Goal: Task Accomplishment & Management: Manage account settings

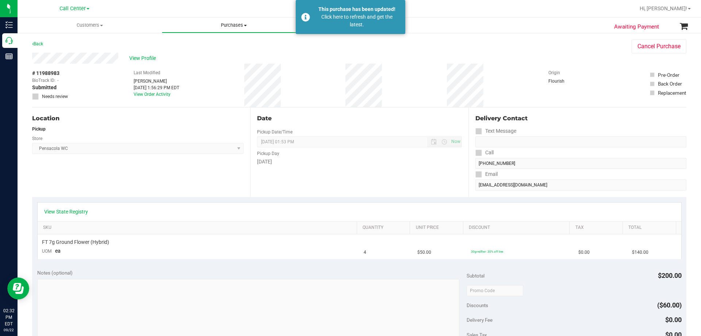
click at [228, 25] on span "Purchases" at bounding box center [234, 25] width 144 height 7
click at [196, 45] on span "All purchases" at bounding box center [188, 44] width 52 height 6
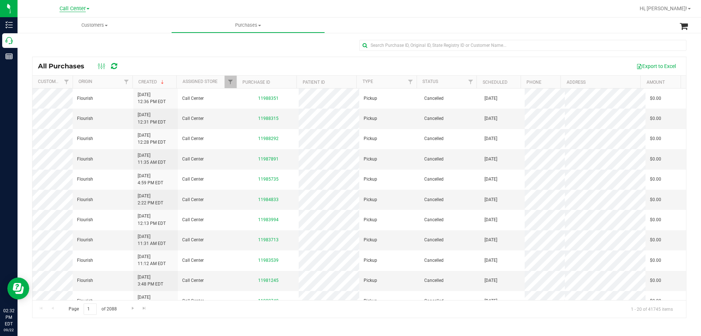
click at [69, 7] on span "Call Center" at bounding box center [73, 8] width 26 height 7
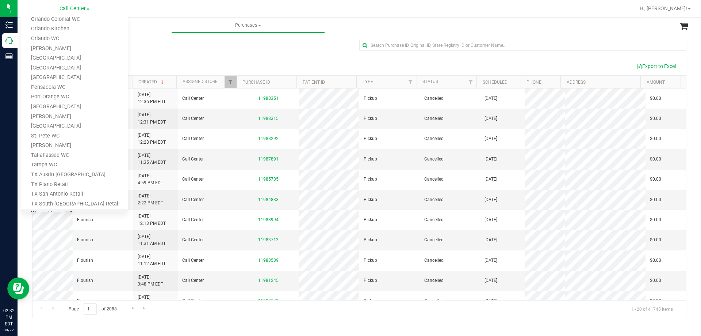
scroll to position [321, 0]
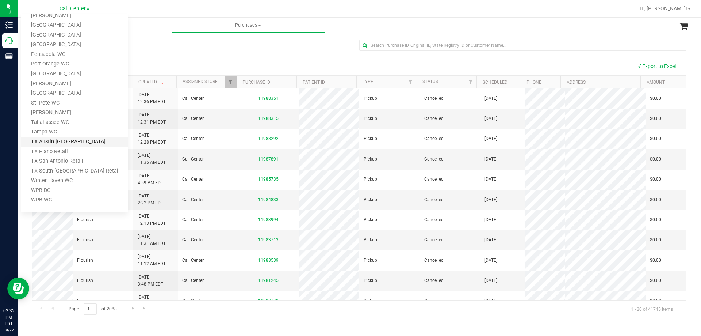
click at [58, 144] on link "TX Austin [GEOGRAPHIC_DATA]" at bounding box center [74, 142] width 107 height 10
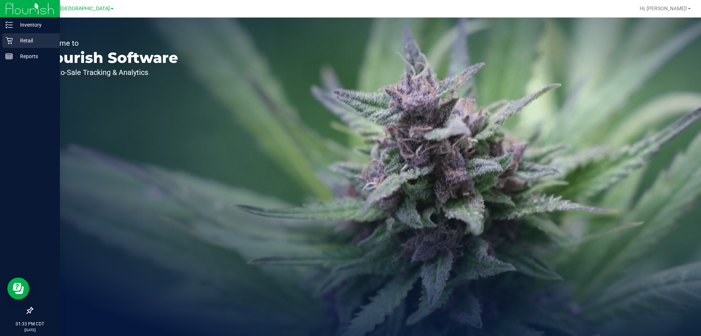
click at [24, 40] on p "Retail" at bounding box center [35, 40] width 44 height 9
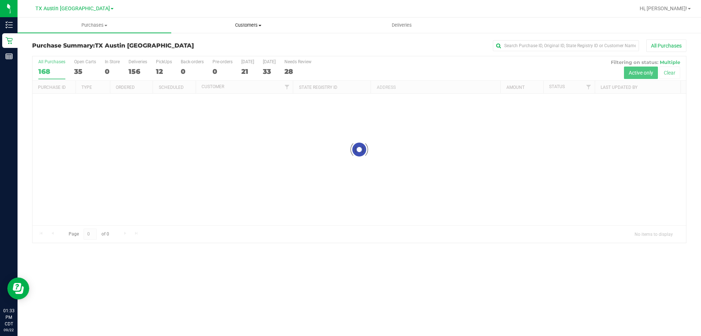
click at [252, 25] on span "Customers" at bounding box center [248, 25] width 153 height 7
click at [234, 43] on li "All customers" at bounding box center [248, 44] width 154 height 9
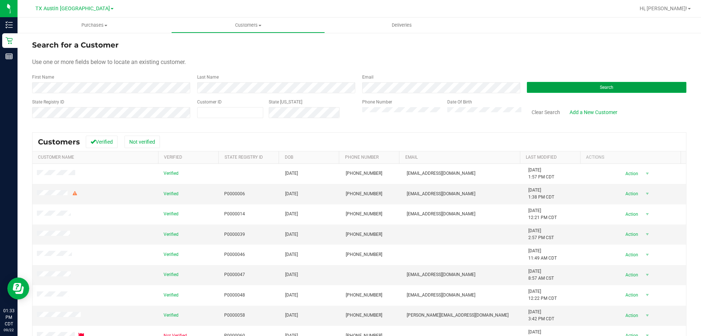
click at [527, 92] on button "Search" at bounding box center [607, 87] width 160 height 11
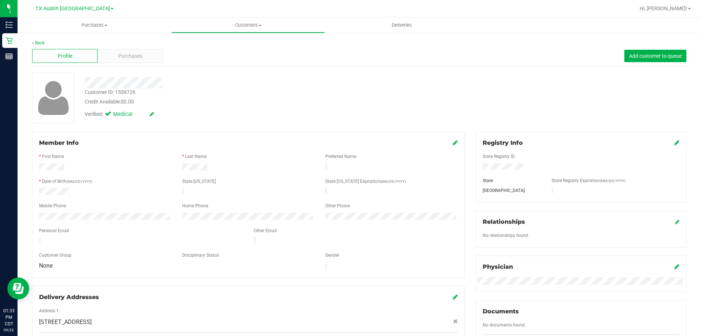
click at [135, 63] on div "Profile Purchases Add customer to queue" at bounding box center [359, 56] width 654 height 20
click at [137, 54] on span "Purchases" at bounding box center [130, 56] width 24 height 8
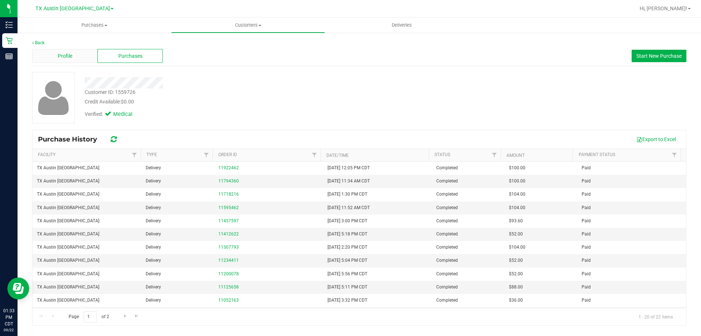
click at [76, 59] on div "Profile" at bounding box center [64, 56] width 65 height 14
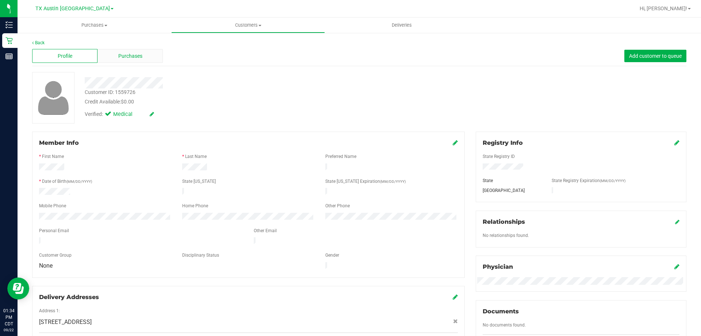
click at [139, 55] on span "Purchases" at bounding box center [130, 56] width 24 height 8
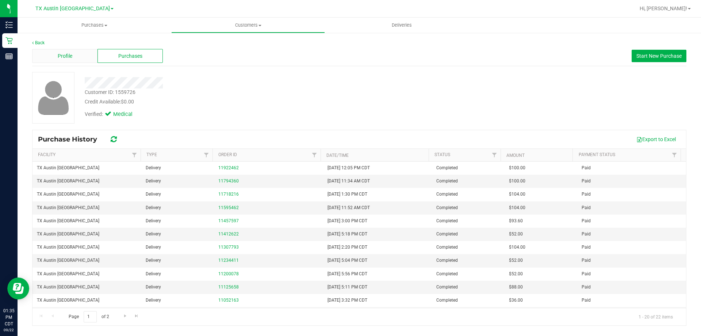
click at [77, 58] on div "Profile" at bounding box center [64, 56] width 65 height 14
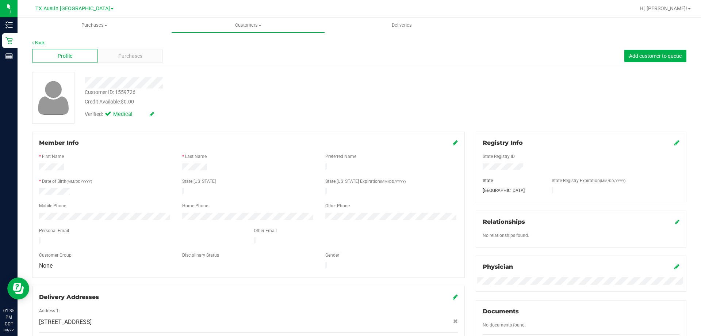
click at [235, 92] on div "Customer ID: 1559726 Credit Available: $0.00" at bounding box center [245, 96] width 333 height 17
click at [279, 88] on div "Customer ID: 1559726 Credit Available: $0.00 Verified: Medical" at bounding box center [245, 97] width 333 height 50
click at [279, 89] on div "Customer ID: 1559726 Credit Available: $0.00" at bounding box center [245, 96] width 333 height 17
drag, startPoint x: 82, startPoint y: 82, endPoint x: 217, endPoint y: 80, distance: 135.5
click at [217, 80] on div at bounding box center [245, 82] width 333 height 11
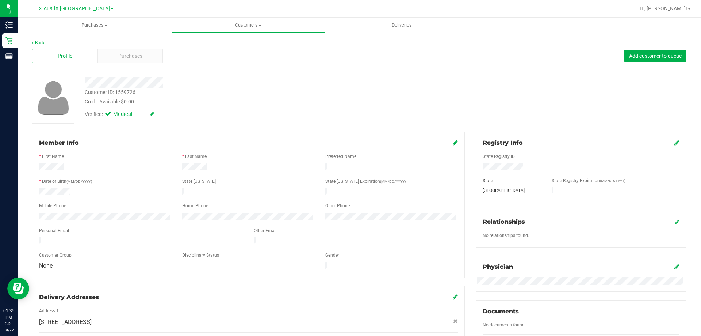
click at [217, 81] on div at bounding box center [245, 82] width 333 height 11
click at [221, 98] on div "Credit Available: $0.00" at bounding box center [246, 102] width 322 height 8
click at [222, 85] on div at bounding box center [245, 82] width 333 height 11
click at [219, 106] on div "Verified: Medical" at bounding box center [245, 114] width 333 height 16
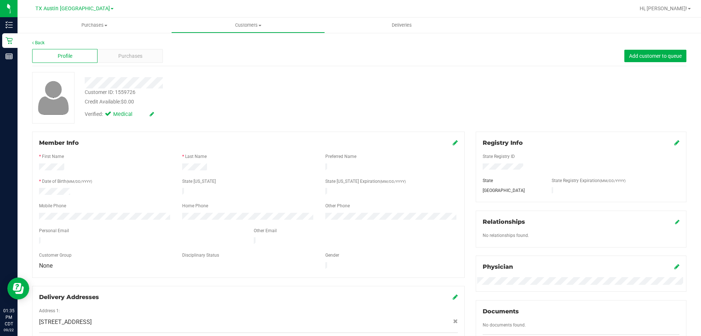
click at [251, 84] on div at bounding box center [245, 82] width 333 height 11
click at [252, 85] on div at bounding box center [245, 82] width 333 height 11
click at [147, 61] on div "Purchases" at bounding box center [129, 56] width 65 height 14
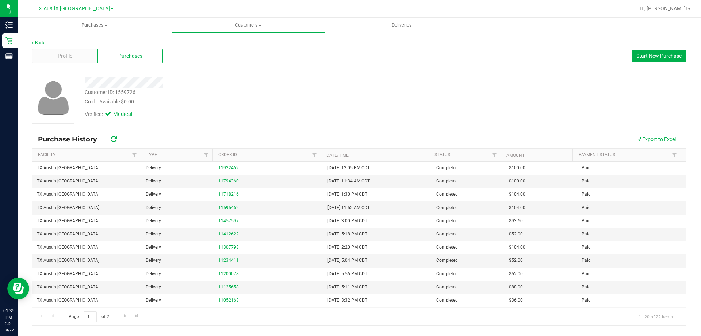
click at [229, 119] on div "Verified: Medical" at bounding box center [245, 114] width 333 height 16
click at [308, 121] on div "Verified: Medical" at bounding box center [245, 114] width 333 height 16
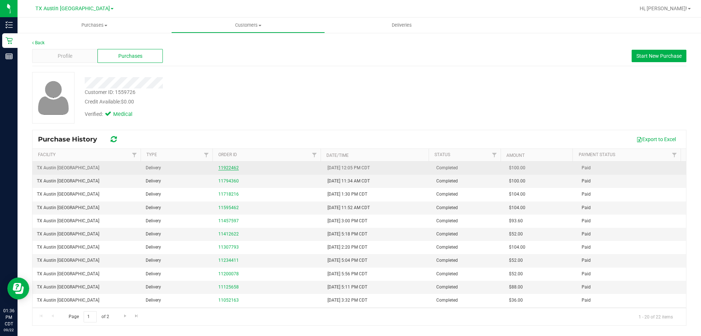
click at [224, 170] on link "11922462" at bounding box center [228, 167] width 20 height 5
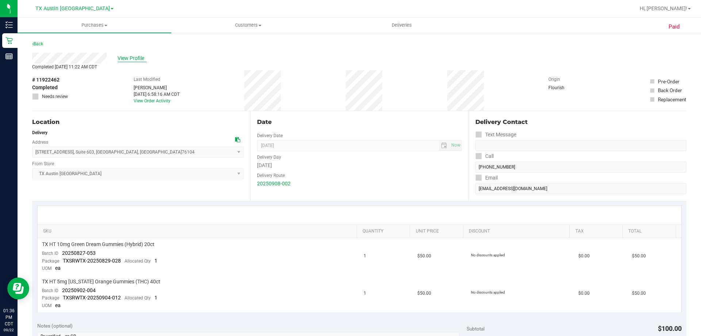
click at [136, 57] on span "View Profile" at bounding box center [132, 58] width 29 height 8
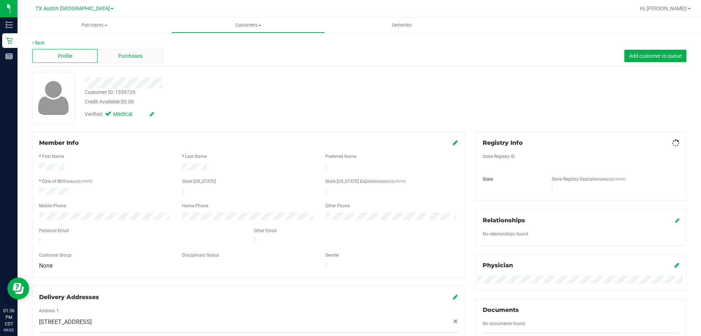
click at [135, 54] on span "Purchases" at bounding box center [130, 56] width 24 height 8
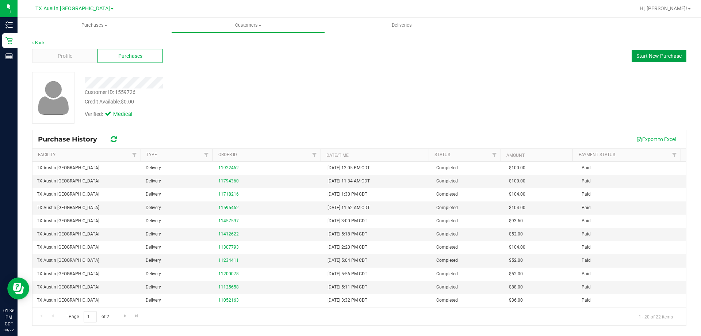
click at [637, 59] on button "Start New Purchase" at bounding box center [659, 56] width 55 height 12
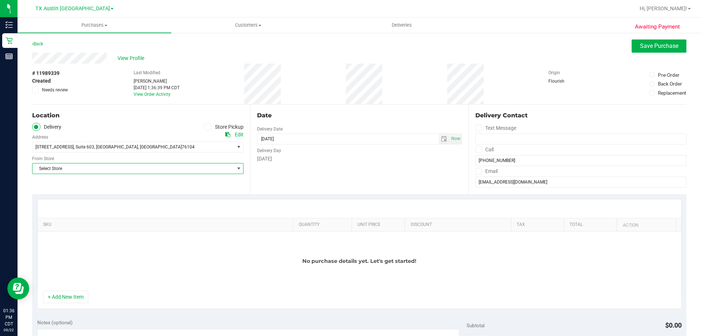
click at [133, 171] on span "Select Store" at bounding box center [133, 168] width 202 height 10
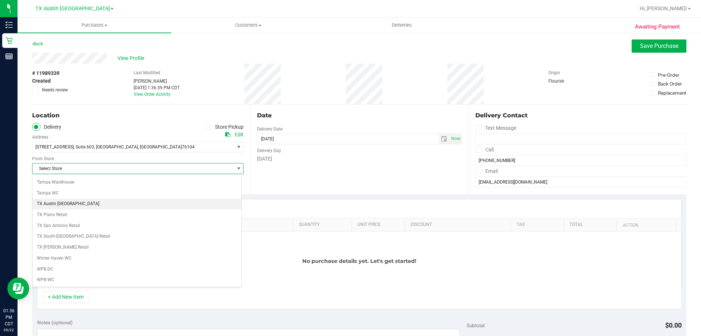
click at [89, 201] on li "TX Austin [GEOGRAPHIC_DATA]" at bounding box center [136, 203] width 209 height 11
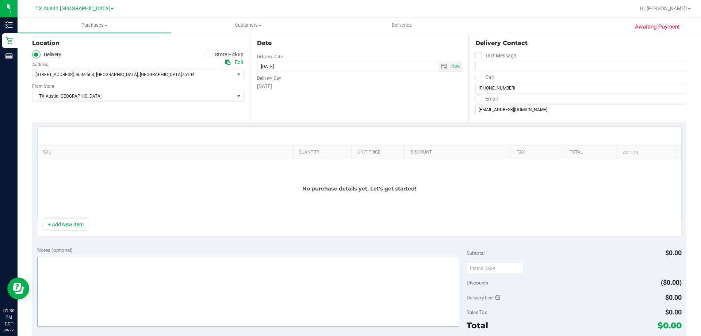
scroll to position [73, 0]
click at [94, 286] on textarea at bounding box center [248, 291] width 422 height 70
click at [237, 62] on div "Edit" at bounding box center [239, 62] width 9 height 8
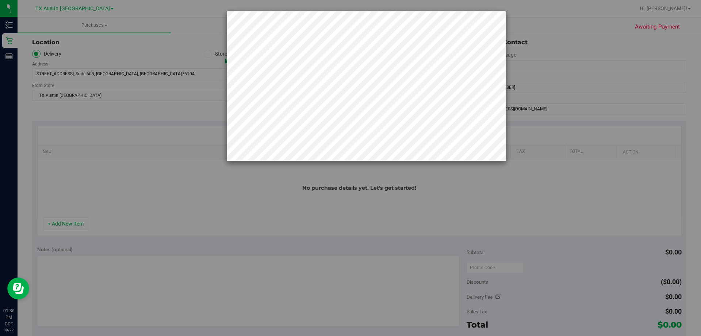
click at [158, 184] on div at bounding box center [353, 168] width 707 height 336
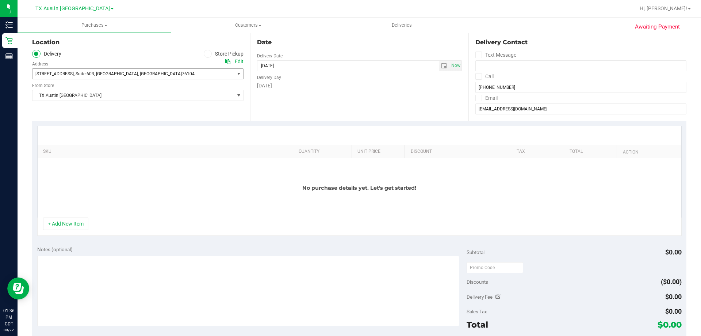
click at [178, 77] on span "1307 8th Ave , Suite 603 , Fort Worth , TX 76104" at bounding box center [128, 74] width 192 height 10
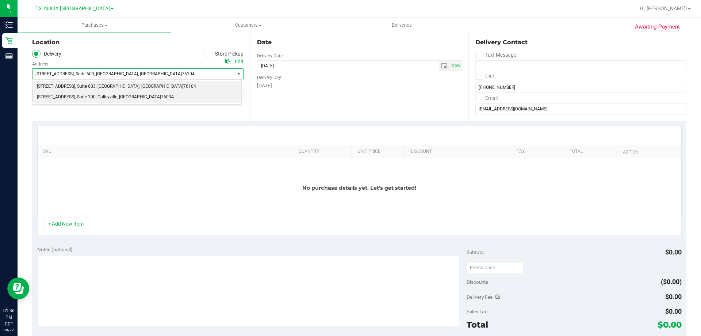
click at [117, 99] on span ", Colleyville" at bounding box center [107, 96] width 22 height 9
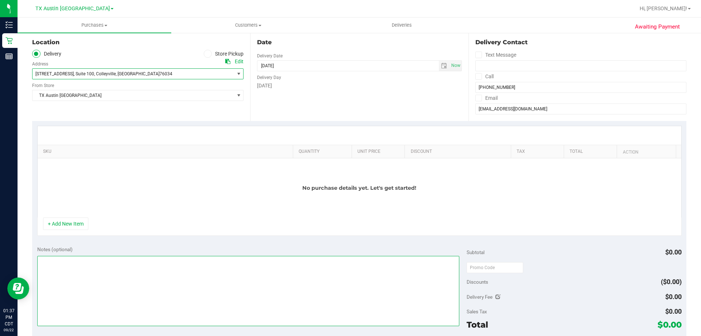
click at [103, 265] on textarea at bounding box center [248, 291] width 422 height 70
paste textarea "CC TNE 09/22/2025"
click at [40, 259] on textarea at bounding box center [248, 291] width 422 height 70
click at [111, 261] on textarea at bounding box center [248, 291] width 422 height 70
click at [109, 259] on textarea at bounding box center [248, 291] width 422 height 70
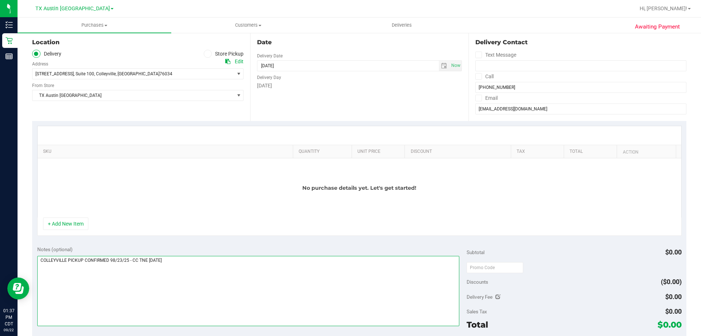
click at [116, 258] on textarea at bounding box center [248, 291] width 422 height 70
type textarea "COLLEYVILLE PICKUP CONFIRMED 9/23/25 - CC TNE 09/22/2025"
click at [78, 218] on button "+ Add New Item" at bounding box center [65, 223] width 45 height 12
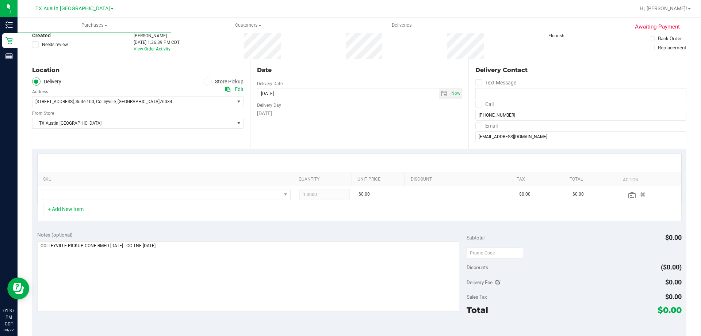
scroll to position [0, 0]
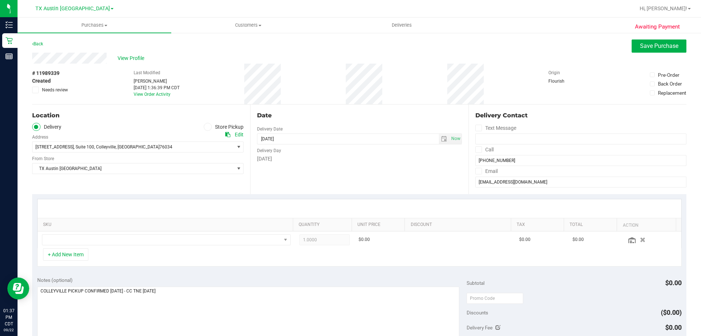
click at [215, 279] on div "Notes (optional)" at bounding box center [252, 279] width 430 height 7
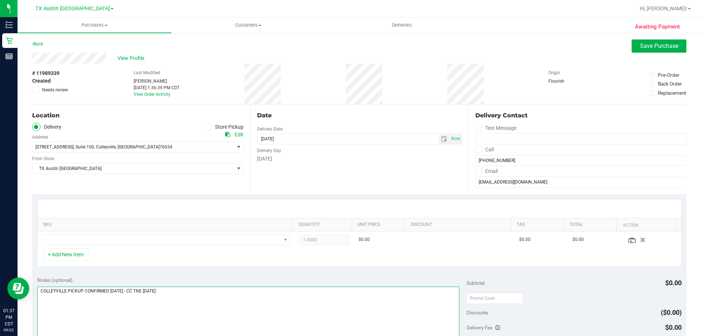
click at [199, 288] on textarea at bounding box center [248, 321] width 422 height 70
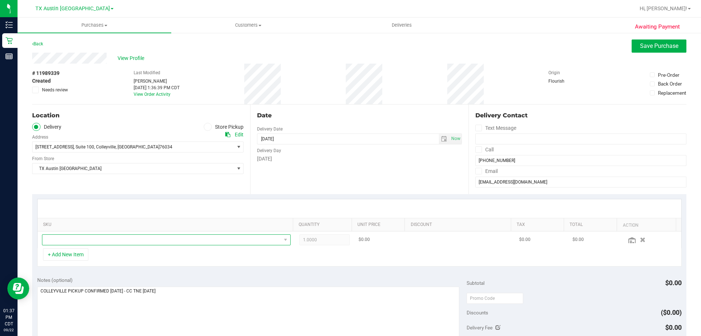
click at [194, 242] on span "NO DATA FOUND" at bounding box center [161, 239] width 239 height 10
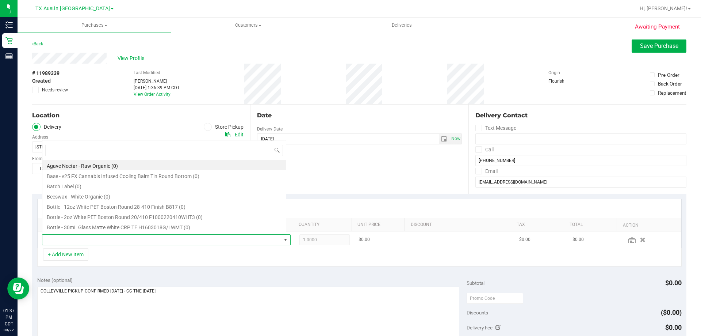
scroll to position [11, 242]
type input "10MG"
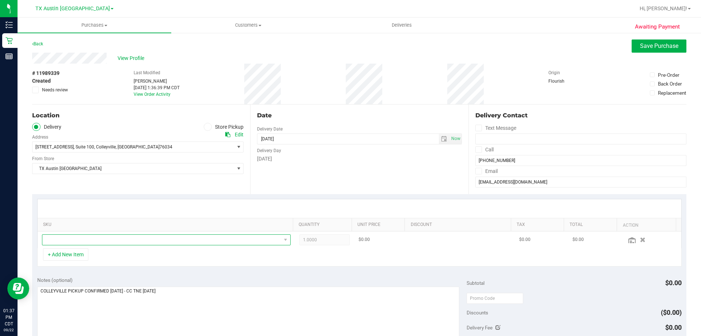
click at [156, 237] on span "NO DATA FOUND" at bounding box center [161, 239] width 239 height 10
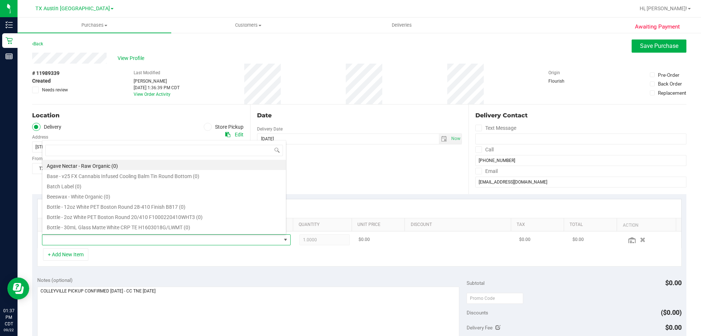
type input "TX HT 10mg Green Dream Gummies (Hybrid) 20ct"
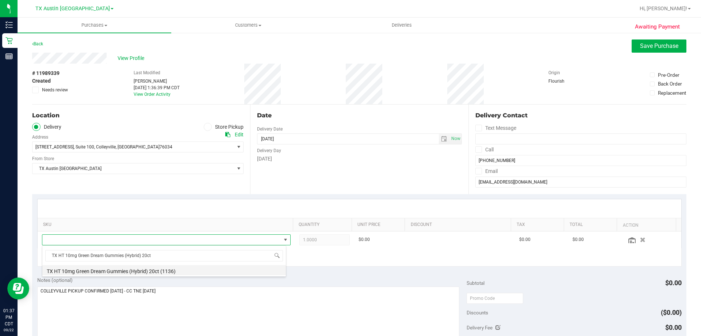
click at [164, 272] on li "TX HT 10mg Green Dream Gummies (Hybrid) 20ct (1136)" at bounding box center [164, 270] width 244 height 10
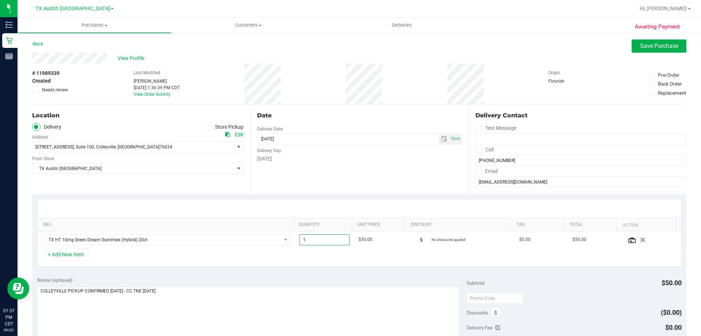
drag, startPoint x: 322, startPoint y: 239, endPoint x: 223, endPoint y: 249, distance: 98.7
click at [223, 249] on div "SKU Quantity Unit Price Discount Tax Total Action TX HT 10mg Green Dream Gummie…" at bounding box center [359, 233] width 645 height 68
type input "2"
type input "2.00"
click at [321, 252] on div "+ Add New Item" at bounding box center [359, 257] width 645 height 18
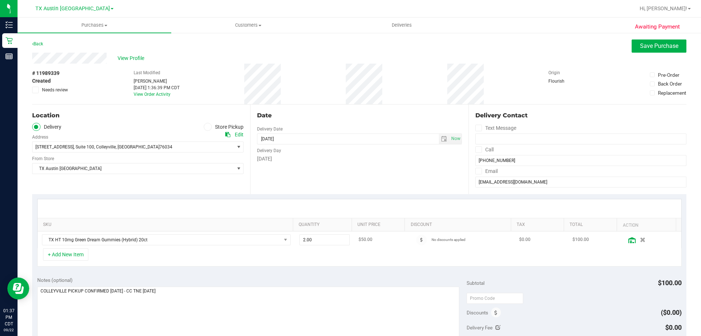
click at [628, 240] on icon at bounding box center [631, 240] width 7 height 6
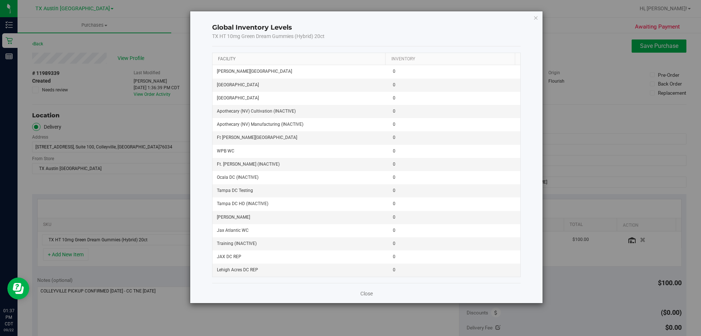
click at [229, 58] on link "Facility" at bounding box center [227, 58] width 18 height 5
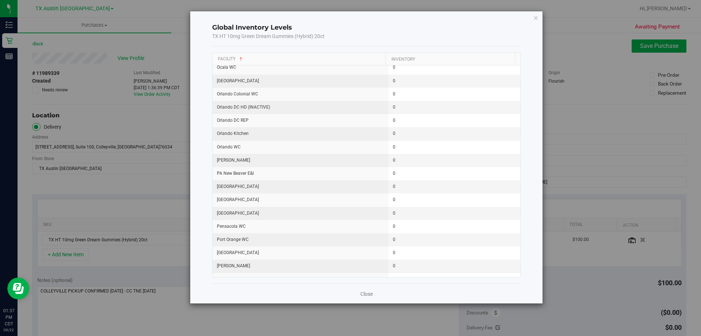
scroll to position [925, 0]
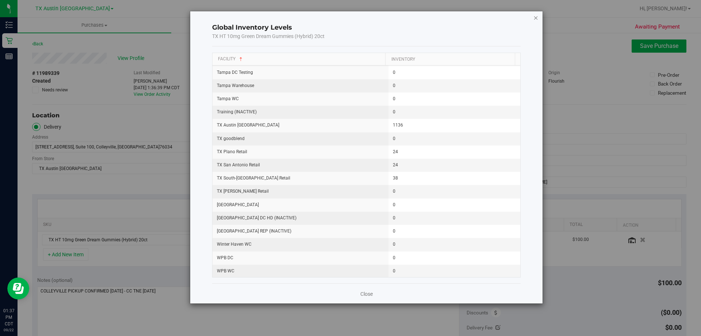
click at [536, 18] on icon "button" at bounding box center [536, 17] width 5 height 9
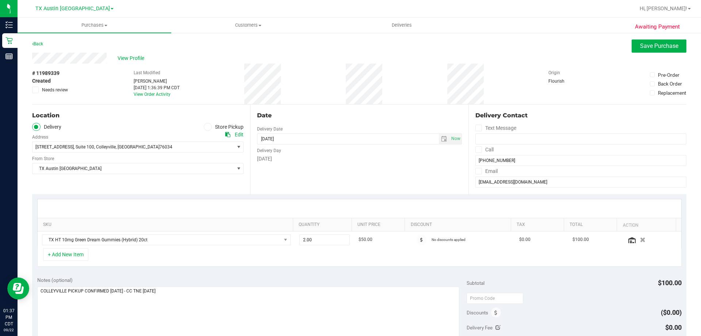
click at [253, 258] on div "+ Add New Item" at bounding box center [359, 257] width 645 height 18
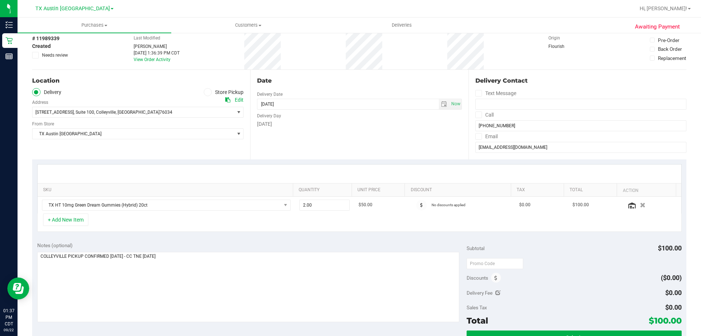
scroll to position [0, 0]
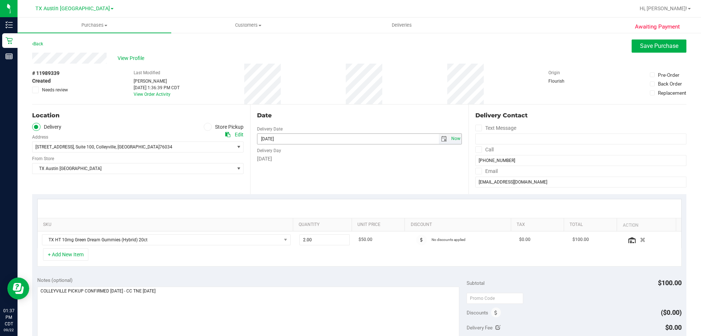
click at [450, 138] on span "Now" at bounding box center [456, 138] width 12 height 11
click at [442, 138] on span "select" at bounding box center [444, 139] width 6 height 6
click at [286, 211] on link "23" at bounding box center [283, 212] width 11 height 11
type input "09/23/2025"
click at [336, 186] on div "Date Delivery Date 09/23/2025 Now 09/23/2025 02:37 PM Now Delivery Day Tuesday" at bounding box center [359, 148] width 218 height 89
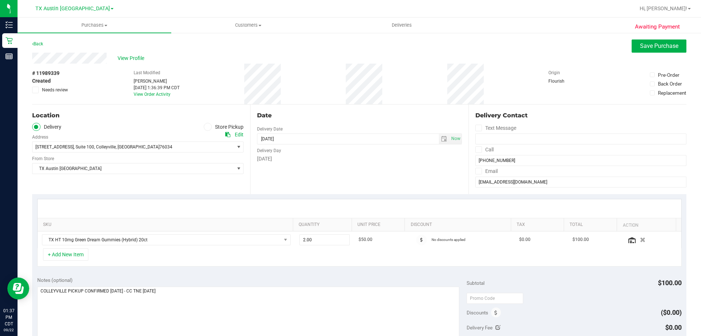
scroll to position [146, 0]
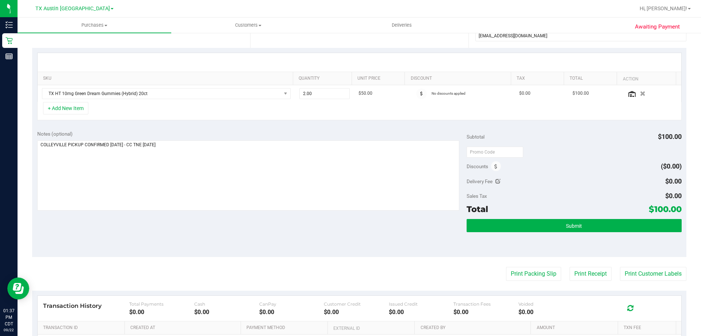
click at [265, 230] on div "Notes (optional) Subtotal $100.00 Discounts ($0.00) Delivery Fee $0.00 Sales Ta…" at bounding box center [359, 190] width 654 height 131
drag, startPoint x: 648, startPoint y: 210, endPoint x: 675, endPoint y: 209, distance: 27.4
click at [675, 209] on span "$100.00" at bounding box center [665, 209] width 33 height 10
copy span "100.00"
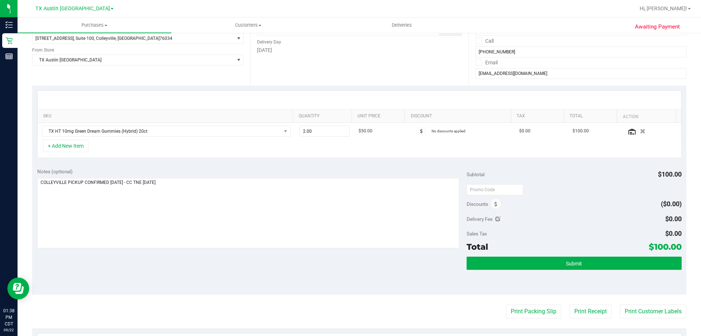
scroll to position [73, 0]
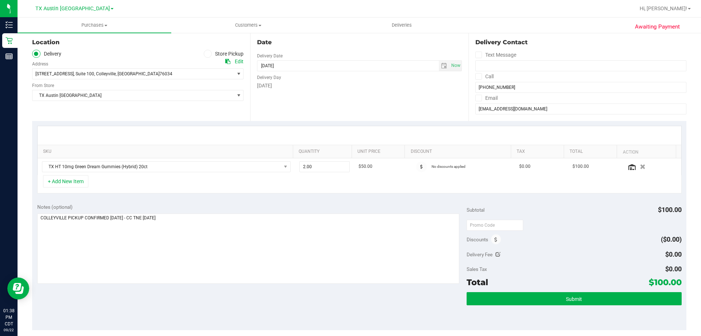
click at [633, 274] on div "Sales Tax $0.00" at bounding box center [574, 268] width 215 height 13
drag, startPoint x: 649, startPoint y: 282, endPoint x: 674, endPoint y: 280, distance: 24.9
click at [674, 280] on span "$100.00" at bounding box center [665, 282] width 33 height 10
copy span "100.00"
click at [584, 259] on div "Delivery Fee $0.00" at bounding box center [574, 254] width 215 height 13
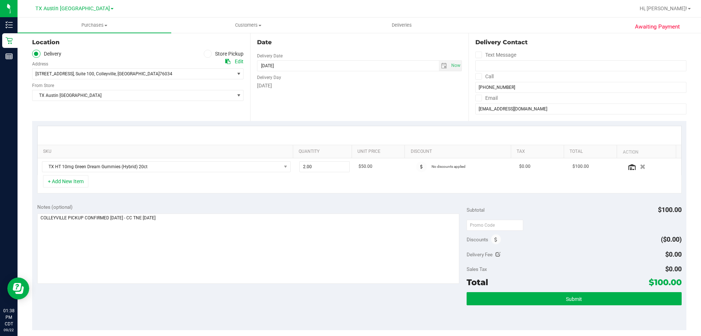
click at [284, 309] on div "Notes (optional) Subtotal $100.00 Discounts ($0.00) Delivery Fee $0.00 Sales Ta…" at bounding box center [359, 263] width 654 height 131
click at [580, 297] on button "Submit" at bounding box center [574, 298] width 215 height 13
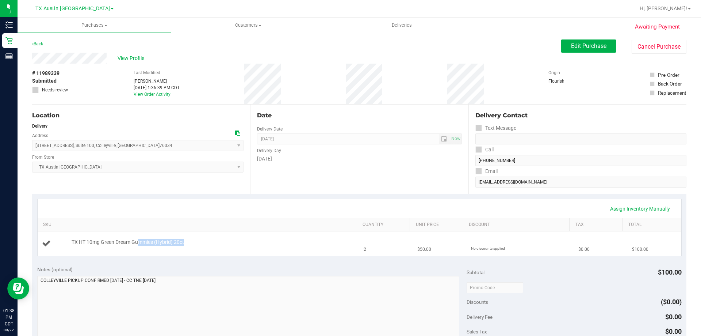
drag, startPoint x: 140, startPoint y: 244, endPoint x: 253, endPoint y: 244, distance: 113.2
click at [253, 244] on div "TX HT 10mg Green Dream Gummies (Hybrid) 20ct" at bounding box center [211, 241] width 286 height 7
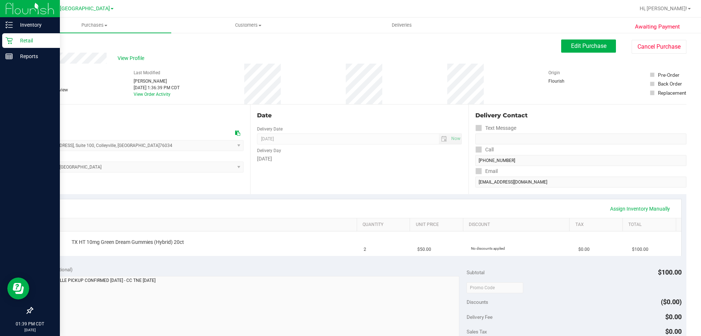
click at [15, 38] on p "Retail" at bounding box center [35, 40] width 44 height 9
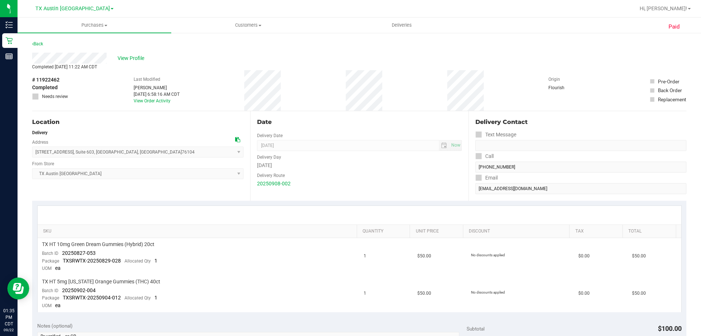
drag, startPoint x: 35, startPoint y: 152, endPoint x: 154, endPoint y: 150, distance: 119.1
click at [154, 150] on span "[STREET_ADDRESS] , Suite 603 , [GEOGRAPHIC_DATA] , [GEOGRAPHIC_DATA] 76104 Sele…" at bounding box center [137, 151] width 211 height 11
click at [152, 155] on span "[STREET_ADDRESS] , Suite 603 , [GEOGRAPHIC_DATA] , [GEOGRAPHIC_DATA] 76104 Sele…" at bounding box center [137, 151] width 211 height 11
click at [178, 130] on div "Delivery" at bounding box center [137, 132] width 211 height 7
click at [127, 56] on span "View Profile" at bounding box center [132, 58] width 29 height 8
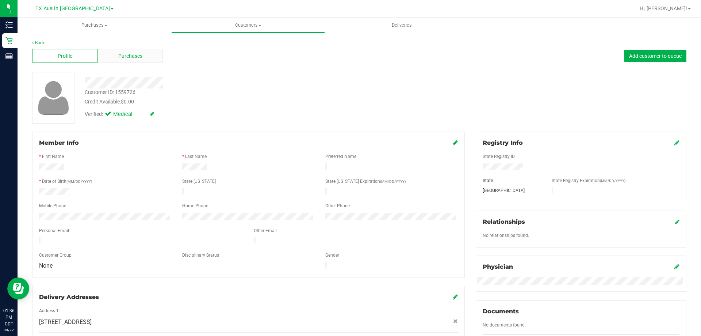
click at [126, 53] on span "Purchases" at bounding box center [130, 56] width 24 height 8
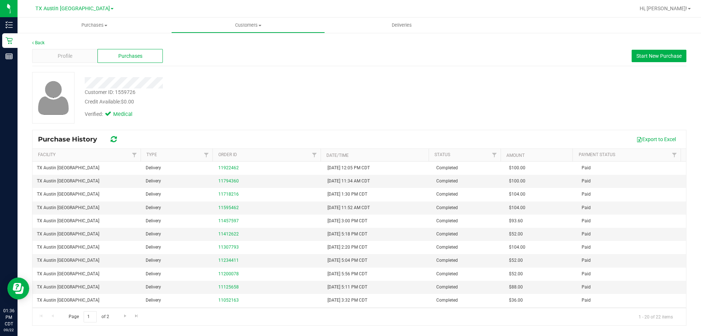
click at [204, 102] on div "Credit Available: $0.00" at bounding box center [246, 102] width 322 height 8
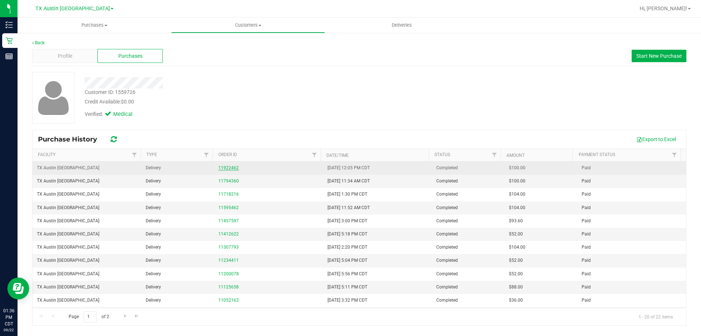
click at [231, 169] on link "11922462" at bounding box center [228, 167] width 20 height 5
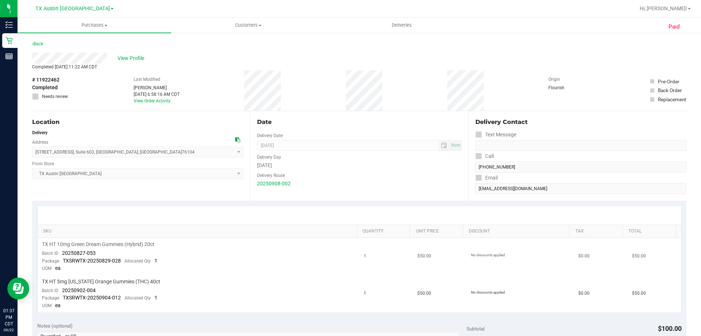
click at [93, 244] on span "TX HT 10mg Green Dream Gummies (Hybrid) 20ct" at bounding box center [98, 244] width 112 height 7
copy div "TX HT 10mg Green Dream Gummies (Hybrid) 20ct"
click at [203, 66] on div "Completed [DATE] 11:22 AM CDT" at bounding box center [359, 67] width 654 height 7
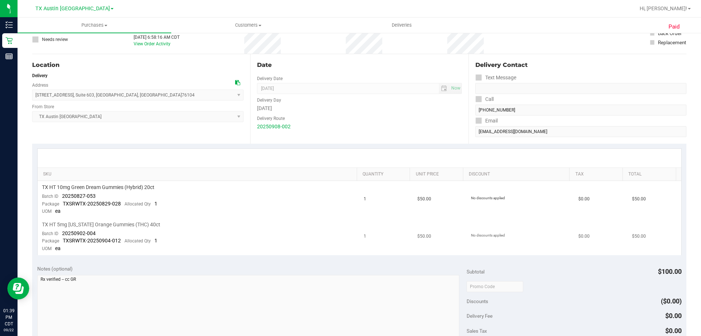
scroll to position [73, 0]
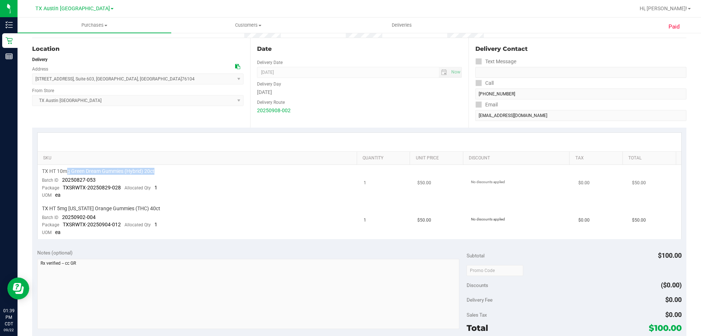
drag, startPoint x: 68, startPoint y: 171, endPoint x: 220, endPoint y: 175, distance: 152.3
click at [220, 175] on div "TX HT 10mg Green Dream Gummies (Hybrid) 20ct" at bounding box center [198, 171] width 313 height 7
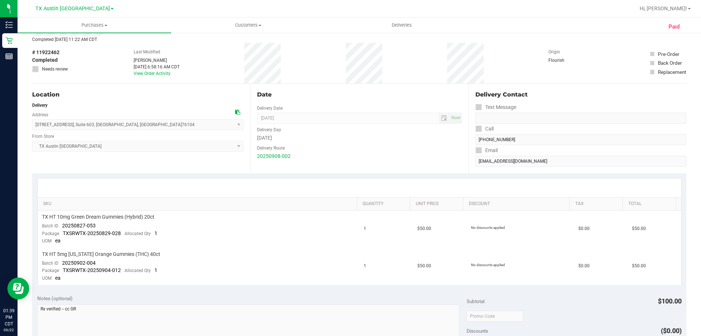
scroll to position [0, 0]
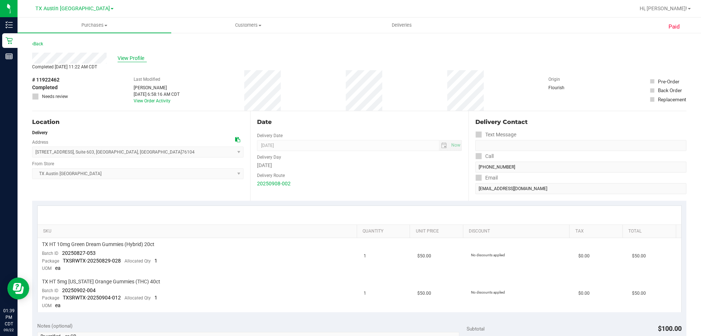
click at [125, 59] on span "View Profile" at bounding box center [132, 58] width 29 height 8
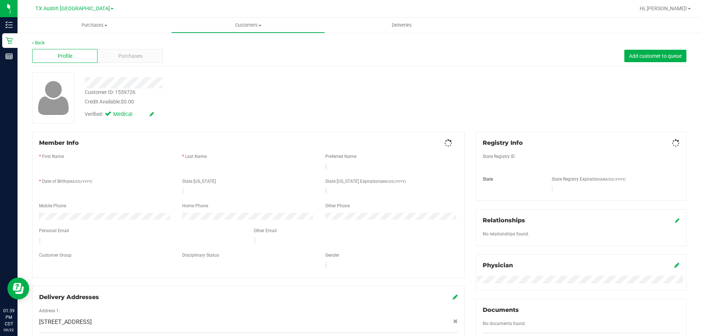
click at [125, 59] on span "Purchases" at bounding box center [130, 56] width 24 height 8
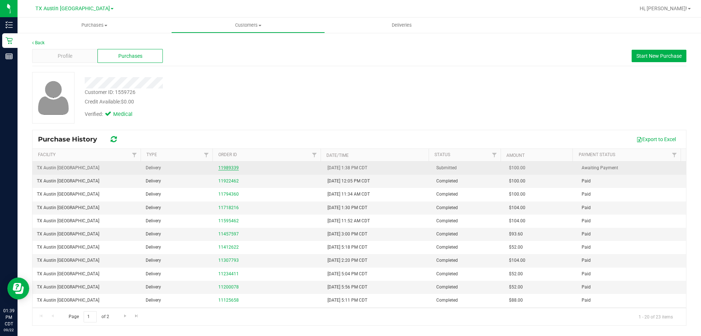
click at [227, 168] on link "11989339" at bounding box center [228, 167] width 20 height 5
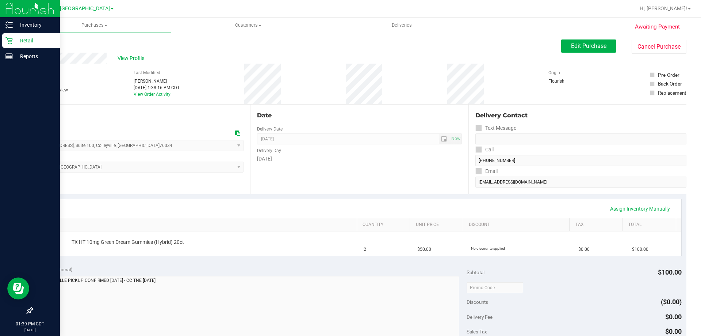
click at [30, 37] on p "Retail" at bounding box center [35, 40] width 44 height 9
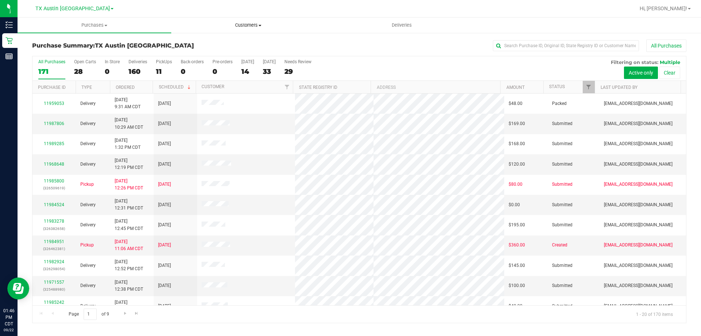
click at [247, 22] on uib-tab-heading "Customers All customers Add a new customer All physicians" at bounding box center [248, 25] width 153 height 15
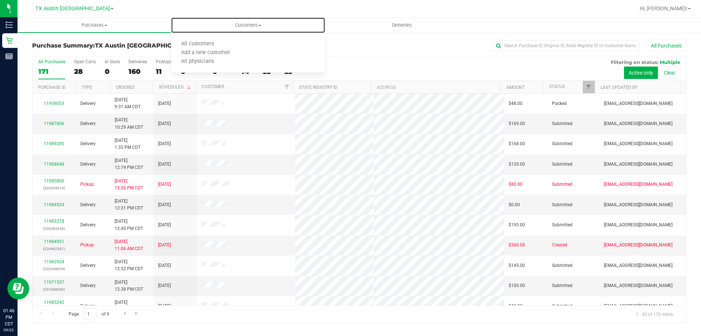
click at [242, 39] on ul "All customers Add a new customer All physicians" at bounding box center [248, 52] width 154 height 39
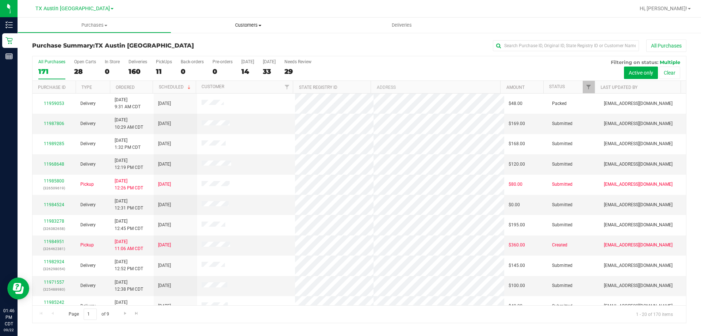
click at [247, 23] on span "Customers" at bounding box center [248, 25] width 154 height 7
click at [209, 44] on span "All customers" at bounding box center [197, 44] width 53 height 6
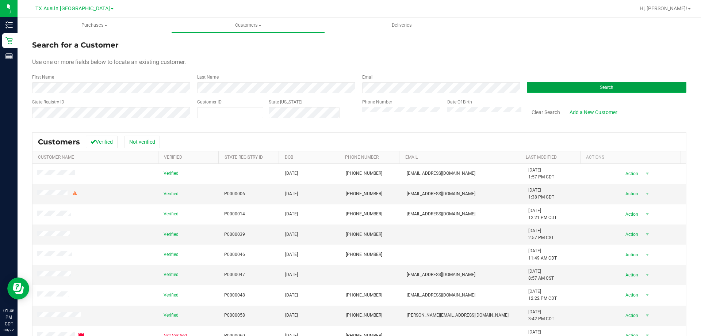
click at [547, 85] on button "Search" at bounding box center [607, 87] width 160 height 11
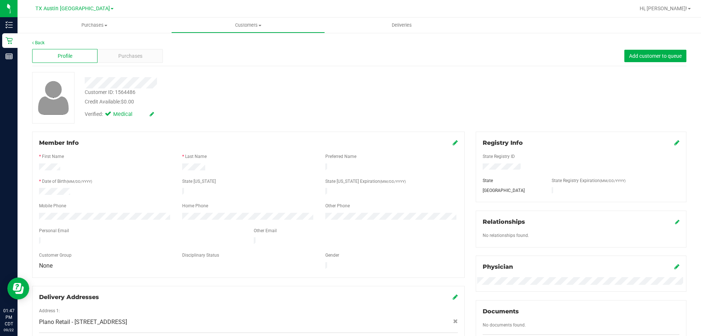
click at [138, 172] on div at bounding box center [248, 175] width 419 height 6
click at [240, 103] on div "Credit Available: $0.00" at bounding box center [246, 102] width 322 height 8
click at [230, 96] on div "Customer ID: 1564486 Credit Available: $0.00" at bounding box center [245, 96] width 333 height 17
click at [225, 101] on div "Credit Available: $0.00" at bounding box center [246, 102] width 322 height 8
click at [240, 105] on div "Credit Available: $0.00" at bounding box center [246, 102] width 322 height 8
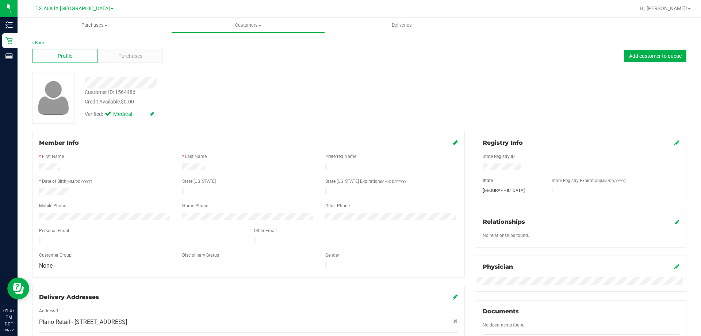
click at [237, 104] on div "Credit Available: $0.00" at bounding box center [246, 102] width 322 height 8
click at [237, 103] on div "Credit Available: $0.00" at bounding box center [246, 102] width 322 height 8
click at [222, 108] on div "Verified: Medical" at bounding box center [245, 114] width 333 height 16
click at [216, 141] on div "Member Info" at bounding box center [248, 142] width 419 height 9
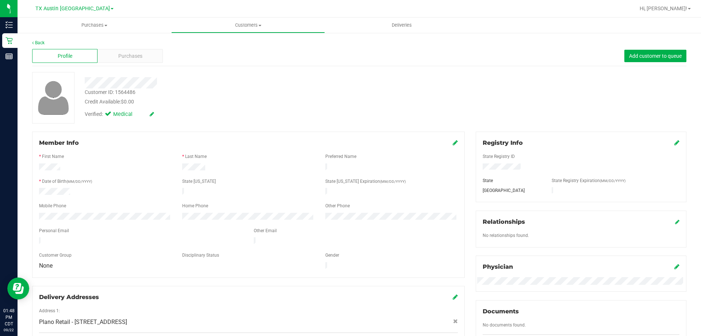
click at [246, 172] on div at bounding box center [248, 175] width 419 height 6
click at [232, 95] on div "Customer ID: 1564486 Credit Available: $0.00" at bounding box center [245, 96] width 333 height 17
click at [163, 63] on div "Profile Purchases Add customer to queue" at bounding box center [359, 56] width 654 height 20
click at [205, 110] on div "Verified: Medical" at bounding box center [245, 114] width 333 height 16
click at [240, 112] on div "Verified: Medical" at bounding box center [245, 114] width 333 height 16
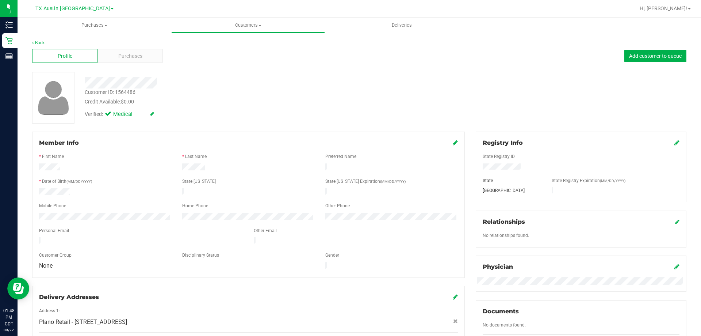
click at [211, 87] on div at bounding box center [245, 82] width 333 height 11
click at [224, 96] on div "Customer ID: 1564486 Credit Available: $0.00" at bounding box center [245, 96] width 333 height 17
click at [221, 95] on div "Customer ID: 1564486 Credit Available: $0.00" at bounding box center [245, 96] width 333 height 17
click at [213, 102] on div "Credit Available: $0.00" at bounding box center [246, 102] width 322 height 8
click at [217, 98] on div "Credit Available: $0.00" at bounding box center [246, 102] width 322 height 8
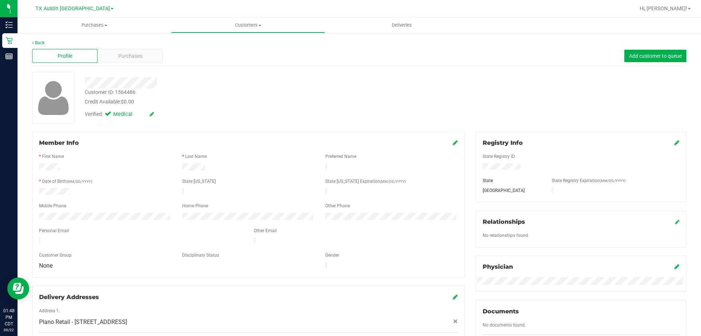
click at [234, 95] on div "Customer ID: 1564486 Credit Available: $0.00" at bounding box center [245, 96] width 333 height 17
click at [134, 57] on span "Purchases" at bounding box center [130, 56] width 24 height 8
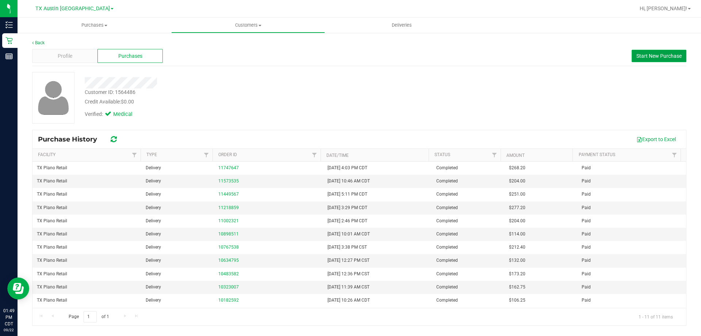
click at [659, 51] on button "Start New Purchase" at bounding box center [659, 56] width 55 height 12
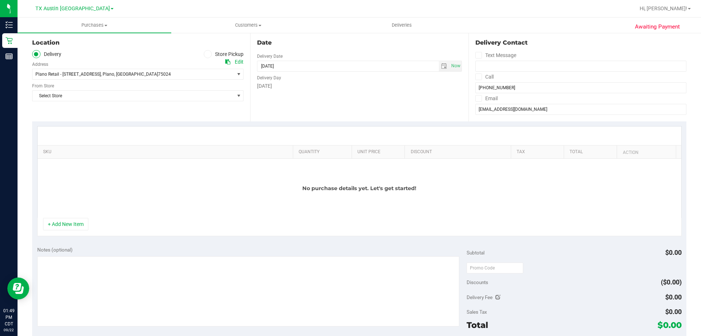
scroll to position [73, 0]
click at [94, 95] on span "Select Store" at bounding box center [133, 95] width 202 height 10
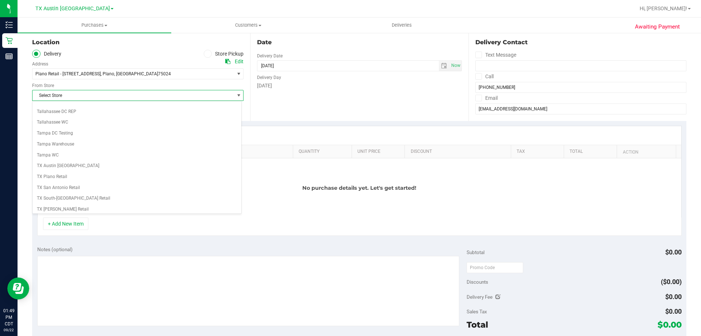
scroll to position [531, 0]
click at [80, 142] on li "TX Plano Retail" at bounding box center [136, 141] width 209 height 11
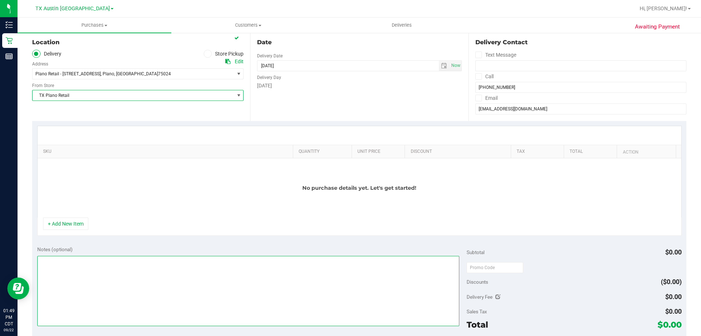
click at [96, 274] on textarea at bounding box center [248, 291] width 422 height 70
click at [81, 221] on button "+ Add New Item" at bounding box center [65, 223] width 45 height 12
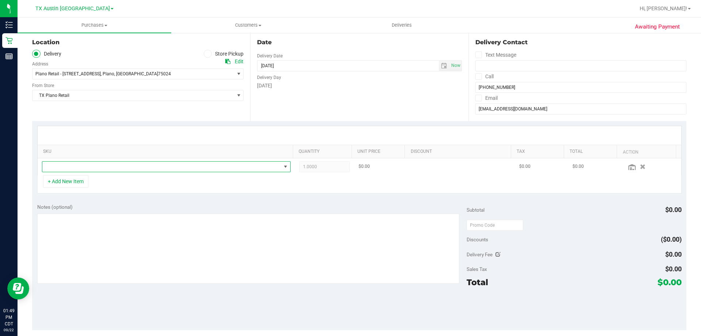
click at [129, 169] on span "NO DATA FOUND" at bounding box center [161, 166] width 239 height 10
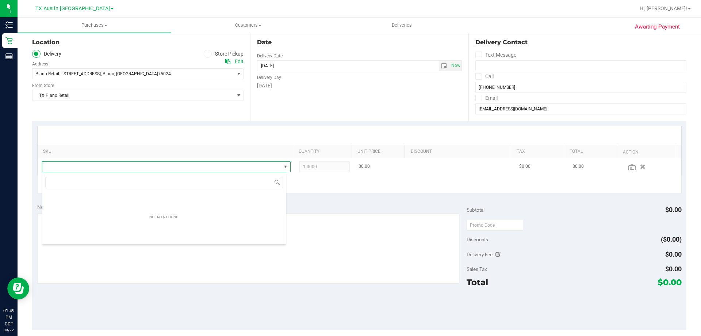
scroll to position [11, 244]
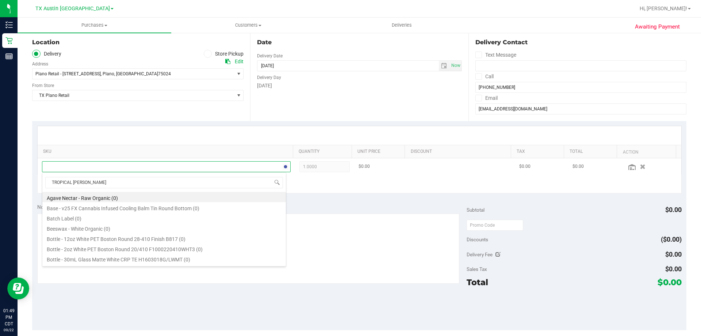
type input "TROPICAL PARADISE"
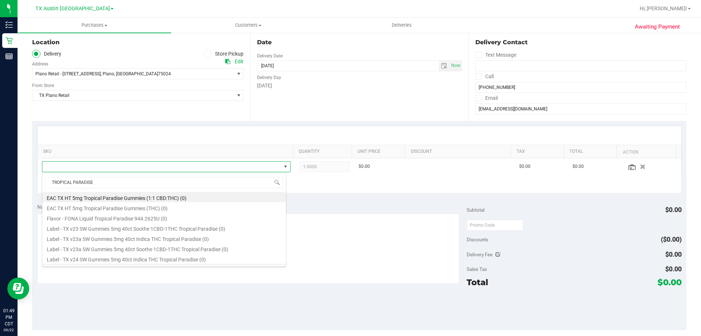
scroll to position [73, 0]
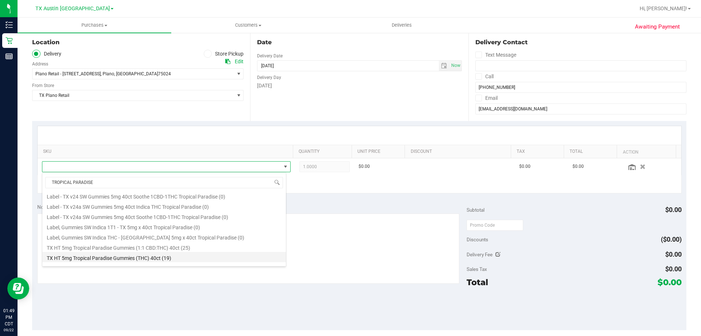
click at [133, 256] on li "TX HT 5mg Tropical Paradise Gummies (THC) 40ct (19)" at bounding box center [164, 257] width 244 height 10
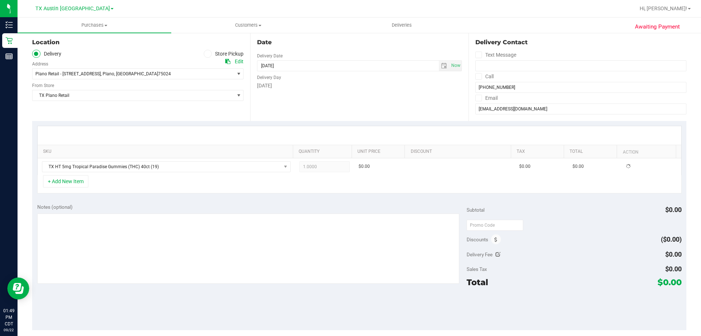
click at [178, 183] on div "+ Add New Item" at bounding box center [359, 184] width 645 height 18
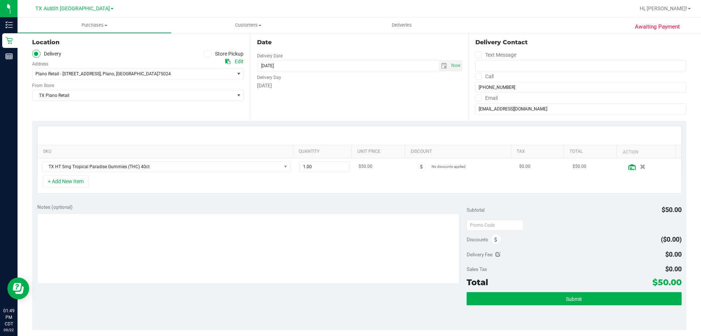
click at [628, 169] on icon at bounding box center [631, 167] width 7 height 6
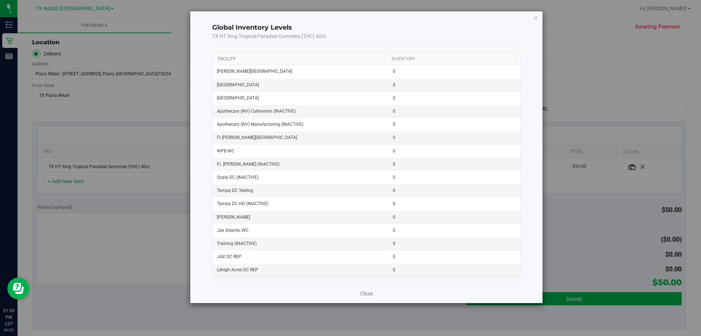
click at [228, 60] on link "Facility" at bounding box center [227, 58] width 18 height 5
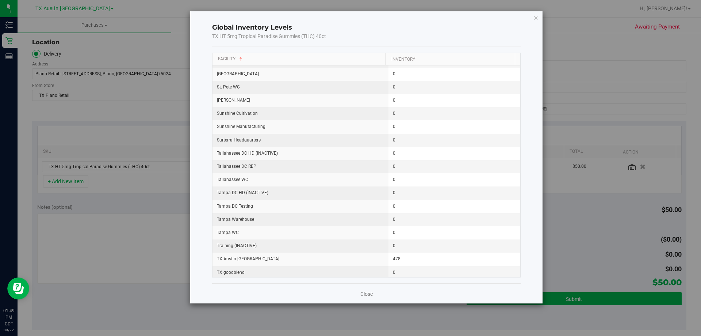
scroll to position [925, 0]
click at [534, 18] on icon "button" at bounding box center [536, 17] width 5 height 9
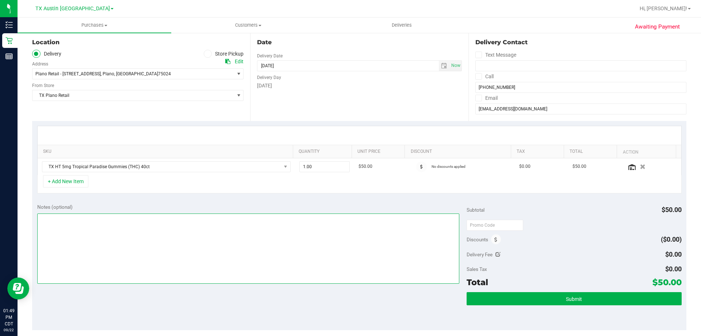
click at [159, 233] on textarea at bounding box center [248, 248] width 422 height 70
click at [160, 188] on div "+ Add New Item" at bounding box center [359, 184] width 645 height 18
click at [133, 226] on textarea at bounding box center [248, 248] width 422 height 70
click at [123, 191] on div "+ Add New Item" at bounding box center [359, 184] width 645 height 18
click at [129, 187] on div "+ Add New Item" at bounding box center [359, 184] width 645 height 18
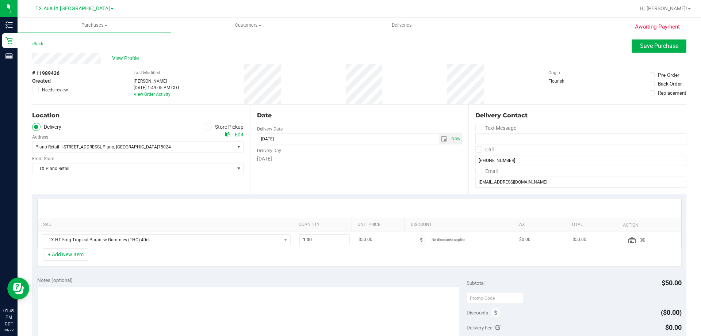
scroll to position [110, 0]
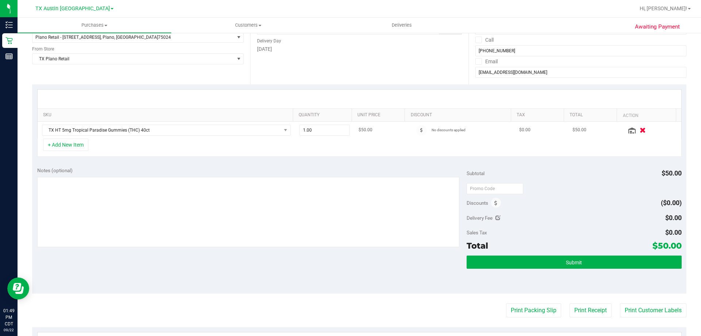
click at [640, 129] on icon "button" at bounding box center [643, 129] width 6 height 5
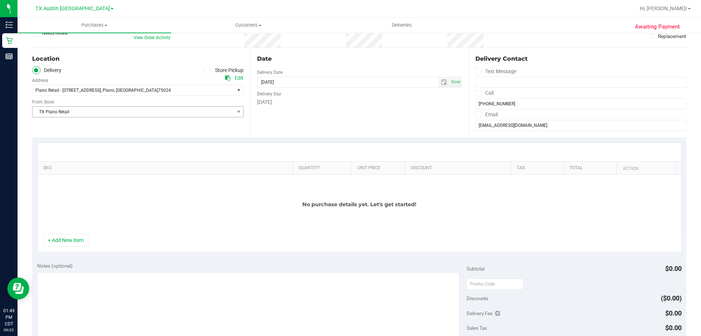
scroll to position [0, 0]
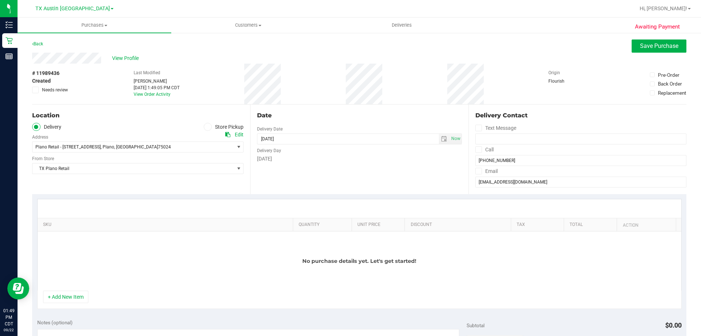
click at [204, 127] on span at bounding box center [208, 127] width 8 height 8
click at [0, 0] on input "Store Pickup" at bounding box center [0, 0] width 0 height 0
click at [131, 146] on span "TX Plano Retail" at bounding box center [133, 147] width 202 height 10
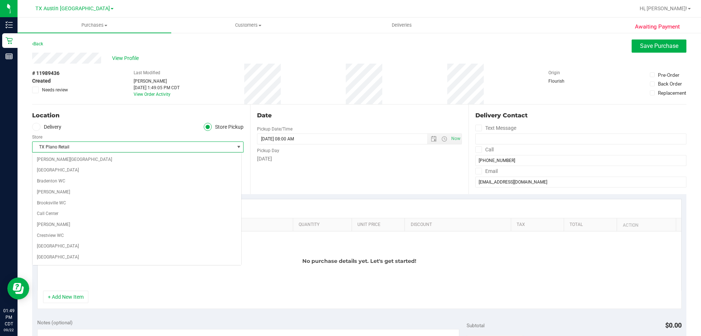
scroll to position [54, 0]
click at [111, 121] on div "Location Delivery Store Pickup Store Call Center Select Store Bonita Springs WC…" at bounding box center [141, 148] width 218 height 89
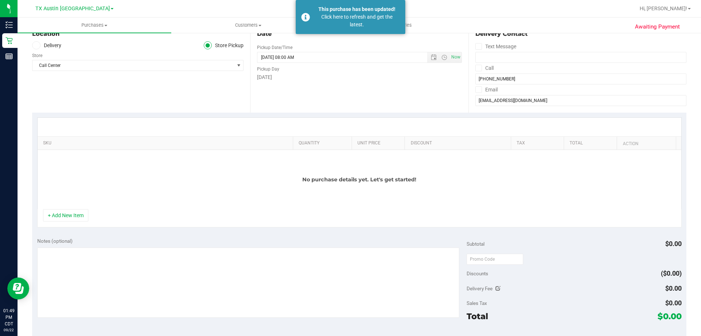
scroll to position [0, 0]
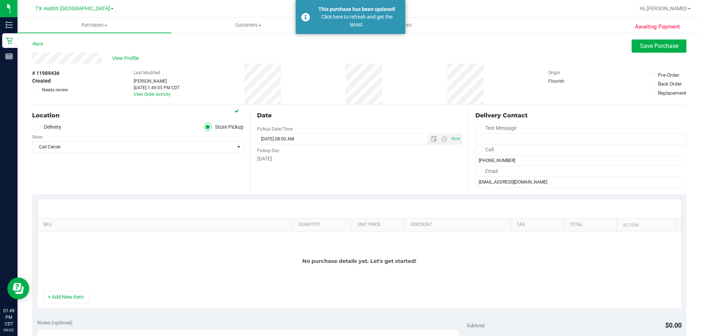
click at [107, 165] on div "Location Delivery Store Pickup Store Call Center Select Store Bonita Springs WC…" at bounding box center [141, 148] width 218 height 89
click at [535, 42] on div "Back Save Purchase" at bounding box center [359, 45] width 654 height 13
click at [654, 47] on span "Save Purchase" at bounding box center [659, 45] width 38 height 7
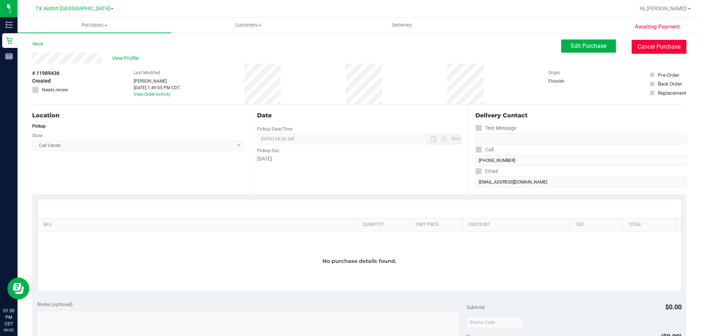
click at [650, 45] on button "Cancel Purchase" at bounding box center [659, 47] width 55 height 14
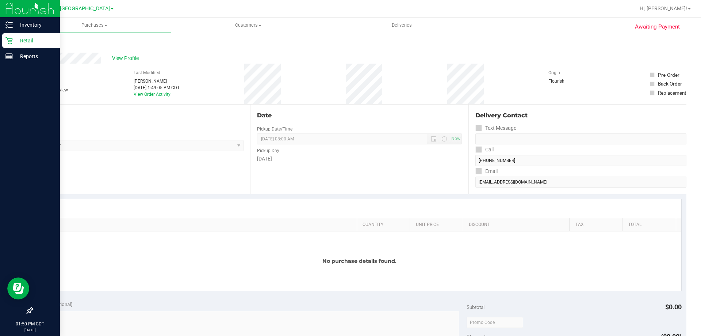
click at [39, 42] on p "Retail" at bounding box center [35, 40] width 44 height 9
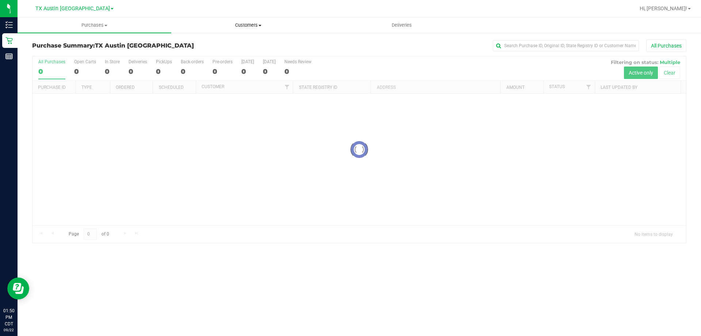
click at [248, 25] on span "Customers" at bounding box center [248, 25] width 153 height 7
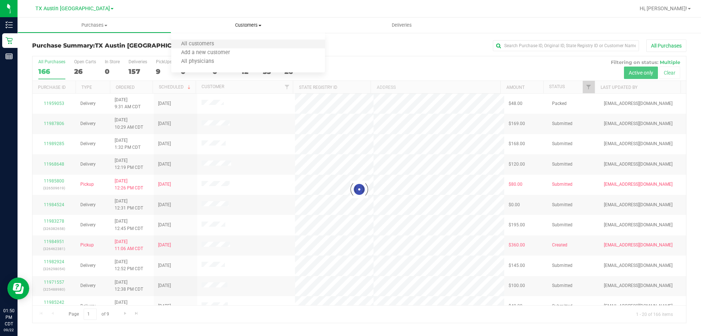
click at [225, 43] on li "All customers" at bounding box center [248, 44] width 154 height 9
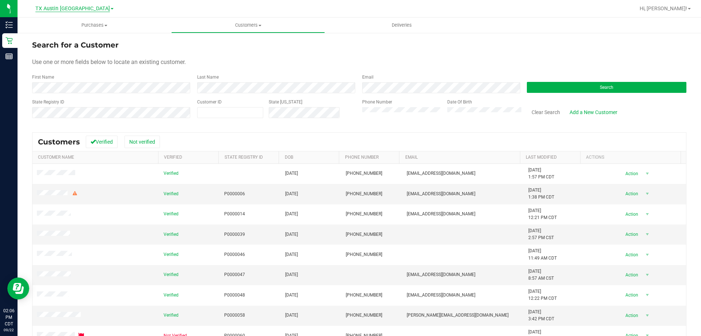
click at [84, 8] on span "TX Austin [GEOGRAPHIC_DATA]" at bounding box center [72, 8] width 74 height 7
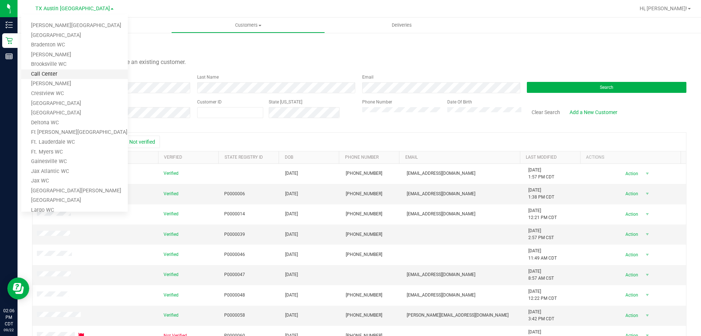
click at [72, 71] on link "Call Center" at bounding box center [74, 74] width 107 height 10
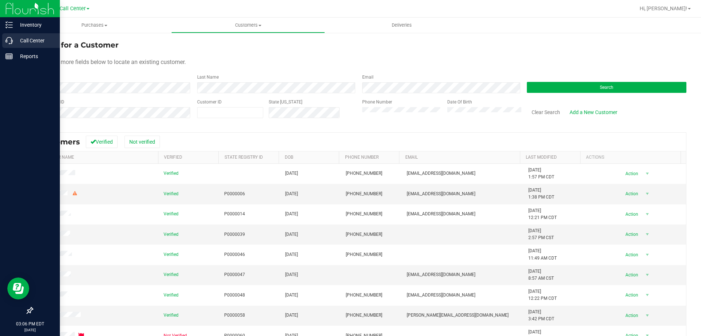
click at [29, 40] on p "Call Center" at bounding box center [35, 40] width 44 height 9
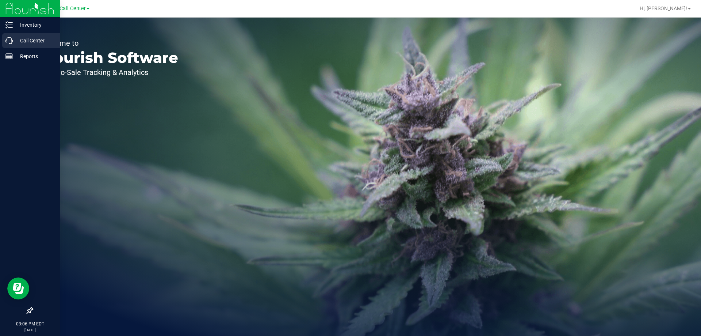
click at [21, 40] on p "Call Center" at bounding box center [35, 40] width 44 height 9
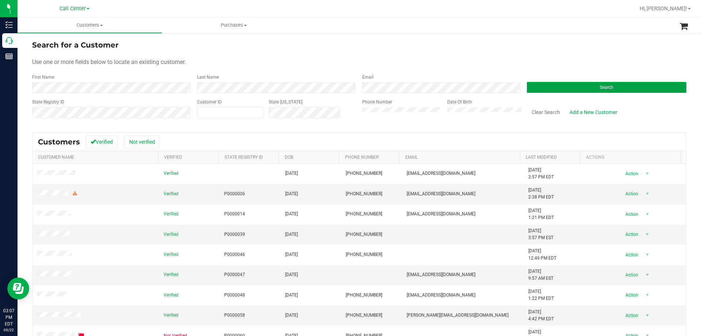
click at [563, 87] on button "Search" at bounding box center [607, 87] width 160 height 11
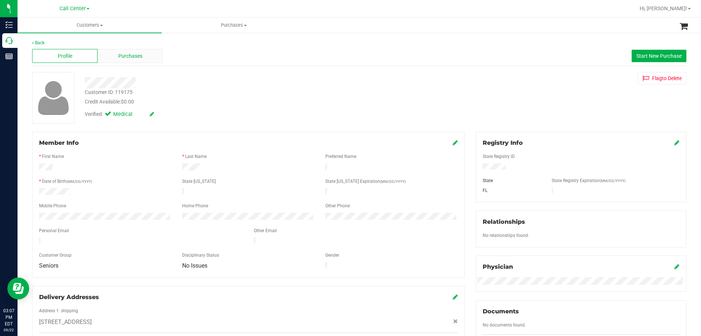
click at [123, 53] on span "Purchases" at bounding box center [130, 56] width 24 height 8
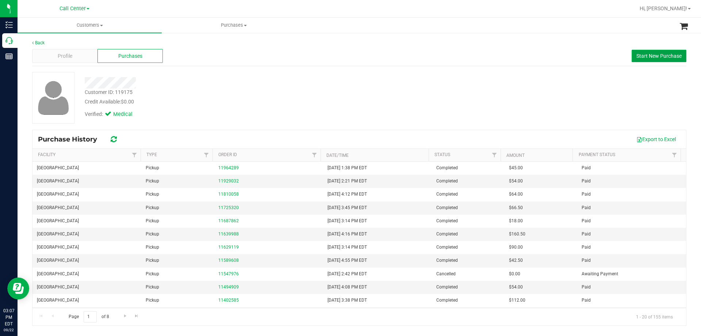
click at [646, 56] on span "Start New Purchase" at bounding box center [658, 56] width 45 height 6
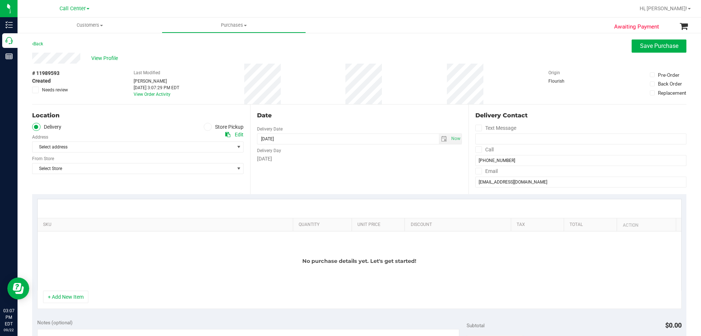
click at [206, 127] on icon at bounding box center [208, 127] width 4 height 0
click at [0, 0] on input "Store Pickup" at bounding box center [0, 0] width 0 height 0
click at [134, 146] on span "Select Store" at bounding box center [133, 147] width 202 height 10
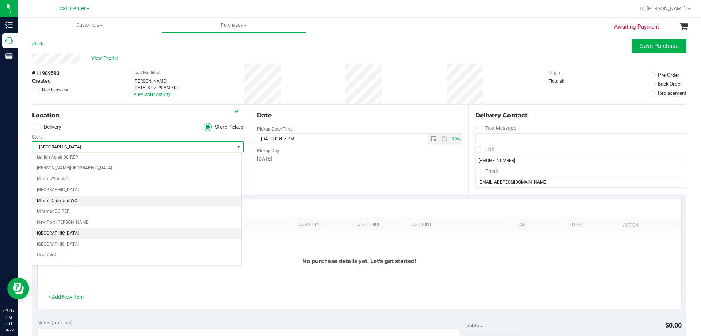
scroll to position [242, 0]
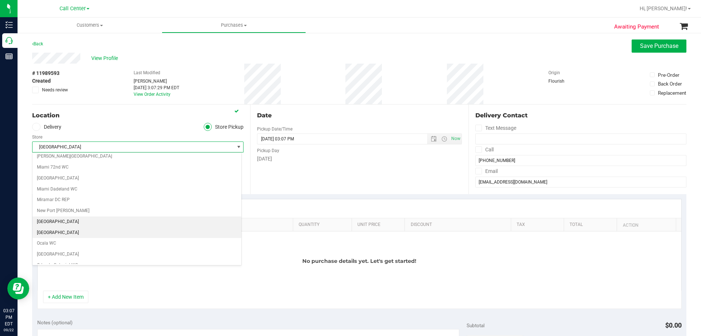
click at [58, 231] on li "[GEOGRAPHIC_DATA]" at bounding box center [136, 232] width 209 height 11
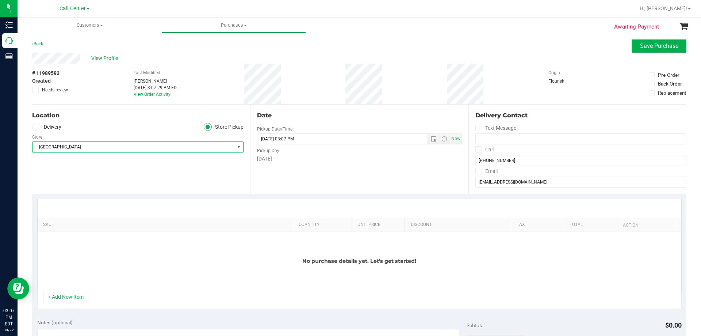
scroll to position [73, 0]
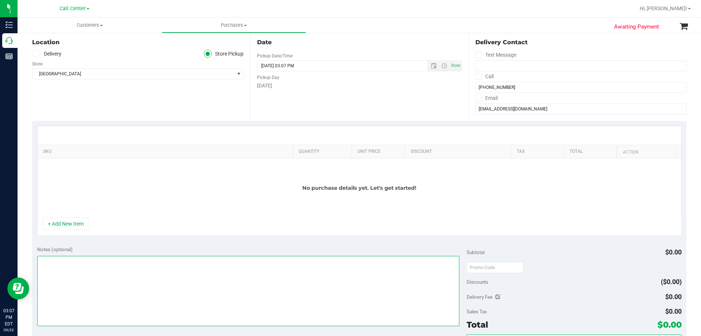
click at [107, 300] on textarea at bounding box center [248, 291] width 422 height 70
paste textarea "Order Submitted by Customer Care - CC TNE 09/22/2025"
type textarea "Order Submitted by Customer Care - CC TNE 09/22/2025"
click at [84, 223] on button "+ Add New Item" at bounding box center [65, 223] width 45 height 12
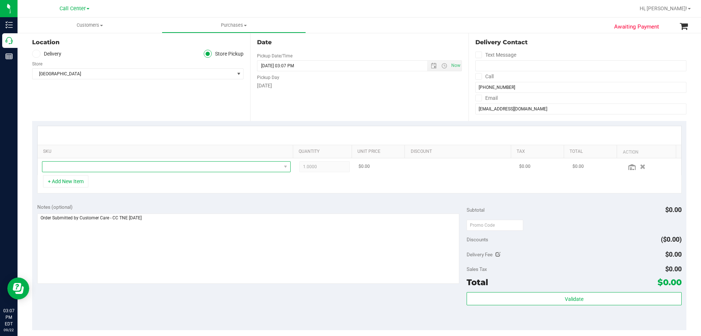
click at [133, 164] on span "NO DATA FOUND" at bounding box center [161, 166] width 239 height 10
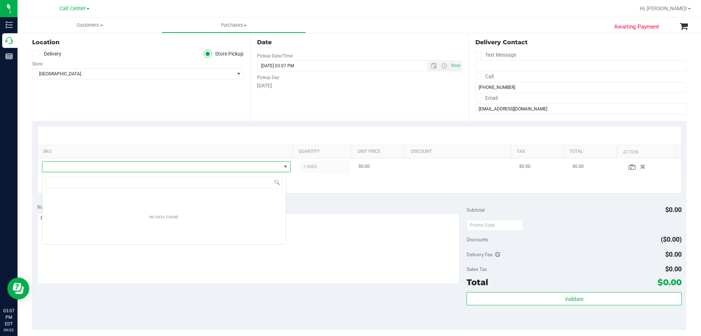
scroll to position [11, 244]
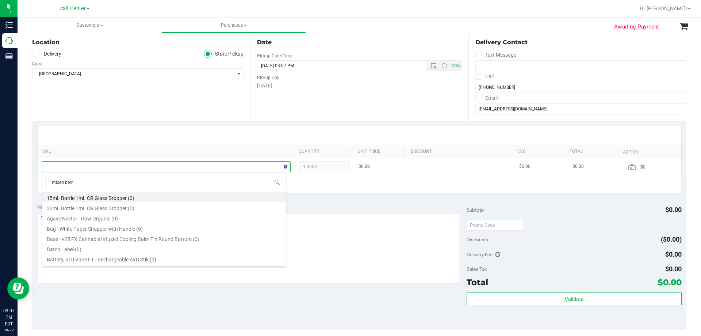
type input "mixed berry"
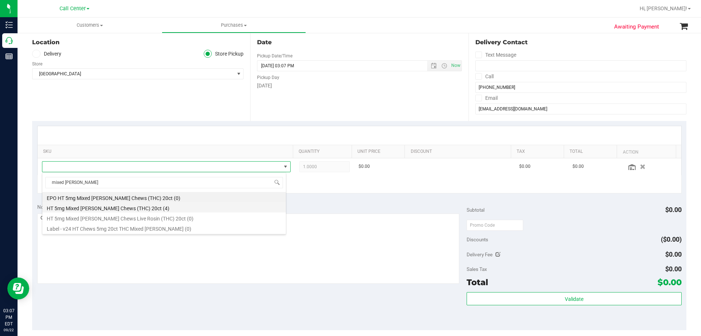
click at [131, 209] on li "HT 5mg Mixed Berry Chews (THC) 20ct (4)" at bounding box center [164, 207] width 244 height 10
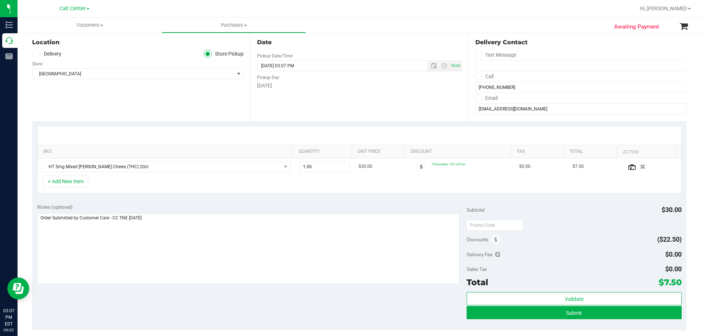
click at [145, 185] on div "+ Add New Item" at bounding box center [359, 184] width 645 height 18
drag, startPoint x: 324, startPoint y: 165, endPoint x: 289, endPoint y: 167, distance: 34.8
click at [289, 167] on tr "HT 5mg Mixed Berry Chews (THC) 20ct 1.00 1 $30.00 75chocchew: 75% off line $0.0…" at bounding box center [360, 166] width 644 height 17
type input "12"
type input "12.00"
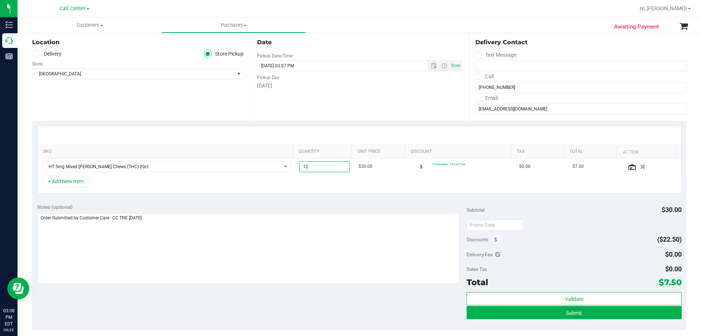
click at [329, 186] on div "+ Add New Item" at bounding box center [359, 184] width 645 height 18
click at [628, 168] on icon at bounding box center [631, 167] width 7 height 6
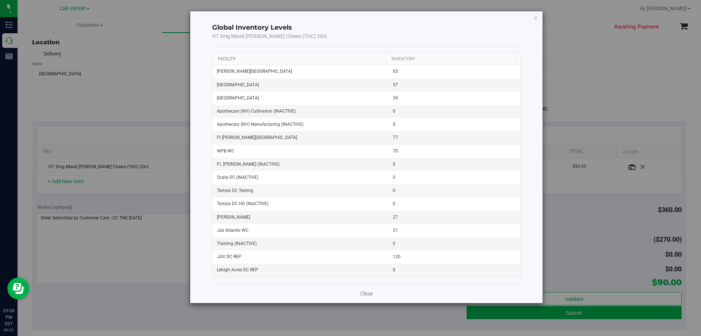
click at [227, 59] on link "Facility" at bounding box center [227, 58] width 18 height 5
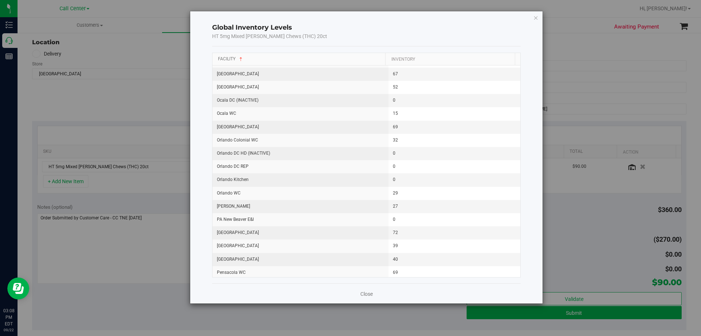
scroll to position [475, 0]
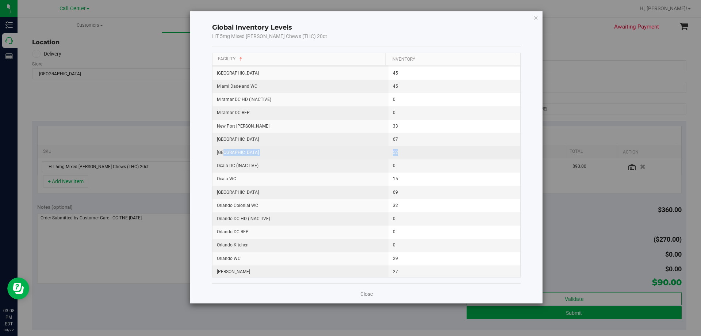
drag, startPoint x: 224, startPoint y: 155, endPoint x: 409, endPoint y: 157, distance: 185.1
click at [409, 157] on tr "North Port WC 52" at bounding box center [367, 152] width 308 height 13
click at [409, 156] on td "52" at bounding box center [455, 152] width 132 height 13
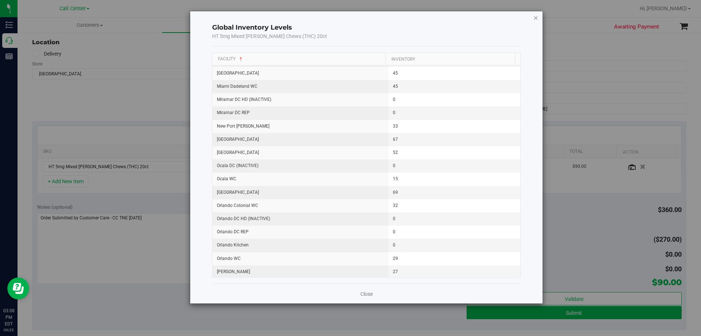
click at [535, 18] on icon "button" at bounding box center [536, 17] width 5 height 9
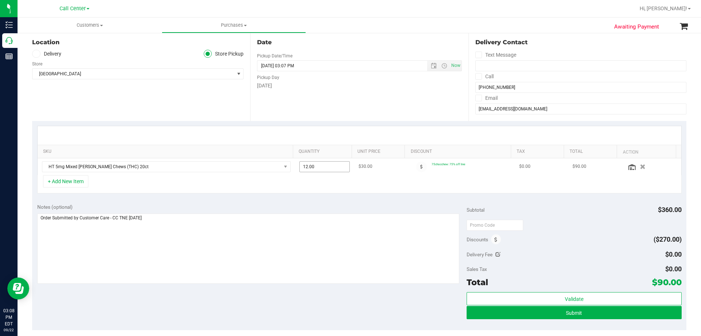
click at [329, 165] on span "12.00 12" at bounding box center [324, 166] width 51 height 11
click at [271, 184] on div "+ Add New Item" at bounding box center [359, 184] width 645 height 18
click at [187, 186] on div "+ Add New Item" at bounding box center [359, 184] width 645 height 18
click at [188, 222] on textarea at bounding box center [248, 248] width 422 height 70
click at [189, 299] on div "Notes (optional) Subtotal $360.00 Discounts ($270.00) Delivery Fee $0.00 Sales …" at bounding box center [359, 263] width 654 height 131
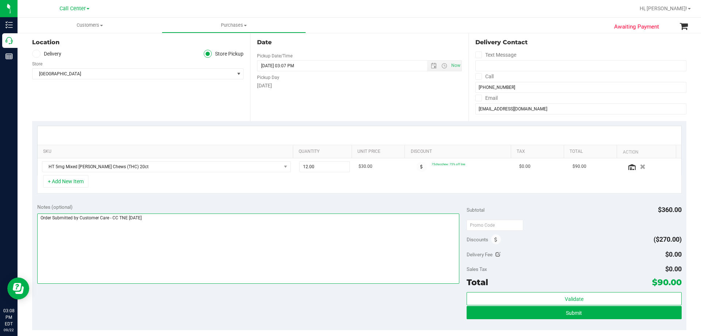
click at [209, 244] on textarea at bounding box center [248, 248] width 422 height 70
click at [226, 307] on div "Notes (optional) Subtotal $360.00 Discounts ($270.00) Delivery Fee $0.00 Sales …" at bounding box center [359, 263] width 654 height 131
click at [240, 254] on textarea at bounding box center [248, 248] width 422 height 70
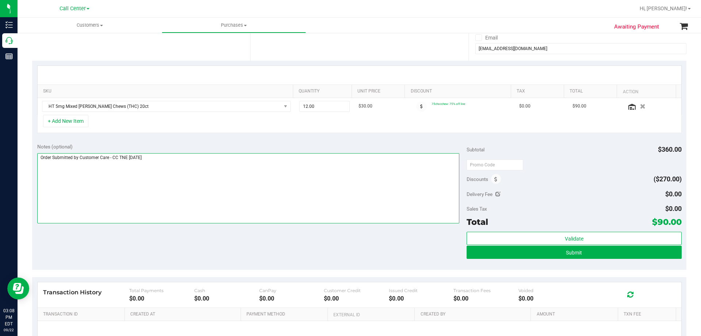
scroll to position [183, 0]
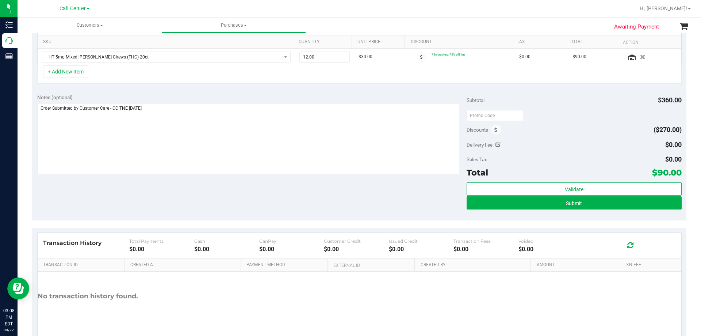
click at [240, 198] on div "Notes (optional) Subtotal $360.00 Discounts ($270.00) Delivery Fee $0.00 Sales …" at bounding box center [359, 154] width 654 height 131
drag, startPoint x: 653, startPoint y: 172, endPoint x: 674, endPoint y: 173, distance: 21.9
click at [674, 173] on span "$90.00" at bounding box center [667, 172] width 30 height 10
copy span "90.00"
click at [621, 150] on div "Delivery Fee $0.00" at bounding box center [574, 144] width 215 height 13
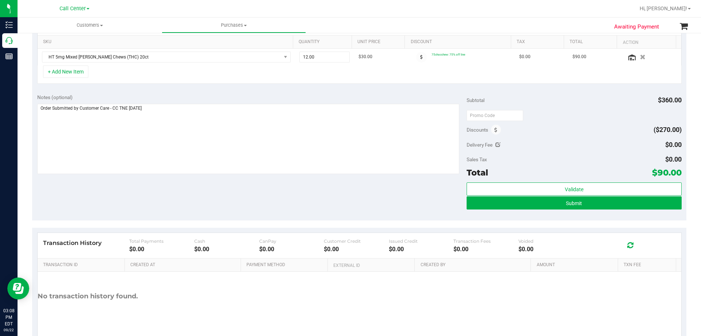
drag, startPoint x: 653, startPoint y: 171, endPoint x: 674, endPoint y: 171, distance: 21.5
click at [674, 171] on span "$90.00" at bounding box center [667, 172] width 30 height 10
copy span "90.00"
click at [581, 149] on div "Delivery Fee $0.00" at bounding box center [574, 144] width 215 height 13
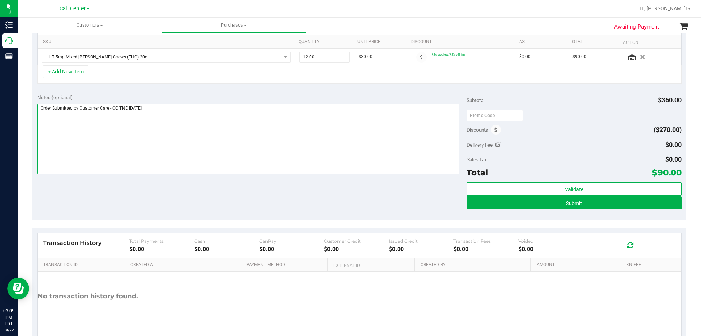
click at [297, 139] on textarea at bounding box center [248, 139] width 422 height 70
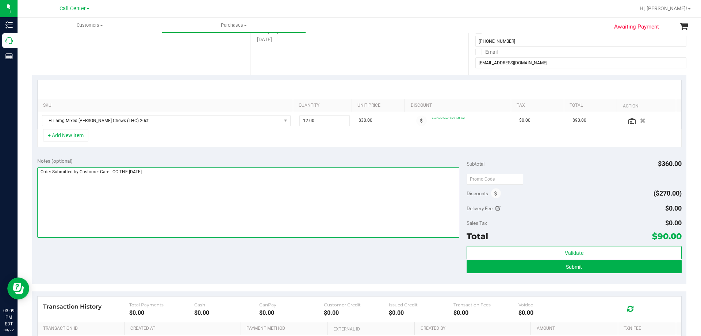
scroll to position [146, 0]
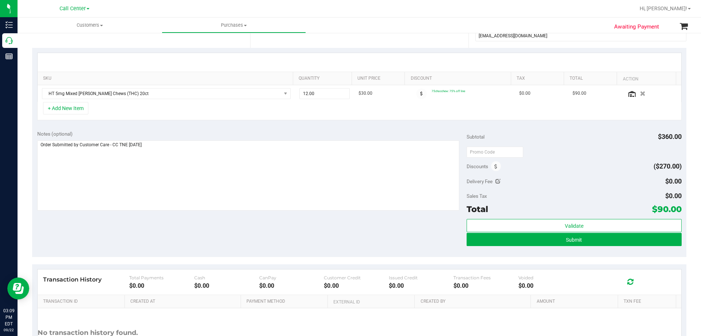
click at [363, 232] on div "Notes (optional) Subtotal $360.00 Discounts ($270.00) Delivery Fee $0.00 Sales …" at bounding box center [359, 190] width 654 height 131
click at [516, 239] on button "Submit" at bounding box center [574, 239] width 215 height 13
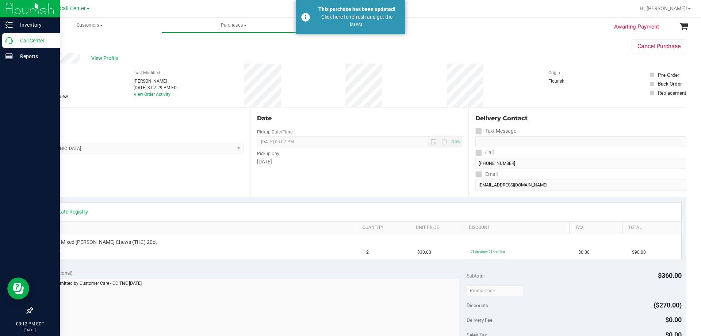
click at [26, 42] on p "Call Center" at bounding box center [35, 40] width 44 height 9
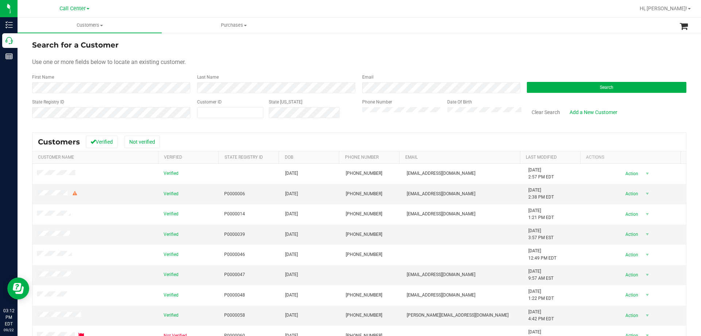
click at [382, 100] on label "Phone Number" at bounding box center [377, 102] width 30 height 7
click at [557, 88] on button "Search" at bounding box center [607, 87] width 160 height 11
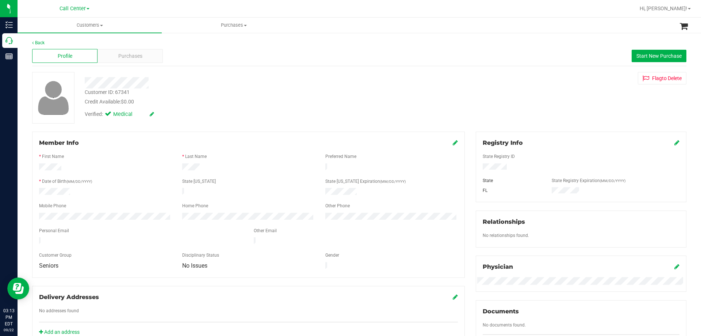
click at [207, 112] on div "Verified: Medical" at bounding box center [245, 114] width 333 height 16
click at [223, 109] on div "Verified: Medical" at bounding box center [245, 114] width 333 height 16
click at [210, 112] on div "Verified: Medical" at bounding box center [245, 114] width 333 height 16
click at [128, 56] on span "Purchases" at bounding box center [130, 56] width 24 height 8
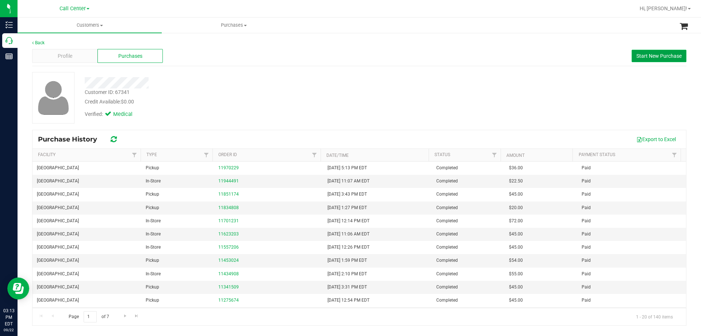
click at [651, 57] on span "Start New Purchase" at bounding box center [658, 56] width 45 height 6
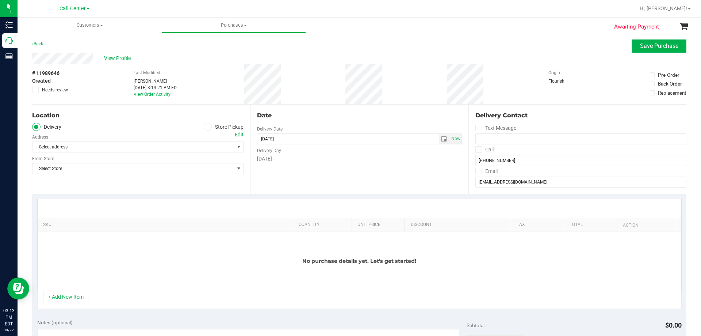
click at [206, 127] on icon at bounding box center [208, 127] width 4 height 0
click at [0, 0] on input "Store Pickup" at bounding box center [0, 0] width 0 height 0
click at [162, 148] on span "Select Store" at bounding box center [133, 147] width 202 height 10
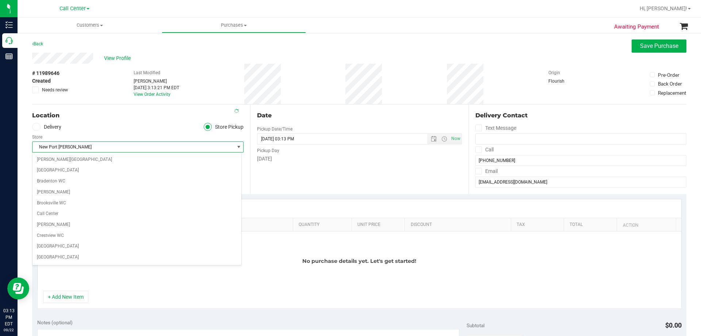
scroll to position [205, 0]
click at [149, 294] on div "+ Add New Item" at bounding box center [359, 299] width 645 height 18
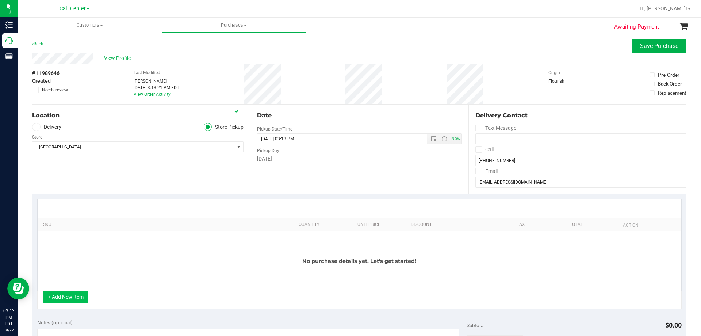
click at [57, 298] on button "+ Add New Item" at bounding box center [65, 296] width 45 height 12
drag, startPoint x: 92, startPoint y: 292, endPoint x: 61, endPoint y: 296, distance: 30.9
click at [64, 296] on div "+ Add New Item" at bounding box center [359, 299] width 645 height 18
click at [61, 296] on button "+ Add New Item" at bounding box center [65, 296] width 45 height 12
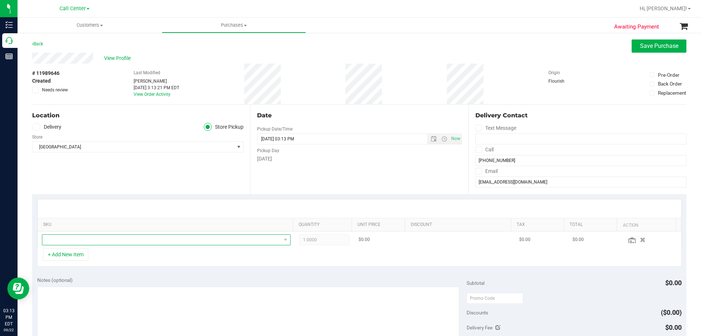
click at [153, 241] on span "NO DATA FOUND" at bounding box center [161, 239] width 239 height 10
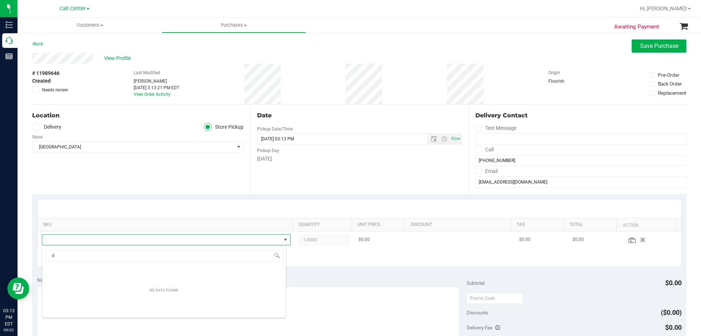
scroll to position [11, 242]
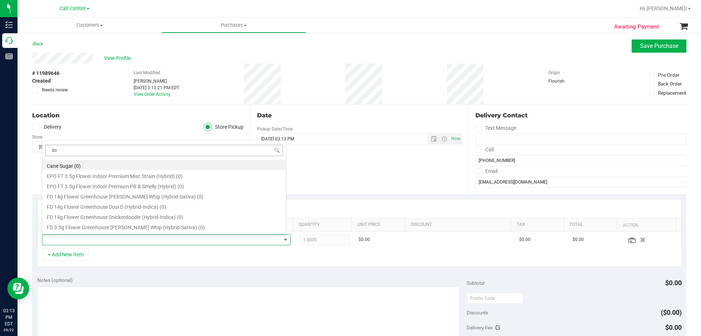
click at [154, 150] on input "do" at bounding box center [164, 150] width 238 height 11
type input "dos"
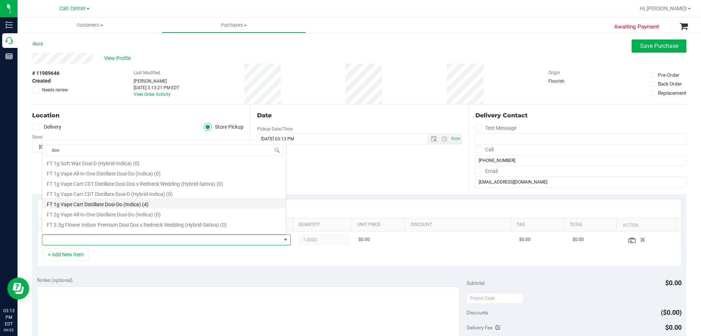
click at [129, 203] on li "FT 1g Vape Cart Distillate Dosi-Do (Indica) (4)" at bounding box center [164, 203] width 244 height 10
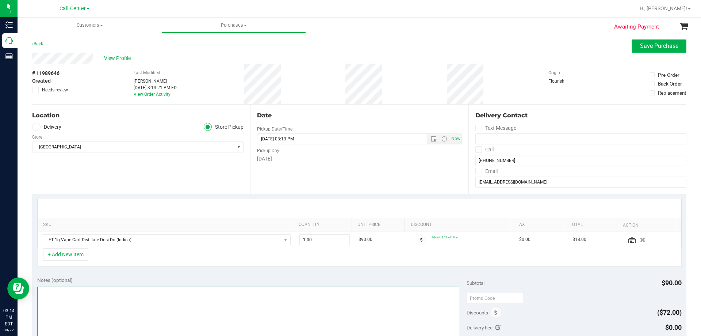
click at [122, 299] on textarea at bounding box center [248, 321] width 422 height 70
paste textarea "Order Submitted by Customer Care - CC TNE 09/22/2025"
type textarea "Order Submitted by Customer Care - CC TNE 09/22/2025"
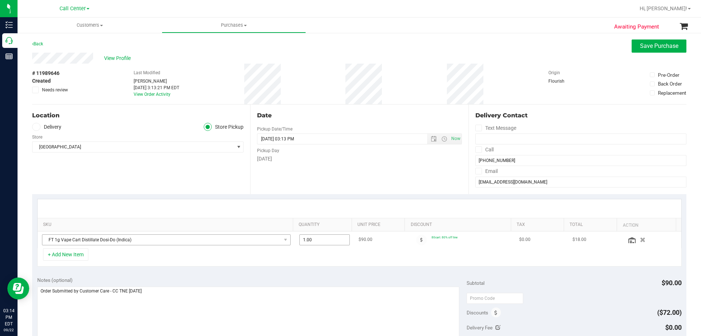
drag, startPoint x: 321, startPoint y: 240, endPoint x: 224, endPoint y: 244, distance: 96.9
click at [232, 243] on tr "FT 1g Vape Cart Distillate Dosi-Do (Indica) 1.00 1 $90.00 80cart: 80% off line …" at bounding box center [360, 239] width 644 height 17
drag, startPoint x: 311, startPoint y: 239, endPoint x: 300, endPoint y: 251, distance: 16.3
click at [300, 241] on input "2" at bounding box center [325, 239] width 50 height 10
type input "3"
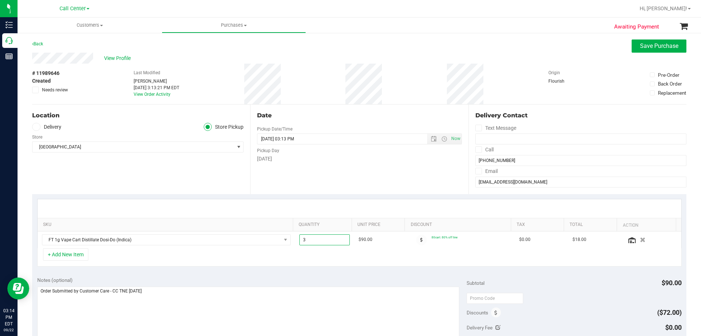
type input "3.00"
click at [322, 256] on div "+ Add New Item" at bounding box center [359, 257] width 645 height 18
click at [628, 240] on icon at bounding box center [631, 240] width 7 height 6
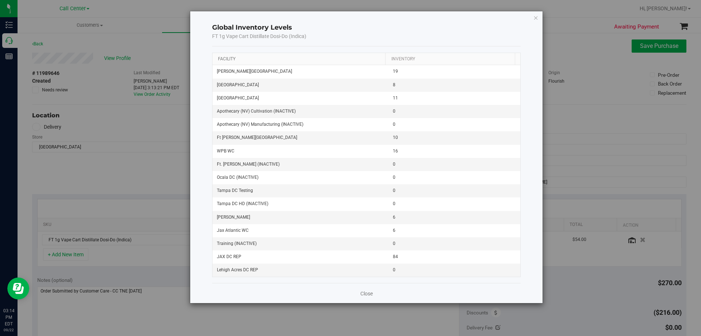
click at [227, 58] on link "Facility" at bounding box center [227, 58] width 18 height 5
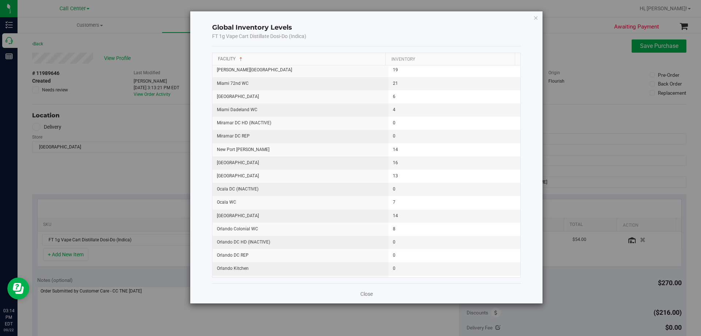
scroll to position [402, 0]
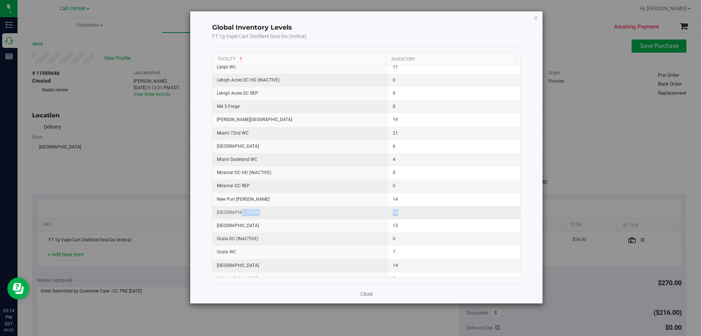
drag, startPoint x: 239, startPoint y: 214, endPoint x: 424, endPoint y: 214, distance: 184.4
click at [424, 214] on tr "North Palm Beach WC 16" at bounding box center [367, 212] width 308 height 13
click at [424, 214] on td "16" at bounding box center [455, 212] width 132 height 13
click at [537, 16] on icon "button" at bounding box center [536, 17] width 5 height 9
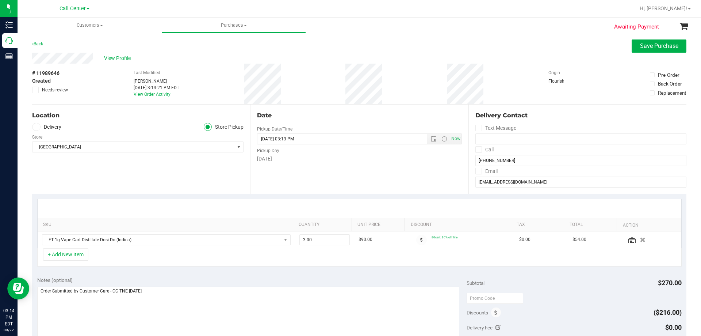
click at [177, 260] on div "+ Add New Item" at bounding box center [359, 257] width 645 height 18
click at [171, 260] on div "+ Add New Item" at bounding box center [359, 257] width 645 height 18
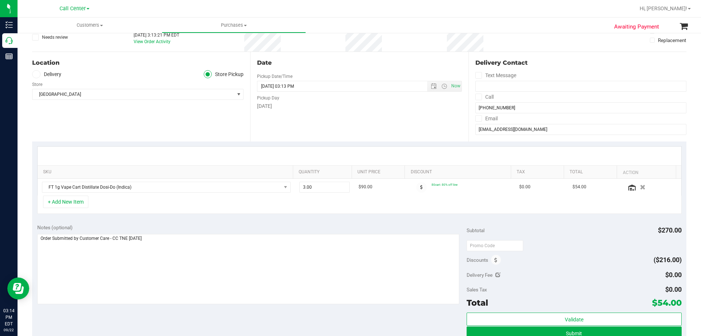
scroll to position [110, 0]
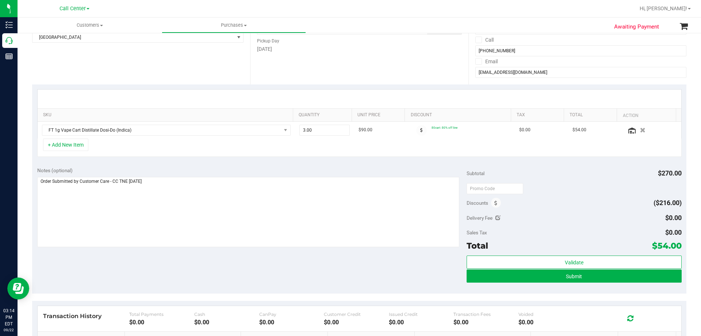
drag, startPoint x: 654, startPoint y: 245, endPoint x: 674, endPoint y: 244, distance: 20.8
click at [674, 244] on span "$54.00" at bounding box center [667, 245] width 30 height 10
copy span "54.00"
click at [605, 213] on div "Delivery Fee $0.00" at bounding box center [574, 217] width 215 height 13
click at [267, 202] on textarea at bounding box center [248, 212] width 422 height 70
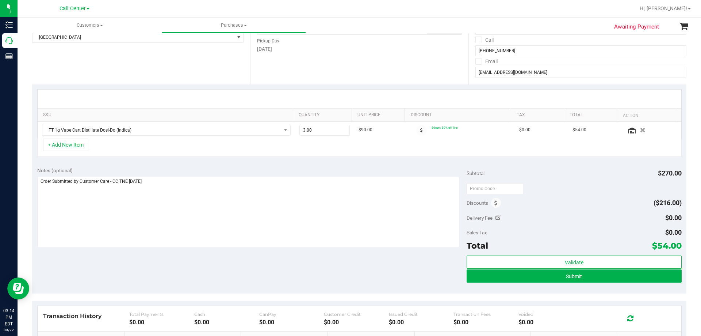
click at [218, 256] on div "Notes (optional) Subtotal $270.00 Discounts ($216.00) Delivery Fee $0.00 Sales …" at bounding box center [359, 227] width 654 height 131
click at [223, 276] on div "Notes (optional) Subtotal $270.00 Discounts ($216.00) Delivery Fee $0.00 Sales …" at bounding box center [359, 227] width 654 height 131
click at [572, 277] on span "Submit" at bounding box center [574, 276] width 16 height 6
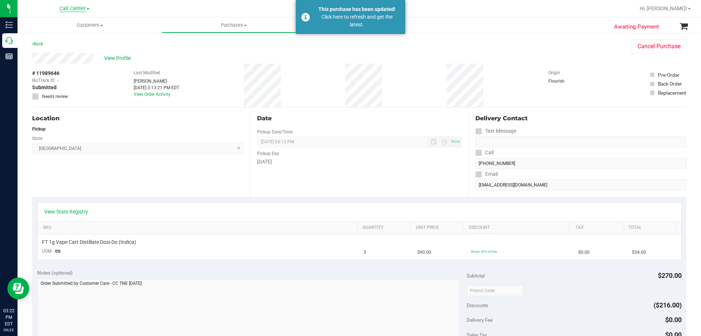
click at [72, 9] on span "Call Center" at bounding box center [73, 8] width 26 height 7
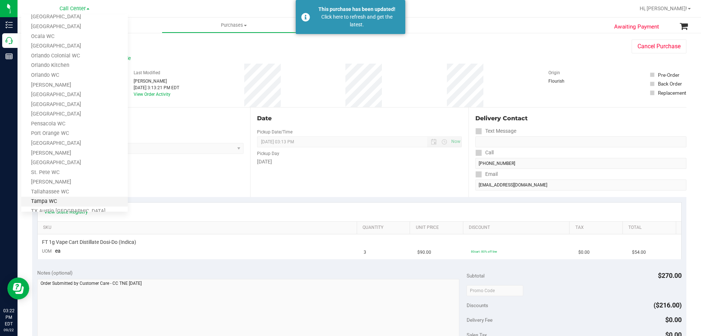
scroll to position [321, 0]
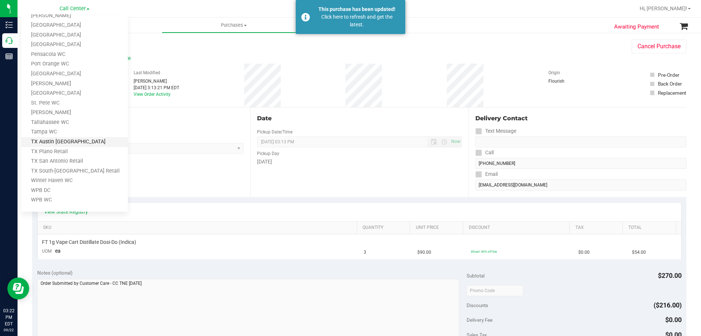
click at [60, 141] on link "TX Austin [GEOGRAPHIC_DATA]" at bounding box center [74, 142] width 107 height 10
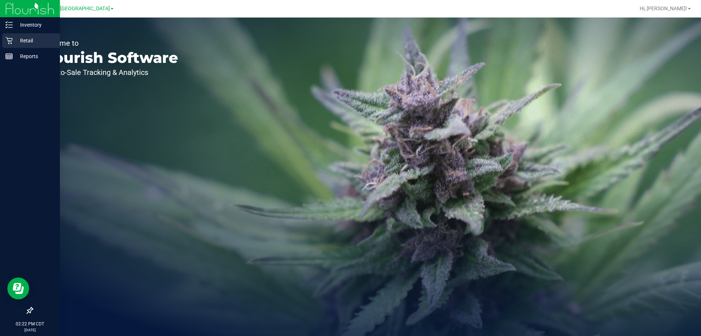
click at [11, 42] on icon at bounding box center [8, 40] width 7 height 7
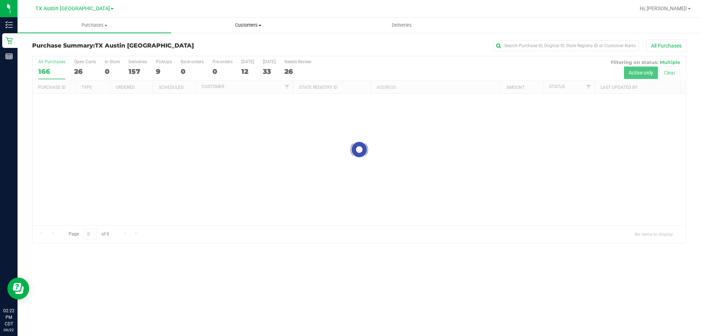
click at [240, 28] on uib-tab-heading "Customers All customers Add a new customer All physicians" at bounding box center [248, 25] width 153 height 15
click at [229, 44] on li "All customers" at bounding box center [248, 44] width 154 height 9
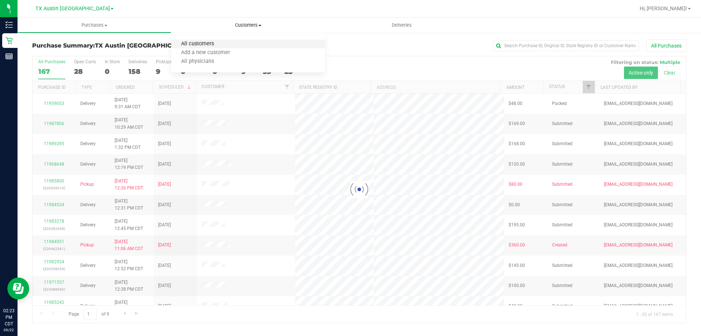
click at [208, 47] on span "All customers" at bounding box center [197, 44] width 53 height 6
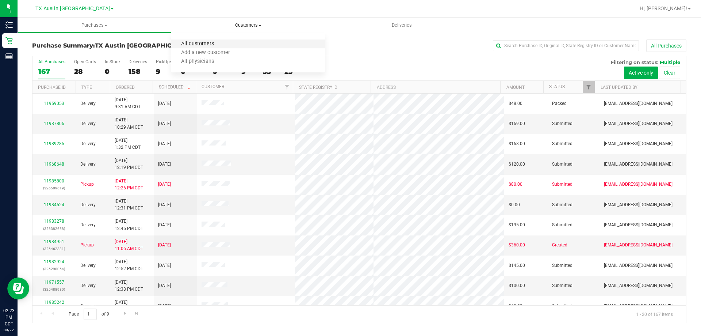
click at [214, 43] on span "All customers" at bounding box center [197, 44] width 53 height 6
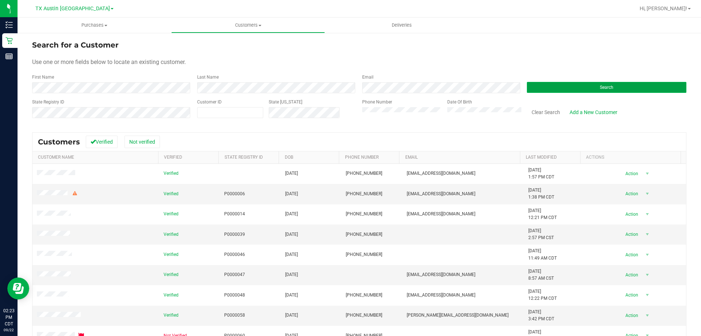
click at [564, 88] on button "Search" at bounding box center [607, 87] width 160 height 11
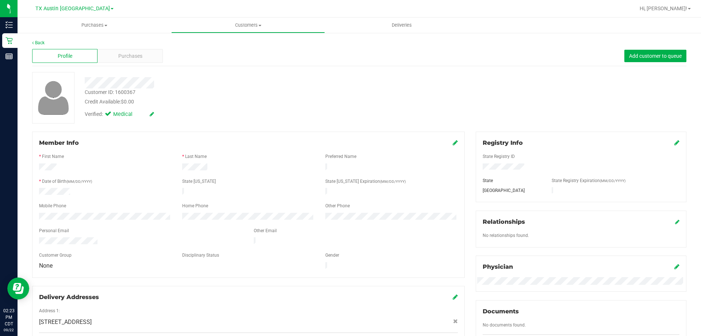
click at [64, 193] on div at bounding box center [105, 192] width 143 height 9
click at [184, 92] on div "Customer ID: 1600367 Credit Available: $0.00" at bounding box center [245, 96] width 333 height 17
click at [92, 197] on div at bounding box center [248, 199] width 419 height 6
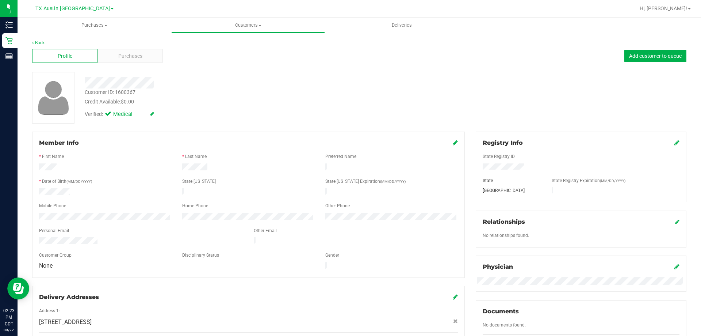
click at [100, 191] on div at bounding box center [105, 192] width 143 height 9
click at [104, 196] on div at bounding box center [248, 199] width 419 height 6
click at [139, 54] on span "Purchases" at bounding box center [130, 56] width 24 height 8
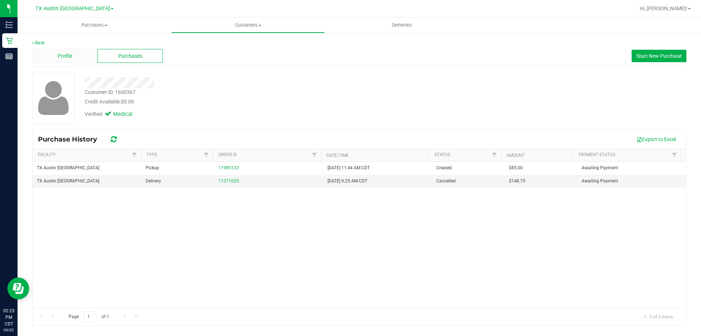
click at [77, 52] on div "Profile" at bounding box center [64, 56] width 65 height 14
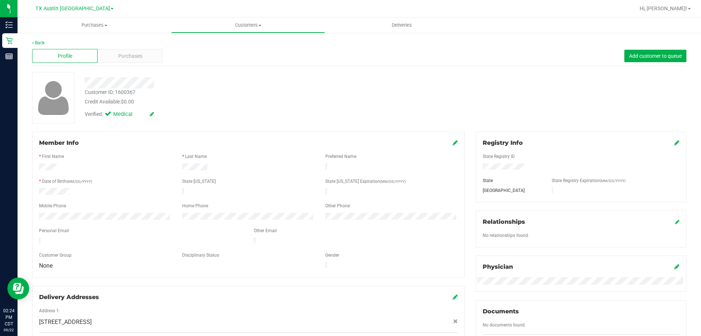
click at [135, 49] on div "Profile Purchases Add customer to queue" at bounding box center [359, 56] width 654 height 20
click at [139, 54] on span "Purchases" at bounding box center [130, 56] width 24 height 8
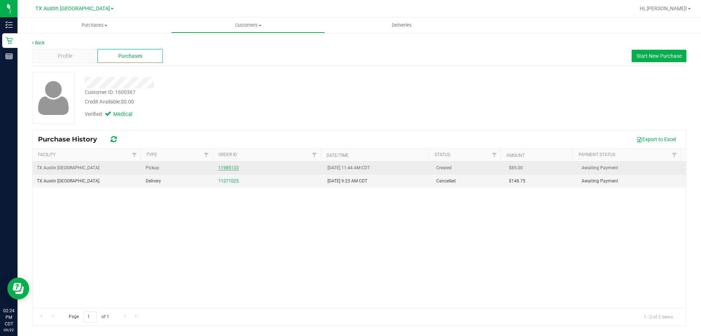
click at [232, 167] on link "11985133" at bounding box center [228, 167] width 20 height 5
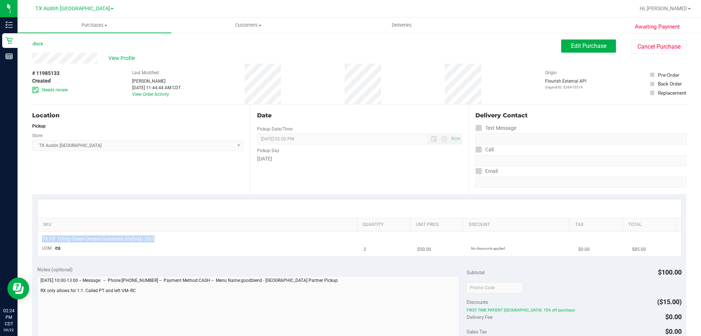
drag, startPoint x: 84, startPoint y: 235, endPoint x: 164, endPoint y: 240, distance: 80.1
click at [164, 240] on div "TX HT 10mg Green Dream Gummies (Hybrid) 20ct" at bounding box center [198, 238] width 313 height 7
click at [171, 240] on div "TX HT 10mg Green Dream Gummies (Hybrid) 20ct" at bounding box center [198, 238] width 313 height 7
click at [206, 62] on div "View Profile" at bounding box center [296, 58] width 529 height 11
click at [172, 67] on div "Last Modified Raul Calderon Sep 22, 2025 11:44:44 AM CDT View Order Activity" at bounding box center [156, 84] width 49 height 41
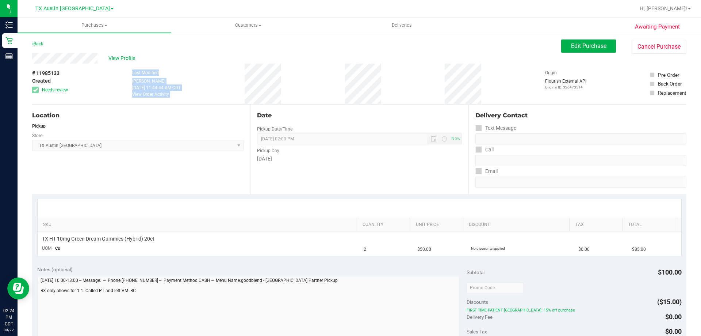
drag, startPoint x: 126, startPoint y: 70, endPoint x: 306, endPoint y: 88, distance: 180.5
click at [306, 88] on div "# 11985133 Created Needs review Last Modified Raul Calderon Sep 22, 2025 11:44:…" at bounding box center [359, 84] width 654 height 41
drag, startPoint x: 128, startPoint y: 73, endPoint x: 303, endPoint y: 84, distance: 176.0
click at [303, 84] on div "# 11985133 Created Needs review Last Modified Raul Calderon Sep 22, 2025 11:44:…" at bounding box center [359, 84] width 654 height 41
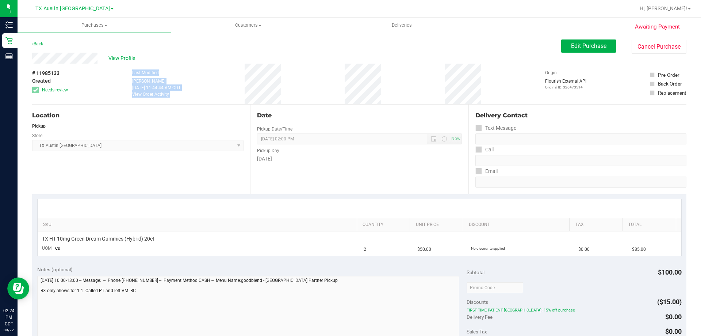
click at [303, 85] on div "# 11985133 Created Needs review Last Modified Raul Calderon Sep 22, 2025 11:44:…" at bounding box center [359, 84] width 654 height 41
click at [278, 86] on div "# 11985133 Created Needs review Last Modified Raul Calderon Sep 22, 2025 11:44:…" at bounding box center [359, 84] width 654 height 41
click at [310, 86] on div "# 11985133 Created Needs review Last Modified Raul Calderon Sep 22, 2025 11:44:…" at bounding box center [359, 84] width 654 height 41
drag, startPoint x: 68, startPoint y: 148, endPoint x: 112, endPoint y: 150, distance: 44.6
click at [109, 148] on span "TX Austin DC Select Store Bonita Springs WC Boynton Beach WC Bradenton WC Brand…" at bounding box center [137, 145] width 211 height 11
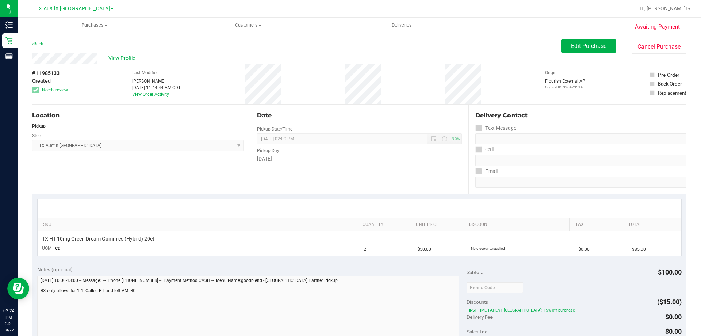
click at [101, 174] on div "Location Pickup Store TX Austin DC Select Store Bonita Springs WC Boynton Beach…" at bounding box center [141, 148] width 218 height 89
drag, startPoint x: 37, startPoint y: 146, endPoint x: 114, endPoint y: 148, distance: 76.3
click at [114, 148] on span "TX Austin DC Select Store Bonita Springs WC Boynton Beach WC Bradenton WC Brand…" at bounding box center [137, 145] width 211 height 11
click at [115, 149] on span "TX Austin DC Select Store Bonita Springs WC Boynton Beach WC Bradenton WC Brand…" at bounding box center [137, 145] width 211 height 11
click at [76, 174] on div "Location Pickup Store TX Austin DC Select Store Bonita Springs WC Boynton Beach…" at bounding box center [141, 148] width 218 height 89
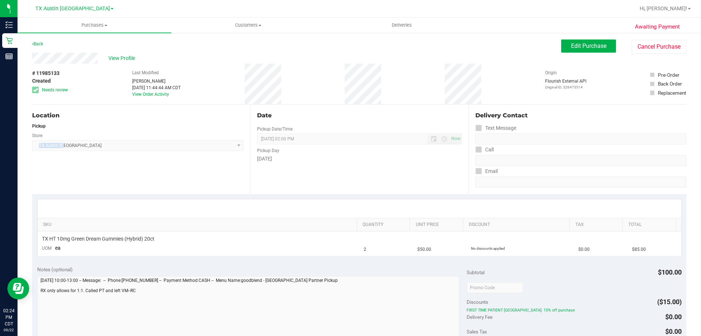
drag, startPoint x: 39, startPoint y: 146, endPoint x: 126, endPoint y: 148, distance: 87.7
click at [126, 148] on span "TX Austin DC Select Store Bonita Springs WC Boynton Beach WC Bradenton WC Brand…" at bounding box center [137, 145] width 211 height 11
click at [129, 150] on span "TX Austin DC Select Store Bonita Springs WC Boynton Beach WC Bradenton WC Brand…" at bounding box center [137, 145] width 211 height 11
click at [97, 171] on div "Location Pickup Store TX Austin DC Select Store Bonita Springs WC Boynton Beach…" at bounding box center [141, 148] width 218 height 89
click at [298, 80] on div "# 11985133 Created Needs review Last Modified Raul Calderon Sep 22, 2025 11:44:…" at bounding box center [359, 84] width 654 height 41
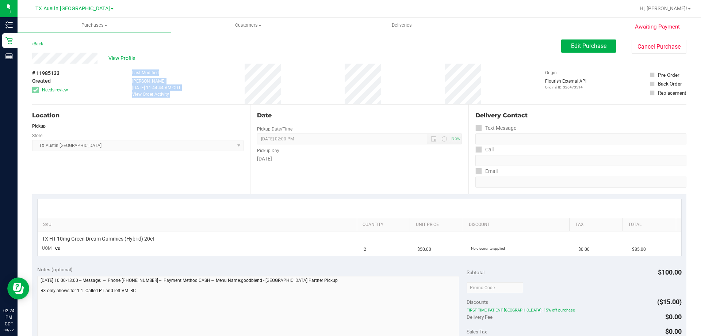
drag, startPoint x: 119, startPoint y: 70, endPoint x: 400, endPoint y: 86, distance: 282.0
click at [400, 86] on div "# 11985133 Created Needs review Last Modified Raul Calderon Sep 22, 2025 11:44:…" at bounding box center [359, 84] width 654 height 41
click at [404, 85] on div "# 11985133 Created Needs review Last Modified Raul Calderon Sep 22, 2025 11:44:…" at bounding box center [359, 84] width 654 height 41
drag, startPoint x: 123, startPoint y: 74, endPoint x: 424, endPoint y: 85, distance: 301.8
click at [424, 85] on div "# 11985133 Created Needs review Last Modified Raul Calderon Sep 22, 2025 11:44:…" at bounding box center [359, 84] width 654 height 41
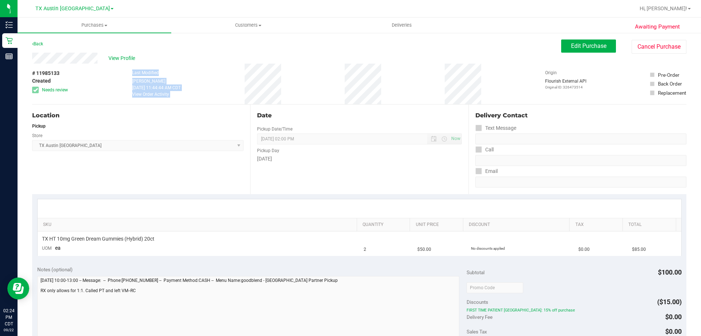
click at [424, 85] on div "# 11985133 Created Needs review Last Modified Raul Calderon Sep 22, 2025 11:44:…" at bounding box center [359, 84] width 654 height 41
drag, startPoint x: 126, startPoint y: 71, endPoint x: 390, endPoint y: 85, distance: 264.0
click at [390, 85] on div "# 11985133 Created Needs review Last Modified Raul Calderon Sep 22, 2025 11:44:…" at bounding box center [359, 84] width 654 height 41
click at [392, 84] on div "# 11985133 Created Needs review Last Modified Raul Calderon Sep 22, 2025 11:44:…" at bounding box center [359, 84] width 654 height 41
click at [197, 65] on div "# 11985133 Created Needs review Last Modified Raul Calderon Sep 22, 2025 11:44:…" at bounding box center [359, 84] width 654 height 41
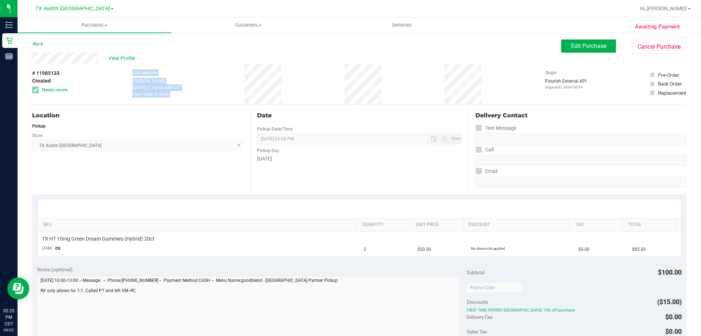
drag, startPoint x: 129, startPoint y: 74, endPoint x: 409, endPoint y: 81, distance: 279.8
click at [409, 81] on div "# 11985133 Created Needs review Last Modified Raul Calderon Sep 22, 2025 11:44:…" at bounding box center [359, 84] width 654 height 41
drag, startPoint x: 128, startPoint y: 72, endPoint x: 424, endPoint y: 89, distance: 296.3
click at [424, 89] on div "# 11985133 Created Needs review Last Modified Raul Calderon Sep 22, 2025 11:44:…" at bounding box center [359, 84] width 654 height 41
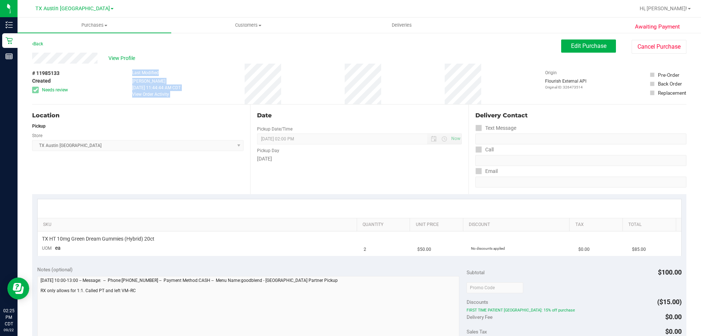
click at [393, 85] on div "# 11985133 Created Needs review Last Modified Raul Calderon Sep 22, 2025 11:44:…" at bounding box center [359, 84] width 654 height 41
drag, startPoint x: 121, startPoint y: 70, endPoint x: 393, endPoint y: 81, distance: 271.9
click at [393, 81] on div "# 11985133 Created Needs review Last Modified Raul Calderon Sep 22, 2025 11:44:…" at bounding box center [359, 84] width 654 height 41
click at [399, 81] on div "# 11985133 Created Needs review Last Modified Raul Calderon Sep 22, 2025 11:44:…" at bounding box center [359, 84] width 654 height 41
drag, startPoint x: 121, startPoint y: 72, endPoint x: 420, endPoint y: 84, distance: 299.6
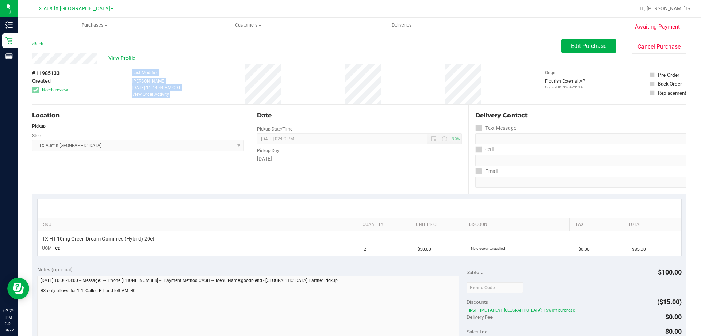
click at [420, 84] on div "# 11985133 Created Needs review Last Modified Raul Calderon Sep 22, 2025 11:44:…" at bounding box center [359, 84] width 654 height 41
click at [402, 80] on div "# 11985133 Created Needs review Last Modified Raul Calderon Sep 22, 2025 11:44:…" at bounding box center [359, 84] width 654 height 41
click at [568, 50] on button "Edit Purchase" at bounding box center [588, 45] width 55 height 13
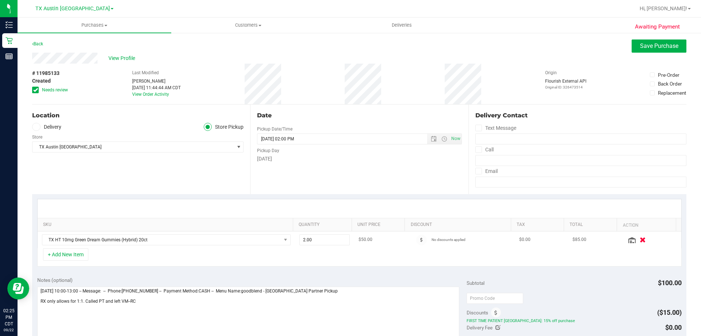
click at [640, 240] on icon "button" at bounding box center [643, 239] width 6 height 5
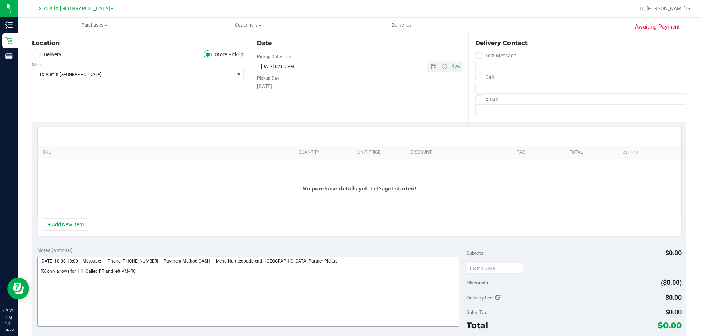
scroll to position [73, 0]
click at [156, 277] on textarea at bounding box center [248, 291] width 422 height 70
click at [139, 274] on textarea at bounding box center [248, 291] width 422 height 70
click at [135, 280] on textarea at bounding box center [248, 291] width 422 height 70
click at [230, 273] on textarea at bounding box center [248, 291] width 422 height 70
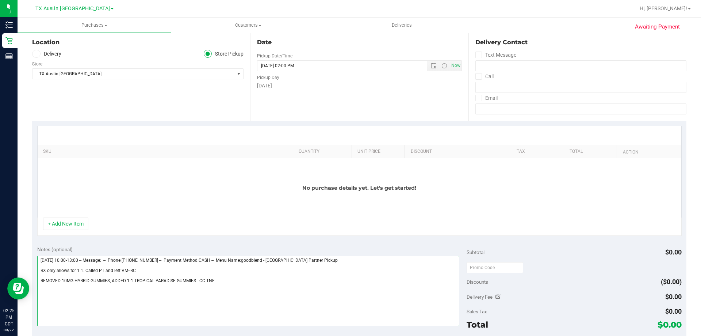
click at [227, 282] on textarea at bounding box center [248, 291] width 422 height 70
type textarea "Wednesday 09/24/2025 10:00-13:00 -- Message: -- Phone:9408599611 -- Payment Met…"
click at [84, 230] on div "+ Add New Item" at bounding box center [359, 226] width 645 height 18
click at [76, 217] on div "No purchase details yet. Let's get started!" at bounding box center [360, 187] width 644 height 59
click at [72, 228] on button "+ Add New Item" at bounding box center [65, 223] width 45 height 12
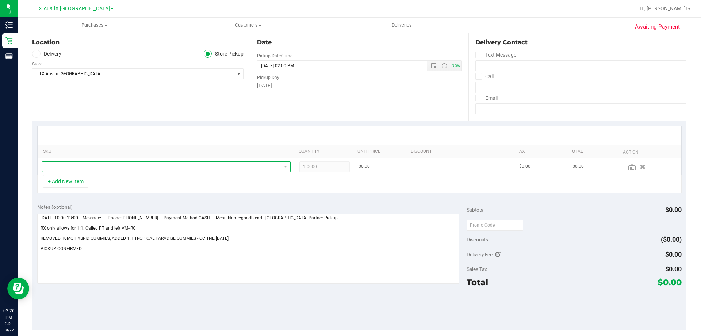
click at [131, 166] on span "NO DATA FOUND" at bounding box center [161, 166] width 239 height 10
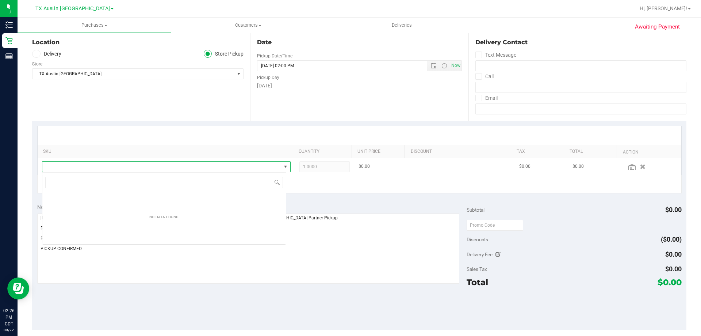
scroll to position [11, 244]
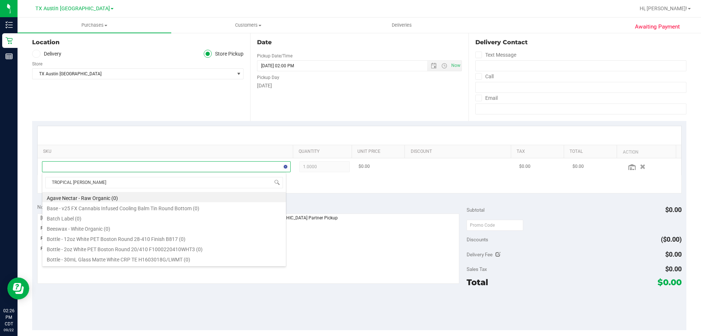
type input "TROPICAL PARADISE"
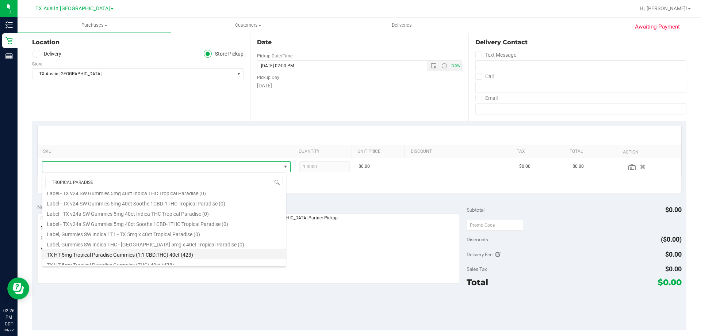
scroll to position [110, 0]
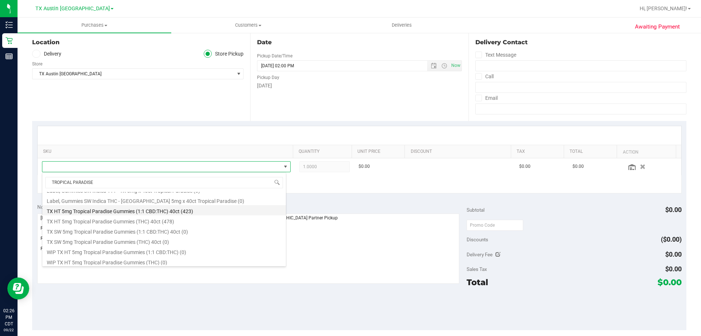
click at [194, 209] on li "TX HT 5mg Tropical Paradise Gummies (1:1 CBD:THC) 40ct (423)" at bounding box center [164, 210] width 244 height 10
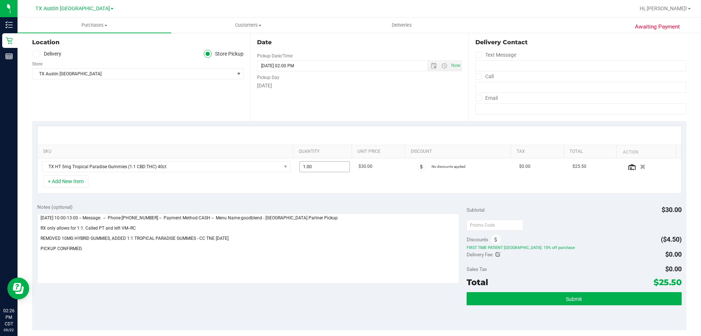
click at [237, 180] on div "SKU Quantity Unit Price Discount Tax Total Action TX HT 5mg Tropical Paradise G…" at bounding box center [359, 160] width 645 height 68
type input "2"
type input "2.00"
click at [366, 198] on div "SKU Quantity Unit Price Discount Tax Total Action TX HT 5mg Tropical Paradise G…" at bounding box center [359, 159] width 654 height 77
click at [144, 253] on textarea at bounding box center [248, 248] width 422 height 70
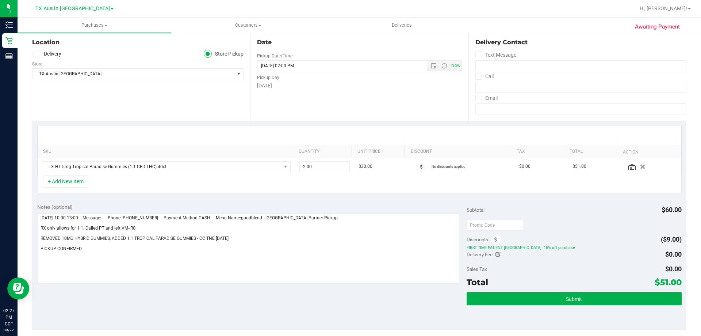
drag, startPoint x: 654, startPoint y: 282, endPoint x: 676, endPoint y: 283, distance: 21.9
click at [676, 283] on span "$51.00" at bounding box center [668, 282] width 27 height 10
copy span "51.00"
click at [306, 261] on textarea at bounding box center [248, 248] width 422 height 70
click at [302, 246] on textarea at bounding box center [248, 248] width 422 height 70
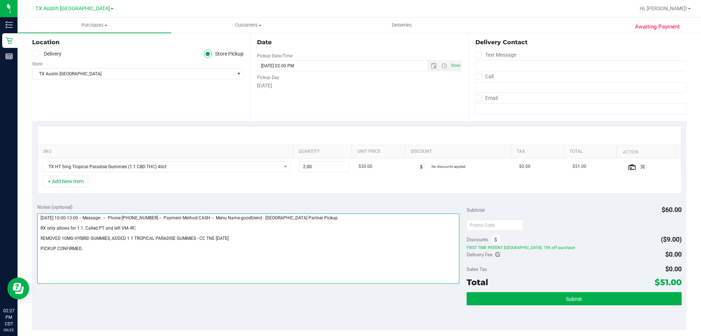
scroll to position [0, 0]
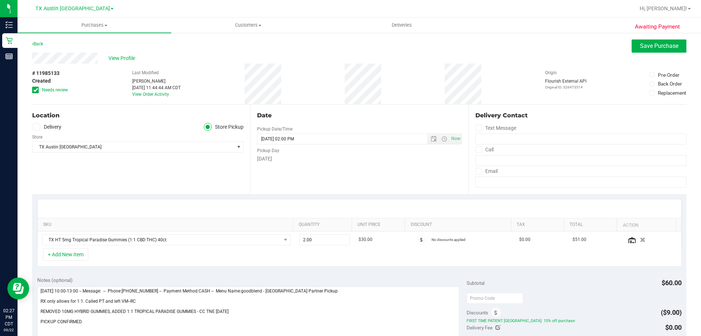
drag, startPoint x: 125, startPoint y: 58, endPoint x: 159, endPoint y: 49, distance: 35.5
click at [159, 49] on div "Back Save Purchase" at bounding box center [359, 45] width 654 height 13
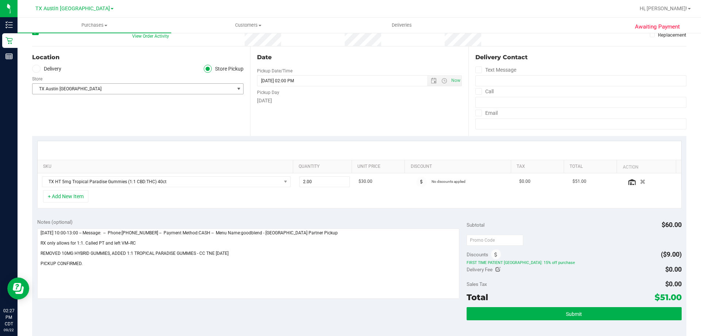
scroll to position [73, 0]
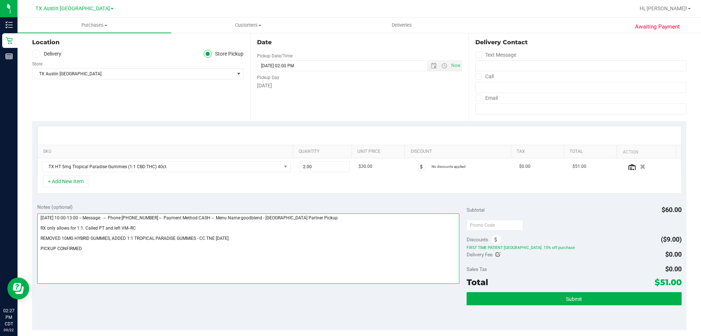
click at [263, 237] on textarea at bounding box center [248, 248] width 422 height 70
click at [156, 244] on textarea at bounding box center [248, 248] width 422 height 70
click at [137, 256] on textarea at bounding box center [248, 248] width 422 height 70
drag, startPoint x: 101, startPoint y: 251, endPoint x: 33, endPoint y: 251, distance: 68.3
click at [33, 251] on div "Notes (optional) Subtotal $60.00 Discounts ($9.00) FIRST TIME PATIENT TX: 15% o…" at bounding box center [359, 263] width 654 height 131
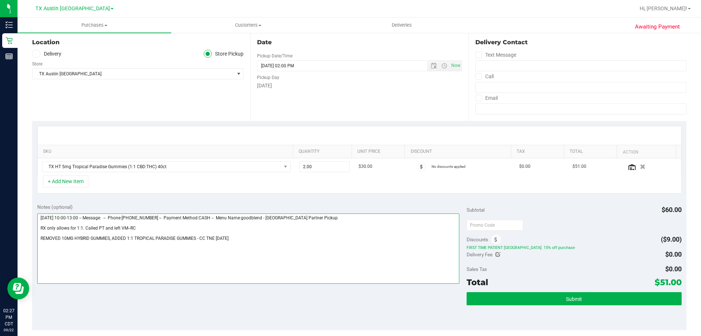
click at [39, 236] on textarea at bounding box center [248, 248] width 422 height 70
paste textarea "PICKUP CONFIRMED."
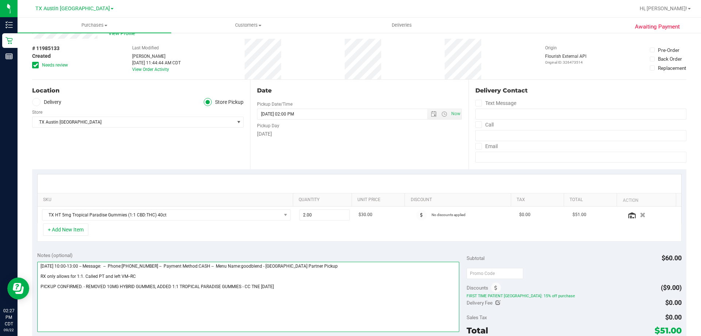
scroll to position [0, 0]
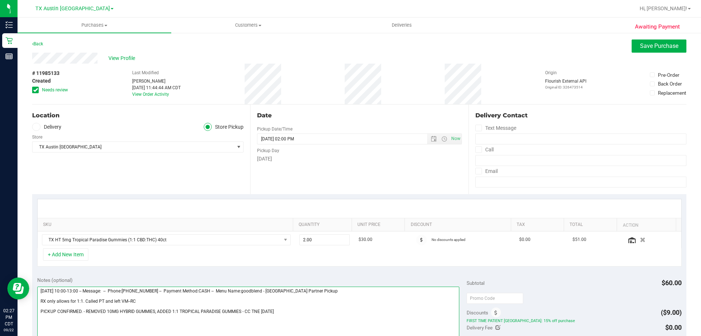
type textarea "Wednesday 09/24/2025 10:00-13:00 -- Message: -- Phone:9408599611 -- Payment Met…"
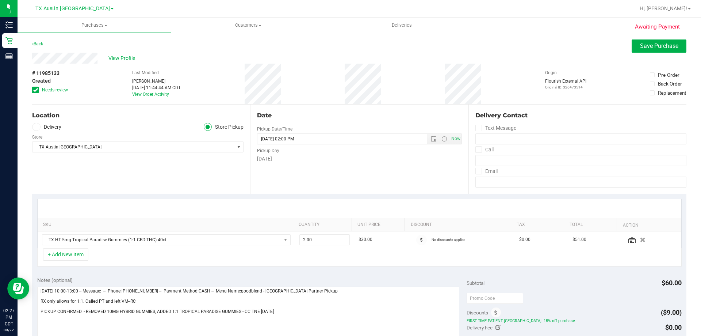
click at [41, 125] on label "Delivery" at bounding box center [46, 127] width 29 height 8
click at [0, 0] on input "Delivery" at bounding box center [0, 0] width 0 height 0
click at [84, 168] on span "TX Austin [GEOGRAPHIC_DATA]" at bounding box center [133, 168] width 202 height 10
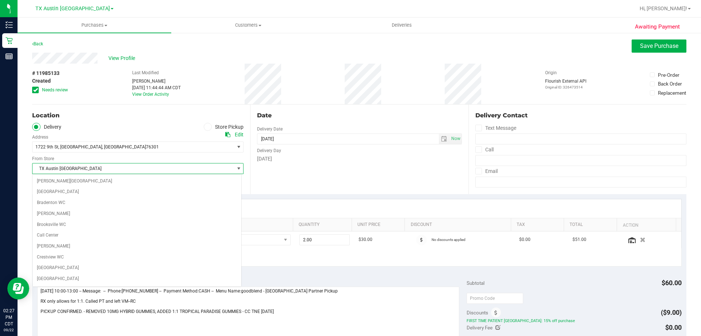
scroll to position [455, 0]
click at [116, 119] on div "Location" at bounding box center [137, 115] width 211 height 9
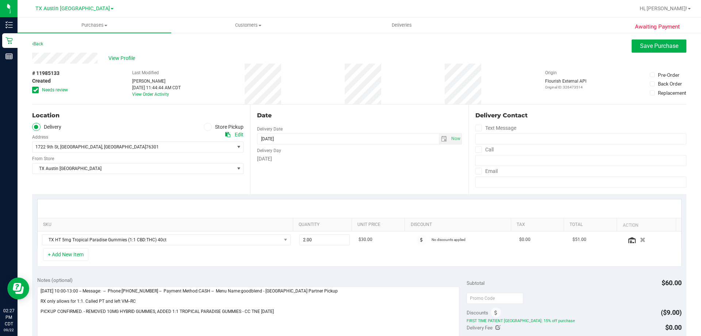
click at [94, 185] on div "Location Delivery Store Pickup Address Edit 1722 9th St , Wichita Falls , TX 76…" at bounding box center [141, 148] width 218 height 89
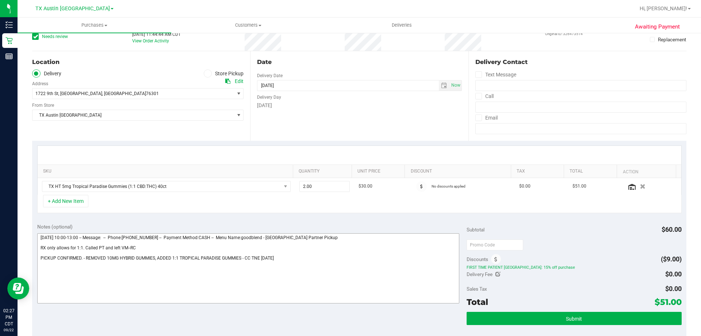
scroll to position [110, 0]
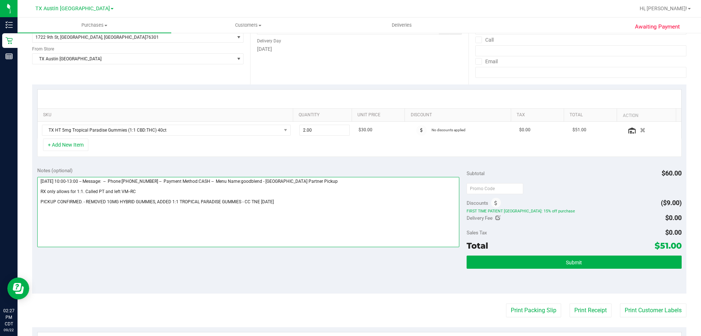
click at [318, 213] on textarea at bounding box center [248, 212] width 422 height 70
click at [304, 202] on textarea at bounding box center [248, 212] width 422 height 70
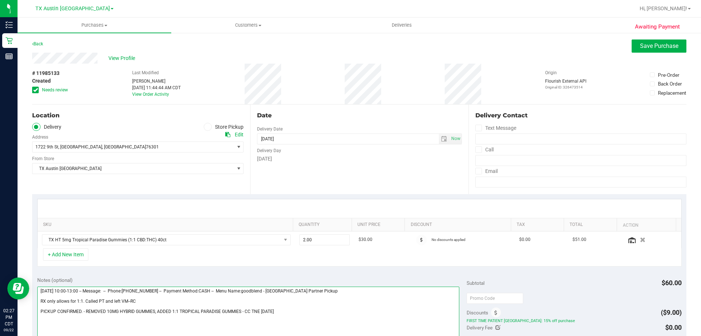
scroll to position [146, 0]
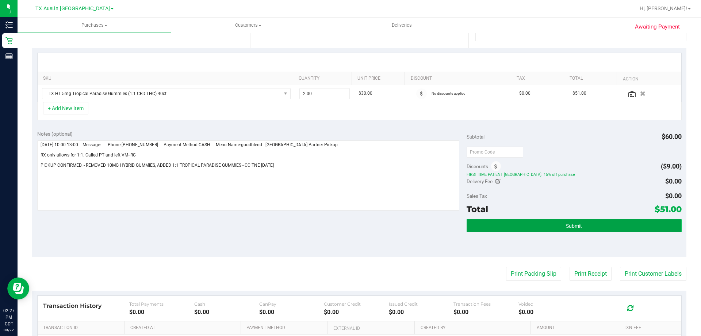
click at [559, 227] on button "Submit" at bounding box center [574, 225] width 215 height 13
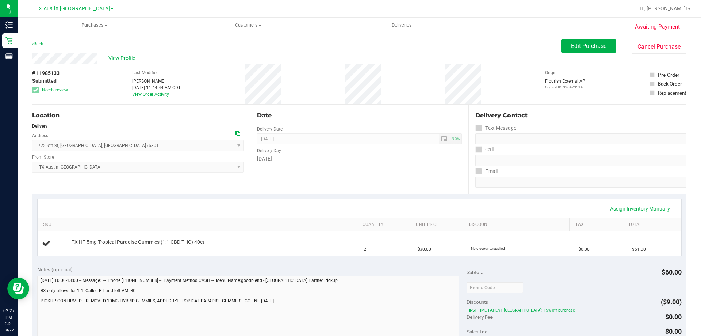
click at [111, 61] on span "View Profile" at bounding box center [122, 58] width 29 height 8
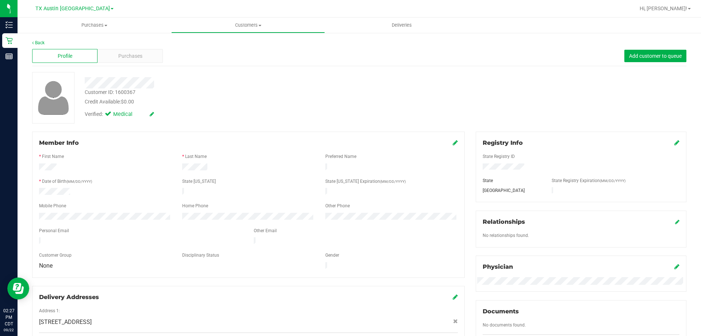
click at [119, 192] on div at bounding box center [105, 192] width 143 height 9
click at [127, 237] on div at bounding box center [141, 241] width 215 height 9
click at [130, 56] on span "Purchases" at bounding box center [130, 56] width 24 height 8
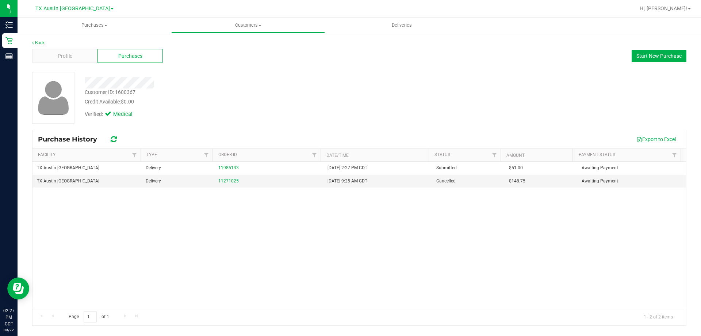
click at [312, 96] on div "Customer ID: 1600367 Credit Available: $0.00" at bounding box center [245, 96] width 333 height 17
click at [329, 91] on div "Customer ID: 1600367 Credit Available: $0.00" at bounding box center [245, 96] width 333 height 17
click at [271, 99] on div "Credit Available: $0.00" at bounding box center [246, 102] width 322 height 8
click at [238, 86] on div at bounding box center [245, 82] width 333 height 11
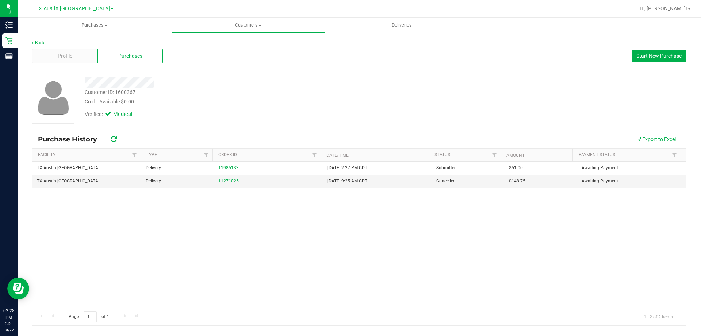
click at [191, 95] on div "Customer ID: 1600367 Credit Available: $0.00" at bounding box center [245, 96] width 333 height 17
click at [221, 87] on div at bounding box center [245, 82] width 333 height 11
click at [213, 84] on div at bounding box center [245, 82] width 333 height 11
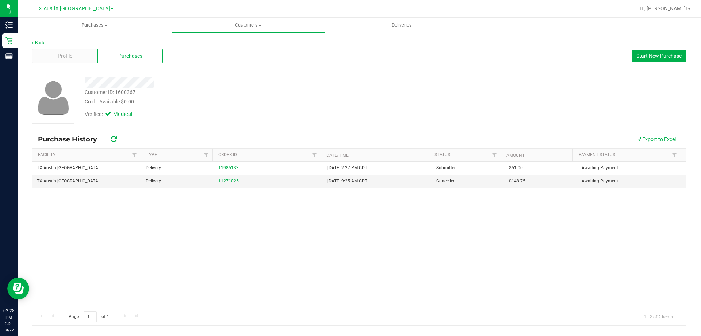
click at [205, 85] on div at bounding box center [245, 82] width 333 height 11
click at [186, 84] on div at bounding box center [245, 82] width 333 height 11
click at [214, 87] on div at bounding box center [245, 82] width 333 height 11
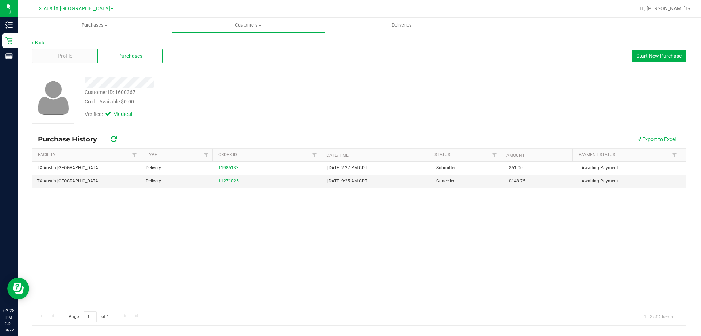
click at [214, 87] on div at bounding box center [245, 82] width 333 height 11
click at [209, 83] on div at bounding box center [245, 82] width 333 height 11
click at [206, 85] on div at bounding box center [245, 82] width 333 height 11
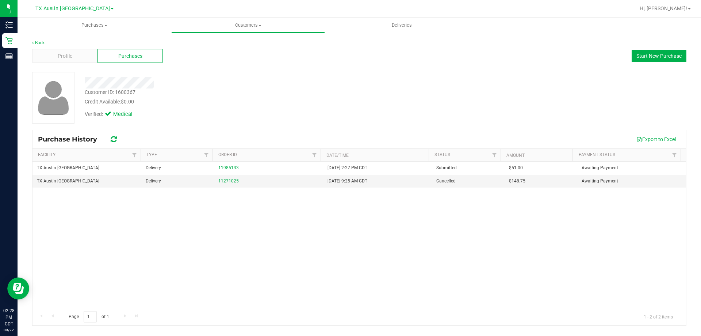
click at [225, 93] on div "Customer ID: 1600367 Credit Available: $0.00" at bounding box center [245, 96] width 333 height 17
click at [184, 79] on div at bounding box center [245, 82] width 333 height 11
click at [184, 80] on div at bounding box center [245, 82] width 333 height 11
click at [196, 96] on div "Customer ID: 1600367 Credit Available: $0.00" at bounding box center [245, 96] width 333 height 17
click at [194, 84] on div at bounding box center [245, 82] width 333 height 11
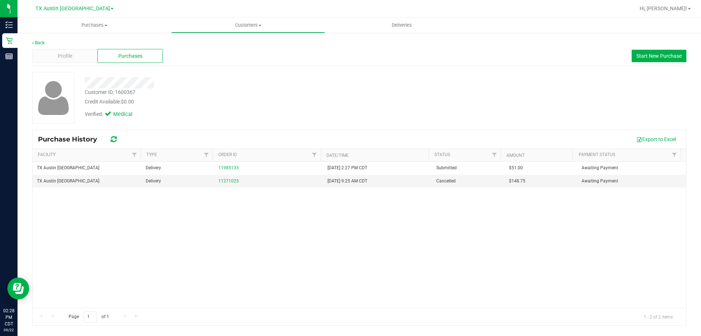
click at [194, 84] on div at bounding box center [245, 82] width 333 height 11
click at [194, 82] on div at bounding box center [245, 82] width 333 height 11
click at [214, 106] on div "Verified: Medical" at bounding box center [245, 114] width 333 height 16
drag, startPoint x: 84, startPoint y: 81, endPoint x: 225, endPoint y: 88, distance: 141.5
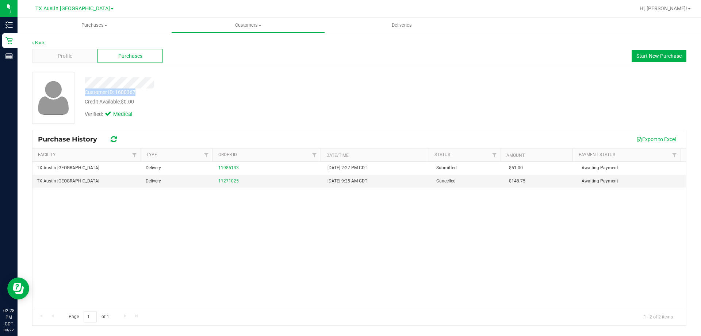
click at [225, 88] on div "Customer ID: 1600367 Credit Available: $0.00 Verified: Medical" at bounding box center [245, 97] width 333 height 50
click at [226, 88] on div "Customer ID: 1600367 Credit Available: $0.00" at bounding box center [245, 96] width 333 height 17
click at [232, 101] on div "Credit Available: $0.00" at bounding box center [246, 102] width 322 height 8
click at [196, 83] on div at bounding box center [245, 82] width 333 height 11
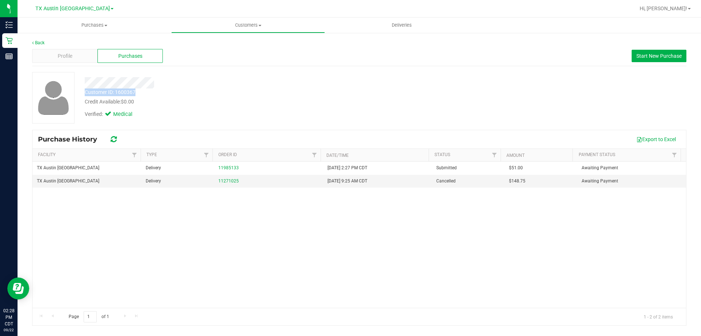
drag, startPoint x: 84, startPoint y: 82, endPoint x: 204, endPoint y: 89, distance: 120.4
click at [204, 89] on div "Customer ID: 1600367 Credit Available: $0.00 Verified: Medical" at bounding box center [245, 97] width 333 height 50
click at [204, 89] on div "Customer ID: 1600367 Credit Available: $0.00" at bounding box center [245, 96] width 333 height 17
click at [204, 89] on div "Customer ID: 1600367 Credit Available: $0.00 Verified: Medical" at bounding box center [245, 97] width 333 height 50
click at [204, 89] on div "Customer ID: 1600367 Credit Available: $0.00" at bounding box center [245, 96] width 333 height 17
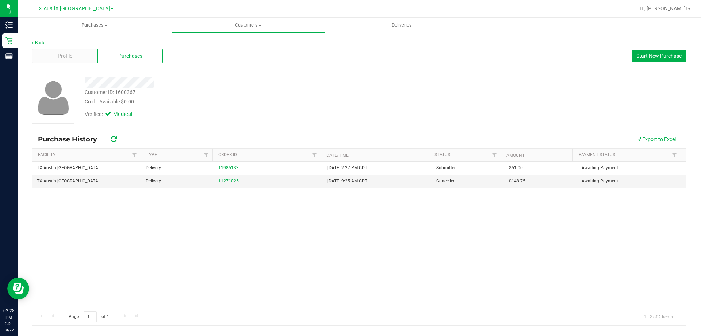
click at [179, 84] on div at bounding box center [245, 82] width 333 height 11
click at [168, 83] on div at bounding box center [245, 82] width 333 height 11
click at [168, 84] on div at bounding box center [245, 82] width 333 height 11
click at [217, 100] on div "Credit Available: $0.00" at bounding box center [246, 102] width 322 height 8
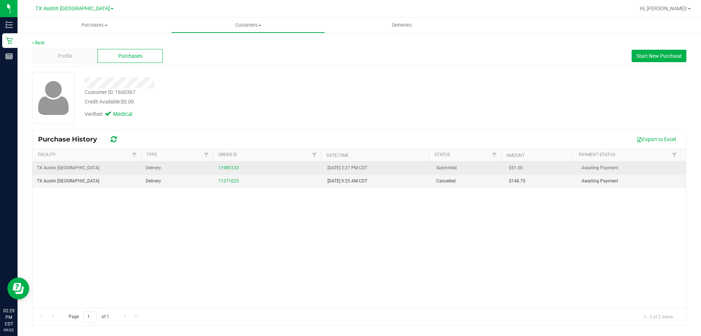
drag, startPoint x: 524, startPoint y: 168, endPoint x: 508, endPoint y: 168, distance: 16.1
click at [508, 168] on td "$51.00" at bounding box center [541, 167] width 73 height 13
copy span "51.00"
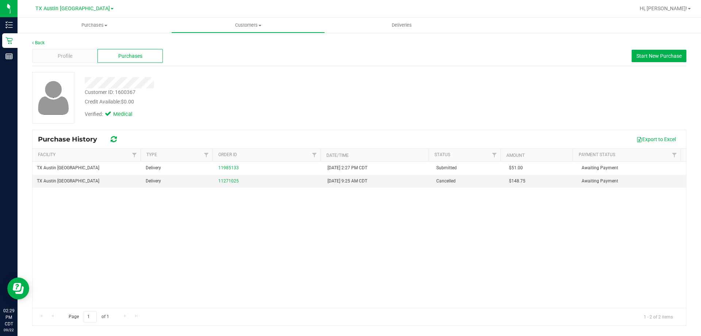
click at [444, 96] on div "Customer ID: 1600367 Credit Available: $0.00 Verified: Medical" at bounding box center [359, 97] width 665 height 51
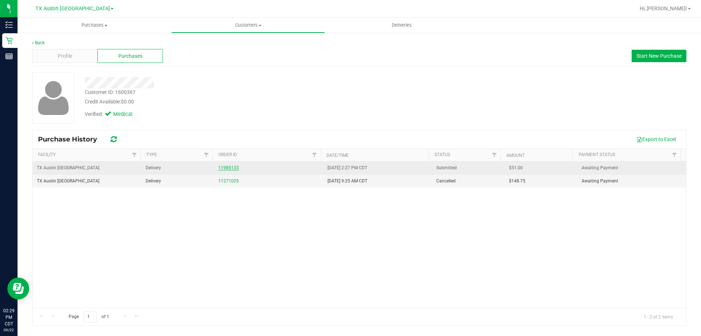
click at [223, 169] on link "11985133" at bounding box center [228, 167] width 20 height 5
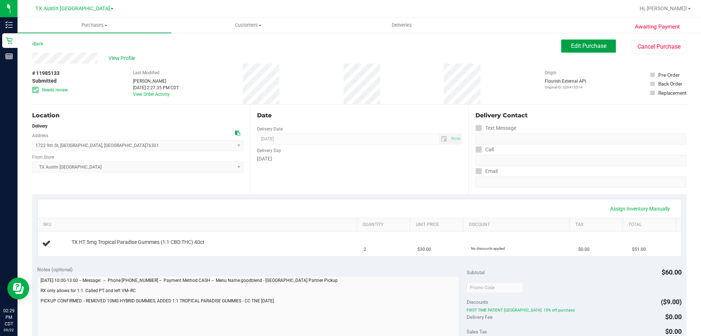
click at [575, 49] on span "Edit Purchase" at bounding box center [588, 45] width 35 height 7
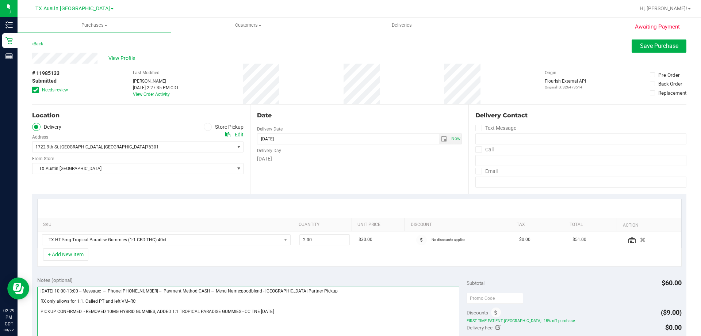
click at [83, 310] on textarea at bounding box center [248, 321] width 422 height 70
click at [41, 308] on textarea at bounding box center [248, 321] width 422 height 70
type textarea "Wednesday 09/24/2025 10:00-13:00 -- Message: -- Phone:9408599611 -- Payment Met…"
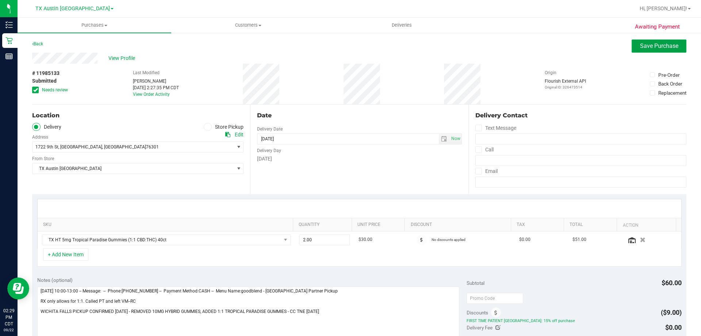
click at [640, 45] on span "Save Purchase" at bounding box center [659, 45] width 38 height 7
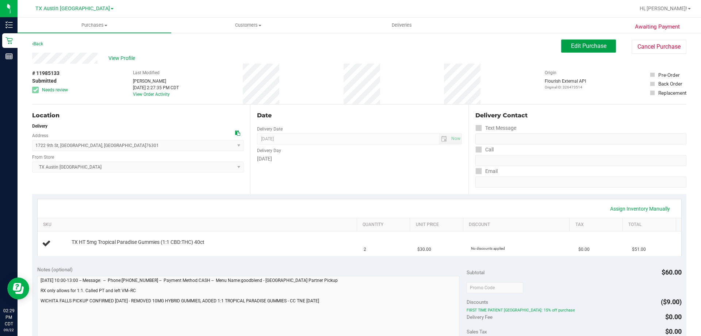
click at [563, 44] on button "Edit Purchase" at bounding box center [588, 45] width 55 height 13
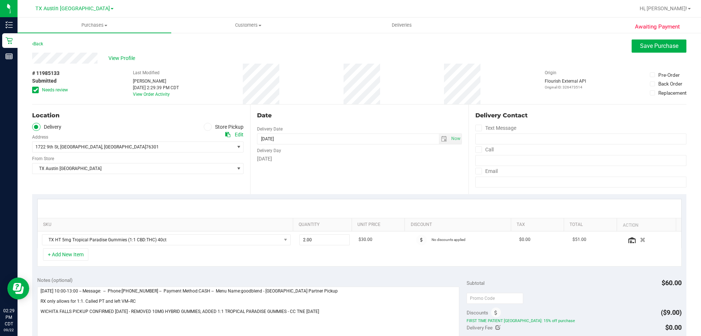
click at [36, 90] on icon at bounding box center [35, 90] width 5 height 0
click at [0, 0] on input "Needs review" at bounding box center [0, 0] width 0 height 0
click at [650, 45] on span "Save Purchase" at bounding box center [659, 45] width 38 height 7
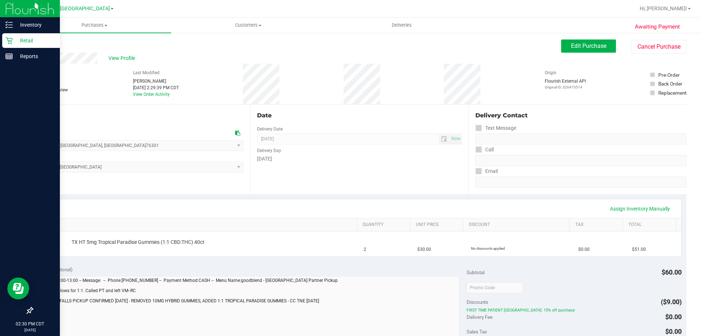
click at [36, 42] on p "Retail" at bounding box center [35, 40] width 44 height 9
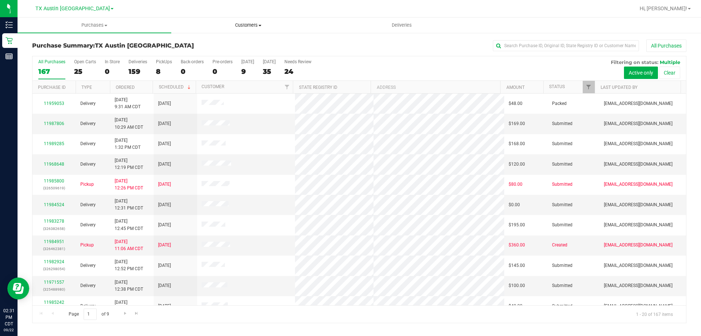
click at [253, 27] on span "Customers" at bounding box center [248, 25] width 153 height 7
click at [234, 43] on li "All customers" at bounding box center [248, 44] width 154 height 9
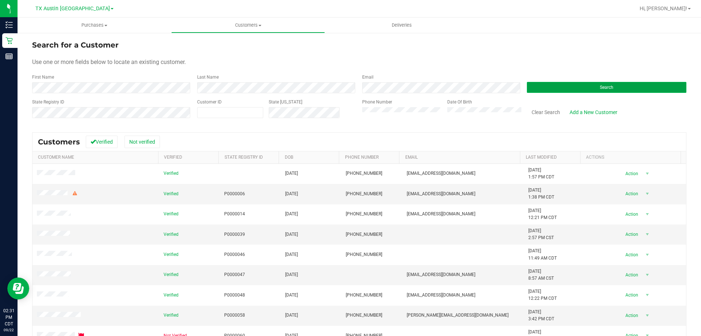
click at [543, 89] on button "Search" at bounding box center [607, 87] width 160 height 11
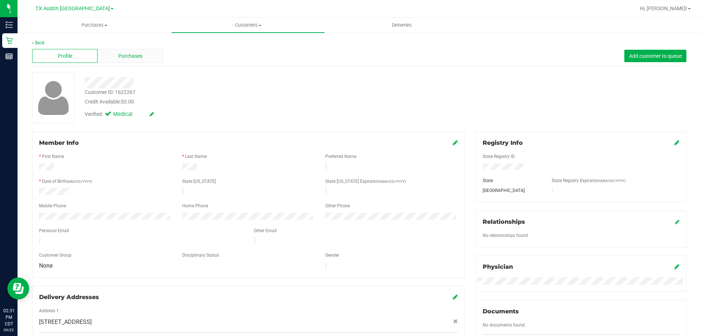
click at [133, 57] on span "Purchases" at bounding box center [130, 56] width 24 height 8
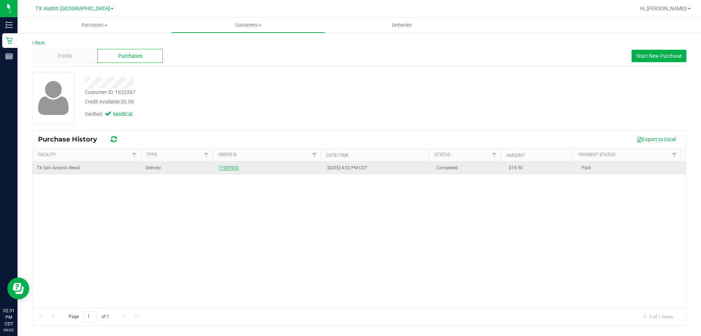
click at [227, 168] on link "11929932" at bounding box center [228, 167] width 20 height 5
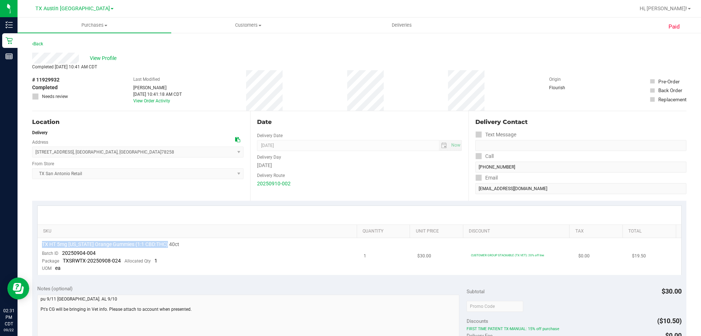
drag, startPoint x: 42, startPoint y: 242, endPoint x: 221, endPoint y: 242, distance: 178.6
click at [221, 242] on div "TX HT 5mg Texas Orange Gummies (1:1 CBD:THC) 40ct" at bounding box center [198, 244] width 313 height 7
click at [213, 251] on td "TX HT 5mg Texas Orange Gummies (1:1 CBD:THC) 40ct Batch ID 20250904-004 Package…" at bounding box center [199, 256] width 322 height 37
drag, startPoint x: 43, startPoint y: 242, endPoint x: 199, endPoint y: 240, distance: 156.3
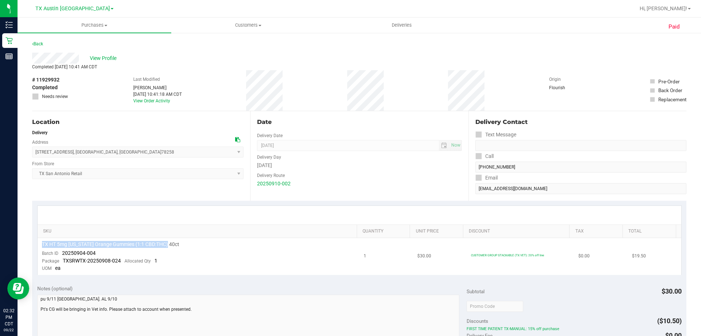
click at [199, 240] on td "TX HT 5mg Texas Orange Gummies (1:1 CBD:THC) 40ct Batch ID 20250904-004 Package…" at bounding box center [199, 256] width 322 height 37
click at [199, 248] on div "TX HT 5mg Texas Orange Gummies (1:1 CBD:THC) 40ct" at bounding box center [198, 244] width 313 height 7
click at [175, 47] on div "Back" at bounding box center [359, 45] width 654 height 13
click at [179, 58] on div "View Profile" at bounding box center [359, 58] width 654 height 11
click at [218, 60] on div "View Profile" at bounding box center [359, 58] width 654 height 11
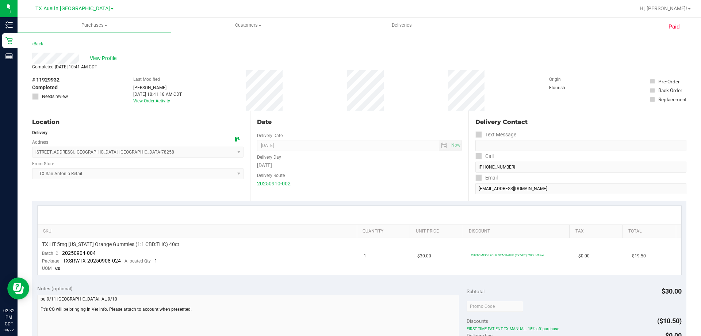
click at [197, 58] on div "View Profile" at bounding box center [359, 58] width 654 height 11
click at [188, 54] on div "View Profile" at bounding box center [359, 58] width 654 height 11
click at [171, 134] on div "Delivery" at bounding box center [137, 132] width 211 height 7
click at [108, 57] on span "View Profile" at bounding box center [104, 58] width 29 height 8
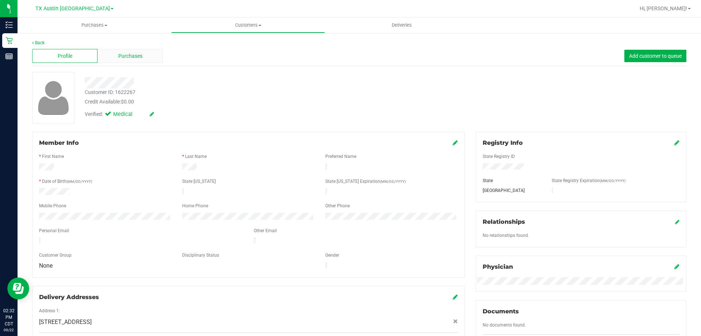
click at [131, 58] on span "Purchases" at bounding box center [130, 56] width 24 height 8
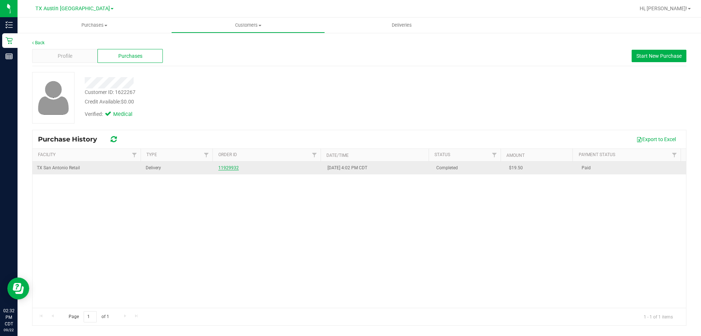
click at [231, 169] on link "11929932" at bounding box center [228, 167] width 20 height 5
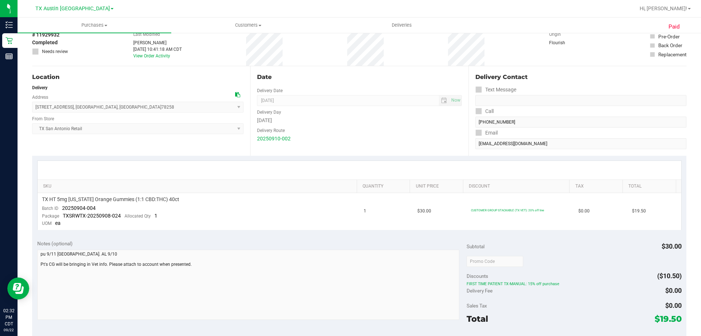
scroll to position [110, 0]
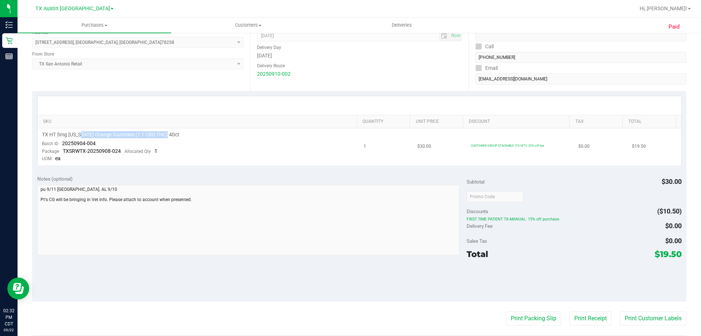
drag, startPoint x: 81, startPoint y: 135, endPoint x: 198, endPoint y: 133, distance: 116.1
click at [198, 133] on div "TX HT 5mg Texas Orange Gummies (1:1 CBD:THC) 40ct" at bounding box center [198, 134] width 313 height 7
drag, startPoint x: 58, startPoint y: 134, endPoint x: 187, endPoint y: 134, distance: 129.6
click at [187, 134] on div "TX HT 5mg Texas Orange Gummies (1:1 CBD:THC) 40ct" at bounding box center [198, 134] width 313 height 7
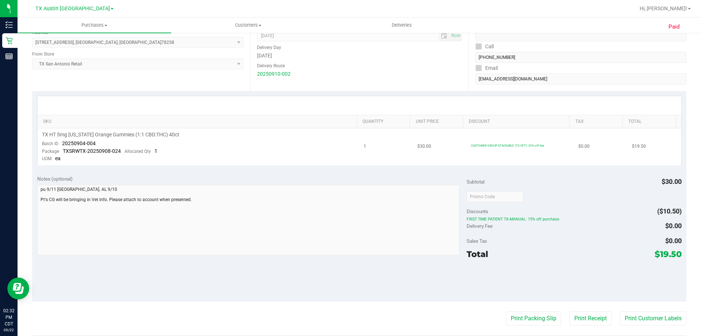
click at [188, 134] on div "TX HT 5mg Texas Orange Gummies (1:1 CBD:THC) 40ct" at bounding box center [198, 134] width 313 height 7
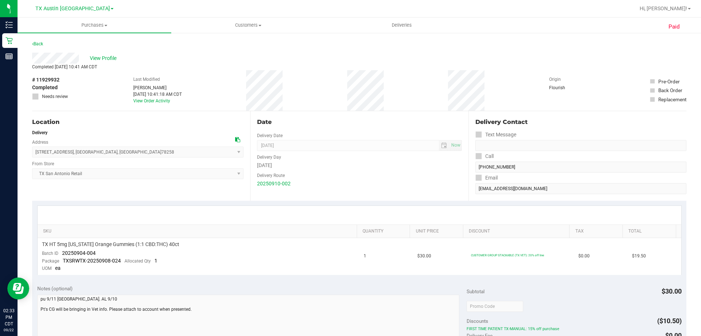
drag, startPoint x: 35, startPoint y: 152, endPoint x: 139, endPoint y: 154, distance: 104.5
click at [139, 154] on span "18720 Stone Oak Pkwy , San Antonio , TX 78258 Select address 18720 Stone Oak Pk…" at bounding box center [137, 151] width 211 height 11
click at [141, 154] on span "18720 Stone Oak Pkwy , San Antonio , TX 78258 Select address 18720 Stone Oak Pk…" at bounding box center [137, 151] width 211 height 11
drag, startPoint x: 111, startPoint y: 176, endPoint x: 41, endPoint y: 175, distance: 70.5
click at [41, 175] on span "TX San Antonio Retail Select Store Bonita Springs WC Boynton Beach WC Bradenton…" at bounding box center [137, 173] width 211 height 11
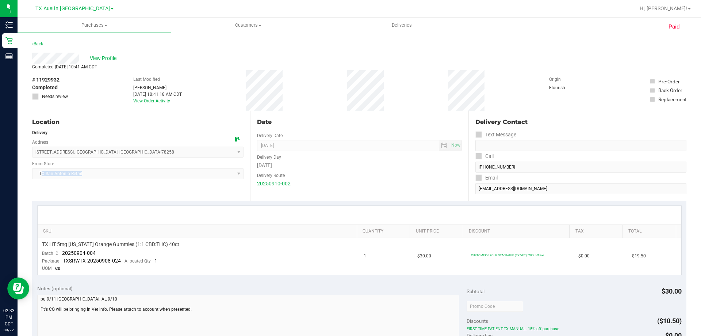
click at [93, 171] on span "TX San Antonio Retail Select Store Bonita Springs WC Boynton Beach WC Bradenton…" at bounding box center [137, 173] width 211 height 11
drag, startPoint x: 36, startPoint y: 153, endPoint x: 168, endPoint y: 155, distance: 131.5
click at [168, 155] on span "18720 Stone Oak Pkwy , San Antonio , TX 78258 Select address 18720 Stone Oak Pk…" at bounding box center [137, 151] width 211 height 11
drag, startPoint x: 118, startPoint y: 174, endPoint x: 39, endPoint y: 151, distance: 81.4
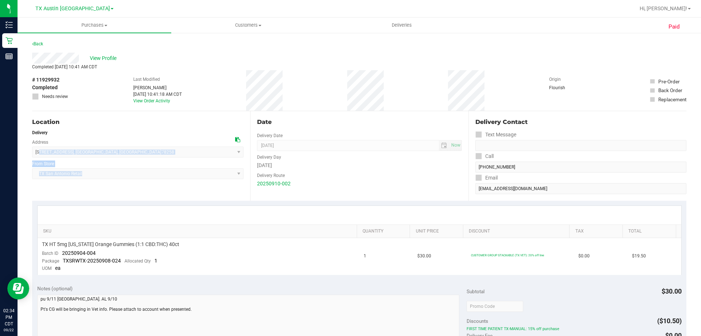
click at [39, 151] on div "Location Delivery Address 18720 Stone Oak Pkwy , San Antonio , TX 78258 Select …" at bounding box center [141, 155] width 218 height 89
click at [54, 149] on span "18720 Stone Oak Pkwy , San Antonio , TX 78258 Select address 18720 Stone Oak Pk…" at bounding box center [137, 151] width 211 height 11
drag, startPoint x: 93, startPoint y: 175, endPoint x: 34, endPoint y: 151, distance: 63.7
click at [34, 151] on div "Location Delivery Address 18720 Stone Oak Pkwy , San Antonio , TX 78258 Select …" at bounding box center [141, 155] width 218 height 89
click at [106, 145] on div "18720 Stone Oak Pkwy , San Antonio , TX 78258 Select address 18720 Stone Oak Pk…" at bounding box center [137, 147] width 211 height 22
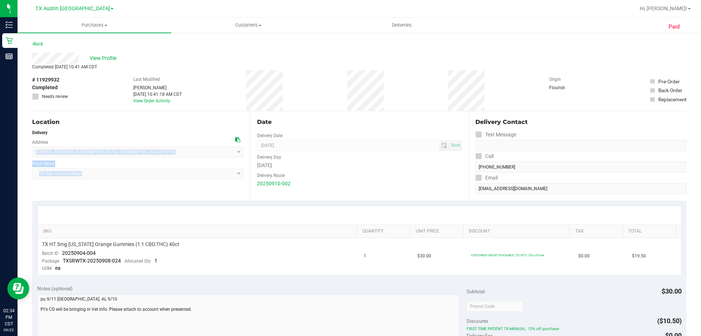
drag, startPoint x: 93, startPoint y: 175, endPoint x: 34, endPoint y: 148, distance: 65.0
click at [34, 148] on div "Location Delivery Address 18720 Stone Oak Pkwy , San Antonio , TX 78258 Select …" at bounding box center [141, 155] width 218 height 89
click at [144, 133] on div "Delivery" at bounding box center [137, 132] width 211 height 7
click at [169, 143] on div "18720 Stone Oak Pkwy , San Antonio , TX 78258 Select address 18720 Stone Oak Pk…" at bounding box center [137, 147] width 211 height 22
click at [176, 139] on div "18720 Stone Oak Pkwy , San Antonio , TX 78258 Select address 18720 Stone Oak Pk…" at bounding box center [137, 147] width 211 height 22
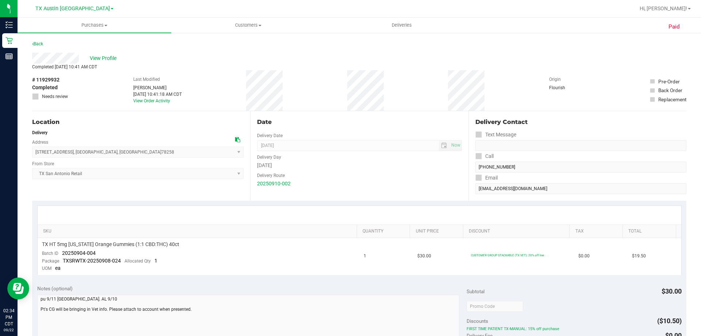
click at [203, 70] on div "# 11929932 Completed Needs review Last Modified Mindy Ortiz Sep 11, 2025 10:41:…" at bounding box center [359, 90] width 654 height 41
click at [279, 97] on div "# 11929932 Completed Needs review Last Modified Mindy Ortiz Sep 11, 2025 10:41:…" at bounding box center [359, 90] width 654 height 41
drag, startPoint x: 124, startPoint y: 78, endPoint x: 294, endPoint y: 94, distance: 170.2
click at [294, 94] on div "# 11929932 Completed Needs review Last Modified Mindy Ortiz Sep 11, 2025 10:41:…" at bounding box center [359, 90] width 654 height 41
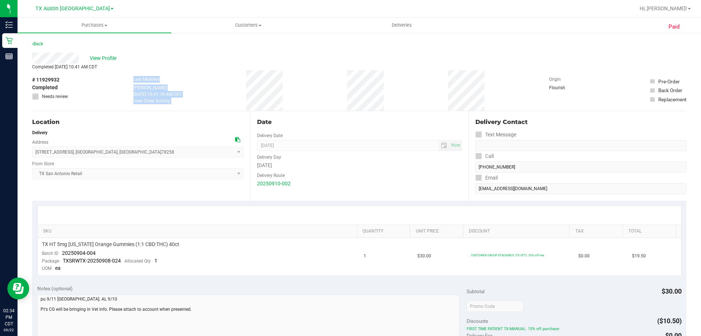
drag, startPoint x: 114, startPoint y: 80, endPoint x: 297, endPoint y: 93, distance: 183.4
click at [297, 93] on div "# 11929932 Completed Needs review Last Modified Mindy Ortiz Sep 11, 2025 10:41:…" at bounding box center [359, 90] width 654 height 41
click at [281, 96] on div "# 11929932 Completed Needs review Last Modified Mindy Ortiz Sep 11, 2025 10:41:…" at bounding box center [359, 90] width 654 height 41
drag, startPoint x: 122, startPoint y: 79, endPoint x: 290, endPoint y: 103, distance: 169.8
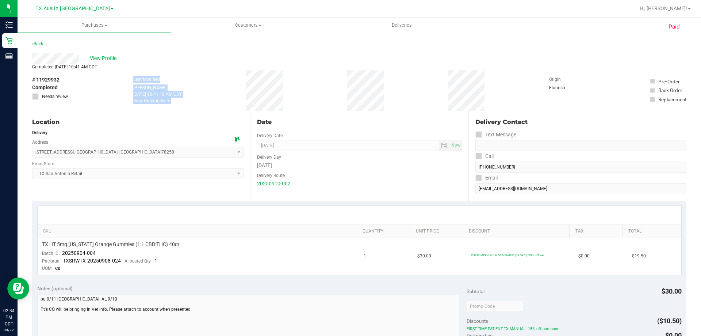
click at [290, 103] on div "# 11929932 Completed Needs review Last Modified Mindy Ortiz Sep 11, 2025 10:41:…" at bounding box center [359, 90] width 654 height 41
click at [290, 104] on div "# 11929932 Completed Needs review Last Modified Mindy Ortiz Sep 11, 2025 10:41:…" at bounding box center [359, 90] width 654 height 41
click at [284, 96] on div "# 11929932 Completed Needs review Last Modified Mindy Ortiz Sep 11, 2025 10:41:…" at bounding box center [359, 90] width 654 height 41
click at [255, 26] on span "Customers" at bounding box center [248, 25] width 153 height 7
click at [215, 42] on span "All customers" at bounding box center [197, 44] width 53 height 6
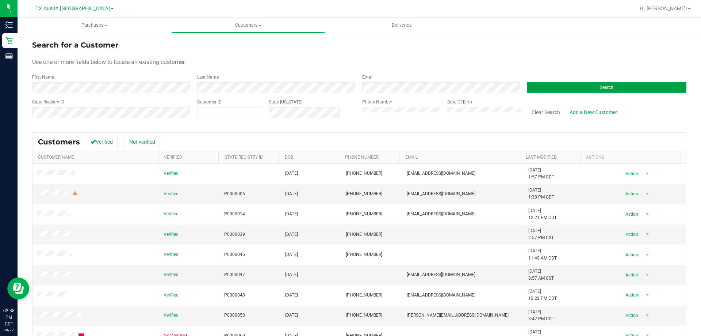
click at [545, 83] on button "Search" at bounding box center [607, 87] width 160 height 11
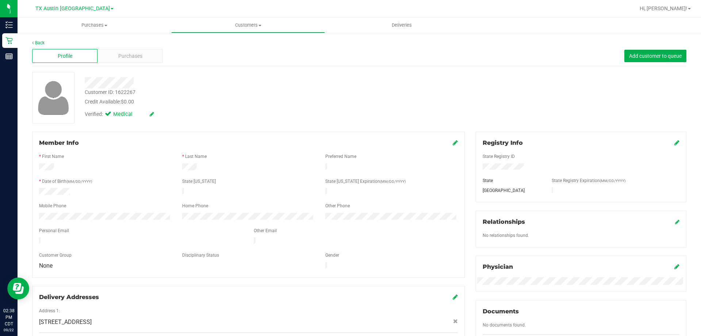
click at [133, 198] on div at bounding box center [248, 199] width 419 height 6
click at [262, 101] on div "Credit Available: $0.00" at bounding box center [246, 102] width 322 height 8
click at [209, 77] on div at bounding box center [245, 82] width 333 height 11
click at [132, 60] on span "Purchases" at bounding box center [130, 56] width 24 height 8
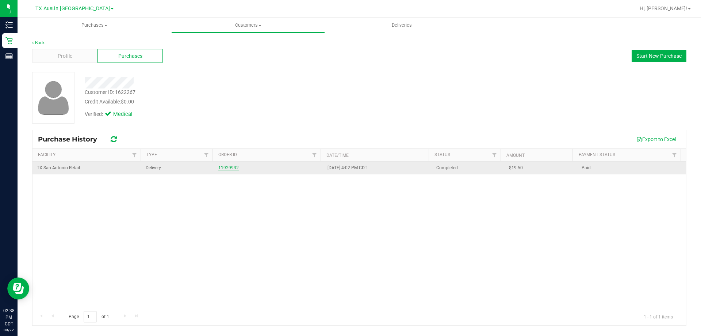
click at [228, 167] on link "11929932" at bounding box center [228, 167] width 20 height 5
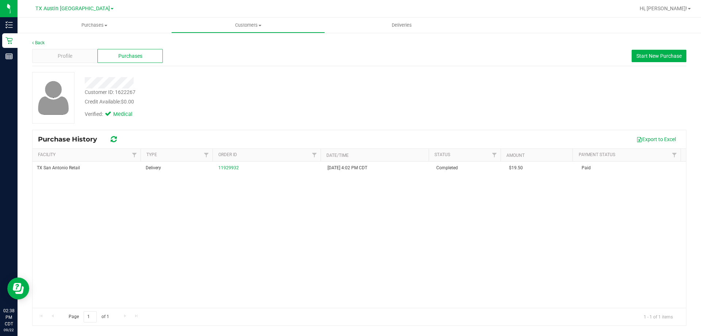
click at [295, 103] on div "Credit Available: $0.00" at bounding box center [246, 102] width 322 height 8
click at [241, 110] on div "Verified: Medical" at bounding box center [245, 114] width 333 height 16
click at [639, 56] on span "Start New Purchase" at bounding box center [658, 56] width 45 height 6
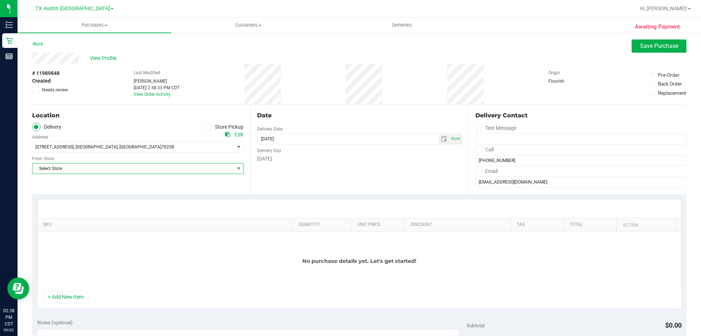
click at [81, 167] on span "Select Store" at bounding box center [133, 168] width 202 height 10
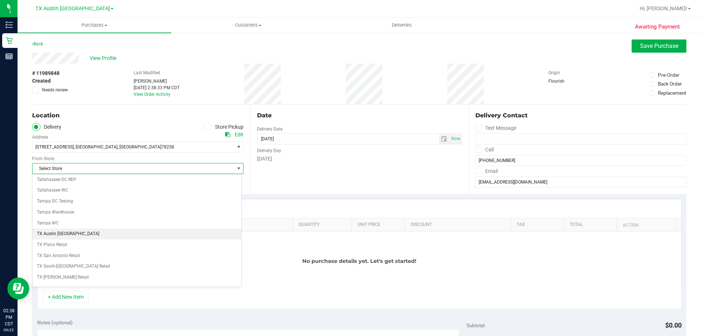
scroll to position [531, 0]
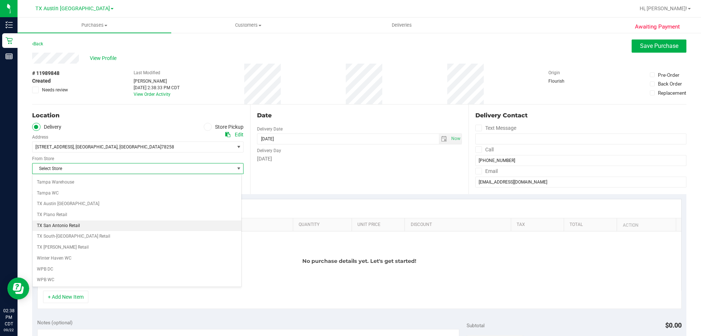
click at [78, 226] on li "TX San Antonio Retail" at bounding box center [136, 225] width 209 height 11
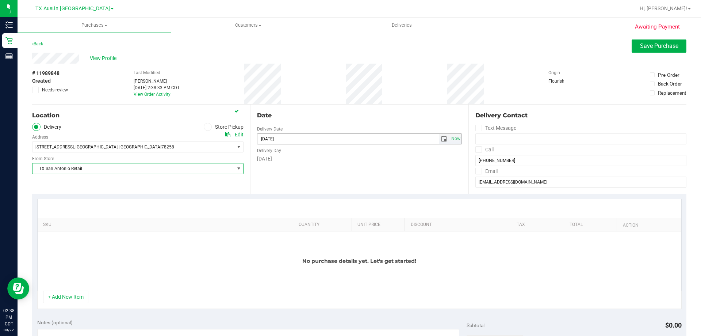
click at [441, 139] on span "select" at bounding box center [444, 139] width 6 height 6
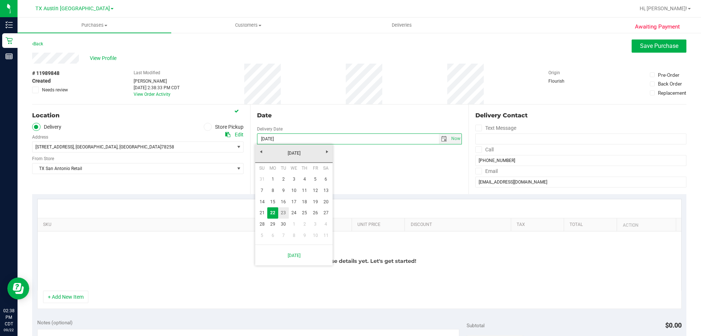
click at [282, 212] on link "23" at bounding box center [283, 212] width 11 height 11
type input "09/23/2025"
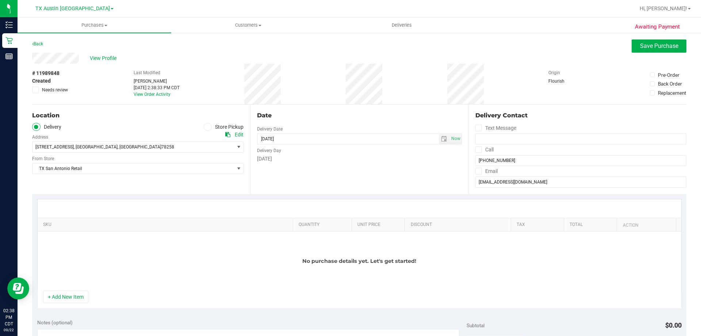
click at [337, 175] on div "Date Delivery Date 09/23/2025 Now 09/23/2025 02:38 PM Now Delivery Day Tuesday" at bounding box center [359, 148] width 218 height 89
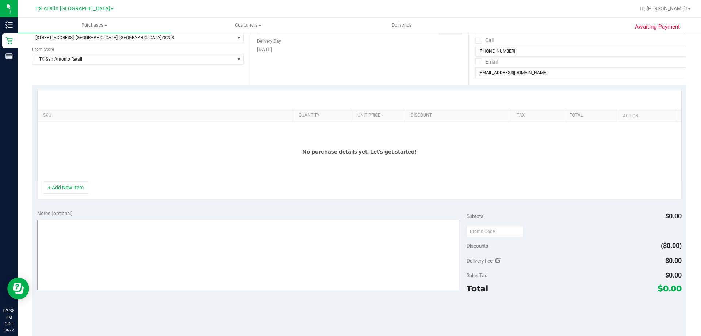
scroll to position [110, 0]
click at [184, 240] on textarea at bounding box center [248, 254] width 422 height 70
click at [164, 254] on textarea at bounding box center [248, 254] width 422 height 70
click at [227, 178] on div "No purchase details yet. Let's get started!" at bounding box center [360, 151] width 644 height 59
click at [114, 257] on textarea at bounding box center [248, 254] width 422 height 70
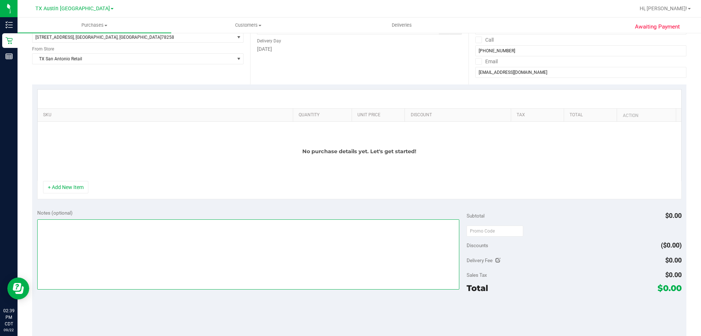
paste textarea "Order Submitted by Customer Care - CC TNE 09/22/2025"
type textarea "Order Submitted by Customer Care - CC TNE 09/22/2025"
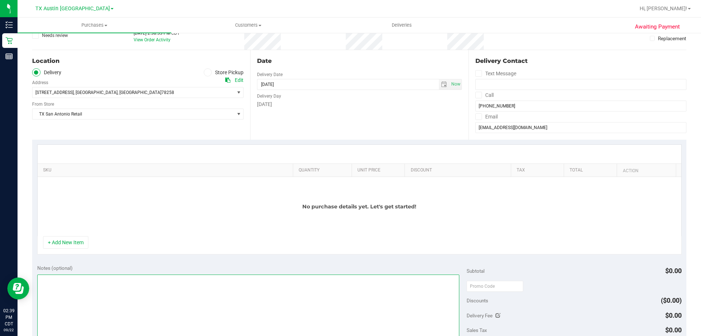
scroll to position [0, 0]
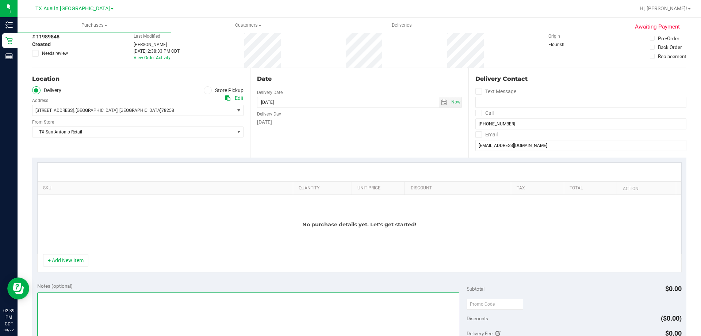
click at [154, 315] on textarea at bounding box center [248, 327] width 422 height 70
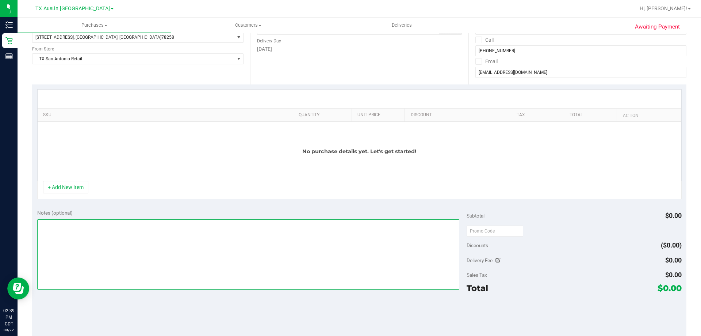
click at [167, 241] on textarea at bounding box center [248, 254] width 422 height 70
click at [126, 244] on textarea at bounding box center [248, 254] width 422 height 70
click at [129, 252] on textarea at bounding box center [248, 254] width 422 height 70
type textarea "SAN ANTONIO PICKUP CONFIRMED 9/23/2025 - CC TNE 09/22/2025"
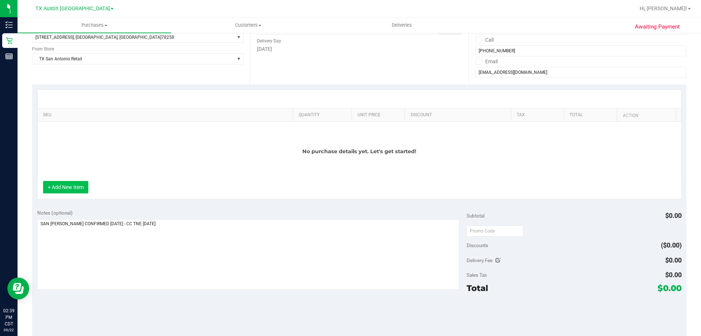
click at [74, 181] on button "+ Add New Item" at bounding box center [65, 187] width 45 height 12
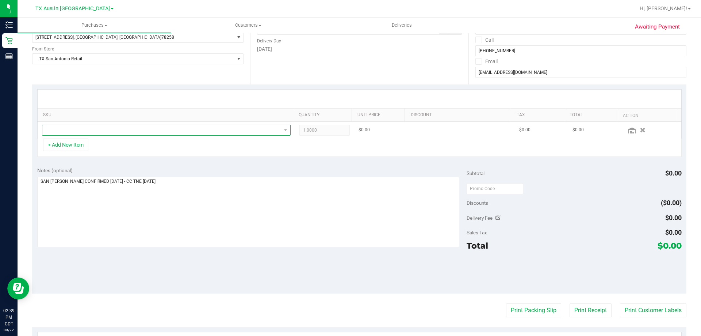
click at [119, 131] on span "NO DATA FOUND" at bounding box center [161, 130] width 239 height 10
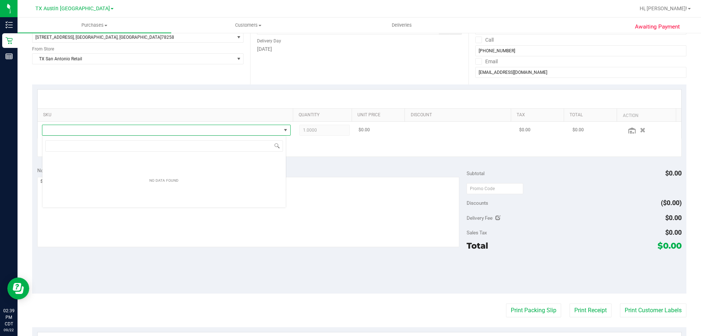
scroll to position [11, 244]
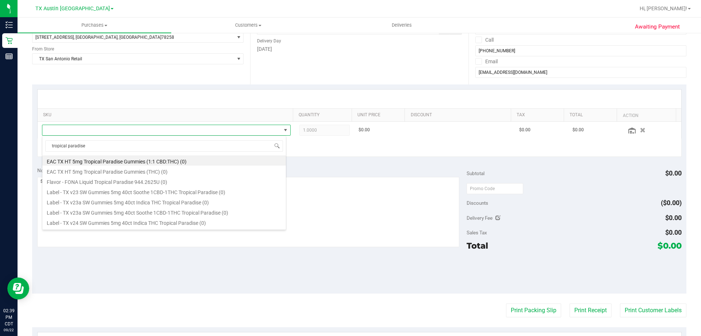
type input "tropical paradise"
click at [321, 167] on div "Notes (optional)" at bounding box center [252, 170] width 430 height 7
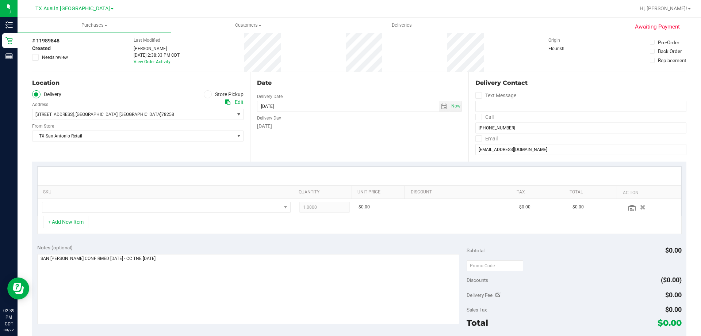
scroll to position [0, 0]
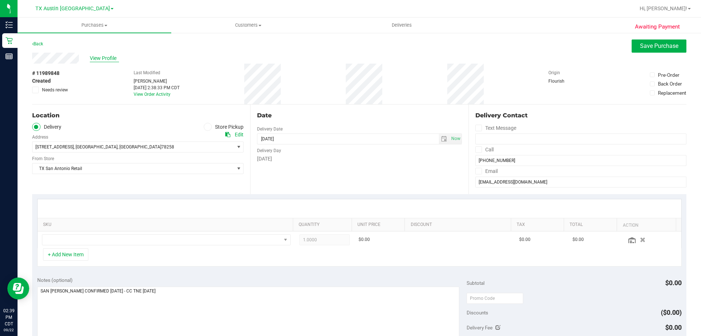
click at [102, 58] on span "View Profile" at bounding box center [104, 58] width 29 height 8
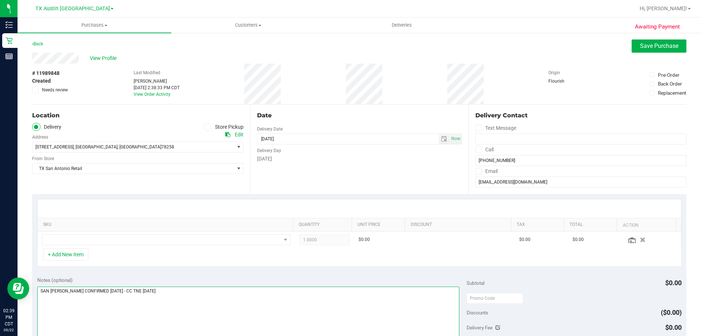
drag, startPoint x: 184, startPoint y: 292, endPoint x: -19, endPoint y: 284, distance: 203.2
click at [0, 284] on html "Inventory Retail Reports 02:39 PM CDT 09/22/2025 09/22 TX Austin DC Bonita Spri…" at bounding box center [350, 168] width 701 height 336
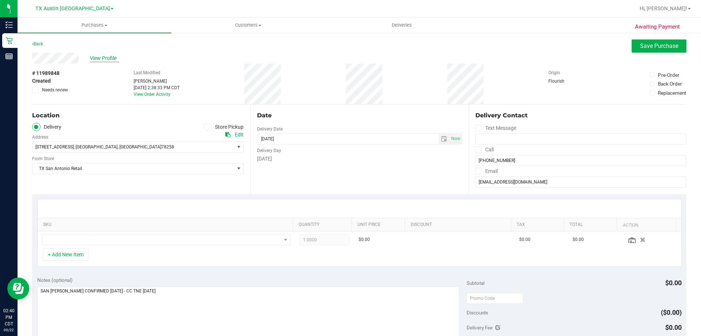
click at [100, 57] on span "View Profile" at bounding box center [104, 58] width 29 height 8
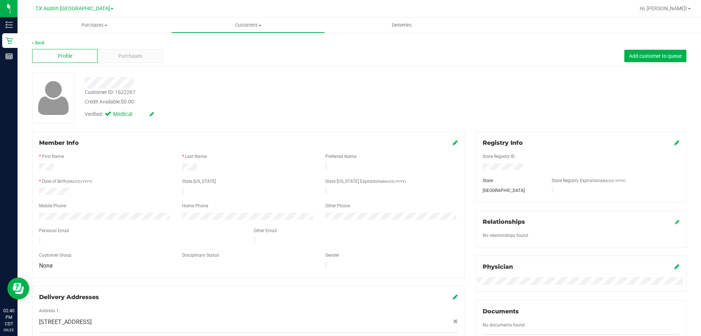
click at [121, 49] on div "Profile Purchases Add customer to queue" at bounding box center [359, 56] width 654 height 20
click at [124, 54] on span "Purchases" at bounding box center [130, 56] width 24 height 8
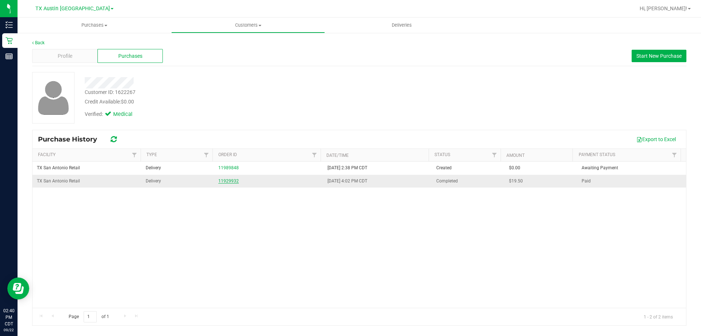
drag, startPoint x: 244, startPoint y: 179, endPoint x: 230, endPoint y: 181, distance: 13.7
click at [239, 180] on div "11929932" at bounding box center [268, 180] width 100 height 7
click at [230, 181] on link "11929932" at bounding box center [228, 180] width 20 height 5
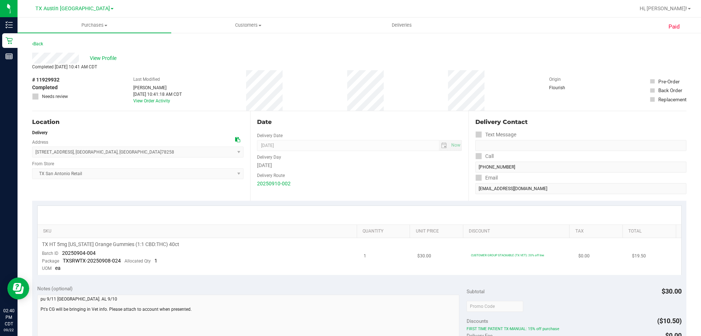
click at [104, 241] on span "TX HT 5mg Texas Orange Gummies (1:1 CBD:THC) 40ct" at bounding box center [110, 244] width 137 height 7
copy div "TX HT 5mg Texas Orange Gummies (1:1 CBD:THC) 40ct"
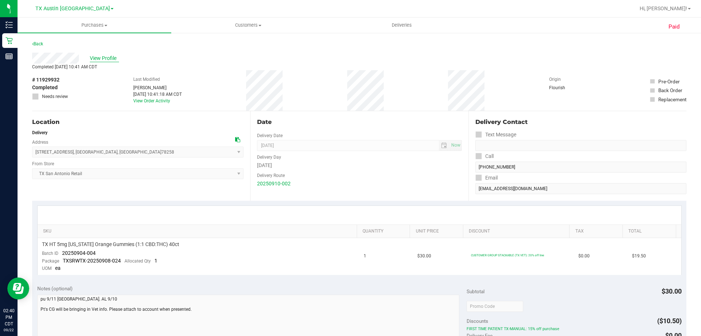
click at [106, 60] on span "View Profile" at bounding box center [104, 58] width 29 height 8
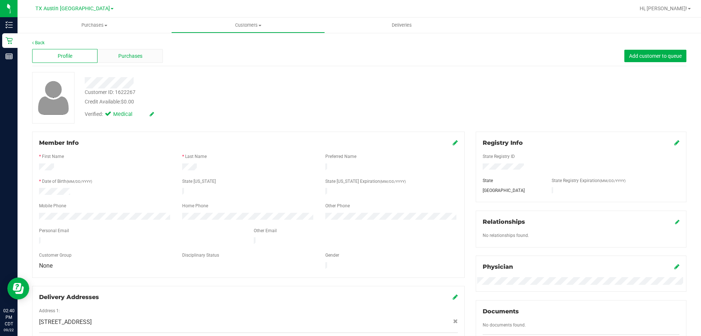
click at [121, 58] on span "Purchases" at bounding box center [130, 56] width 24 height 8
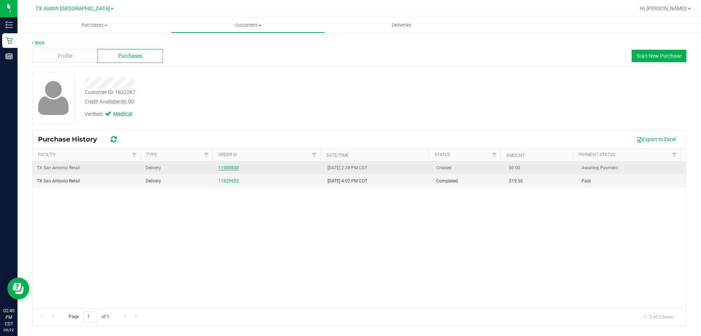
click at [228, 169] on link "11989848" at bounding box center [228, 167] width 20 height 5
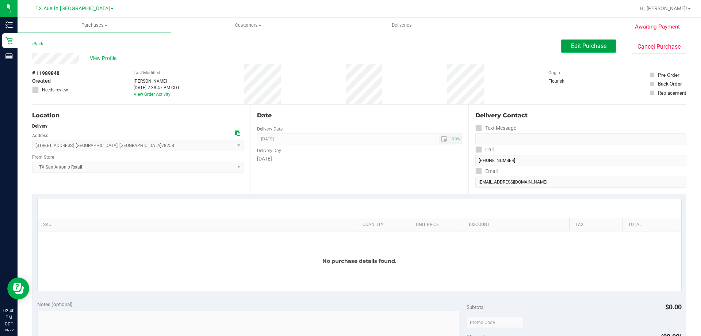
click at [576, 44] on span "Edit Purchase" at bounding box center [588, 45] width 35 height 7
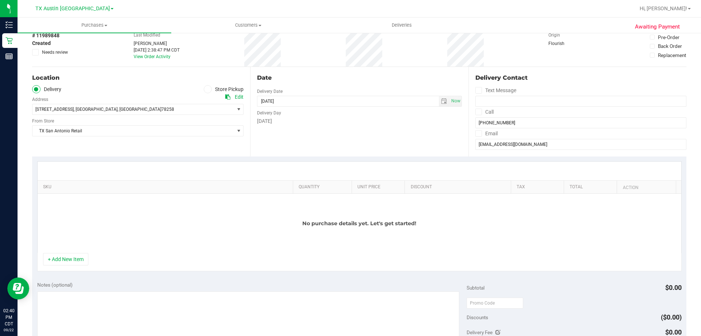
scroll to position [73, 0]
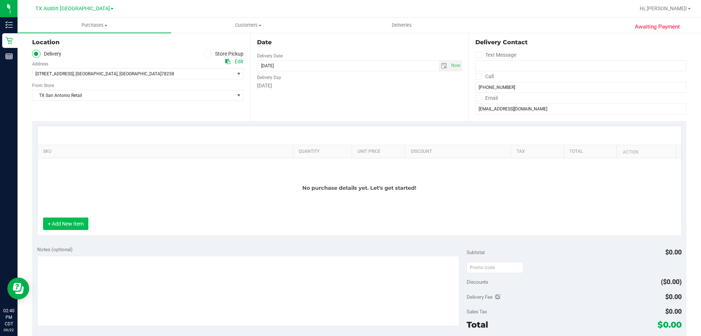
click at [70, 222] on button "+ Add New Item" at bounding box center [65, 223] width 45 height 12
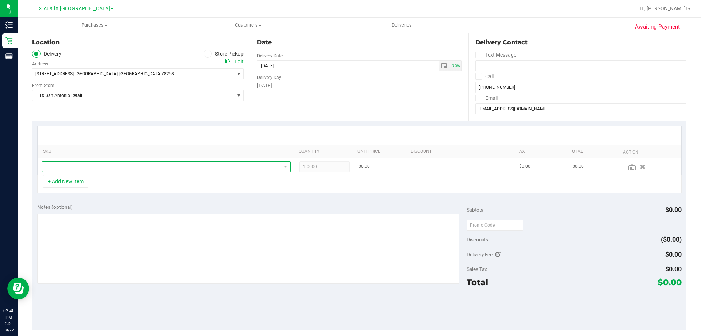
click at [125, 164] on span "NO DATA FOUND" at bounding box center [161, 166] width 239 height 10
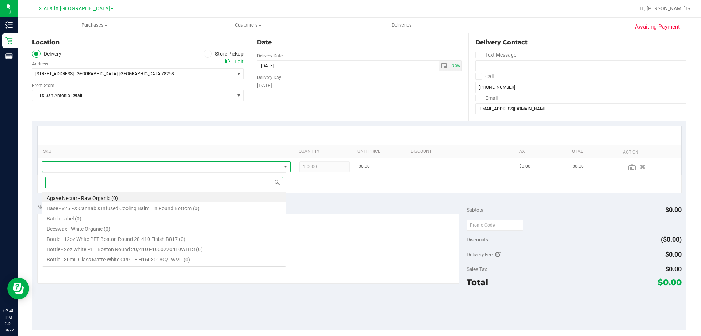
scroll to position [11, 244]
paste input "TX HT 5mg Texas Orange Gummies (1:1 CBD:THC) 40ct"
type input "TX HT 5mg Texas Orange Gummies (1:1 CBD:THC) 40ct"
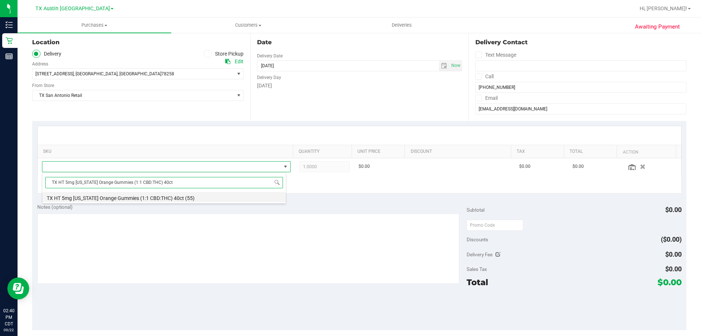
click at [170, 198] on li "TX HT 5mg Texas Orange Gummies (1:1 CBD:THC) 40ct (55)" at bounding box center [164, 197] width 244 height 10
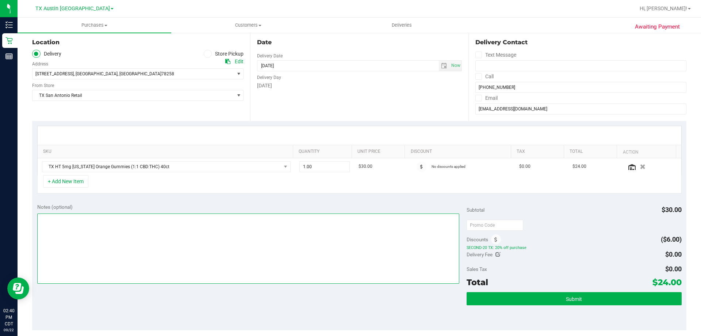
click at [133, 236] on textarea at bounding box center [248, 248] width 422 height 70
click at [286, 238] on textarea at bounding box center [248, 248] width 422 height 70
type textarea "SAN ANTONIO PICKUP CONFIRMED 9/23/25 - CC TNE 09/22/2025"
click at [241, 185] on div "+ Add New Item" at bounding box center [359, 184] width 645 height 18
click at [162, 186] on div "+ Add New Item" at bounding box center [359, 184] width 645 height 18
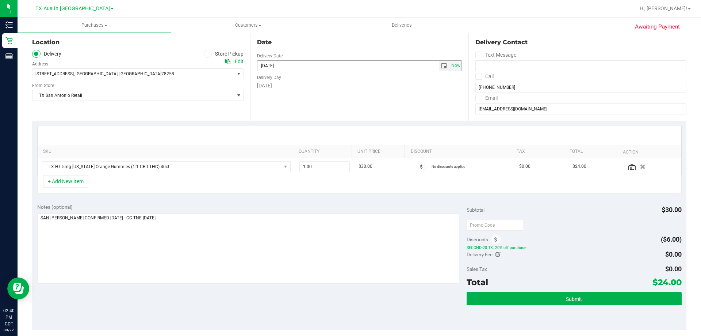
click at [442, 68] on span "select" at bounding box center [444, 66] width 6 height 6
click at [281, 141] on link "23" at bounding box center [283, 139] width 11 height 11
type input "09/23/2025"
click at [316, 107] on div "Date Delivery Date 09/23/2025 Now 09/23/2025 08:00 AM Now Delivery Day Tuesday" at bounding box center [359, 75] width 218 height 89
click at [228, 219] on textarea at bounding box center [248, 248] width 422 height 70
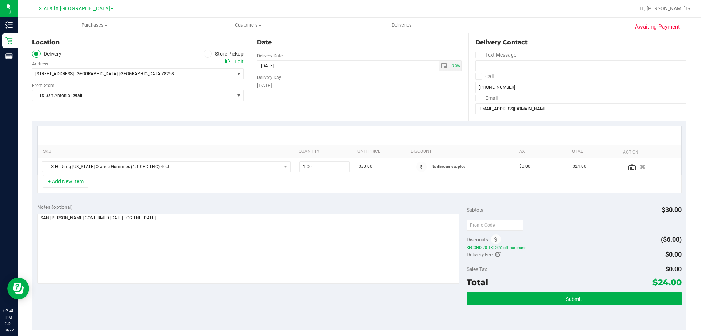
click at [232, 304] on div "Notes (optional) Subtotal $30.00 Discounts ($6.00) SECOND-20 TX: 20% off purcha…" at bounding box center [359, 263] width 654 height 131
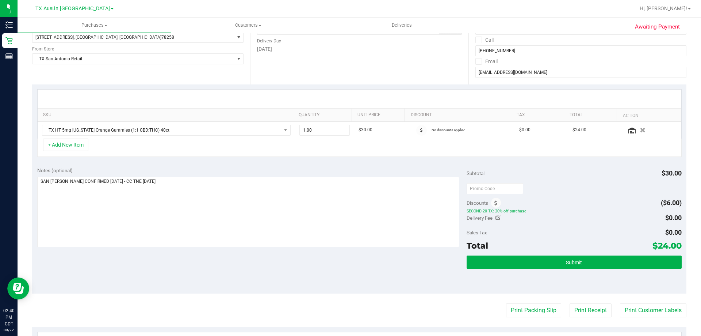
drag, startPoint x: 653, startPoint y: 243, endPoint x: 676, endPoint y: 245, distance: 22.4
click at [676, 245] on span "$24.00" at bounding box center [667, 245] width 29 height 10
copy span "24.00"
click at [324, 203] on textarea at bounding box center [248, 212] width 422 height 70
click at [619, 200] on div "Discounts ($6.00)" at bounding box center [574, 202] width 215 height 13
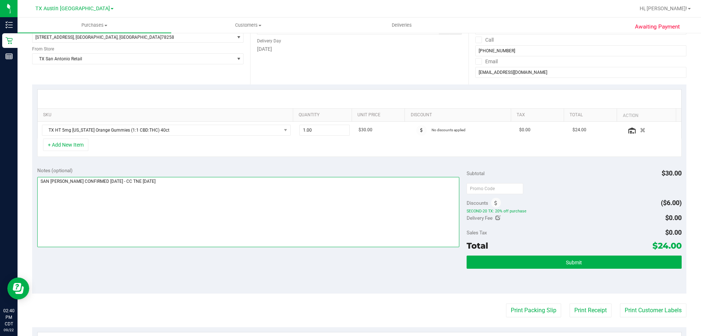
click at [257, 179] on textarea at bounding box center [248, 212] width 422 height 70
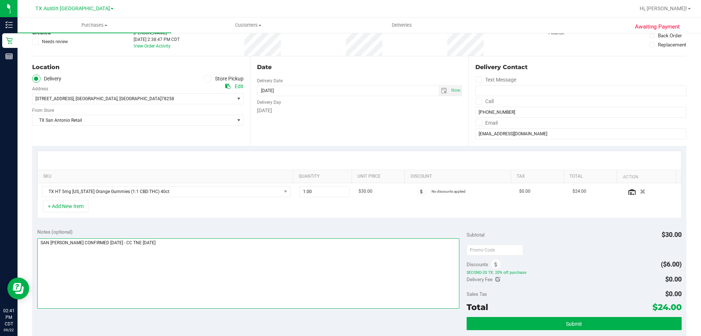
scroll to position [0, 0]
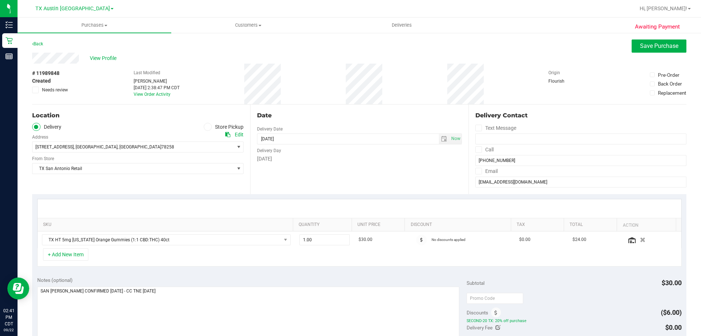
click at [638, 53] on div "View Profile" at bounding box center [359, 58] width 654 height 11
click at [641, 45] on span "Save Purchase" at bounding box center [659, 45] width 38 height 7
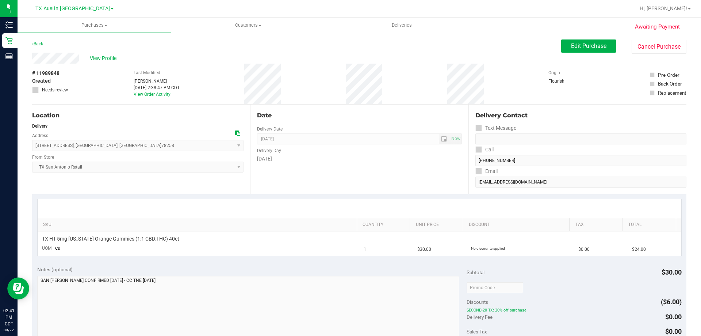
click at [100, 57] on span "View Profile" at bounding box center [104, 58] width 29 height 8
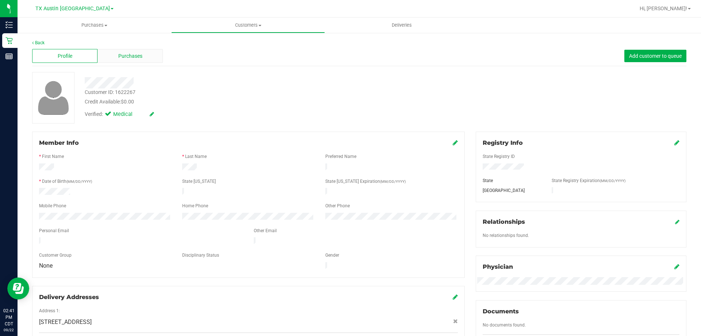
click at [131, 54] on span "Purchases" at bounding box center [130, 56] width 24 height 8
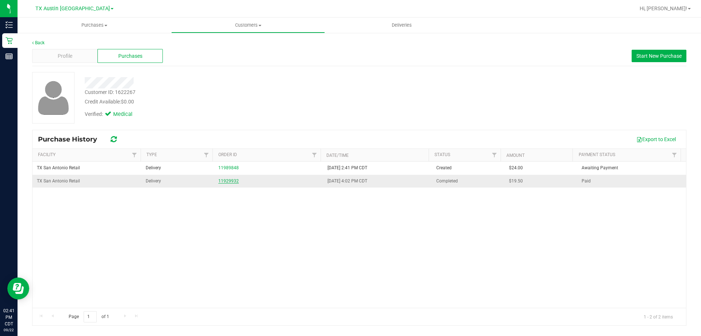
click at [225, 181] on link "11929932" at bounding box center [228, 180] width 20 height 5
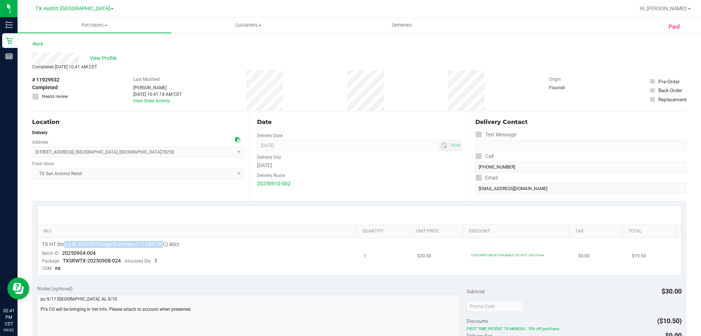
drag, startPoint x: 65, startPoint y: 242, endPoint x: 162, endPoint y: 244, distance: 97.9
click at [162, 244] on span "TX HT 5mg Texas Orange Gummies (1:1 CBD:THC) 40ct" at bounding box center [110, 244] width 137 height 7
click at [180, 57] on div "View Profile" at bounding box center [359, 58] width 654 height 11
click at [101, 58] on span "View Profile" at bounding box center [104, 58] width 29 height 8
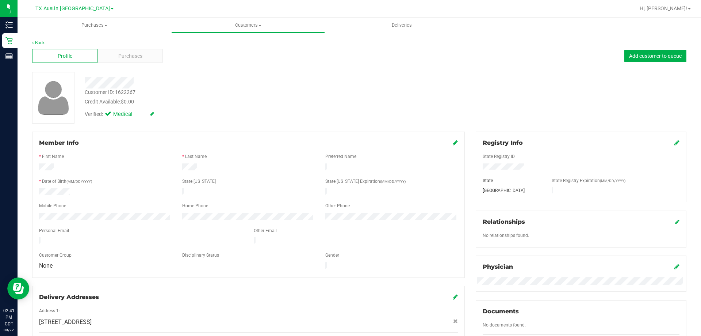
click at [378, 100] on div "Credit Available: $0.00" at bounding box center [246, 102] width 322 height 8
click at [195, 100] on div "Credit Available: $0.00" at bounding box center [246, 102] width 322 height 8
click at [138, 54] on span "Purchases" at bounding box center [130, 56] width 24 height 8
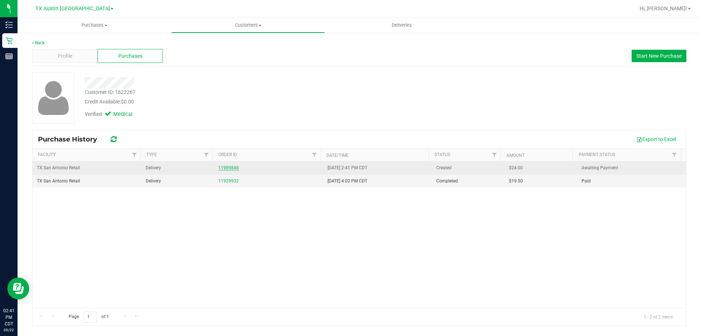
click at [227, 167] on link "11989848" at bounding box center [228, 167] width 20 height 5
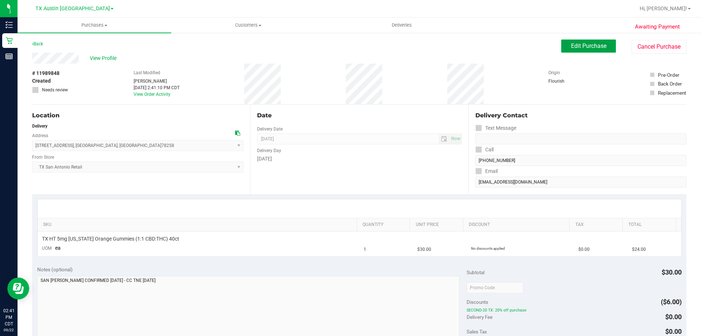
click at [578, 48] on span "Edit Purchase" at bounding box center [588, 45] width 35 height 7
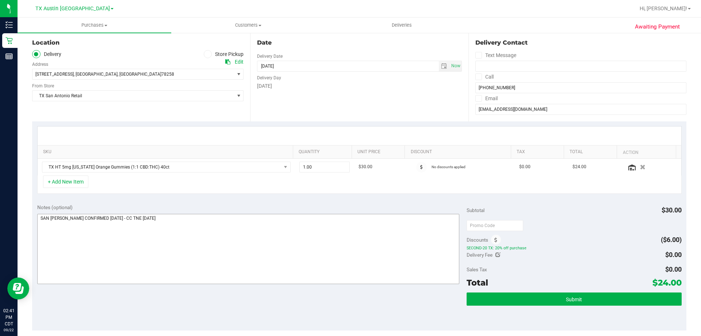
scroll to position [73, 0]
click at [39, 216] on textarea at bounding box center [248, 248] width 422 height 70
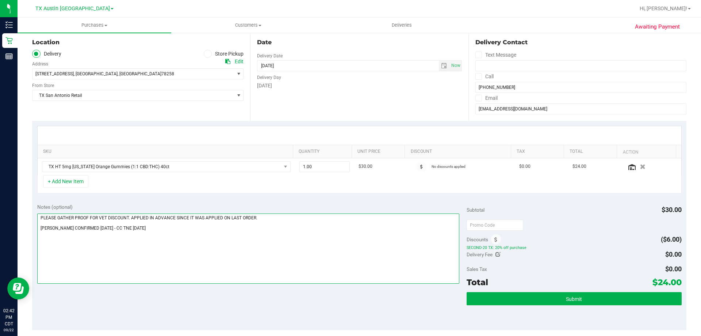
click at [269, 219] on textarea at bounding box center [248, 248] width 422 height 70
drag, startPoint x: 276, startPoint y: 217, endPoint x: 27, endPoint y: 215, distance: 248.7
click at [27, 215] on div "Awaiting Payment Back Save Purchase View Profile # 11989848 Created Needs revie…" at bounding box center [360, 229] width 684 height 541
click at [192, 230] on textarea at bounding box center [248, 248] width 422 height 70
paste textarea "PLEASE GATHER PROOF FOR VET DISCOUNT. APPLIED IN ADVANCE SINCE IT WAS APPLIED O…"
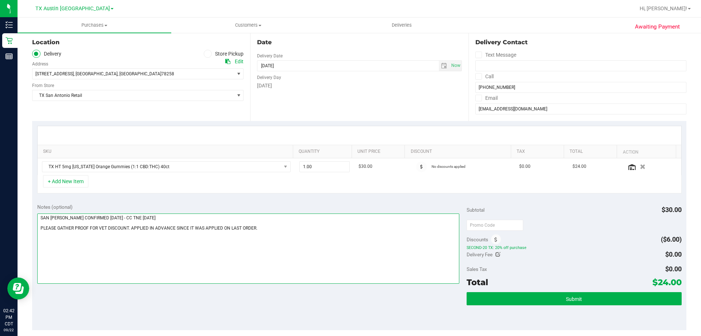
click at [63, 217] on textarea at bounding box center [248, 248] width 422 height 70
click at [175, 220] on textarea at bounding box center [248, 248] width 422 height 70
click at [41, 226] on textarea at bounding box center [248, 248] width 422 height 70
click at [269, 225] on textarea at bounding box center [248, 248] width 422 height 70
drag, startPoint x: 131, startPoint y: 219, endPoint x: 256, endPoint y: 221, distance: 125.6
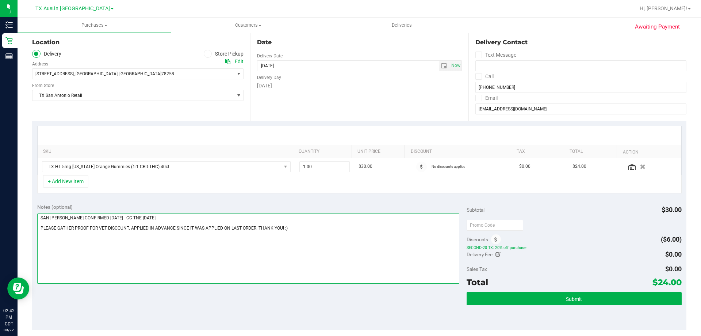
click at [256, 221] on textarea at bounding box center [248, 248] width 422 height 70
click at [313, 230] on textarea at bounding box center [248, 248] width 422 height 70
paste textarea "CC TNE 09/22/2025"
click at [352, 226] on textarea at bounding box center [248, 248] width 422 height 70
type textarea "SAN ANTONIO PICKUP CONFIRMED 9/23/25 - CC TNE 09/22/2025 PLEASE GATHER PROOF FO…"
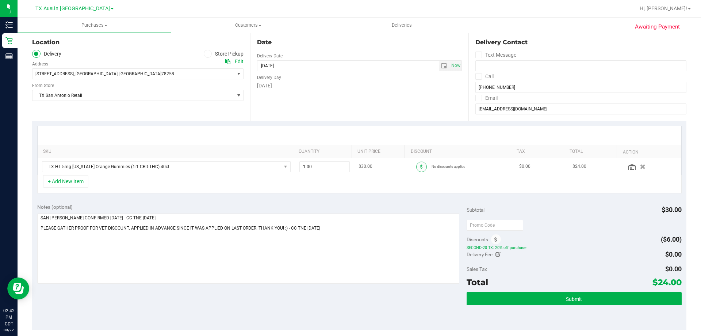
click at [416, 167] on span at bounding box center [421, 166] width 11 height 11
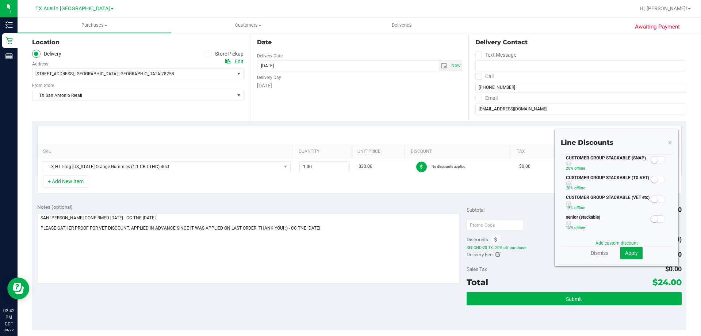
click at [523, 250] on div "Delivery Fee $0.00" at bounding box center [574, 254] width 215 height 13
click at [651, 179] on small at bounding box center [654, 179] width 7 height 7
click at [620, 254] on button "Apply" at bounding box center [631, 252] width 22 height 12
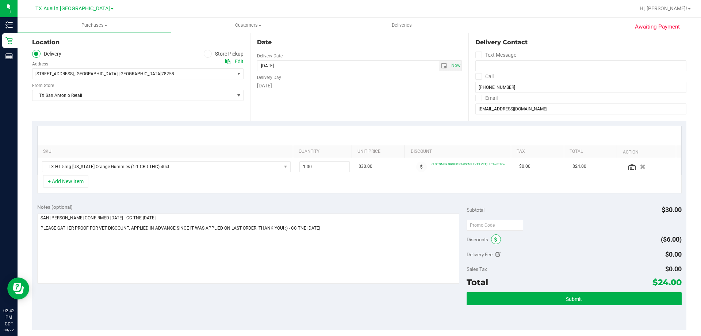
click at [494, 238] on icon at bounding box center [495, 239] width 3 height 5
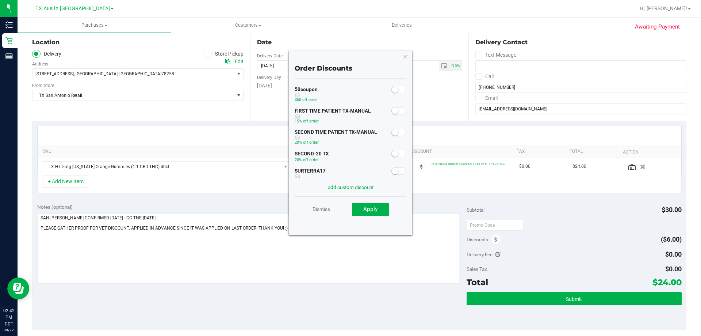
click at [396, 130] on span at bounding box center [398, 132] width 15 height 7
click at [377, 207] on span "Apply" at bounding box center [370, 209] width 14 height 7
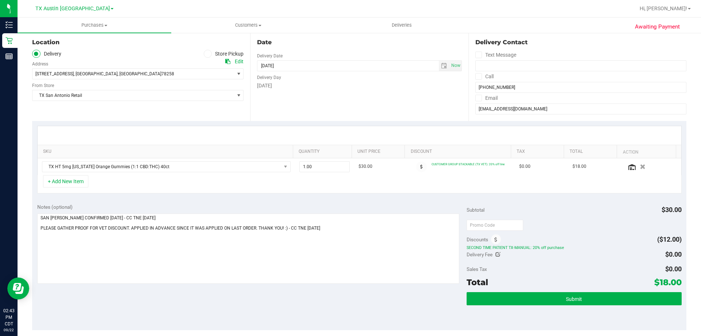
drag, startPoint x: 654, startPoint y: 280, endPoint x: 676, endPoint y: 284, distance: 22.3
click at [676, 284] on span "$18.00" at bounding box center [667, 282] width 27 height 10
copy span "18.00"
click at [350, 236] on textarea at bounding box center [248, 248] width 422 height 70
click at [359, 302] on div "Notes (optional) Subtotal $30.00 Discounts ($12.00) SECOND TIME PATIENT TX-MANU…" at bounding box center [359, 263] width 654 height 131
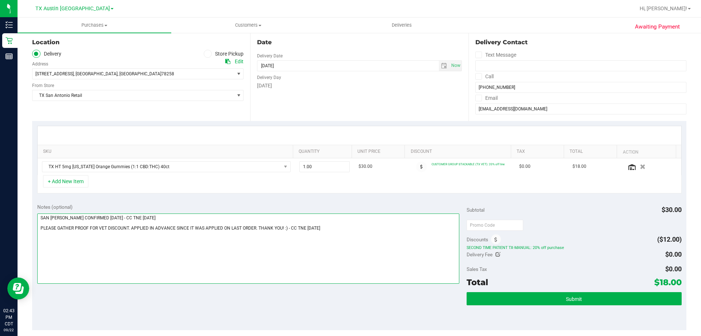
click at [357, 229] on textarea at bounding box center [248, 248] width 422 height 70
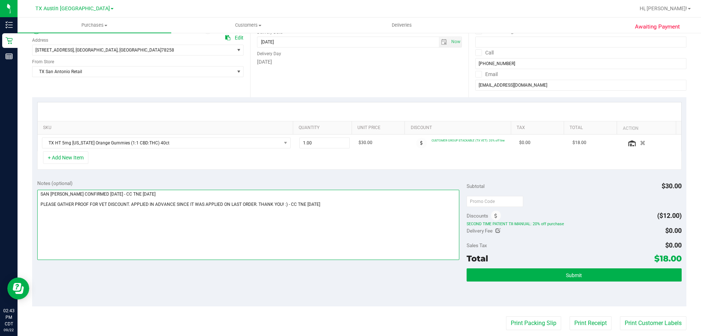
scroll to position [110, 0]
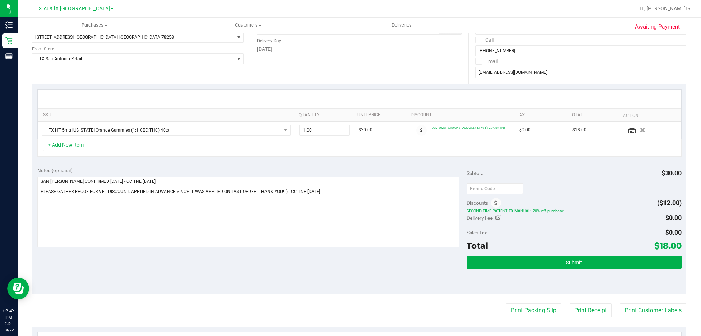
click at [315, 257] on div "Notes (optional) Subtotal $30.00 Discounts ($12.00) SECOND TIME PATIENT TX-MANU…" at bounding box center [359, 227] width 654 height 131
click at [350, 198] on textarea at bounding box center [248, 212] width 422 height 70
click at [350, 194] on textarea at bounding box center [248, 212] width 422 height 70
click at [326, 261] on div "Notes (optional) Subtotal $30.00 Discounts ($12.00) SECOND TIME PATIENT TX-MANU…" at bounding box center [359, 227] width 654 height 131
click at [566, 262] on span "Submit" at bounding box center [574, 262] width 16 height 6
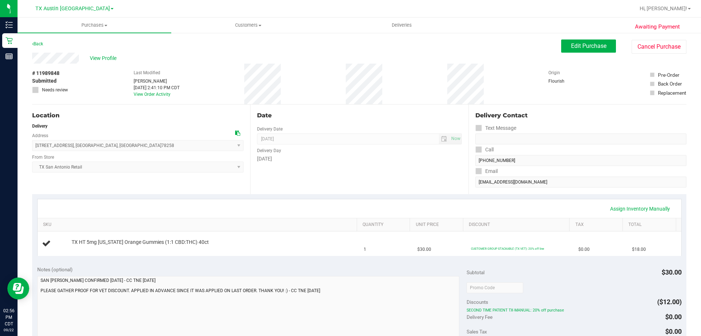
click at [67, 13] on div "TX Austin DC Bonita Springs WC Boynton Beach WC Bradenton WC Brandon WC Brooksv…" at bounding box center [74, 8] width 78 height 9
click at [69, 11] on span "TX Austin [GEOGRAPHIC_DATA]" at bounding box center [72, 8] width 74 height 7
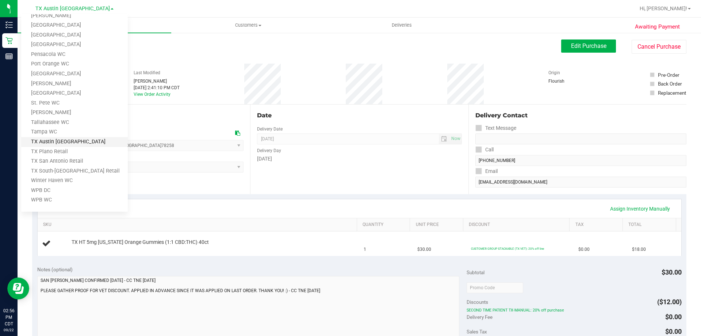
click at [69, 141] on link "TX Austin [GEOGRAPHIC_DATA]" at bounding box center [74, 142] width 107 height 10
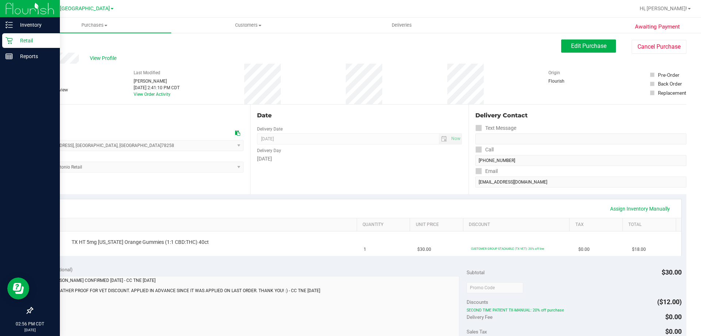
click at [26, 41] on p "Retail" at bounding box center [35, 40] width 44 height 9
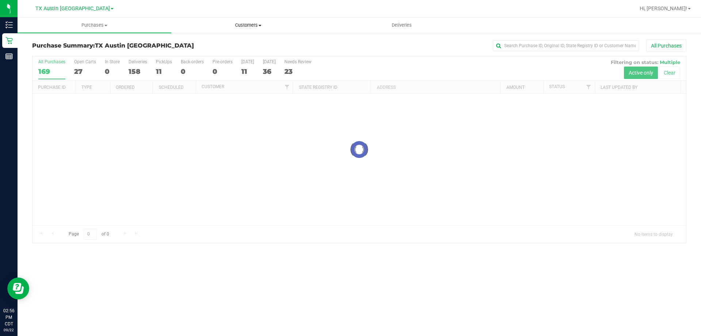
click at [237, 27] on span "Customers" at bounding box center [248, 25] width 153 height 7
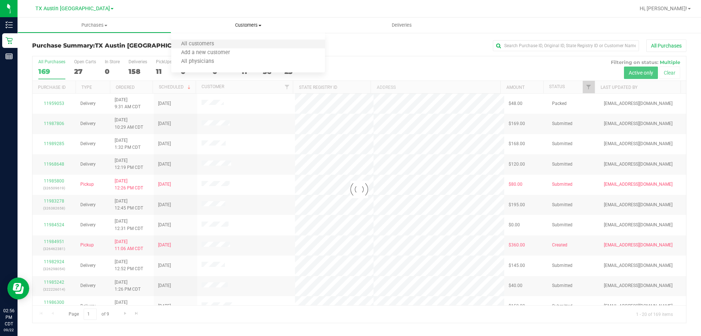
click at [216, 40] on li "All customers" at bounding box center [248, 44] width 154 height 9
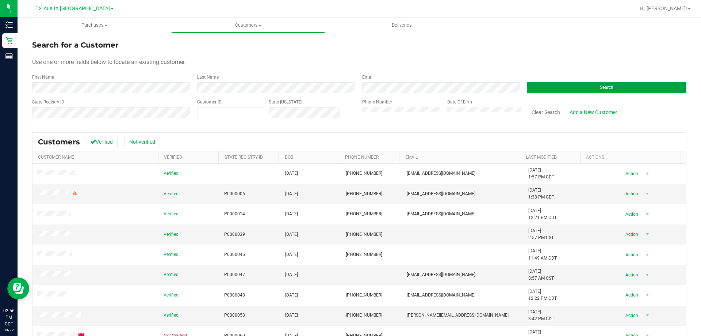
click at [539, 88] on button "Search" at bounding box center [607, 87] width 160 height 11
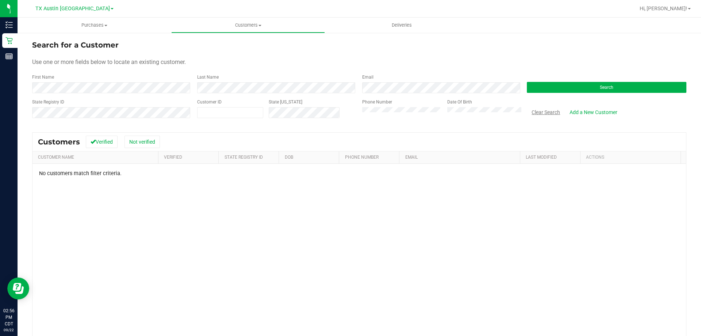
click at [539, 109] on button "Clear Search" at bounding box center [546, 112] width 38 height 12
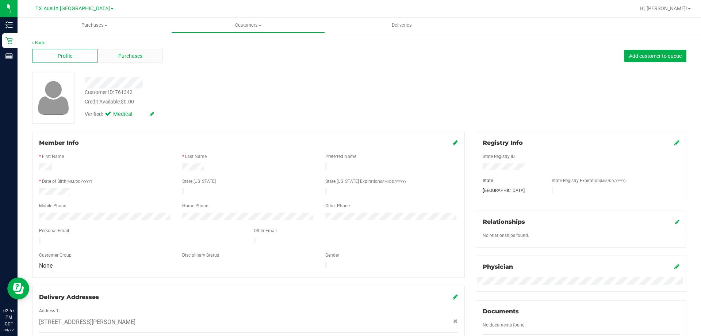
click at [147, 58] on div "Purchases" at bounding box center [129, 56] width 65 height 14
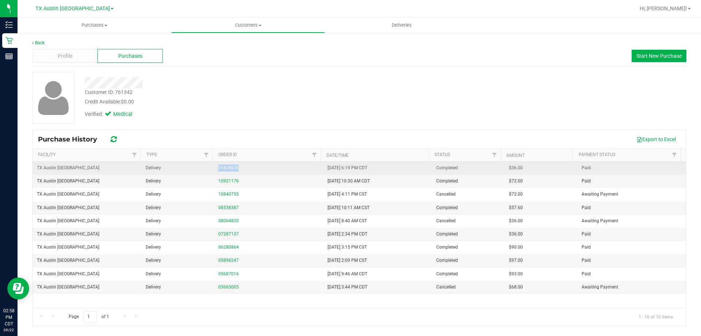
drag, startPoint x: 204, startPoint y: 169, endPoint x: 306, endPoint y: 171, distance: 101.9
click at [306, 171] on tr "TX Austin DC Delivery 11418670 6/4/2025 6:19 PM CDT Completed $36.00 Paid" at bounding box center [359, 167] width 654 height 13
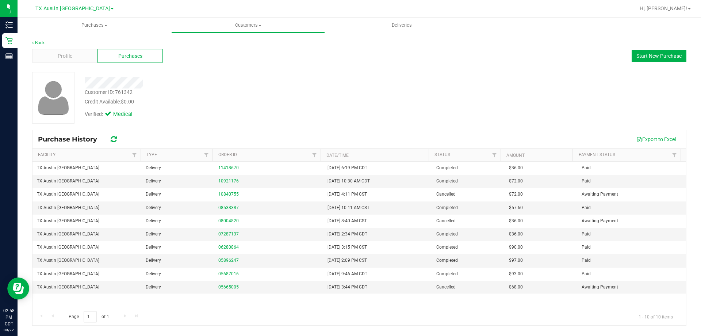
click at [292, 108] on div "Verified: Medical" at bounding box center [245, 114] width 333 height 16
click at [261, 101] on div "Credit Available: $0.00" at bounding box center [246, 102] width 322 height 8
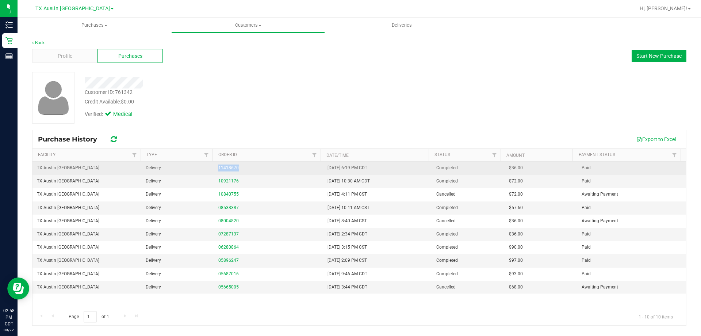
drag, startPoint x: 206, startPoint y: 167, endPoint x: 277, endPoint y: 167, distance: 70.5
click at [277, 167] on tr "TX Austin DC Delivery 11418670 6/4/2025 6:19 PM CDT Completed $36.00 Paid" at bounding box center [359, 167] width 654 height 13
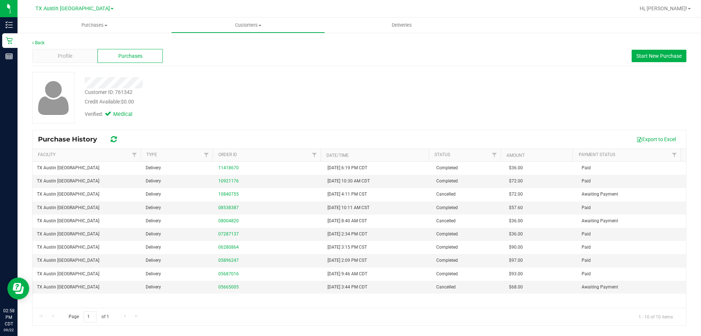
click at [278, 93] on div "Customer ID: 761342 Credit Available: $0.00" at bounding box center [245, 96] width 333 height 17
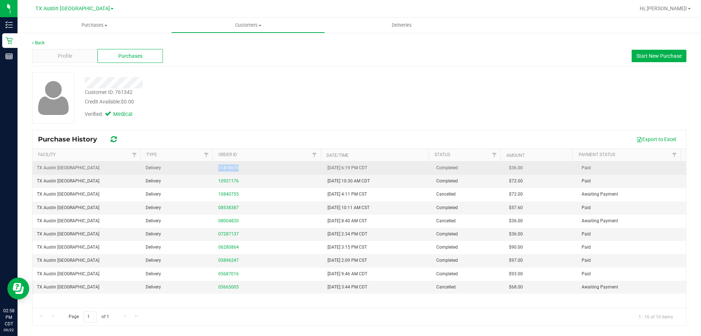
drag, startPoint x: 203, startPoint y: 167, endPoint x: 280, endPoint y: 167, distance: 76.3
click at [280, 167] on tr "TX Austin DC Delivery 11418670 6/4/2025 6:19 PM CDT Completed $36.00 Paid" at bounding box center [359, 167] width 654 height 13
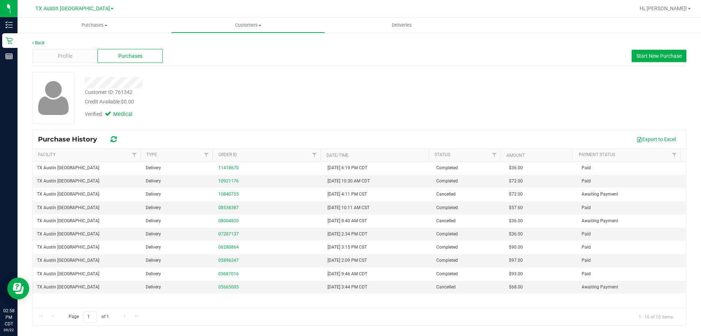
click at [282, 114] on div "Verified: Medical" at bounding box center [245, 114] width 333 height 16
click at [238, 102] on div "Credit Available: $0.00" at bounding box center [246, 102] width 322 height 8
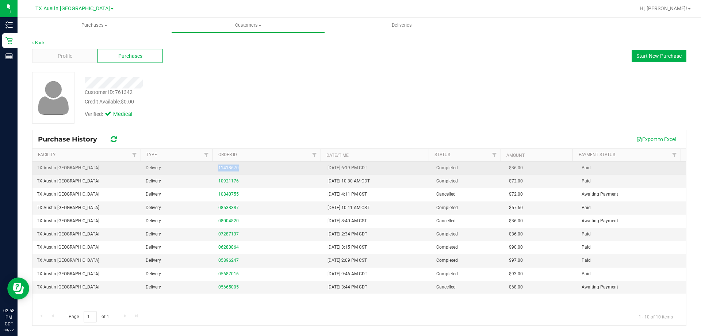
drag, startPoint x: 246, startPoint y: 169, endPoint x: 265, endPoint y: 169, distance: 18.6
click at [265, 169] on tr "TX Austin DC Delivery 11418670 6/4/2025 6:19 PM CDT Completed $36.00 Paid" at bounding box center [359, 167] width 654 height 13
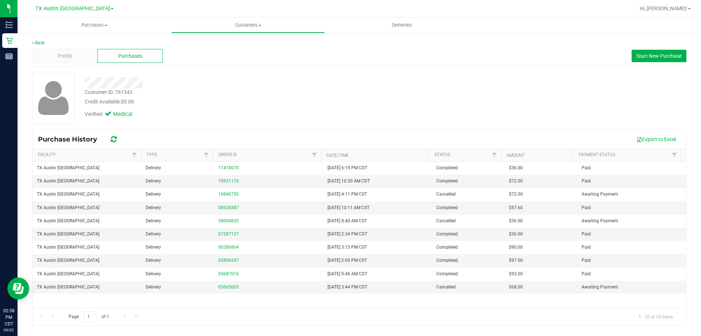
click at [259, 102] on div "Credit Available: $0.00" at bounding box center [246, 102] width 322 height 8
click at [641, 62] on div "Profile Purchases Start New Purchase" at bounding box center [359, 56] width 654 height 20
click at [642, 56] on span "Start New Purchase" at bounding box center [658, 56] width 45 height 6
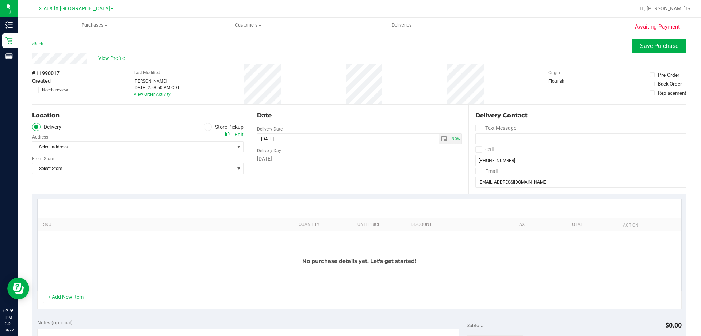
drag, startPoint x: 262, startPoint y: 191, endPoint x: 320, endPoint y: 163, distance: 64.2
click at [262, 191] on div "Date Delivery Date 09/22/2025 Now 09/22/2025 02:58 PM Now Delivery Day Monday" at bounding box center [359, 148] width 218 height 89
click at [441, 140] on span "select" at bounding box center [444, 139] width 6 height 6
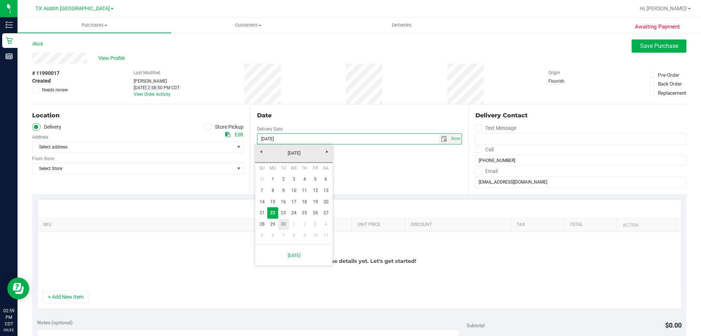
click at [282, 211] on link "23" at bounding box center [283, 212] width 11 height 11
type input "09/23/2025"
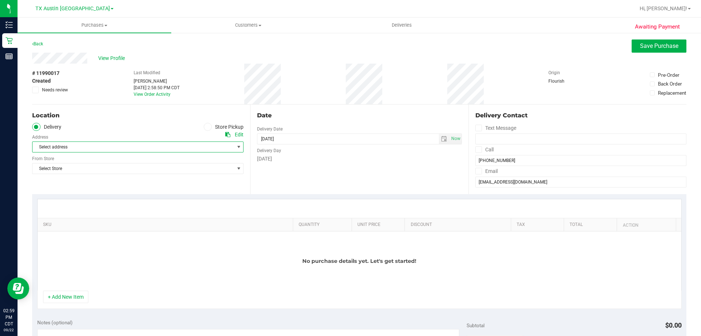
click at [182, 147] on span "Select address" at bounding box center [128, 147] width 192 height 10
click at [153, 156] on span ", TX" at bounding box center [175, 159] width 44 height 9
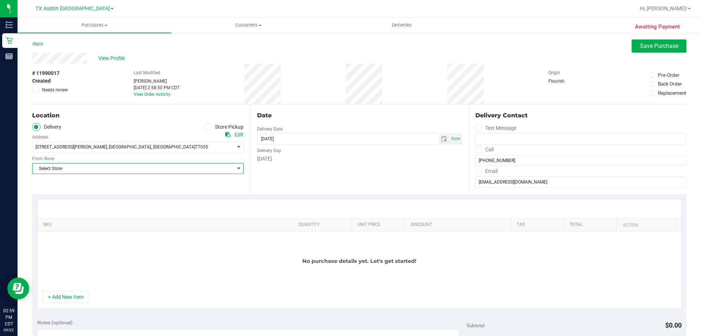
click at [93, 167] on span "Select Store" at bounding box center [133, 168] width 202 height 10
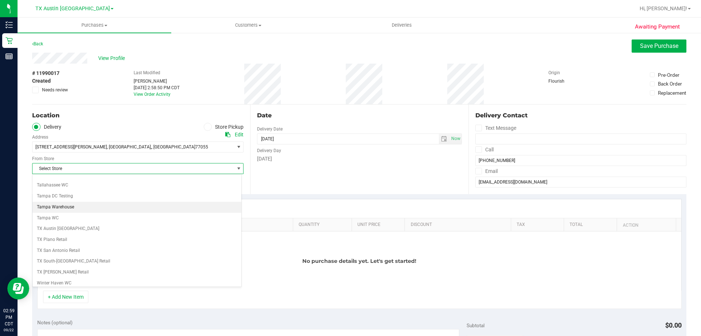
scroll to position [531, 0]
click at [81, 205] on li "TX Austin [GEOGRAPHIC_DATA]" at bounding box center [136, 203] width 209 height 11
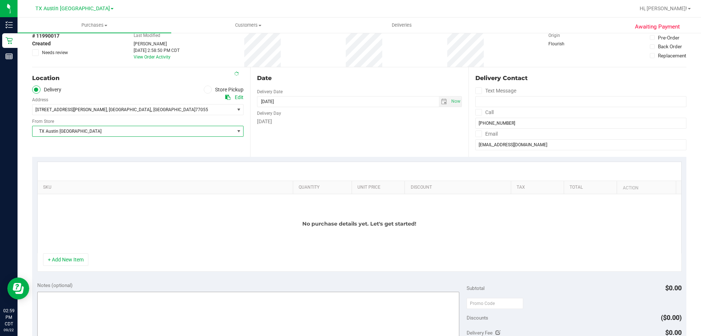
scroll to position [73, 0]
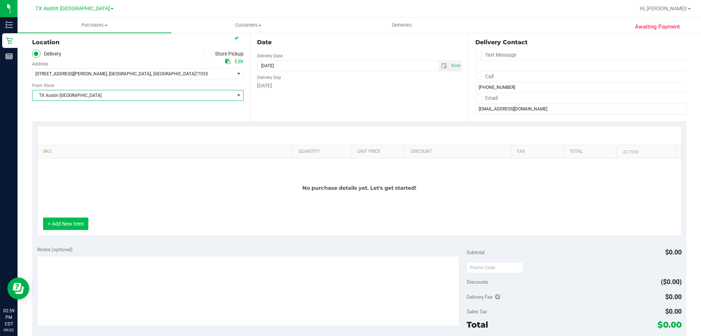
click at [73, 222] on button "+ Add New Item" at bounding box center [65, 223] width 45 height 12
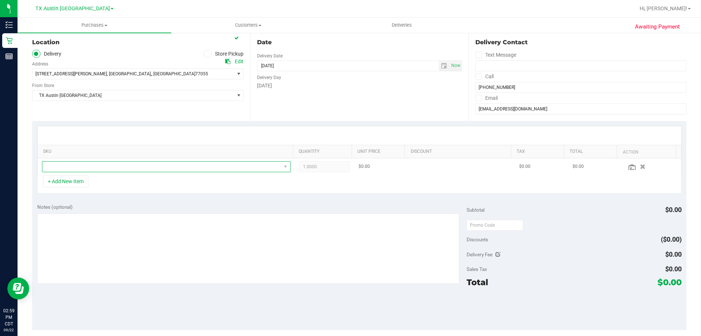
click at [152, 166] on span "NO DATA FOUND" at bounding box center [161, 166] width 239 height 10
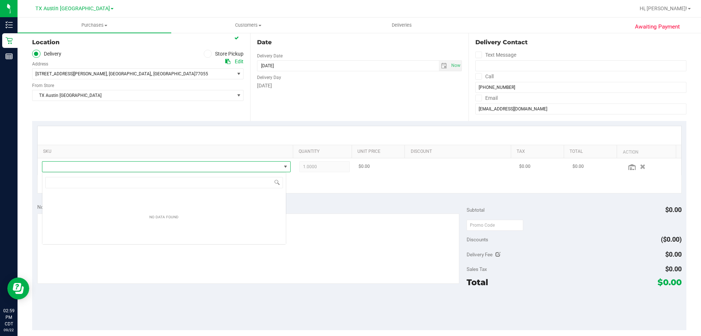
type input "TX HT 5mg Tropical Paradise Gummies (1:1 CBD:THC) 40ct"
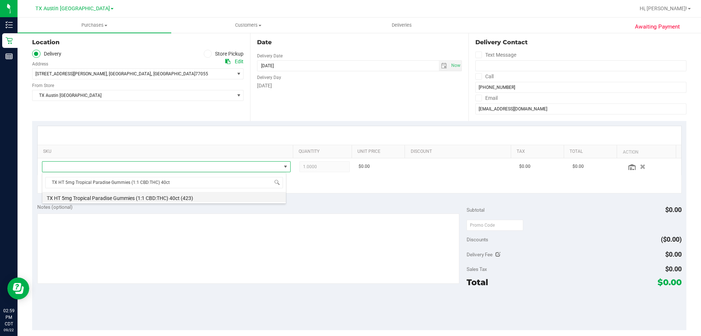
click at [193, 196] on li "TX HT 5mg Tropical Paradise Gummies (1:1 CBD:THC) 40ct (423)" at bounding box center [164, 197] width 244 height 10
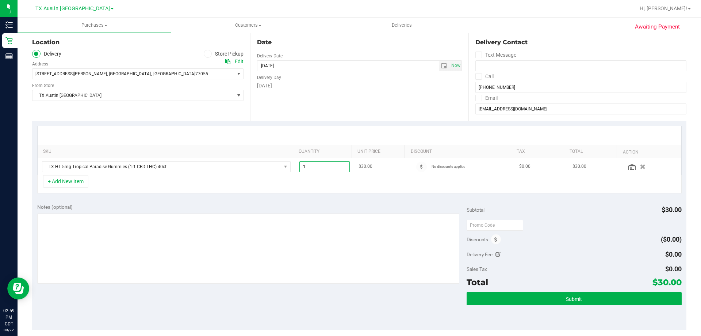
drag, startPoint x: 326, startPoint y: 165, endPoint x: 296, endPoint y: 172, distance: 31.0
click at [299, 172] on span "1.00 1" at bounding box center [324, 166] width 51 height 11
type input "2"
type input "2.00"
click at [324, 189] on div "+ Add New Item" at bounding box center [359, 184] width 645 height 18
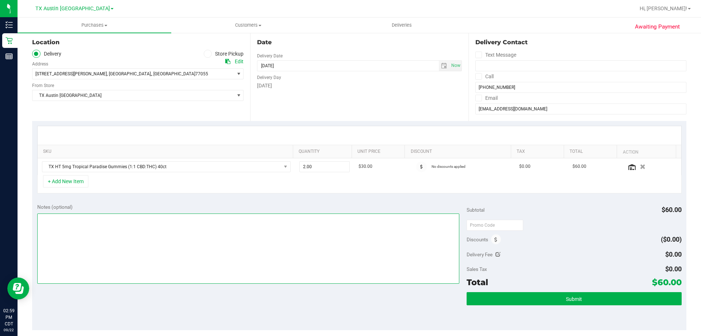
click at [98, 229] on textarea at bounding box center [248, 248] width 422 height 70
click at [50, 218] on textarea at bounding box center [248, 248] width 422 height 70
paste textarea "CC TNE 09/22/2025"
click at [231, 213] on textarea at bounding box center [248, 248] width 422 height 70
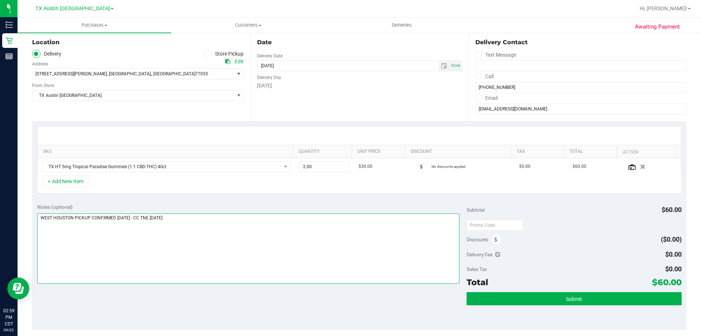
type textarea "WEST HOUSTON PICKUP CONFIRMED 9/23/25 - CC TNE 09/22/2025"
click at [313, 99] on div "Date Delivery Date 09/23/2025 Now 09/23/2025 08:00 AM Now Delivery Day Tuesday" at bounding box center [359, 75] width 218 height 89
click at [279, 182] on div "+ Add New Item" at bounding box center [359, 184] width 645 height 18
click at [155, 108] on div "Location Delivery Store Pickup Address Edit 9432 Katy Fwy #400, Houston, TX , H…" at bounding box center [141, 75] width 218 height 89
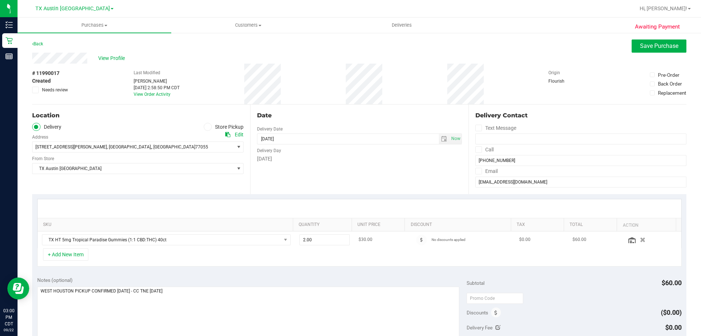
scroll to position [110, 0]
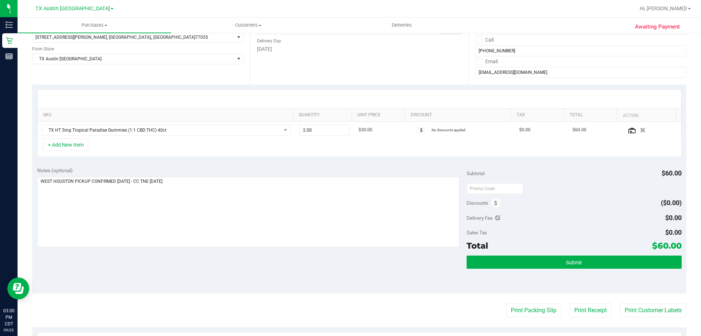
click at [180, 265] on div "Notes (optional) Subtotal $60.00 Discounts ($0.00) Delivery Fee $0.00 Sales Tax…" at bounding box center [359, 227] width 654 height 131
drag, startPoint x: 653, startPoint y: 243, endPoint x: 674, endPoint y: 246, distance: 20.7
click at [674, 246] on span "$60.00" at bounding box center [667, 245] width 30 height 10
copy span "60.00"
click at [552, 263] on button "Submit" at bounding box center [574, 261] width 215 height 13
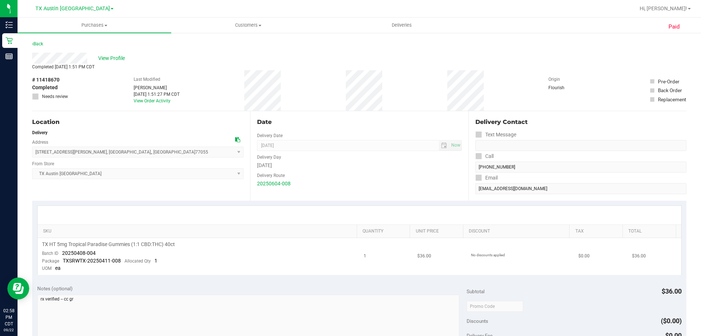
click at [140, 240] on td "TX HT 5mg Tropical Paradise Gummies (1:1 CBD:THC) 40ct Batch ID 20250408-004 Pa…" at bounding box center [199, 256] width 322 height 37
click at [140, 243] on span "TX HT 5mg Tropical Paradise Gummies (1:1 CBD:THC) 40ct" at bounding box center [108, 244] width 133 height 7
copy div "TX HT 5mg Tropical Paradise Gummies (1:1 CBD:THC) 40ct"
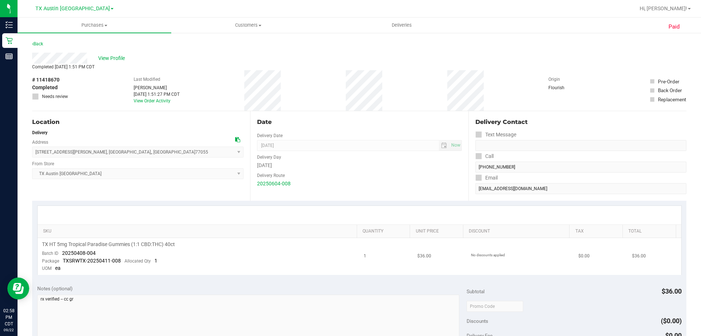
click at [211, 261] on td "TX HT 5mg Tropical Paradise Gummies (1:1 CBD:THC) 40ct Batch ID 20250408-004 Pa…" at bounding box center [199, 256] width 322 height 37
click at [154, 245] on span "TX HT 5mg Tropical Paradise Gummies (1:1 CBD:THC) 40ct" at bounding box center [108, 244] width 133 height 7
copy div "TX HT 5mg Tropical Paradise Gummies (1:1 CBD:THC) 40ct"
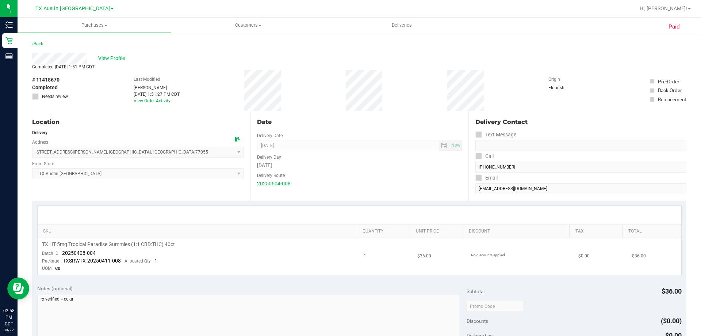
click at [252, 261] on td "TX HT 5mg Tropical Paradise Gummies (1:1 CBD:THC) 40ct Batch ID 20250408-004 Pa…" at bounding box center [199, 256] width 322 height 37
drag, startPoint x: 43, startPoint y: 244, endPoint x: 195, endPoint y: 247, distance: 151.9
click at [195, 247] on div "TX HT 5mg Tropical Paradise Gummies (1:1 CBD:THC) 40ct" at bounding box center [198, 244] width 313 height 7
copy span "TX HT 5mg Tropical Paradise Gummies (1:1 CBD:THC) 40ct"
click at [250, 26] on span "Customers" at bounding box center [248, 25] width 153 height 7
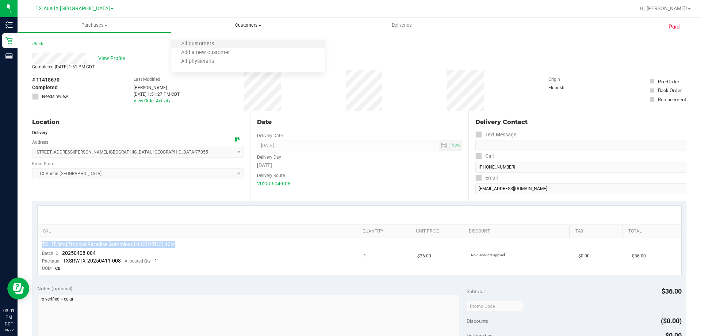
click at [235, 42] on li "All customers" at bounding box center [248, 44] width 154 height 9
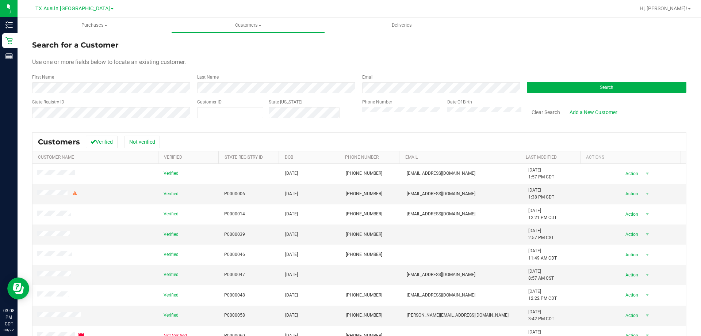
click at [73, 8] on span "TX Austin [GEOGRAPHIC_DATA]" at bounding box center [72, 8] width 74 height 7
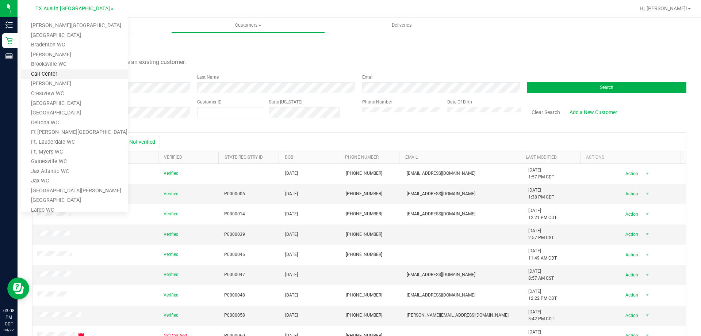
click at [48, 72] on link "Call Center" at bounding box center [74, 74] width 107 height 10
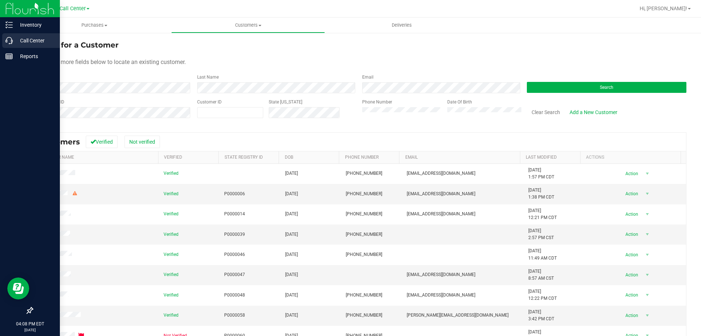
click at [29, 38] on p "Call Center" at bounding box center [35, 40] width 44 height 9
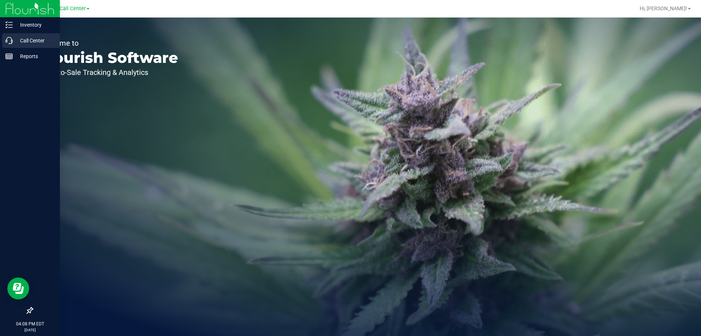
click at [24, 38] on p "Call Center" at bounding box center [35, 40] width 44 height 9
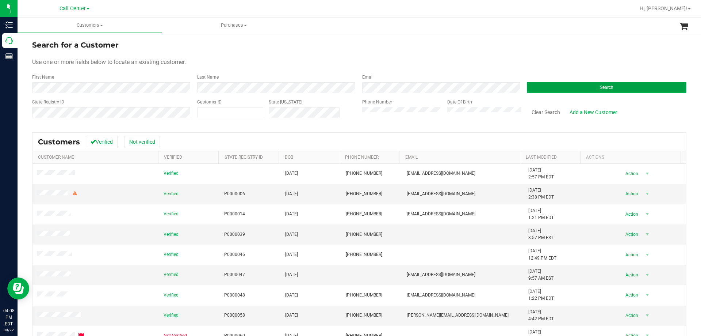
click at [567, 84] on button "Search" at bounding box center [607, 87] width 160 height 11
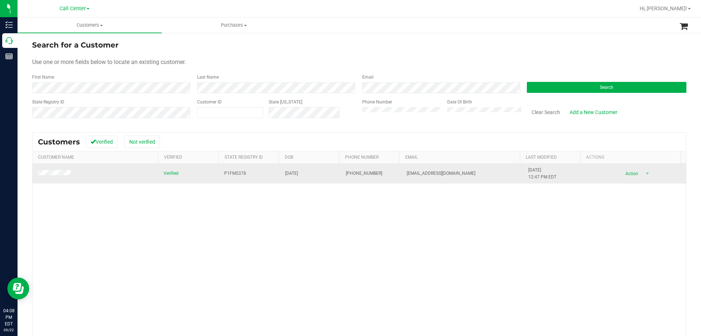
click at [228, 168] on td "P1FM5378" at bounding box center [250, 174] width 61 height 20
click at [228, 171] on span "P1FM5378" at bounding box center [235, 173] width 22 height 7
copy span "P1FM5378"
click at [297, 173] on span "04/02/1969" at bounding box center [291, 173] width 13 height 7
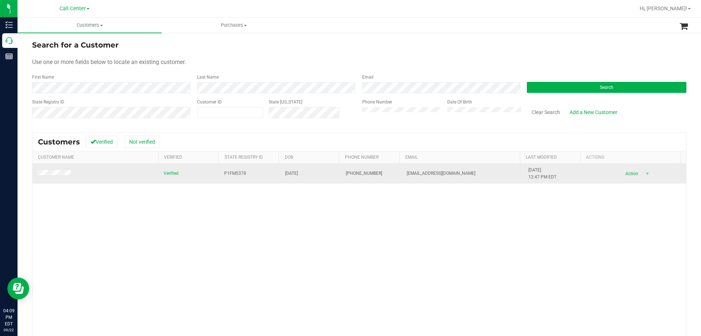
click at [297, 173] on span "04/02/1969" at bounding box center [291, 173] width 13 height 7
copy span "04/02/1969"
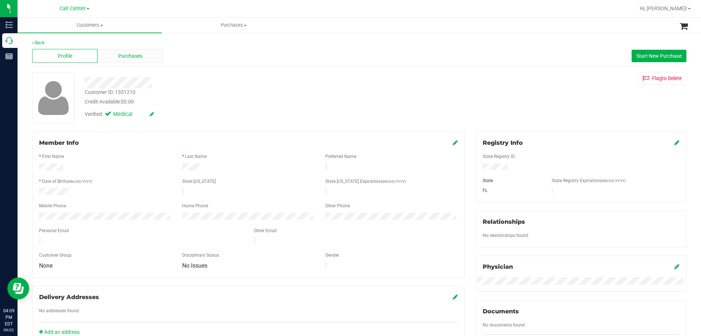
click at [134, 51] on div "Purchases" at bounding box center [129, 56] width 65 height 14
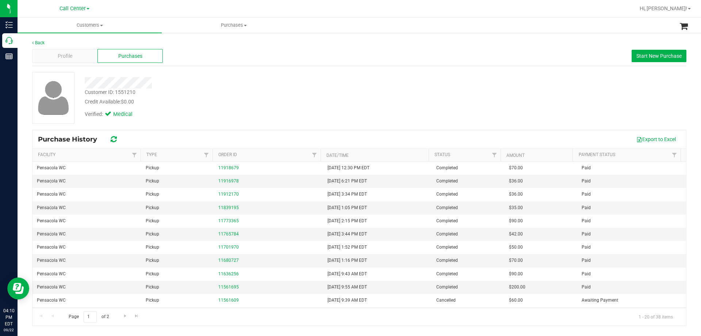
click at [180, 103] on div "Credit Available: $0.00" at bounding box center [246, 102] width 322 height 8
click at [184, 102] on div "Credit Available: $0.00" at bounding box center [246, 102] width 322 height 8
click at [252, 105] on div "Credit Available: $0.00" at bounding box center [246, 102] width 322 height 8
click at [199, 87] on div at bounding box center [245, 82] width 333 height 11
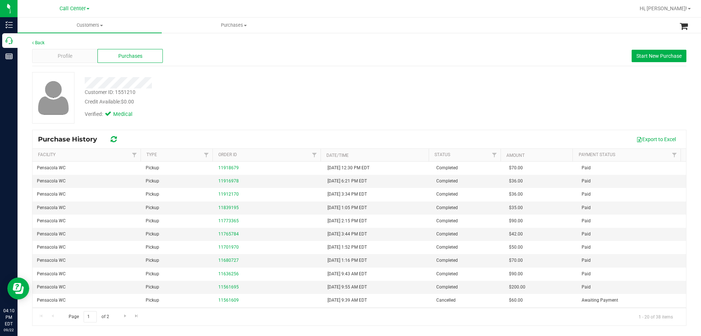
click at [204, 106] on div "Verified: Medical" at bounding box center [245, 114] width 333 height 16
click at [286, 111] on div "Verified: Medical" at bounding box center [245, 114] width 333 height 16
click at [199, 86] on div at bounding box center [245, 82] width 333 height 11
drag, startPoint x: 84, startPoint y: 83, endPoint x: 253, endPoint y: 88, distance: 168.4
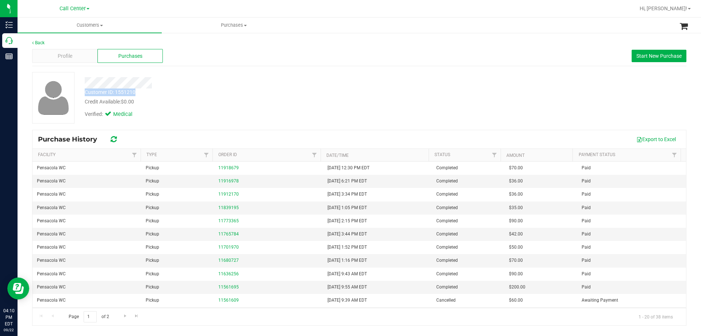
click at [253, 88] on div "Customer ID: 1551210 Credit Available: $0.00 Verified: Medical" at bounding box center [245, 97] width 333 height 50
click at [253, 89] on div "Customer ID: 1551210 Credit Available: $0.00" at bounding box center [245, 96] width 333 height 17
click at [178, 89] on div "Customer ID: 1551210 Credit Available: $0.00 Verified: Medical" at bounding box center [245, 97] width 333 height 50
click at [178, 90] on div "Customer ID: 1551210 Credit Available: $0.00" at bounding box center [245, 96] width 333 height 17
click at [235, 84] on div at bounding box center [245, 82] width 333 height 11
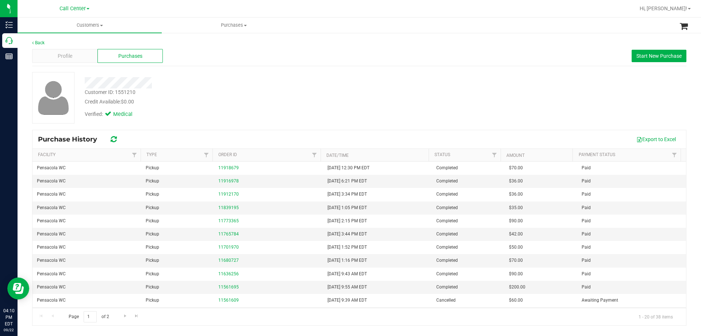
click at [235, 84] on div at bounding box center [245, 82] width 333 height 11
click at [221, 88] on div "Customer ID: 1551210 Credit Available: $0.00 Verified: Medical" at bounding box center [245, 97] width 333 height 50
click at [221, 88] on div "Customer ID: 1551210 Credit Available: $0.00" at bounding box center [245, 96] width 333 height 17
drag, startPoint x: 84, startPoint y: 81, endPoint x: 220, endPoint y: 87, distance: 136.3
click at [220, 87] on div at bounding box center [245, 82] width 333 height 11
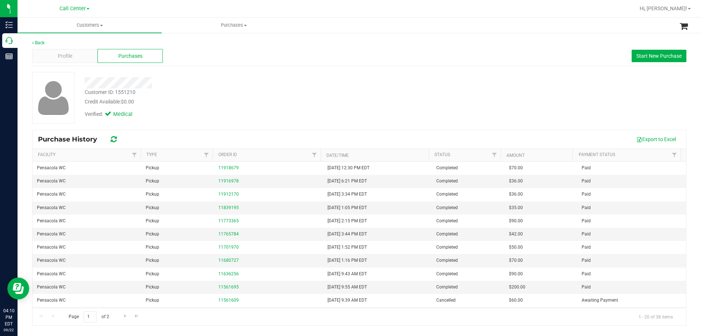
click at [220, 87] on div at bounding box center [245, 82] width 333 height 11
click at [203, 90] on div "Customer ID: 1551210 Credit Available: $0.00 Verified: Medical" at bounding box center [245, 97] width 333 height 50
click at [203, 91] on div "Customer ID: 1551210 Credit Available: $0.00" at bounding box center [245, 96] width 333 height 17
click at [184, 84] on div at bounding box center [245, 82] width 333 height 11
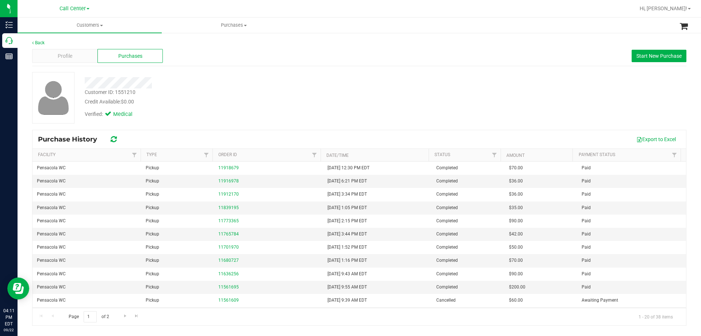
click at [407, 95] on div "Customer ID: 1551210 Credit Available: $0.00" at bounding box center [245, 96] width 333 height 17
click at [484, 107] on div "Customer ID: 1551210 Credit Available: $0.00 Verified: Medical" at bounding box center [359, 97] width 665 height 51
click at [399, 92] on div "Customer ID: 1551210 Credit Available: $0.00" at bounding box center [245, 96] width 333 height 17
click at [387, 106] on div "Verified: Medical" at bounding box center [245, 114] width 333 height 16
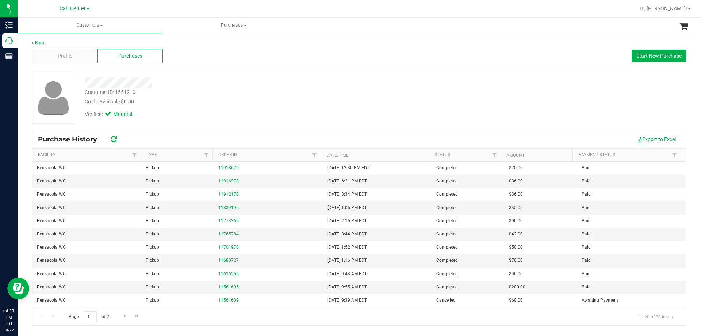
click at [200, 87] on div at bounding box center [245, 82] width 333 height 11
click at [181, 81] on div at bounding box center [245, 82] width 333 height 11
click at [182, 81] on div at bounding box center [245, 82] width 333 height 11
click at [223, 83] on div at bounding box center [245, 82] width 333 height 11
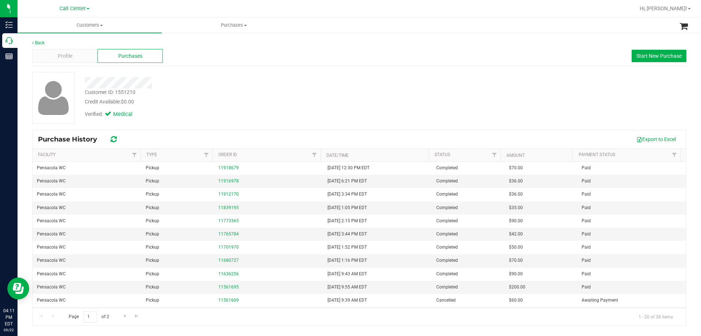
click at [223, 83] on div at bounding box center [245, 82] width 333 height 11
click at [207, 92] on div "Customer ID: 1551210 Credit Available: $0.00" at bounding box center [245, 96] width 333 height 17
click at [205, 81] on div at bounding box center [245, 82] width 333 height 11
click at [263, 119] on div "Verified: Medical" at bounding box center [245, 114] width 333 height 16
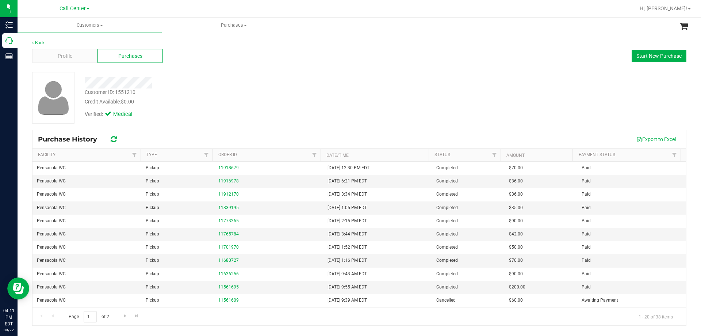
click at [226, 84] on div at bounding box center [245, 82] width 333 height 11
click at [206, 81] on div at bounding box center [245, 82] width 333 height 11
click at [208, 83] on div at bounding box center [245, 82] width 333 height 11
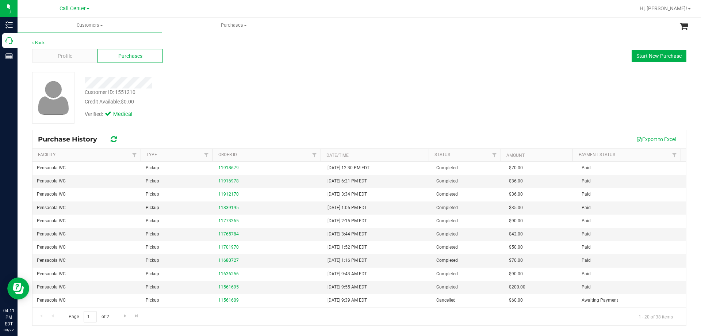
click at [223, 98] on div "Credit Available: $0.00" at bounding box center [246, 102] width 322 height 8
click at [84, 10] on span "Call Center" at bounding box center [73, 8] width 26 height 7
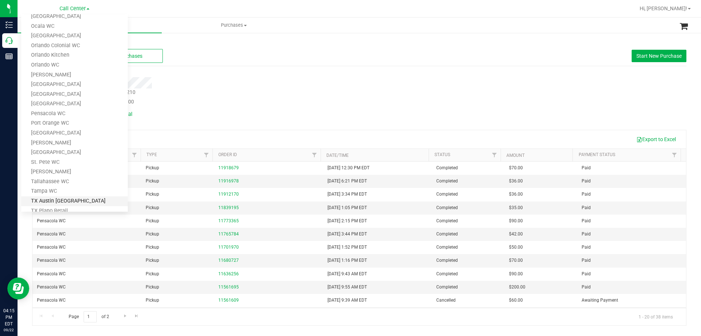
scroll to position [321, 0]
click at [72, 141] on link "TX Austin [GEOGRAPHIC_DATA]" at bounding box center [74, 142] width 107 height 10
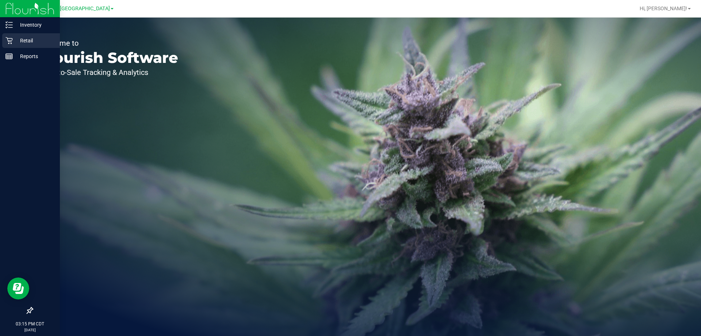
click at [15, 42] on p "Retail" at bounding box center [35, 40] width 44 height 9
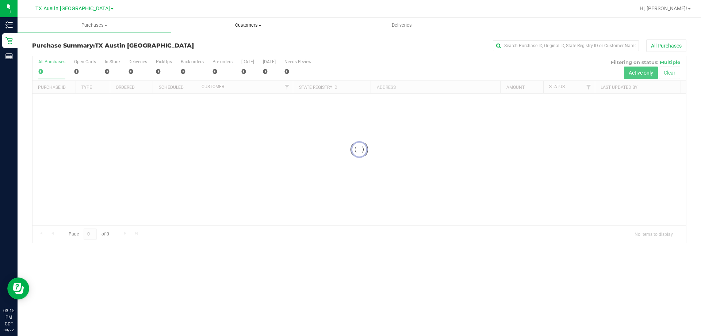
click at [249, 26] on span "Customers" at bounding box center [248, 25] width 153 height 7
click at [221, 47] on span "All customers" at bounding box center [197, 44] width 53 height 6
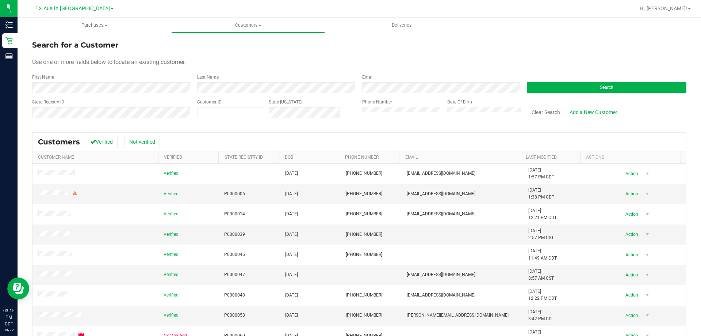
click at [385, 107] on div "Phone Number" at bounding box center [402, 112] width 80 height 26
click at [587, 85] on button "Search" at bounding box center [607, 87] width 160 height 11
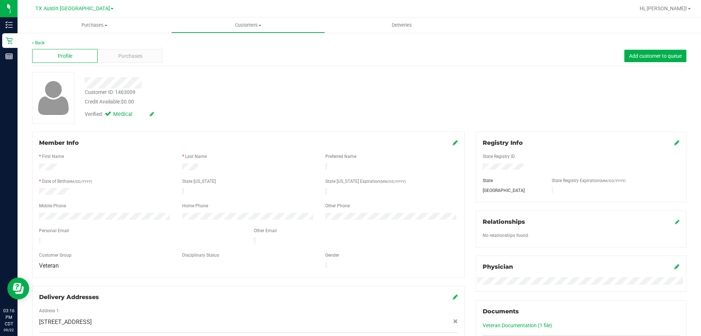
drag, startPoint x: 117, startPoint y: 39, endPoint x: 126, endPoint y: 54, distance: 18.3
click at [118, 39] on div "Back Profile Purchases Add customer to queue Customer ID: 1463009 Credit Availa…" at bounding box center [360, 287] width 684 height 510
click at [126, 54] on span "Purchases" at bounding box center [130, 56] width 24 height 8
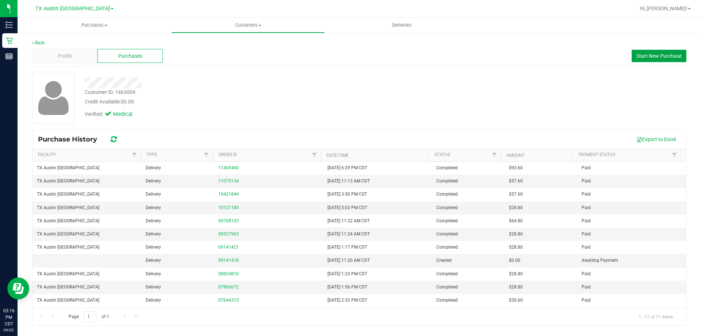
click at [649, 54] on span "Start New Purchase" at bounding box center [658, 56] width 45 height 6
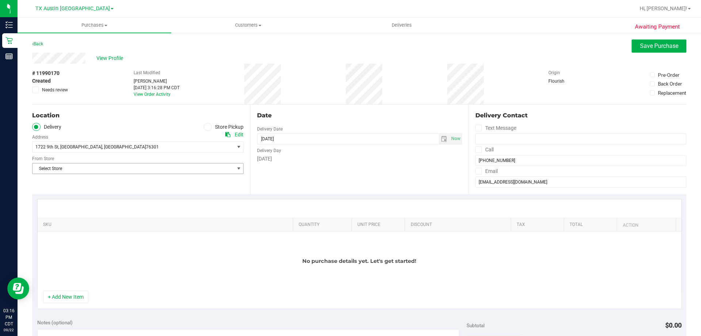
click at [104, 163] on span "Select Store" at bounding box center [133, 168] width 202 height 10
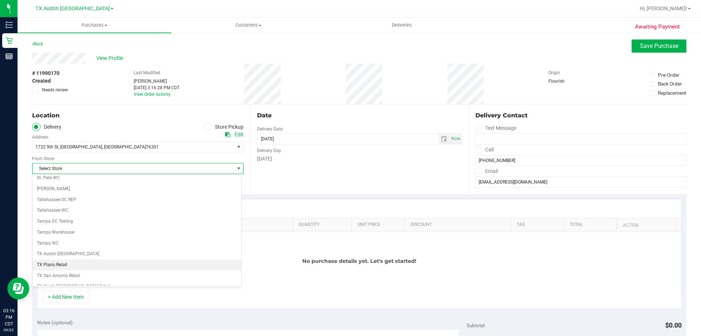
scroll to position [531, 0]
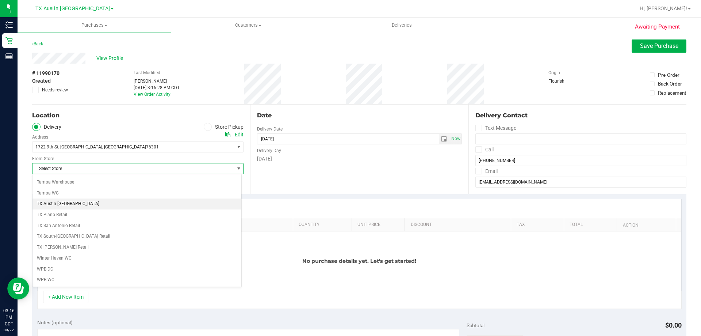
click at [91, 202] on li "TX Austin [GEOGRAPHIC_DATA]" at bounding box center [136, 203] width 209 height 11
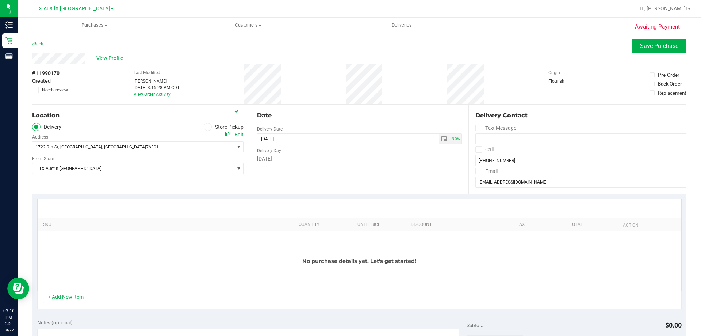
click at [93, 187] on div "Location Delivery Store Pickup Address Edit 1722 9th St , Wichita Falls , TX 76…" at bounding box center [141, 148] width 218 height 89
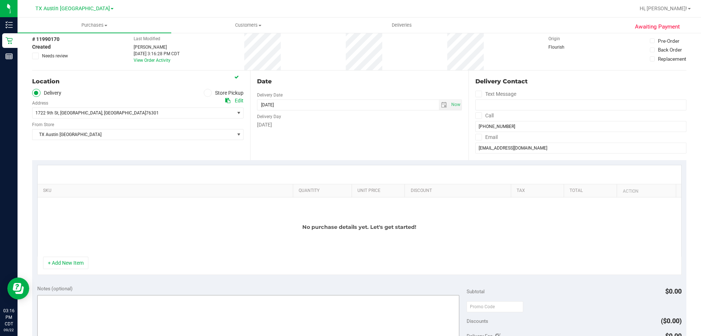
scroll to position [73, 0]
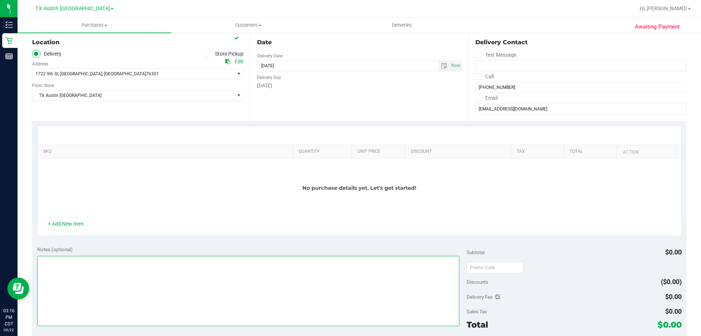
click at [92, 283] on textarea at bounding box center [248, 291] width 422 height 70
click at [441, 66] on span "select" at bounding box center [444, 66] width 6 height 6
type textarea "WICHITA FALLS PICKUP CONFIRMED"
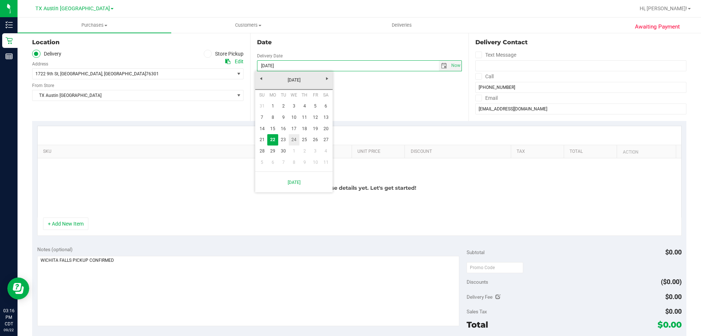
click at [293, 139] on link "24" at bounding box center [294, 139] width 11 height 11
type input "09/24/2025"
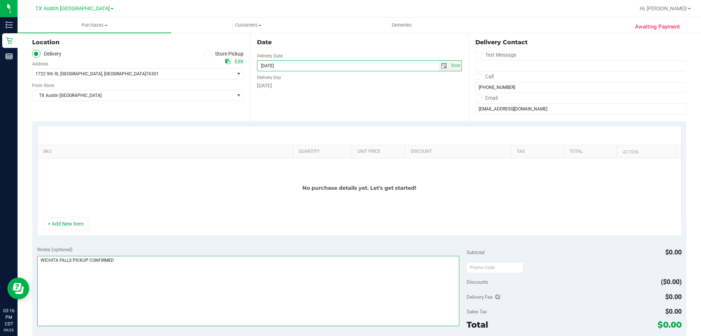
click at [171, 263] on textarea at bounding box center [248, 291] width 422 height 70
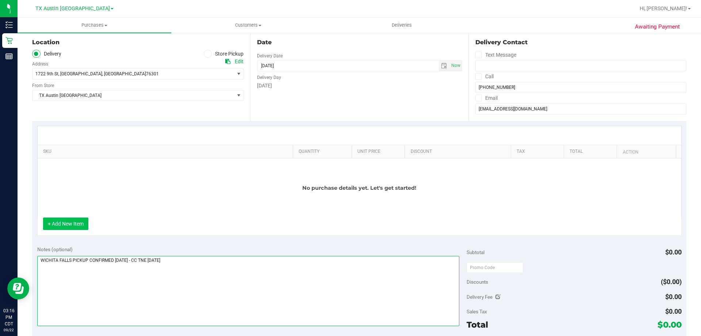
type textarea "WICHITA FALLS PICKUP CONFIRMED 9/24/25 - CC TNE 09/22/2025"
click at [74, 221] on button "+ Add New Item" at bounding box center [65, 223] width 45 height 12
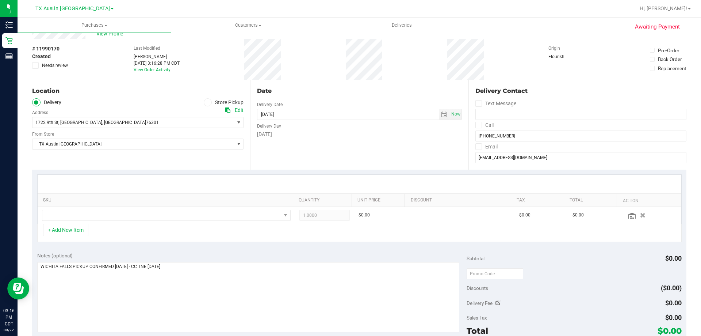
scroll to position [37, 0]
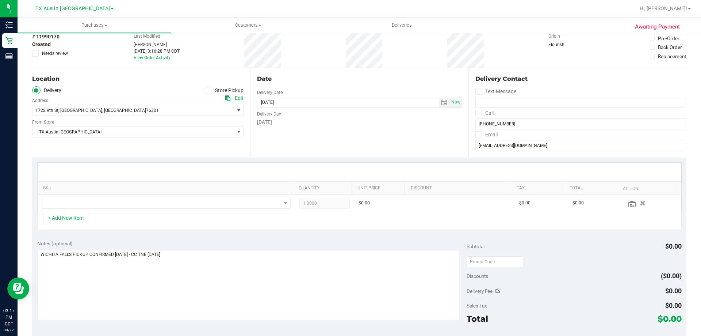
click at [138, 223] on div "+ Add New Item" at bounding box center [359, 220] width 645 height 18
click at [141, 152] on div "Location Delivery Store Pickup Address Edit 1722 9th St , Wichita Falls , TX 76…" at bounding box center [141, 112] width 218 height 89
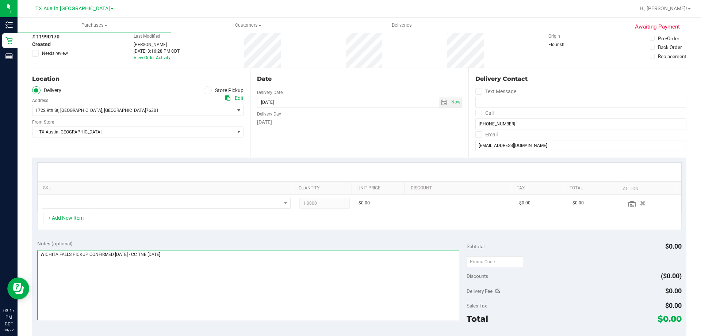
click at [196, 257] on textarea at bounding box center [248, 285] width 422 height 70
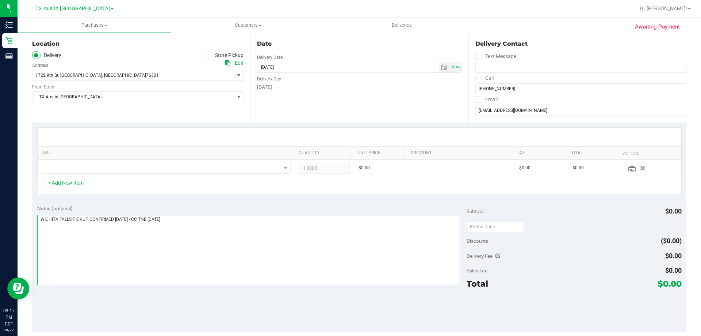
scroll to position [110, 0]
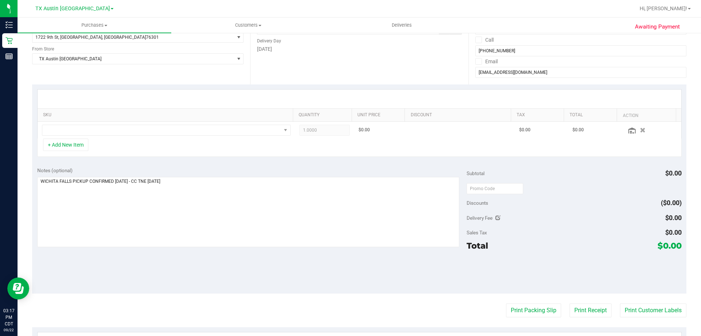
click at [176, 262] on div "Notes (optional) Subtotal $0.00 Discounts ($0.00) Delivery Fee $0.00 Sales Tax …" at bounding box center [359, 227] width 654 height 131
click at [197, 187] on textarea at bounding box center [248, 212] width 422 height 70
click at [194, 271] on div "Notes (optional) Subtotal $0.00 Discounts ($0.00) Delivery Fee $0.00 Sales Tax …" at bounding box center [359, 227] width 654 height 131
click at [203, 196] on textarea at bounding box center [248, 212] width 422 height 70
click at [205, 259] on div "Notes (optional) Subtotal $0.00 Discounts ($0.00) Delivery Fee $0.00 Sales Tax …" at bounding box center [359, 227] width 654 height 131
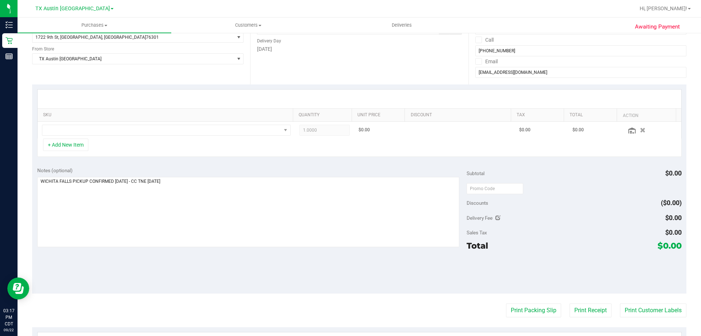
click at [179, 150] on div "+ Add New Item" at bounding box center [359, 147] width 645 height 18
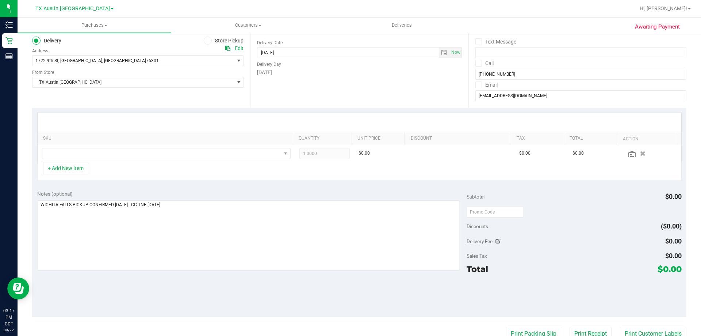
scroll to position [73, 0]
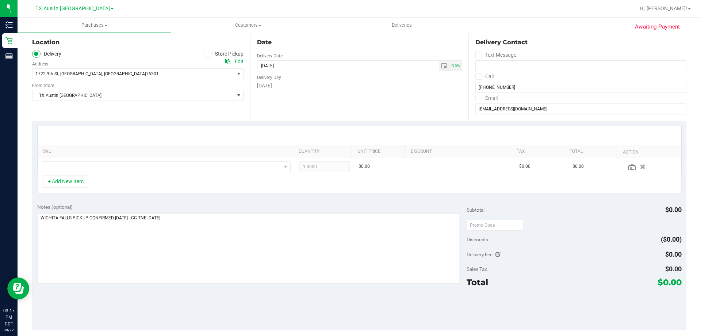
click at [196, 188] on div "+ Add New Item" at bounding box center [359, 184] width 645 height 18
click at [170, 184] on div "+ Add New Item" at bounding box center [359, 184] width 645 height 18
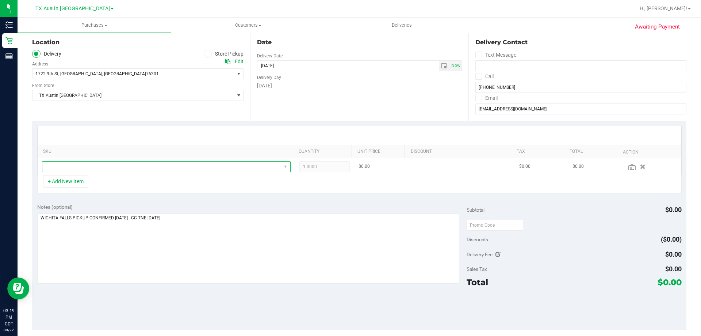
click at [129, 165] on span "NO DATA FOUND" at bounding box center [161, 166] width 239 height 10
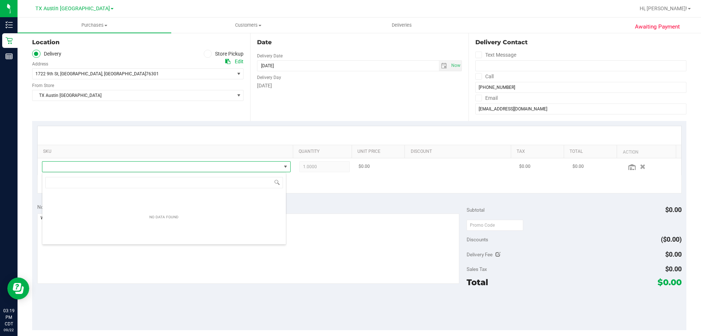
scroll to position [11, 244]
type input "TX HT 5mg Tropical Paradise Gummies"
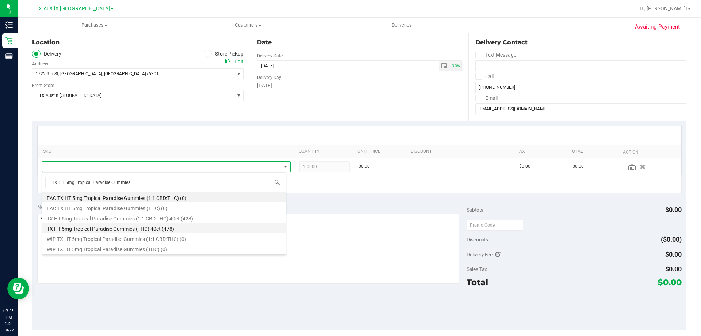
click at [178, 227] on li "TX HT 5mg Tropical Paradise Gummies (THC) 40ct (478)" at bounding box center [164, 227] width 244 height 10
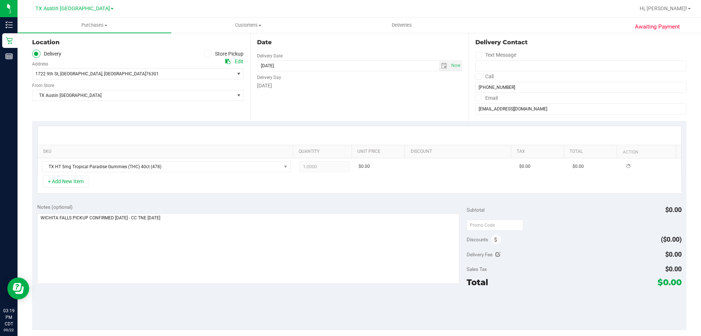
click at [161, 182] on div "+ Add New Item" at bounding box center [359, 184] width 645 height 18
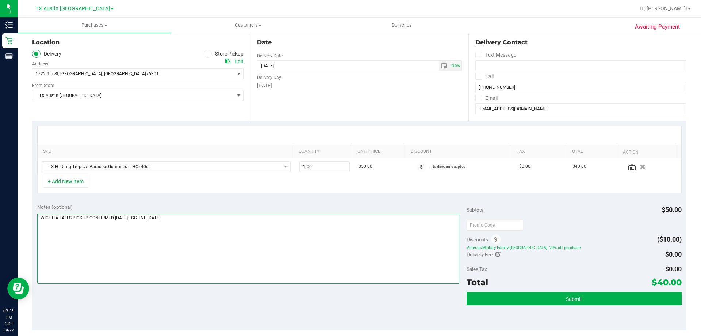
click at [193, 219] on textarea at bounding box center [248, 248] width 422 height 70
click at [210, 202] on div "Notes (optional) Subtotal $50.00 Discounts ($10.00) Veteran/Military Family-TX:…" at bounding box center [359, 263] width 654 height 131
click at [218, 202] on div "Notes (optional) Subtotal $50.00 Discounts ($10.00) Veteran/Military Family-TX:…" at bounding box center [359, 263] width 654 height 131
click at [246, 216] on textarea at bounding box center [248, 248] width 422 height 70
click at [241, 194] on div "SKU Quantity Unit Price Discount Tax Total Action TX HT 5mg Tropical Paradise G…" at bounding box center [359, 159] width 654 height 77
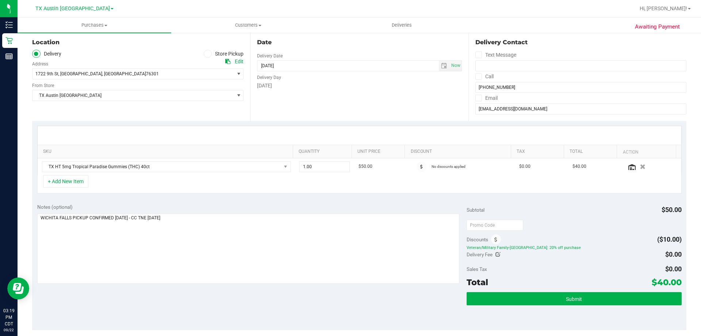
click at [240, 199] on div "Notes (optional) Subtotal $50.00 Discounts ($10.00) Veteran/Military Family-TX:…" at bounding box center [359, 263] width 654 height 131
click at [203, 181] on div "+ Add New Item" at bounding box center [359, 184] width 645 height 18
click at [206, 200] on div "Notes (optional) Subtotal $50.00 Discounts ($10.00) Veteran/Military Family-TX:…" at bounding box center [359, 263] width 654 height 131
click at [200, 200] on div "Notes (optional) Subtotal $50.00 Discounts ($10.00) Veteran/Military Family-TX:…" at bounding box center [359, 263] width 654 height 131
click at [201, 200] on div "Notes (optional) Subtotal $50.00 Discounts ($10.00) Veteran/Military Family-TX:…" at bounding box center [359, 263] width 654 height 131
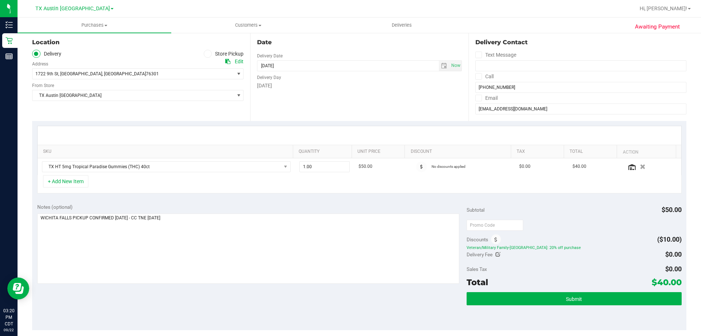
click at [202, 199] on div "Notes (optional) Subtotal $50.00 Discounts ($10.00) Veteran/Military Family-TX:…" at bounding box center [359, 263] width 654 height 131
click at [211, 205] on div "Notes (optional)" at bounding box center [252, 206] width 430 height 7
click at [208, 223] on textarea at bounding box center [248, 248] width 422 height 70
click at [220, 229] on textarea at bounding box center [248, 248] width 422 height 70
click at [209, 290] on div "Notes (optional) Subtotal $50.00 Discounts ($10.00) Veteran/Military Family-TX:…" at bounding box center [359, 263] width 654 height 131
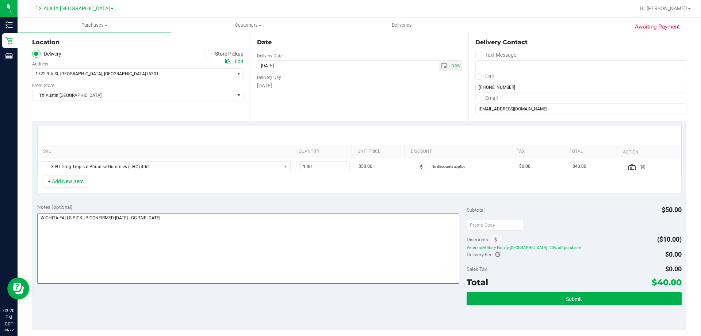
click at [219, 217] on textarea at bounding box center [248, 248] width 422 height 70
click at [224, 197] on div "SKU Quantity Unit Price Discount Tax Total Action TX HT 5mg Tropical Paradise G…" at bounding box center [359, 159] width 654 height 77
click at [215, 219] on textarea at bounding box center [248, 248] width 422 height 70
click at [218, 201] on div "Notes (optional) Subtotal $50.00 Discounts ($10.00) Veteran/Military Family-TX:…" at bounding box center [359, 263] width 654 height 131
click at [158, 176] on div "+ Add New Item" at bounding box center [359, 184] width 645 height 18
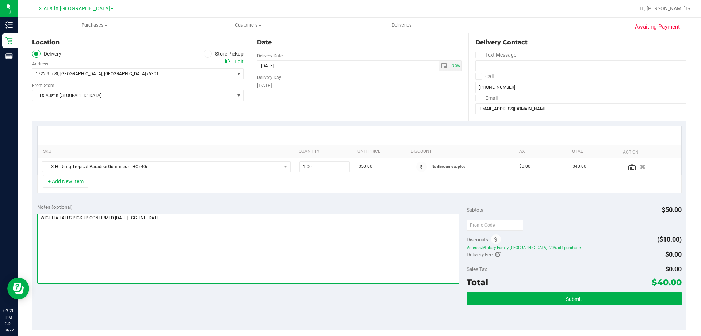
click at [197, 219] on textarea at bounding box center [248, 248] width 422 height 70
click at [204, 199] on div "Notes (optional) Subtotal $50.00 Discounts ($10.00) Veteran/Military Family-TX:…" at bounding box center [359, 263] width 654 height 131
click at [194, 217] on textarea at bounding box center [248, 248] width 422 height 70
click at [200, 208] on div "Notes (optional)" at bounding box center [252, 206] width 430 height 7
click at [214, 221] on textarea at bounding box center [248, 248] width 422 height 70
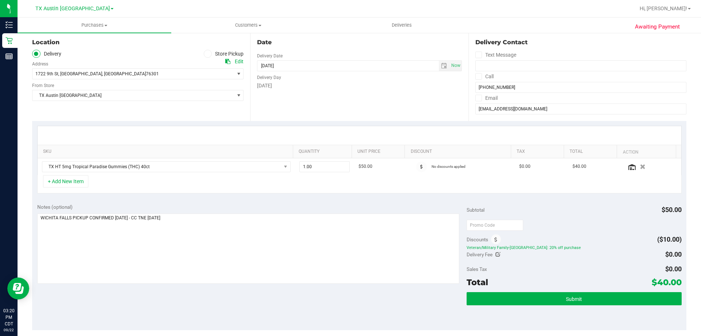
click at [213, 206] on div "Notes (optional)" at bounding box center [252, 206] width 430 height 7
click at [193, 180] on div "+ Add New Item" at bounding box center [359, 184] width 645 height 18
click at [208, 223] on textarea at bounding box center [248, 248] width 422 height 70
click at [209, 199] on div "Notes (optional) Subtotal $50.00 Discounts ($10.00) Veteran/Military Family-TX:…" at bounding box center [359, 263] width 654 height 131
click at [203, 220] on textarea at bounding box center [248, 248] width 422 height 70
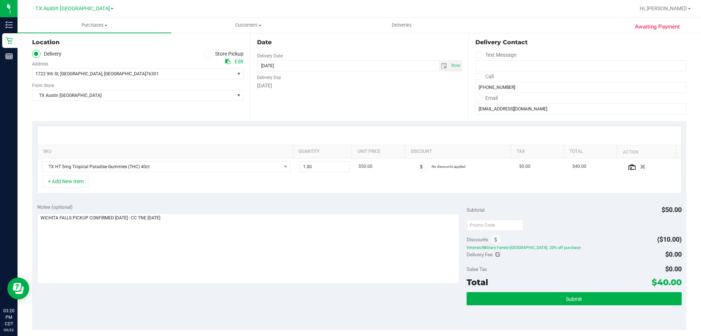
click at [208, 205] on div "Notes (optional)" at bounding box center [252, 206] width 430 height 7
click at [197, 221] on textarea at bounding box center [248, 248] width 422 height 70
click at [202, 205] on div "Notes (optional)" at bounding box center [252, 206] width 430 height 7
click at [199, 219] on textarea at bounding box center [248, 248] width 422 height 70
click at [208, 202] on div "Notes (optional) Subtotal $50.00 Discounts ($10.00) Veteran/Military Family-TX:…" at bounding box center [359, 263] width 654 height 131
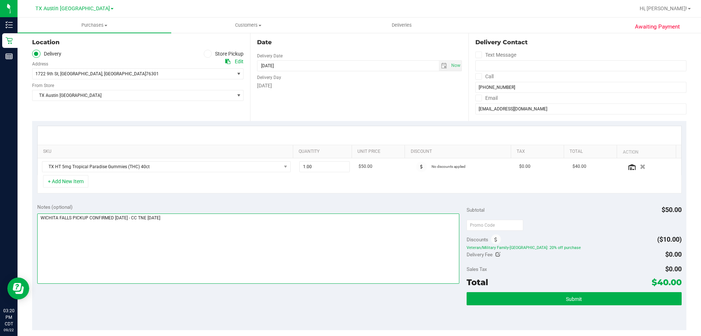
click at [229, 245] on textarea at bounding box center [248, 248] width 422 height 70
click at [197, 208] on div "Notes (optional)" at bounding box center [252, 206] width 430 height 7
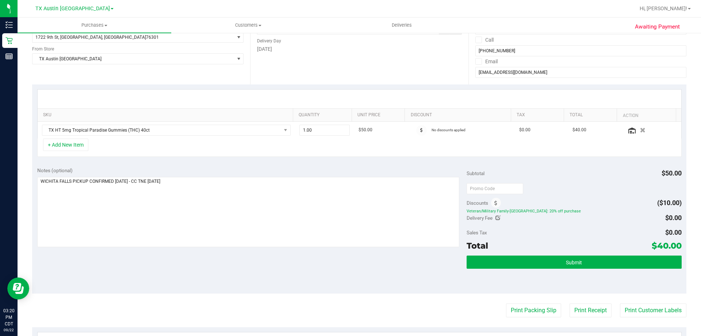
click at [189, 282] on div "Notes (optional) Subtotal $50.00 Discounts ($10.00) Veteran/Military Family-TX:…" at bounding box center [359, 227] width 654 height 131
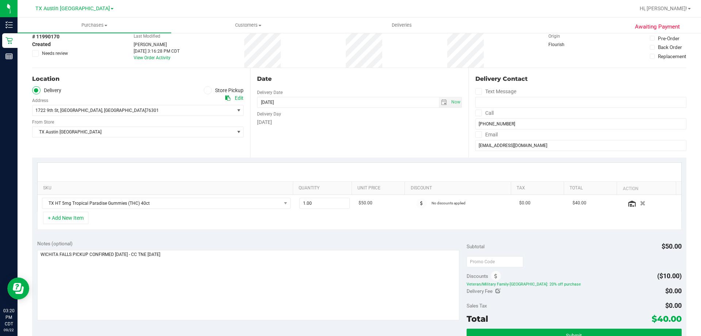
click at [206, 235] on div "Notes (optional) Subtotal $50.00 Discounts ($10.00) Veteran/Military Family-TX:…" at bounding box center [359, 300] width 654 height 131
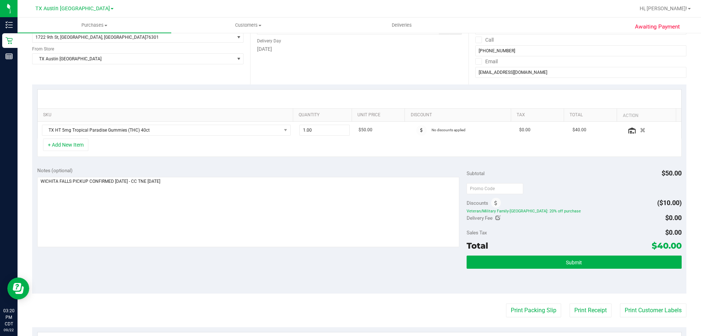
click at [194, 272] on div "Notes (optional) Subtotal $50.00 Discounts ($10.00) Veteran/Military Family-TX:…" at bounding box center [359, 227] width 654 height 131
click at [196, 275] on div "Notes (optional) Subtotal $50.00 Discounts ($10.00) Veteran/Military Family-TX:…" at bounding box center [359, 227] width 654 height 131
click at [221, 162] on div "Notes (optional) Subtotal $50.00 Discounts ($10.00) Veteran/Military Family-TX:…" at bounding box center [359, 227] width 654 height 131
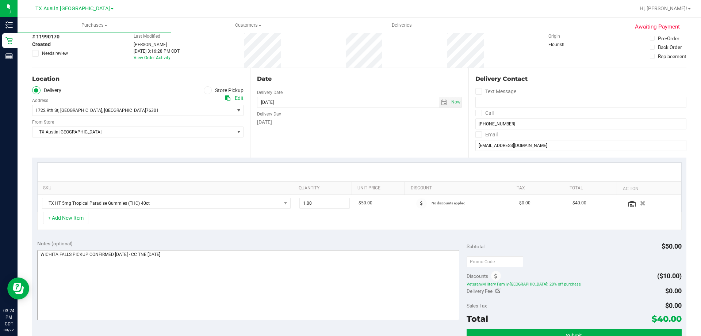
click at [258, 235] on div "Notes (optional) Subtotal $50.00 Discounts ($10.00) Veteran/Military Family-TX:…" at bounding box center [359, 300] width 654 height 131
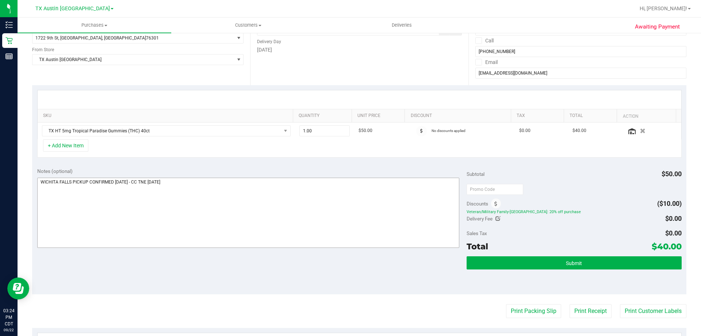
scroll to position [110, 0]
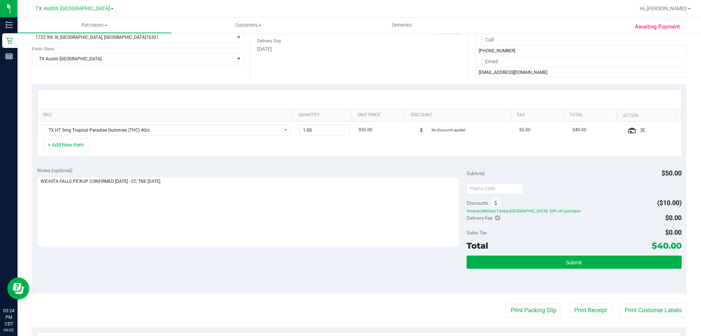
click at [225, 257] on div "Notes (optional) Subtotal $50.00 Discounts ($10.00) Veteran/Military Family-TX:…" at bounding box center [359, 227] width 654 height 131
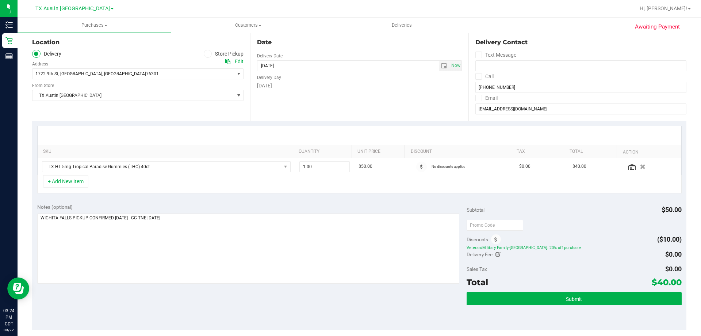
scroll to position [0, 0]
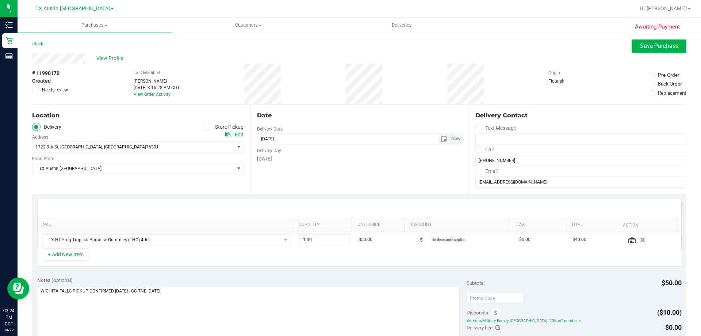
click at [225, 274] on div "Notes (optional) Subtotal $50.00 Discounts ($10.00) Veteran/Military Family-TX:…" at bounding box center [359, 336] width 654 height 131
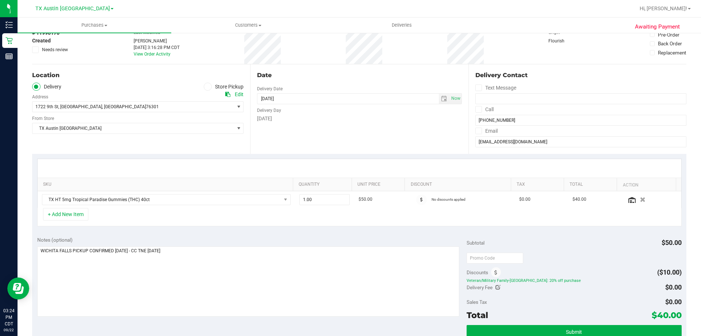
scroll to position [110, 0]
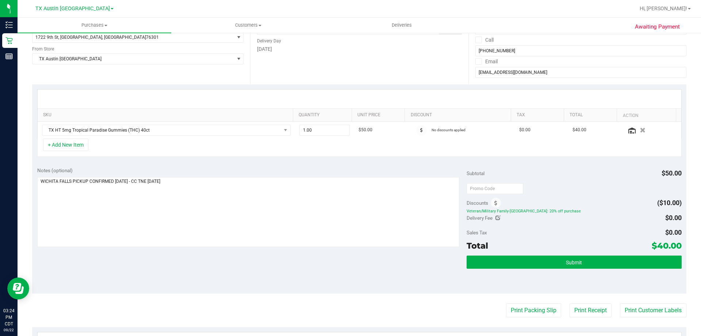
click at [195, 278] on div "Notes (optional) Subtotal $50.00 Discounts ($10.00) Veteran/Military Family-TX:…" at bounding box center [359, 227] width 654 height 131
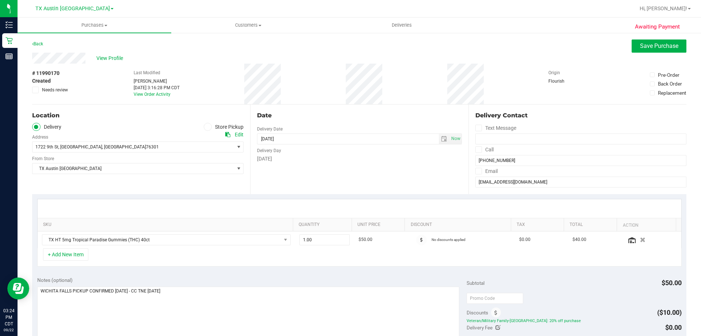
click at [263, 267] on div "SKU Quantity Unit Price Discount Tax Total Action TX HT 5mg Tropical Paradise G…" at bounding box center [359, 232] width 654 height 77
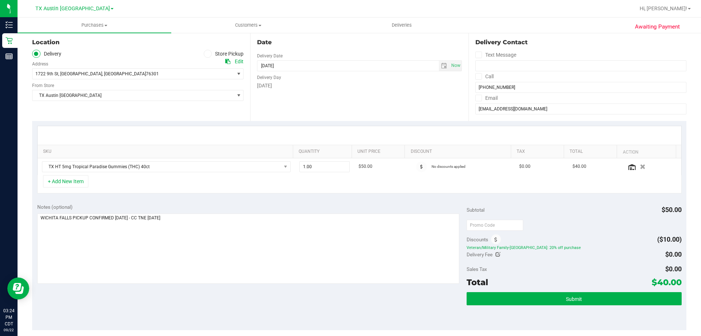
click at [220, 295] on div "Notes (optional) Subtotal $50.00 Discounts ($10.00) Veteran/Military Family-TX:…" at bounding box center [359, 263] width 654 height 131
click at [242, 200] on div "Notes (optional) Subtotal $50.00 Discounts ($10.00) Veteran/Military Family-TX:…" at bounding box center [359, 263] width 654 height 131
click at [177, 185] on div "+ Add New Item" at bounding box center [359, 184] width 645 height 18
click at [212, 201] on div "Notes (optional) Subtotal $50.00 Discounts ($10.00) Veteran/Military Family-TX:…" at bounding box center [359, 263] width 654 height 131
click at [211, 300] on div "Notes (optional) Subtotal $50.00 Discounts ($10.00) Veteran/Military Family-TX:…" at bounding box center [359, 263] width 654 height 131
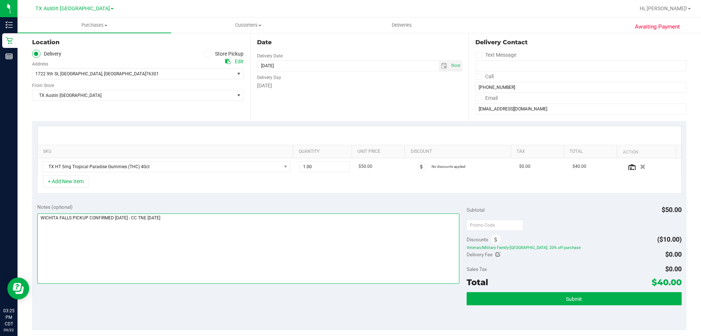
click at [215, 225] on textarea at bounding box center [248, 248] width 422 height 70
click at [168, 199] on div "Notes (optional) Subtotal $50.00 Discounts ($10.00) Veteran/Military Family-TX:…" at bounding box center [359, 263] width 654 height 131
drag, startPoint x: 653, startPoint y: 281, endPoint x: 674, endPoint y: 284, distance: 22.1
click at [674, 284] on span "$40.00" at bounding box center [667, 282] width 30 height 10
copy span "40.00"
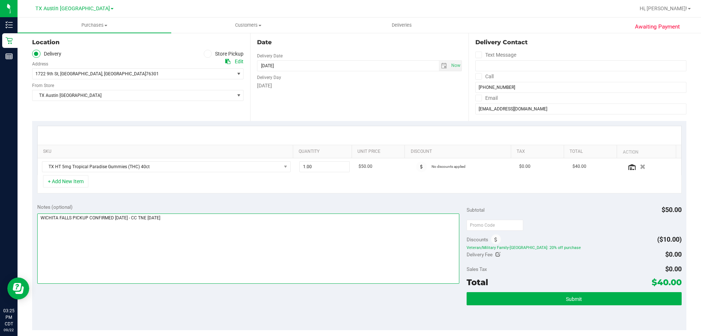
click at [311, 244] on textarea at bounding box center [248, 248] width 422 height 70
click at [407, 325] on div "Notes (optional) Subtotal $50.00 Discounts ($10.00) Veteran/Military Family-TX:…" at bounding box center [359, 263] width 654 height 131
click at [390, 308] on div "Notes (optional) Subtotal $50.00 Discounts ($10.00) Veteran/Military Family-TX:…" at bounding box center [359, 263] width 654 height 131
click at [347, 261] on textarea at bounding box center [248, 248] width 422 height 70
click at [263, 295] on div "Notes (optional) Subtotal $50.00 Discounts ($10.00) Veteran/Military Family-TX:…" at bounding box center [359, 263] width 654 height 131
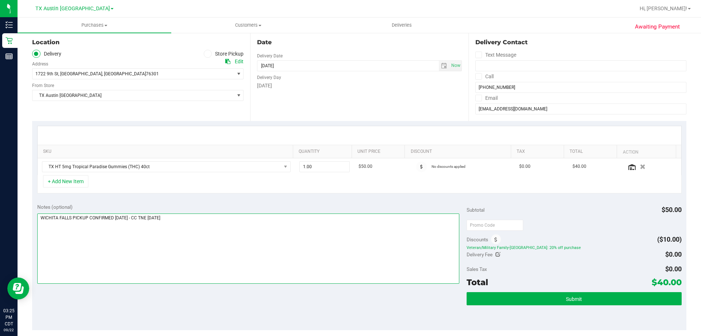
click at [229, 230] on textarea at bounding box center [248, 248] width 422 height 70
click at [235, 207] on div "Notes (optional)" at bounding box center [252, 206] width 430 height 7
click at [221, 227] on textarea at bounding box center [248, 248] width 422 height 70
click at [223, 203] on div "Notes (optional) Subtotal $50.00 Discounts ($10.00) Veteran/Military Family-TX:…" at bounding box center [359, 263] width 654 height 131
click at [236, 309] on div "Notes (optional) Subtotal $50.00 Discounts ($10.00) Veteran/Military Family-TX:…" at bounding box center [359, 263] width 654 height 131
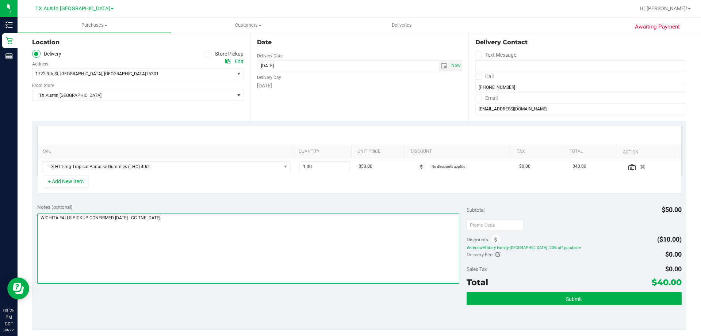
click at [237, 229] on textarea at bounding box center [248, 248] width 422 height 70
click at [390, 244] on textarea at bounding box center [248, 248] width 422 height 70
drag, startPoint x: 521, startPoint y: 111, endPoint x: 471, endPoint y: 112, distance: 49.3
click at [475, 112] on input "jwp812@yahoo.com" at bounding box center [580, 108] width 211 height 11
click at [451, 111] on div "Date Delivery Date 09/24/2025 Now 09/24/2025 08:00 AM Now Delivery Day Wednesday" at bounding box center [359, 75] width 218 height 89
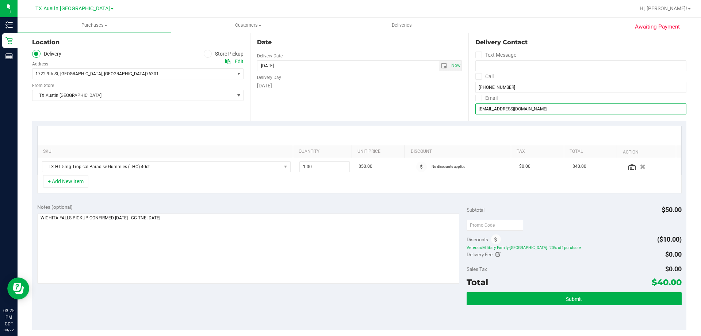
drag, startPoint x: 523, startPoint y: 106, endPoint x: 475, endPoint y: 114, distance: 48.6
click at [475, 114] on div "Delivery Contact Text Message Call (940) 782-6486 Email jwp812@yahoo.com" at bounding box center [578, 75] width 218 height 89
click at [439, 106] on div "Date Delivery Date 09/24/2025 Now 09/24/2025 08:00 AM Now Delivery Day Wednesday" at bounding box center [359, 75] width 218 height 89
drag, startPoint x: 505, startPoint y: 112, endPoint x: 472, endPoint y: 113, distance: 33.2
click at [475, 113] on input "jwp812@yahoo.com" at bounding box center [580, 108] width 211 height 11
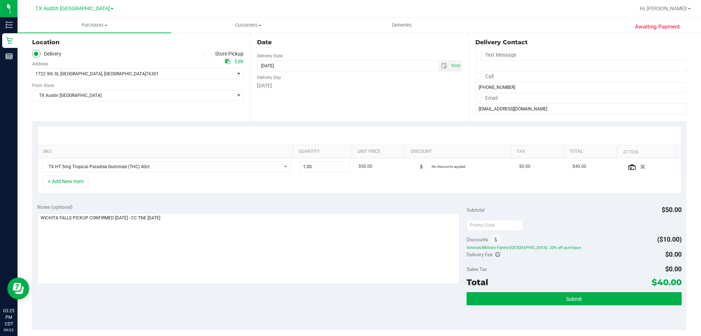
click at [416, 103] on div "Date Delivery Date 09/24/2025 Now 09/24/2025 08:00 AM Now Delivery Day Wednesday" at bounding box center [359, 75] width 218 height 89
drag, startPoint x: 471, startPoint y: 109, endPoint x: 552, endPoint y: 107, distance: 81.1
click at [552, 107] on div "Delivery Contact Text Message Call (940) 782-6486 Email jwp812@yahoo.com" at bounding box center [578, 75] width 218 height 89
drag, startPoint x: 535, startPoint y: 108, endPoint x: 445, endPoint y: 108, distance: 90.2
click at [445, 108] on div "Location Delivery Store Pickup Address Edit 1722 9th St , Wichita Falls , TX 76…" at bounding box center [359, 75] width 654 height 89
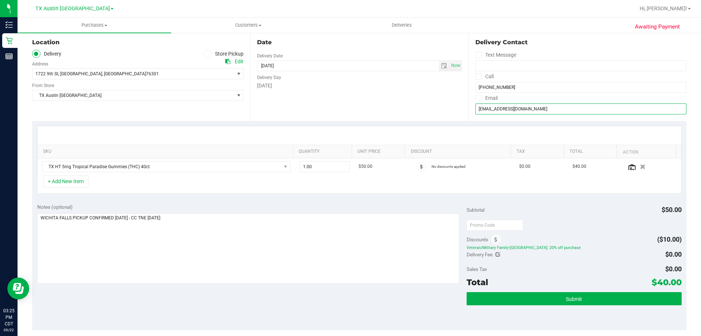
click at [539, 108] on input "jwp812@yahoo.com" at bounding box center [580, 108] width 211 height 11
click at [426, 103] on div "Date Delivery Date 09/24/2025 Now 09/24/2025 08:00 AM Now Delivery Day Wednesday" at bounding box center [359, 75] width 218 height 89
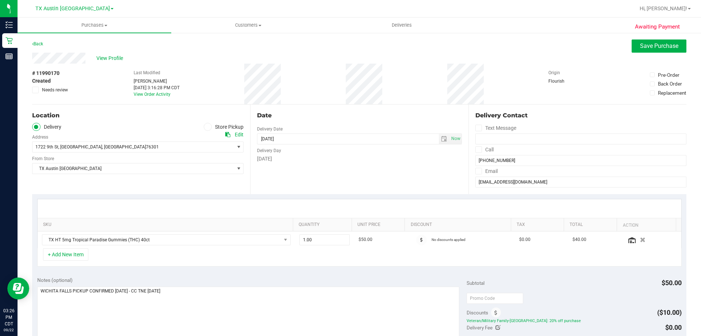
scroll to position [146, 0]
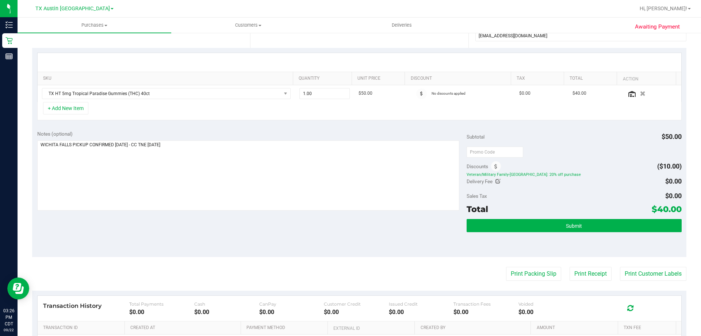
click at [259, 229] on div "Notes (optional) Subtotal $50.00 Discounts ($10.00) Veteran/Military Family-TX:…" at bounding box center [359, 190] width 654 height 131
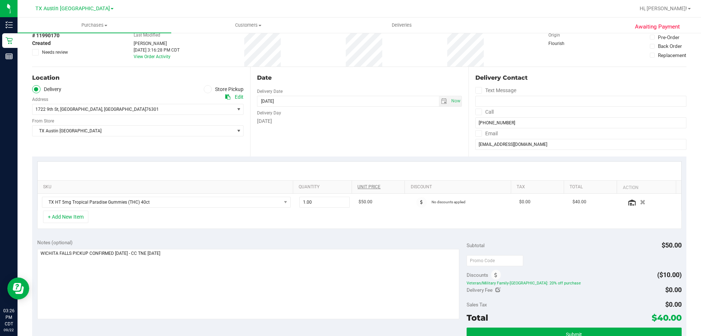
scroll to position [73, 0]
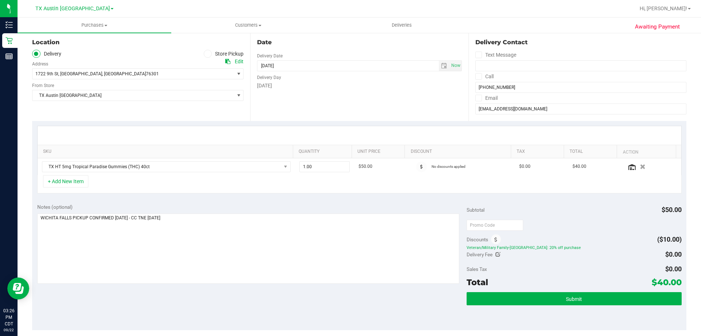
click at [295, 293] on div "Notes (optional) Subtotal $50.00 Discounts ($10.00) Veteran/Military Family-TX:…" at bounding box center [359, 263] width 654 height 131
click at [296, 244] on textarea at bounding box center [248, 248] width 422 height 70
click at [271, 299] on div "Notes (optional) Subtotal $50.00 Discounts ($10.00) Veteran/Military Family-TX:…" at bounding box center [359, 263] width 654 height 131
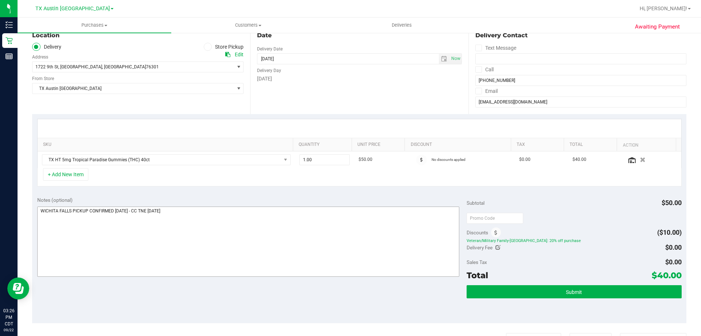
scroll to position [146, 0]
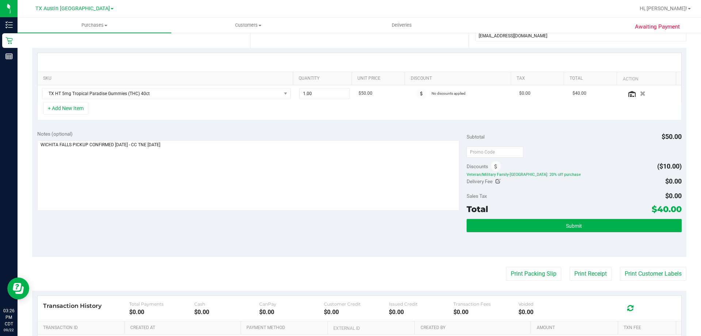
drag, startPoint x: 653, startPoint y: 206, endPoint x: 674, endPoint y: 210, distance: 21.8
click at [674, 210] on span "$40.00" at bounding box center [667, 209] width 30 height 10
copy span "40.00"
click at [603, 222] on button "Submit" at bounding box center [574, 225] width 215 height 13
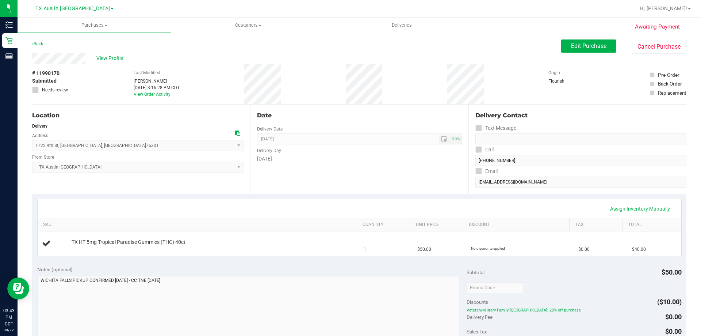
click at [72, 7] on span "TX Austin [GEOGRAPHIC_DATA]" at bounding box center [72, 8] width 74 height 7
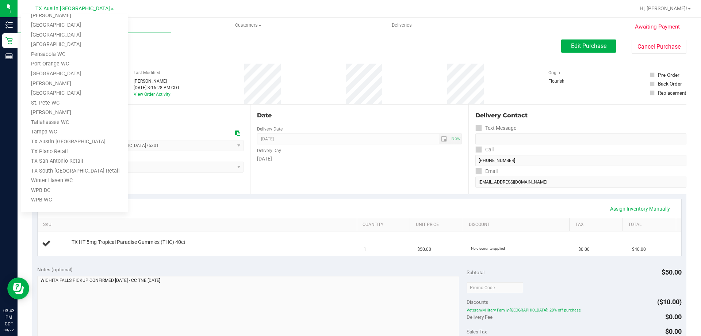
click at [189, 114] on div "Location" at bounding box center [137, 115] width 211 height 9
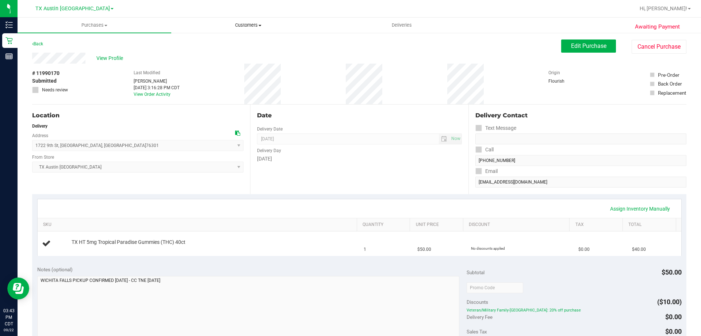
click at [251, 24] on span "Customers" at bounding box center [248, 25] width 153 height 7
click at [226, 43] on li "All customers" at bounding box center [248, 44] width 154 height 9
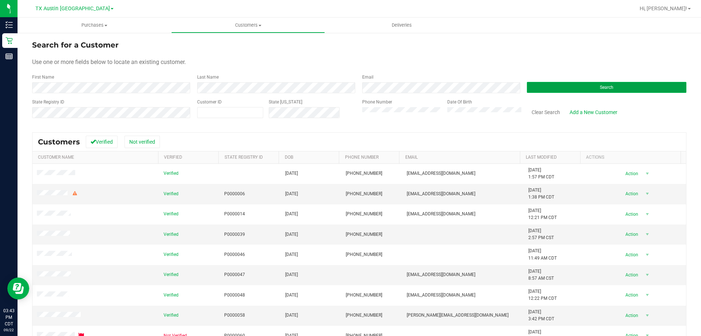
click at [537, 88] on button "Search" at bounding box center [607, 87] width 160 height 11
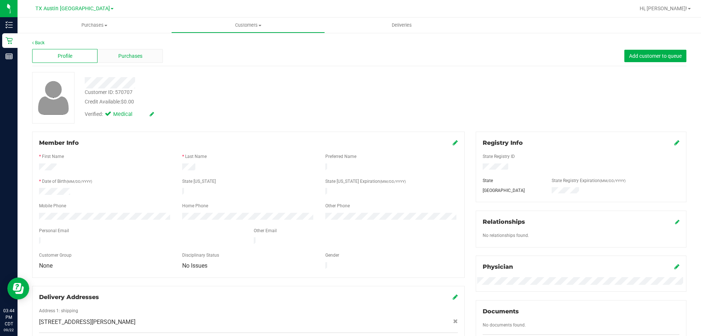
click at [143, 57] on div "Purchases" at bounding box center [129, 56] width 65 height 14
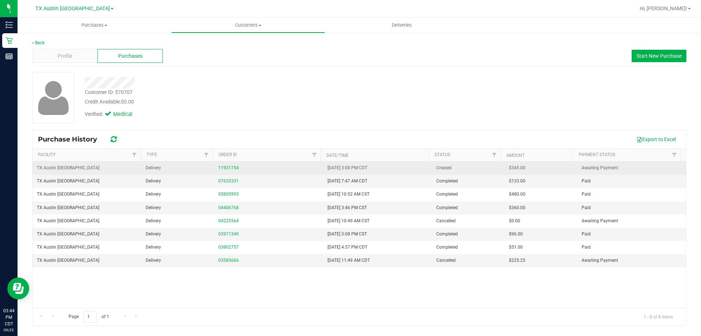
click at [233, 165] on div "11931754" at bounding box center [268, 167] width 100 height 7
click at [232, 168] on link "11931754" at bounding box center [228, 167] width 20 height 5
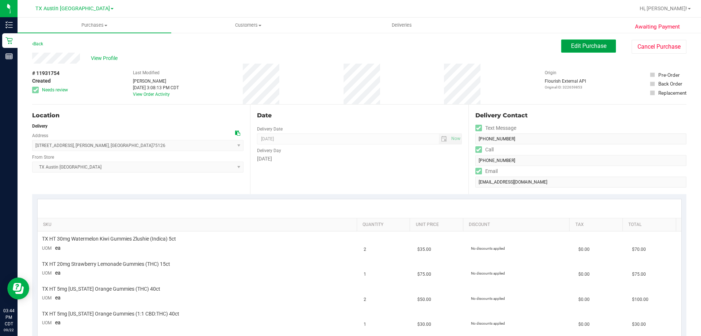
click at [580, 44] on span "Edit Purchase" at bounding box center [588, 45] width 35 height 7
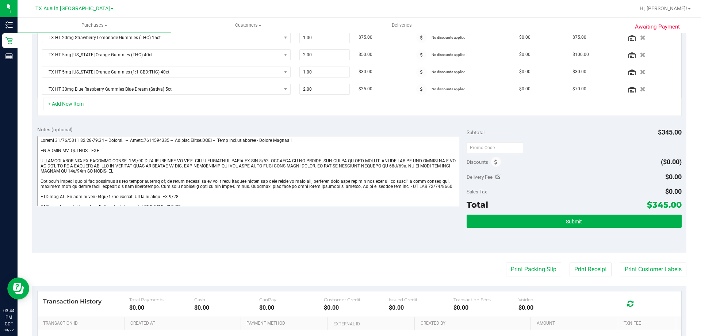
scroll to position [5, 0]
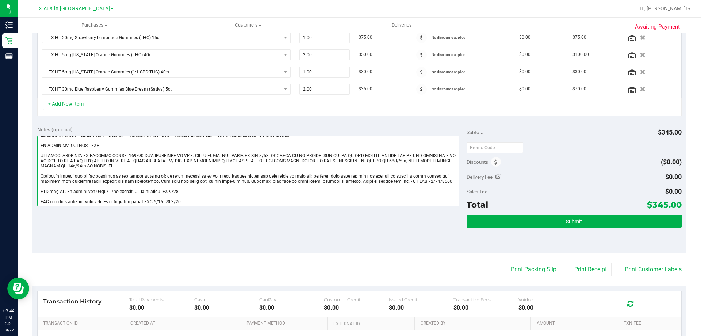
click at [200, 199] on textarea at bounding box center [248, 171] width 422 height 70
click at [204, 200] on textarea at bounding box center [248, 171] width 422 height 70
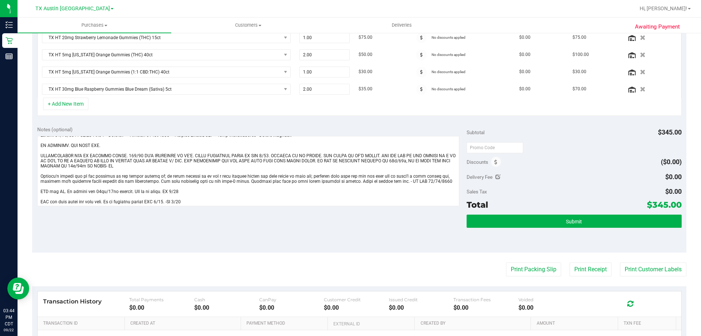
click at [198, 229] on div "Notes (optional) Subtotal $345.00 Discounts ($0.00) Delivery Fee $0.00 Sales Ta…" at bounding box center [359, 186] width 654 height 131
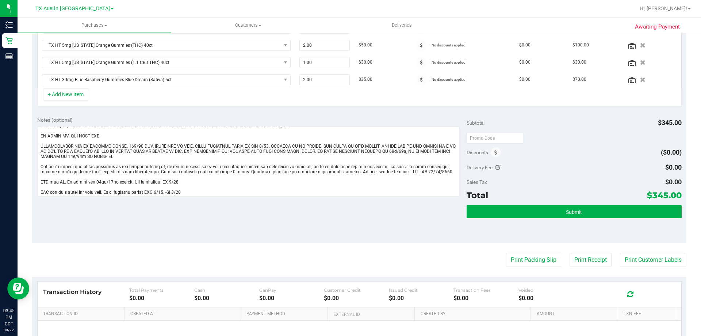
scroll to position [256, 0]
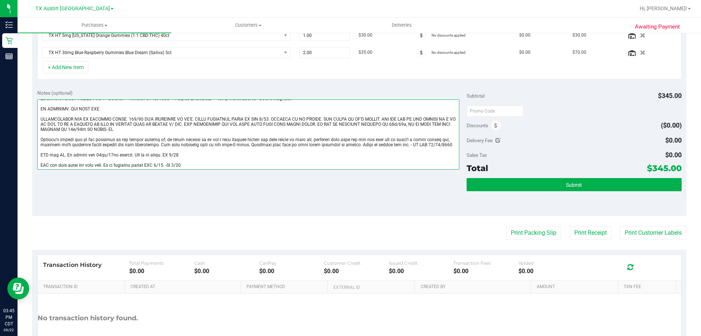
click at [241, 158] on textarea at bounding box center [248, 134] width 422 height 70
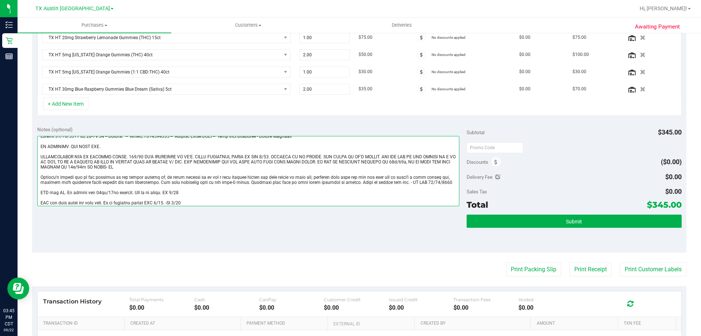
scroll to position [5, 0]
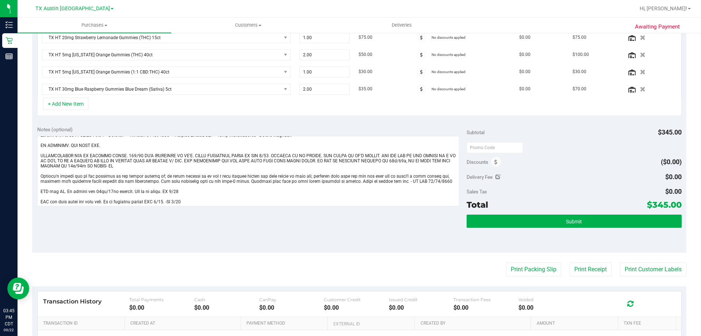
click at [184, 127] on div "Notes (optional)" at bounding box center [252, 129] width 430 height 7
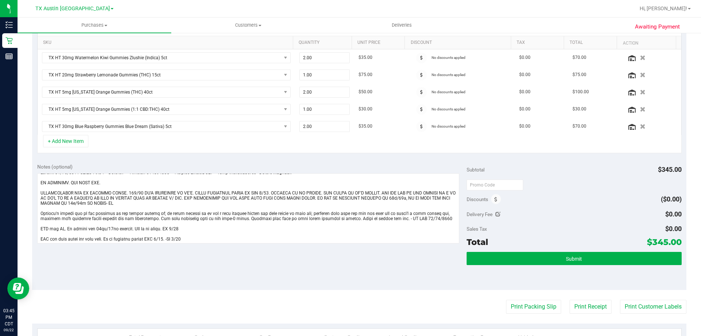
scroll to position [146, 0]
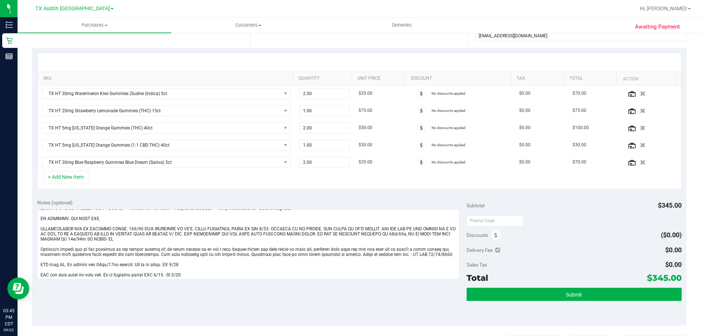
click at [221, 200] on div "Notes (optional)" at bounding box center [252, 202] width 430 height 7
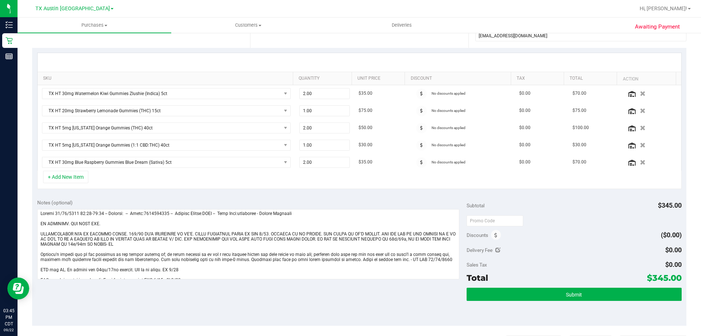
click at [196, 199] on div "Notes (optional)" at bounding box center [252, 202] width 430 height 7
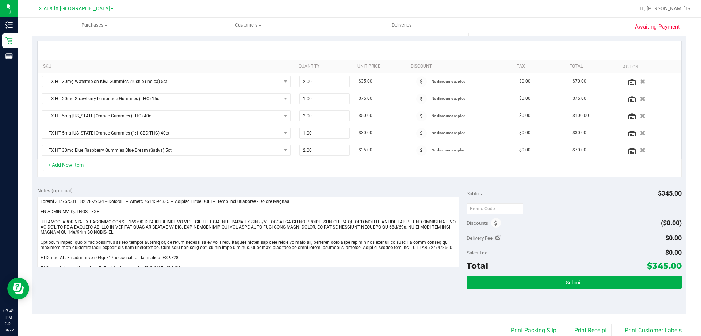
scroll to position [146, 0]
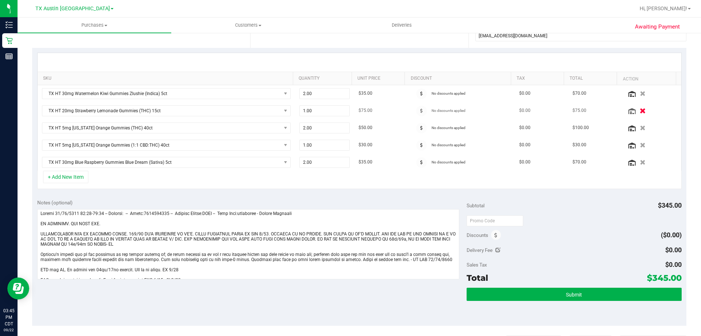
click at [640, 111] on icon "button" at bounding box center [643, 110] width 6 height 5
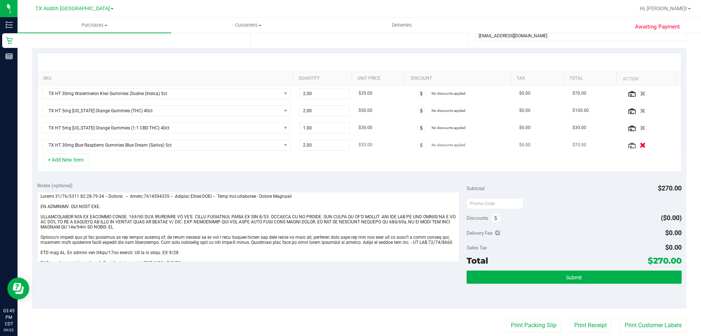
click at [640, 144] on icon "button" at bounding box center [643, 144] width 6 height 5
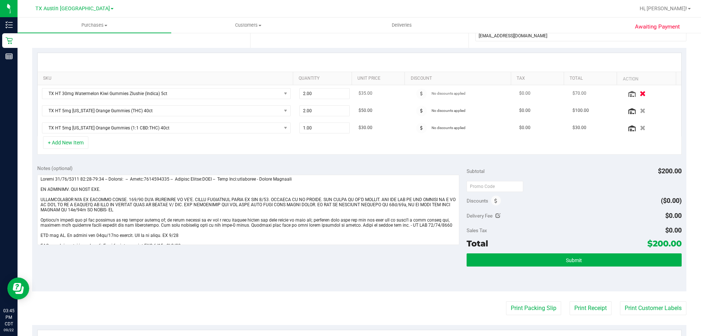
click at [640, 93] on icon "button" at bounding box center [643, 93] width 6 height 5
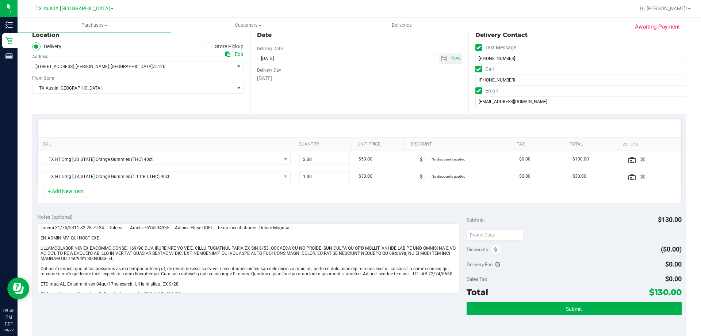
scroll to position [73, 0]
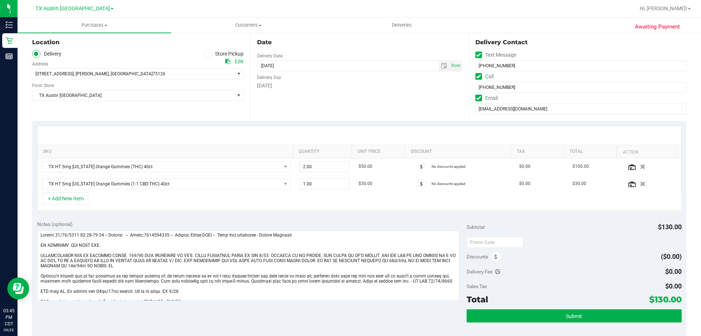
click at [127, 196] on div "+ Add New Item" at bounding box center [359, 201] width 645 height 18
click at [173, 205] on div "+ Add New Item" at bounding box center [359, 201] width 645 height 18
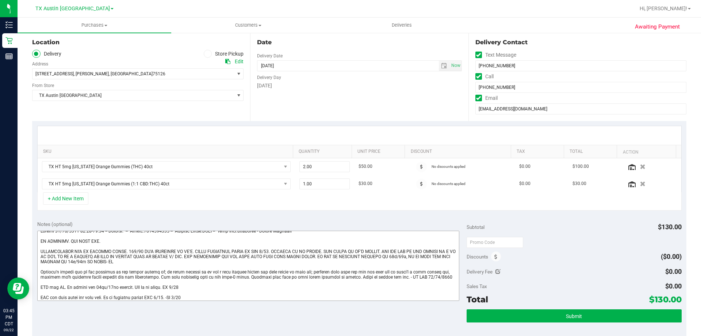
scroll to position [5, 0]
click at [204, 297] on textarea at bounding box center [248, 265] width 422 height 70
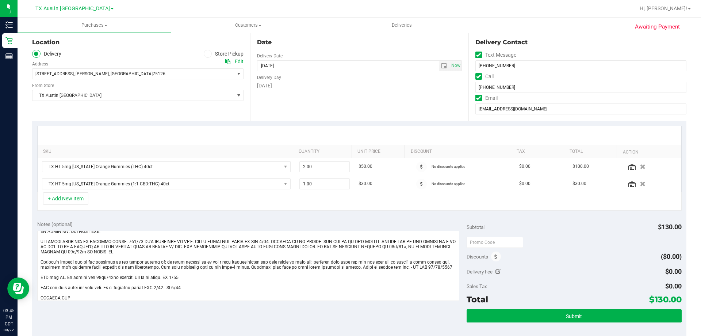
click at [194, 198] on div "+ Add New Item" at bounding box center [359, 201] width 645 height 18
click at [132, 196] on div "+ Add New Item" at bounding box center [359, 201] width 645 height 18
click at [640, 184] on icon "button" at bounding box center [643, 183] width 6 height 5
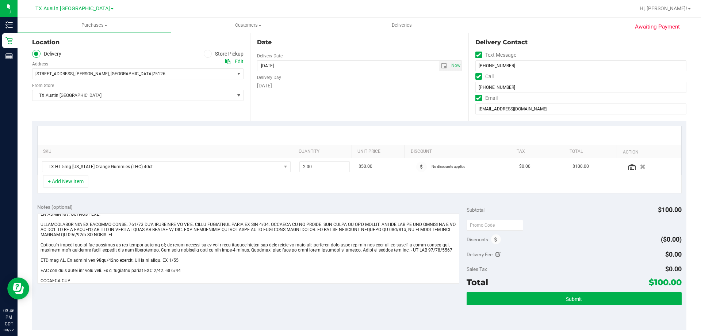
click at [121, 179] on div "+ Add New Item" at bounding box center [359, 184] width 645 height 18
click at [97, 279] on textarea at bounding box center [248, 248] width 422 height 70
click at [41, 276] on textarea at bounding box center [248, 248] width 422 height 70
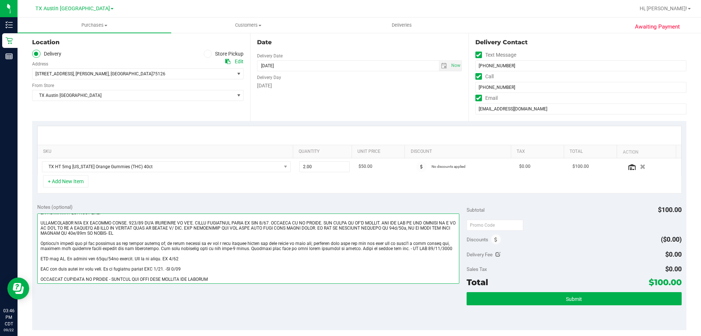
click at [260, 279] on textarea at bounding box center [248, 248] width 422 height 70
type textarea "Friday 09/12/2025 08:00-17:00 -- Message: -- Phone:8122401957 -- Payment Method…"
click at [143, 187] on div "+ Add New Item" at bounding box center [359, 184] width 645 height 18
click at [227, 275] on textarea at bounding box center [248, 248] width 422 height 70
click at [227, 278] on textarea at bounding box center [248, 248] width 422 height 70
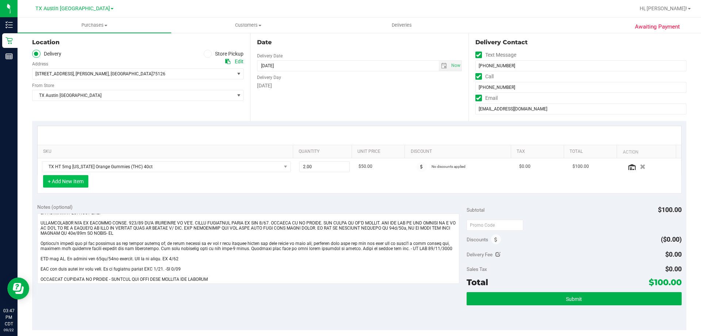
click at [74, 185] on button "+ Add New Item" at bounding box center [65, 181] width 45 height 12
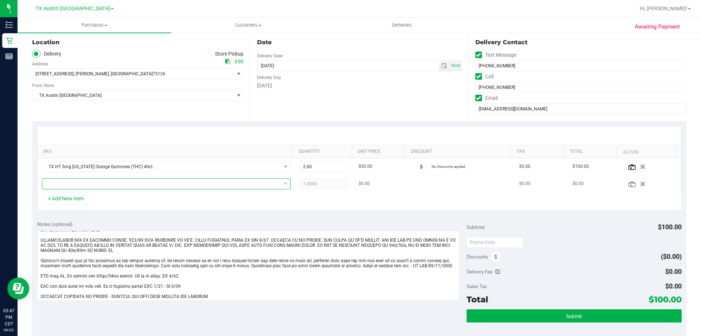
click at [129, 182] on span "NO DATA FOUND" at bounding box center [161, 184] width 239 height 10
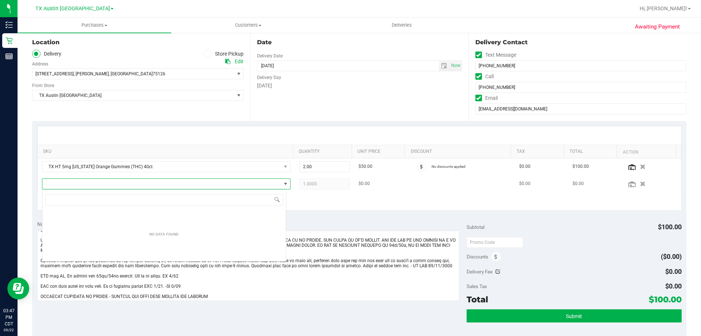
scroll to position [11, 244]
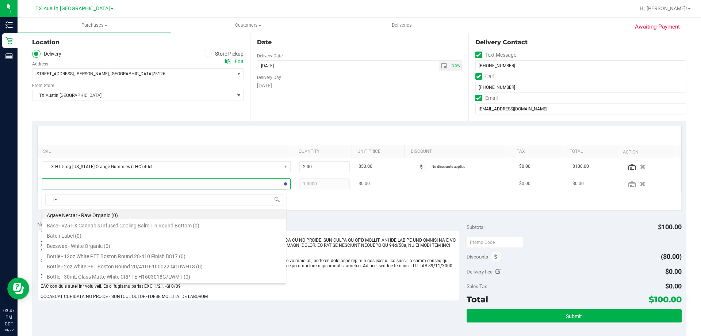
type input "T"
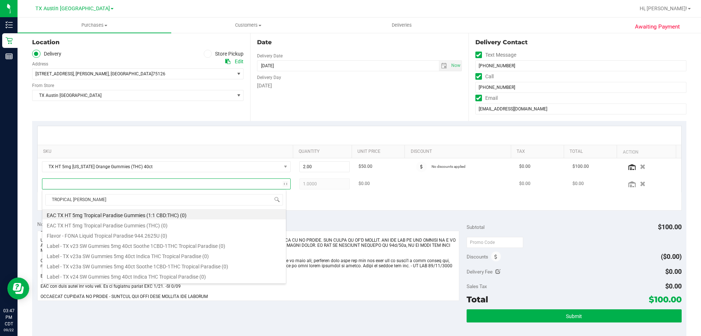
type input "TROPICAL PARADISE"
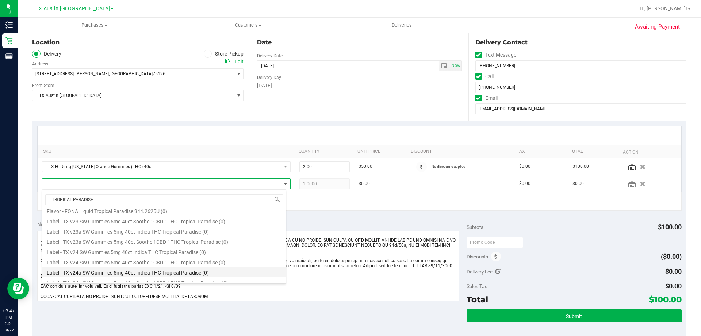
scroll to position [73, 0]
click at [167, 275] on li "TX HT 5mg Tropical Paradise Gummies (THC) 40ct (478)" at bounding box center [164, 274] width 244 height 10
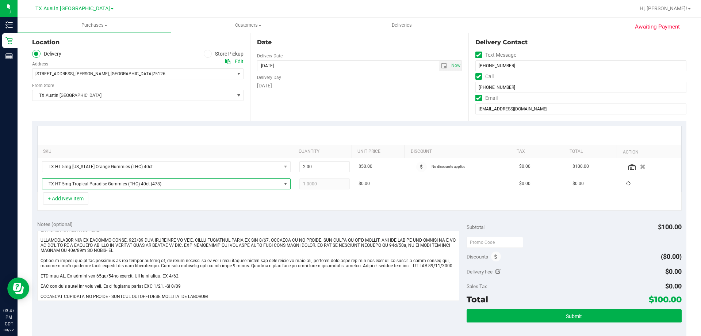
click at [148, 200] on div "+ Add New Item" at bounding box center [359, 201] width 645 height 18
drag, startPoint x: 288, startPoint y: 187, endPoint x: 251, endPoint y: 192, distance: 37.2
click at [251, 192] on tr "TX HT 5mg Tropical Paradise Gummies (THC) 40ct 1.00 1 $50.00 No discounts appli…" at bounding box center [360, 183] width 644 height 17
click at [320, 165] on span "2.00 2" at bounding box center [324, 166] width 51 height 11
click at [249, 172] on tr "TX HT 5mg Texas Orange Gummies (THC) 40ct 2.00 2 $50.00 No discounts applied $0…" at bounding box center [360, 166] width 644 height 17
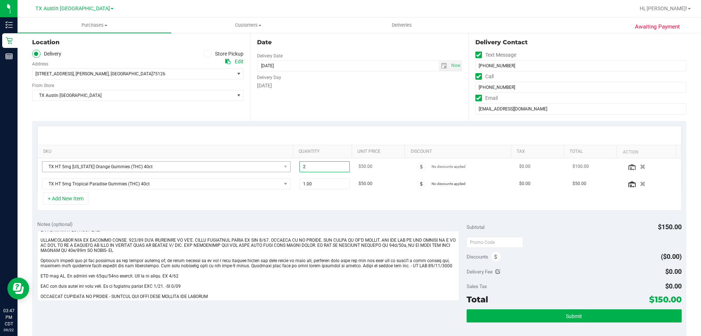
type input "1"
type input "1.00"
click at [307, 196] on div "+ Add New Item" at bounding box center [359, 201] width 645 height 18
click at [195, 197] on div "+ Add New Item" at bounding box center [359, 201] width 645 height 18
drag, startPoint x: 262, startPoint y: 170, endPoint x: 215, endPoint y: 171, distance: 46.4
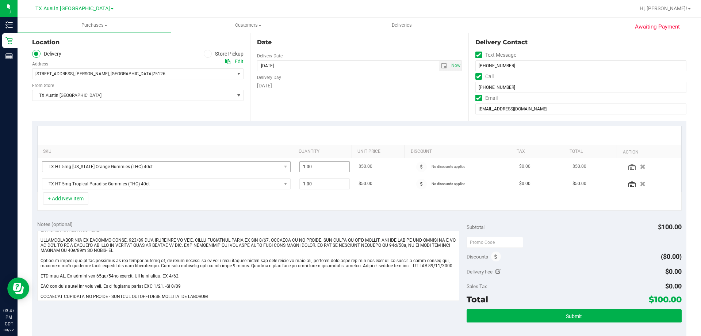
click at [215, 171] on tr "TX HT 5mg Texas Orange Gummies (THC) 40ct 1.00 1 $50.00 No discounts applied $0…" at bounding box center [360, 166] width 644 height 17
type input "3"
type input "3.00"
click at [282, 199] on div "+ Add New Item" at bounding box center [359, 201] width 645 height 18
click at [256, 192] on tr "TX HT 5mg Tropical Paradise Gummies (THC) 40ct 1.00 1 $50.00 No discounts appli…" at bounding box center [360, 183] width 644 height 17
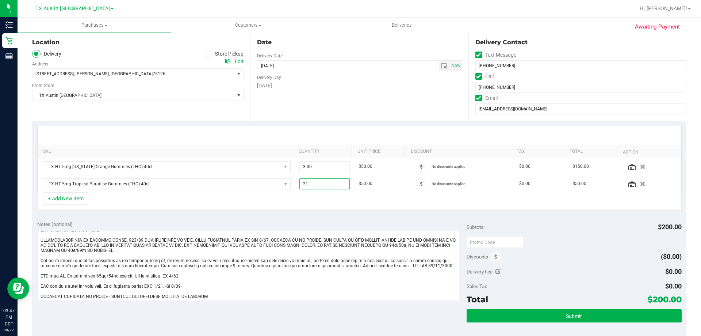
drag, startPoint x: 290, startPoint y: 187, endPoint x: 270, endPoint y: 196, distance: 22.2
click at [269, 190] on tr "TX HT 5mg Tropical Paradise Gummies (THC) 40ct 1.00 31 $50.00 No discounts appl…" at bounding box center [360, 183] width 644 height 17
type input "3"
type input "3.00"
click at [288, 199] on div "+ Add New Item" at bounding box center [359, 201] width 645 height 18
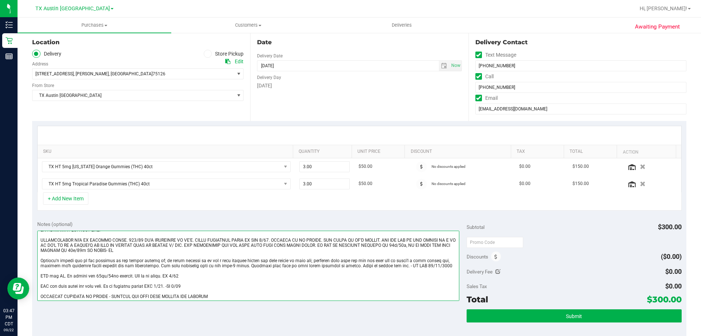
click at [227, 292] on textarea at bounding box center [248, 265] width 422 height 70
click at [230, 297] on textarea at bounding box center [248, 265] width 422 height 70
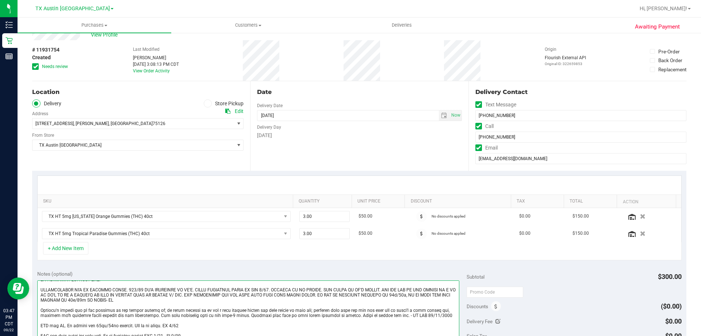
scroll to position [37, 0]
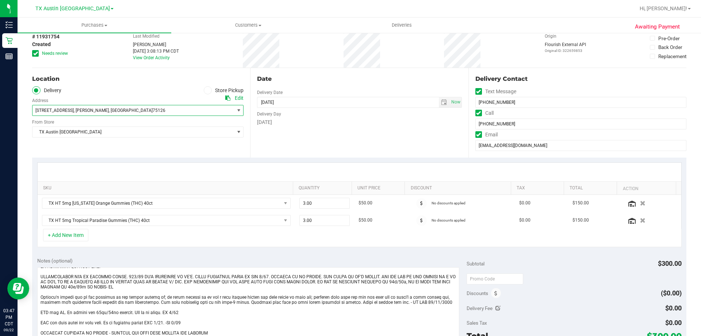
drag, startPoint x: 34, startPoint y: 108, endPoint x: 112, endPoint y: 110, distance: 78.5
click at [112, 110] on span "1208 Wedgewood Dr , Forney , TX 75126" at bounding box center [128, 110] width 192 height 10
copy span "1208 Wedgewood Dr , Forney , TX 75126"
drag, startPoint x: 118, startPoint y: 109, endPoint x: 34, endPoint y: 112, distance: 84.4
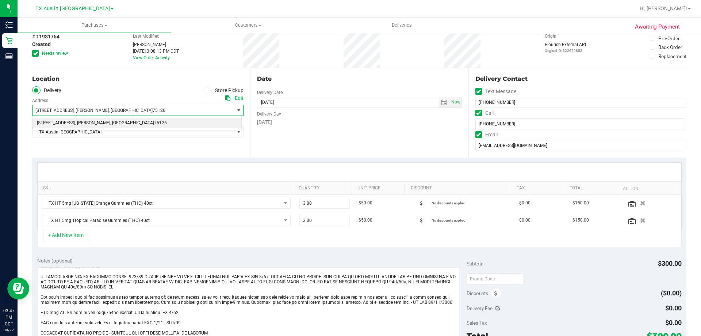
click at [34, 112] on span "1208 Wedgewood Dr , Forney , TX 75126" at bounding box center [128, 110] width 192 height 10
click at [105, 84] on div "Location Delivery Store Pickup Address Edit 1208 Wedgewood Dr , Forney , TX 751…" at bounding box center [141, 112] width 218 height 89
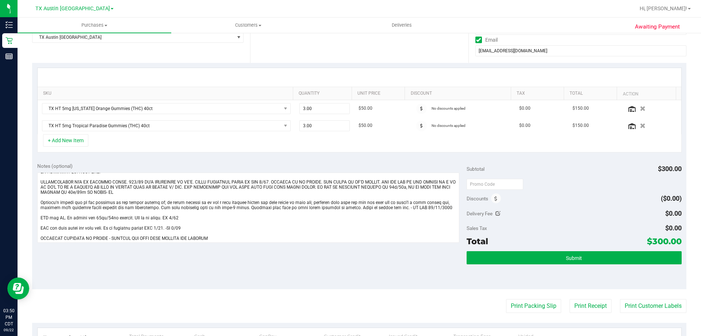
scroll to position [146, 0]
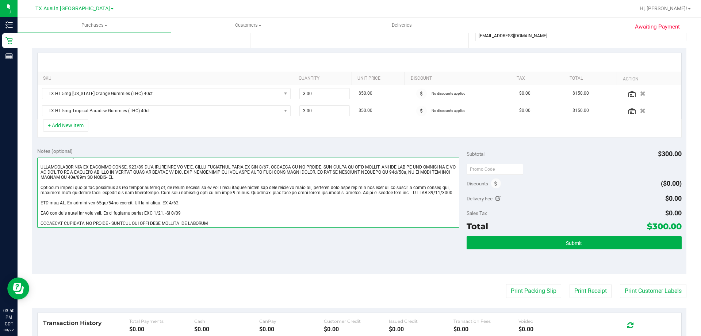
click at [264, 223] on textarea at bounding box center [248, 192] width 422 height 70
paste textarea "DC INVENTORY - DELIVERY CONFIRMED 9/29/25 - Dallas East- Kaufman County- SLOT #…"
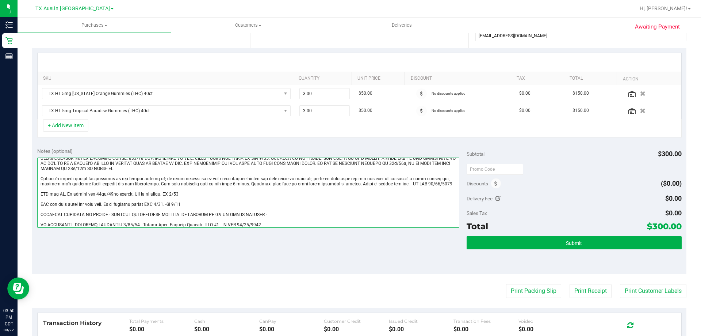
scroll to position [26, 0]
click at [283, 213] on textarea at bounding box center [248, 192] width 422 height 70
drag, startPoint x: 218, startPoint y: 223, endPoint x: 278, endPoint y: 225, distance: 60.3
click at [278, 225] on textarea at bounding box center [248, 192] width 422 height 70
click at [277, 213] on textarea at bounding box center [248, 192] width 422 height 70
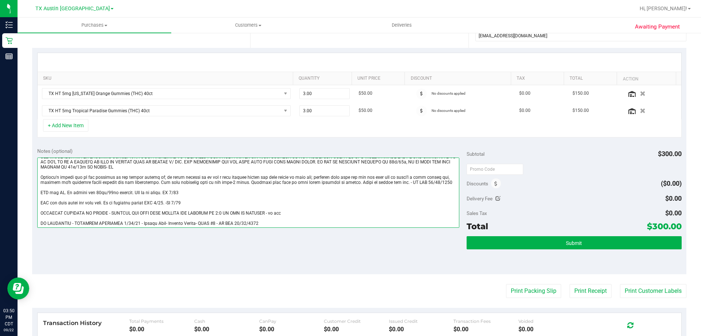
drag, startPoint x: 276, startPoint y: 213, endPoint x: 341, endPoint y: 213, distance: 65.0
click at [341, 213] on textarea at bounding box center [248, 192] width 422 height 70
paste textarea "CC TNE 09/22/2025"
click at [257, 222] on textarea at bounding box center [248, 192] width 422 height 70
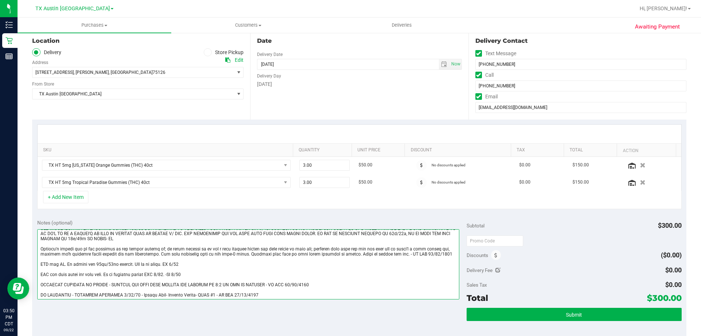
scroll to position [73, 0]
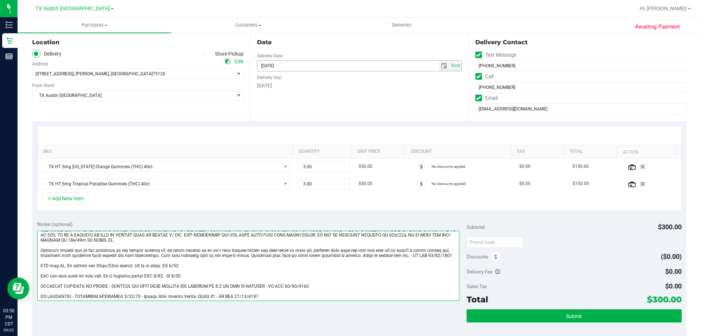
click at [442, 63] on span "select" at bounding box center [444, 66] width 6 height 6
type textarea "Friday 09/12/2025 08:00-17:00 -- Message: -- Phone:8122401957 -- Payment Method…"
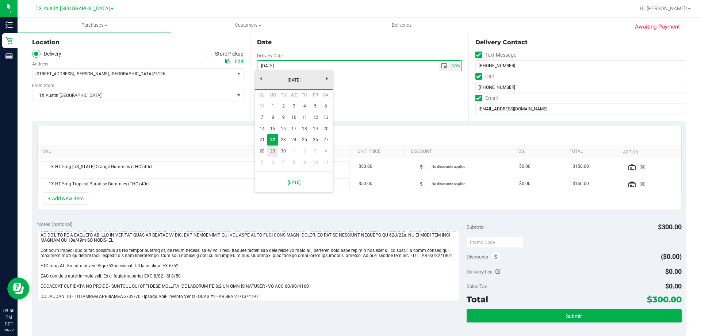
click at [272, 150] on link "29" at bounding box center [272, 150] width 11 height 11
type input "09/29/2025"
click at [321, 102] on div "Date Delivery Date 09/29/2025 Now 09/29/2025 08:00 AM Now Delivery Day Monday" at bounding box center [359, 75] width 218 height 89
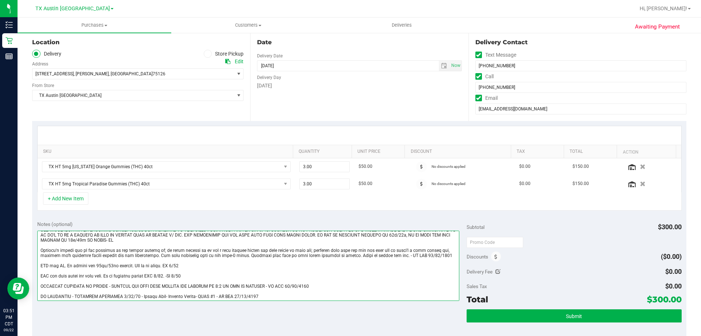
scroll to position [0, 0]
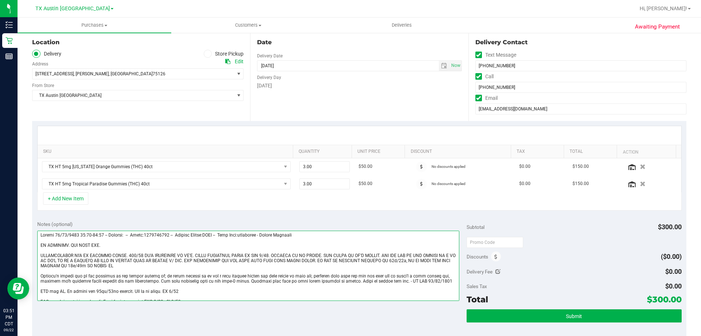
click at [215, 272] on textarea at bounding box center [248, 265] width 422 height 70
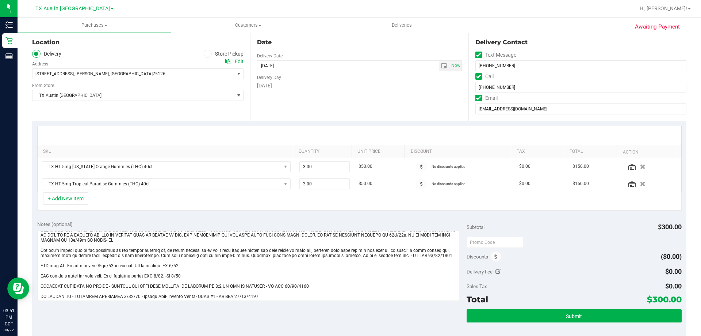
click at [238, 318] on div "Notes (optional) Subtotal $300.00 Discounts ($0.00) Delivery Fee $0.00 Sales Ta…" at bounding box center [359, 280] width 654 height 131
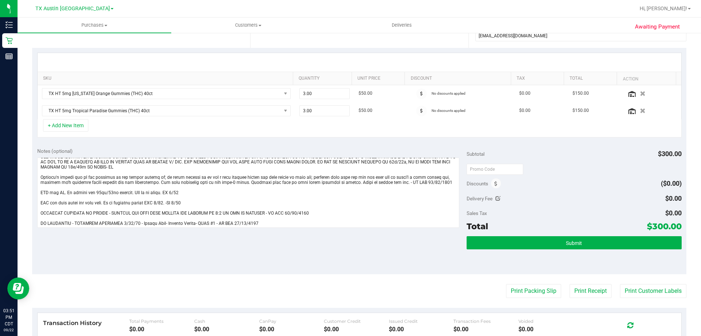
drag, startPoint x: 646, startPoint y: 225, endPoint x: 675, endPoint y: 227, distance: 29.3
click at [675, 227] on span "$300.00" at bounding box center [664, 226] width 35 height 10
copy span "300.00"
click at [164, 130] on div "+ Add New Item" at bounding box center [359, 128] width 645 height 18
click at [575, 171] on div at bounding box center [574, 168] width 215 height 13
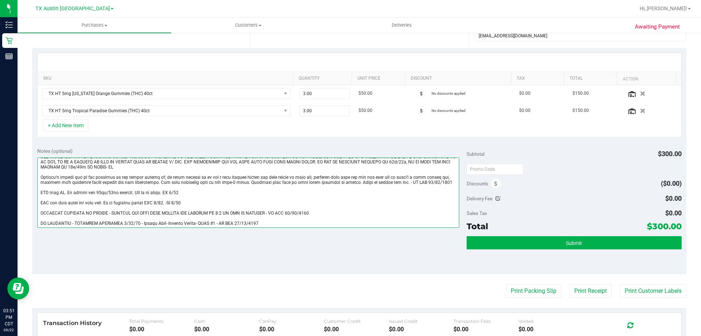
click at [289, 218] on textarea at bounding box center [248, 192] width 422 height 70
click at [272, 225] on textarea at bounding box center [248, 192] width 422 height 70
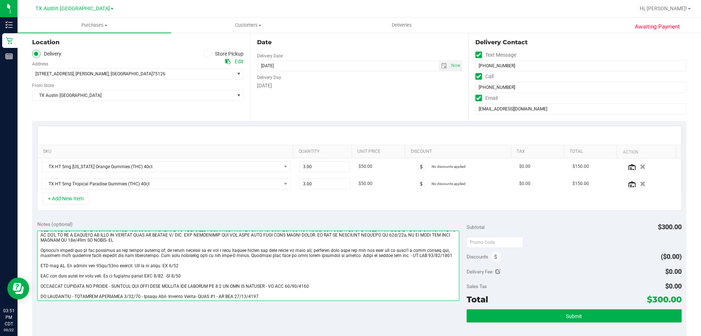
scroll to position [0, 0]
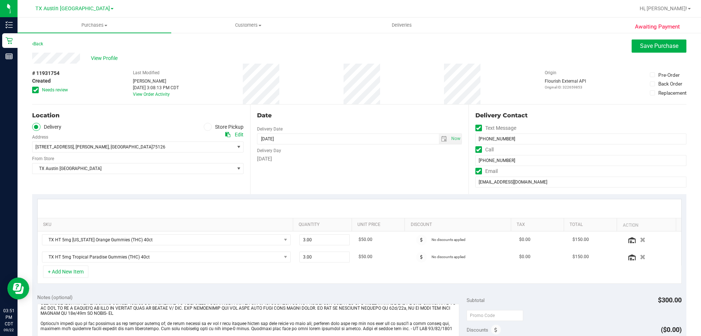
click at [35, 90] on icon at bounding box center [35, 90] width 5 height 0
click at [0, 0] on input "Needs review" at bounding box center [0, 0] width 0 height 0
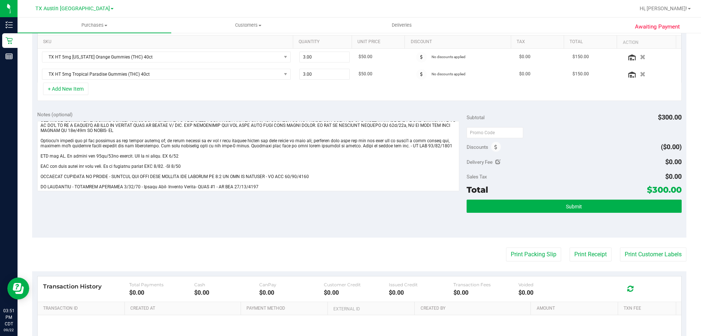
scroll to position [255, 0]
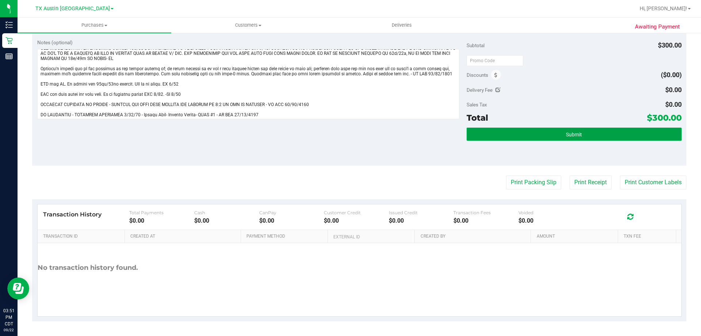
click at [574, 135] on span "Submit" at bounding box center [574, 134] width 16 height 6
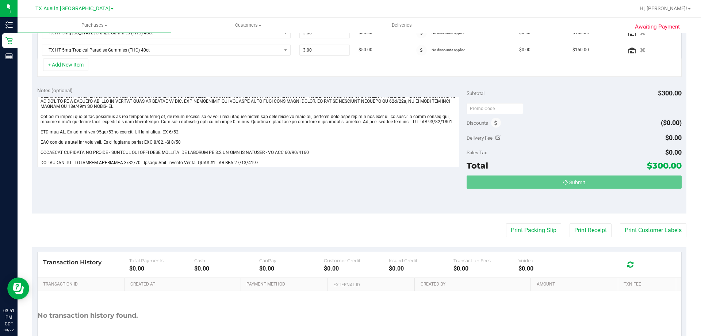
scroll to position [108, 0]
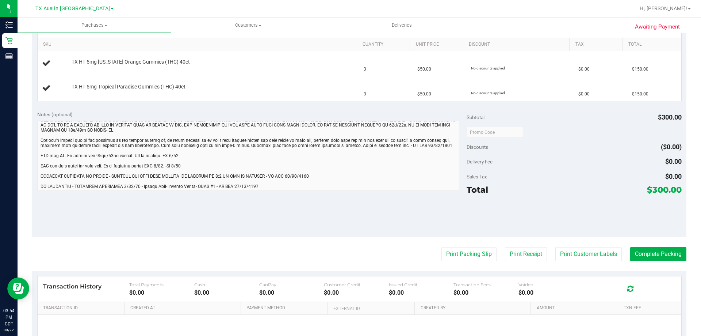
scroll to position [179, 0]
click at [74, 8] on span "TX Austin [GEOGRAPHIC_DATA]" at bounding box center [72, 8] width 74 height 7
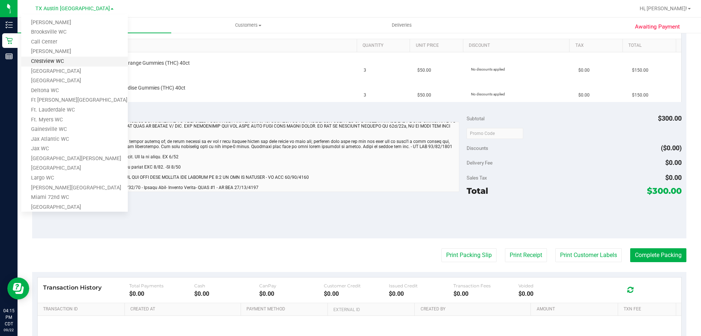
scroll to position [0, 0]
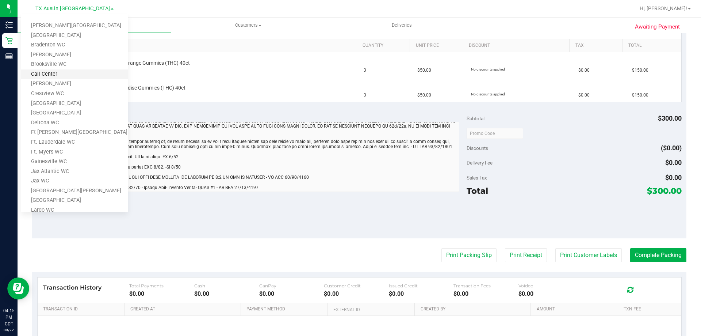
click at [58, 76] on link "Call Center" at bounding box center [74, 74] width 107 height 10
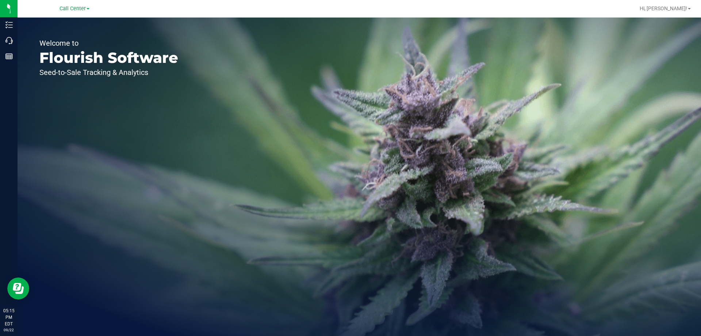
click at [228, 74] on div "Welcome to Flourish Software Seed-to-Sale Tracking & Analytics" at bounding box center [360, 177] width 684 height 318
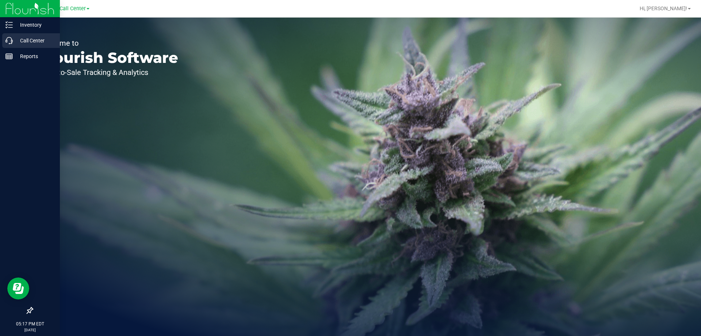
click at [32, 41] on p "Call Center" at bounding box center [35, 40] width 44 height 9
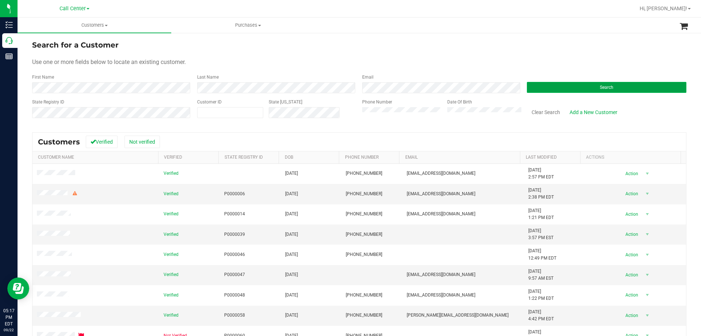
click at [527, 86] on button "Search" at bounding box center [607, 87] width 160 height 11
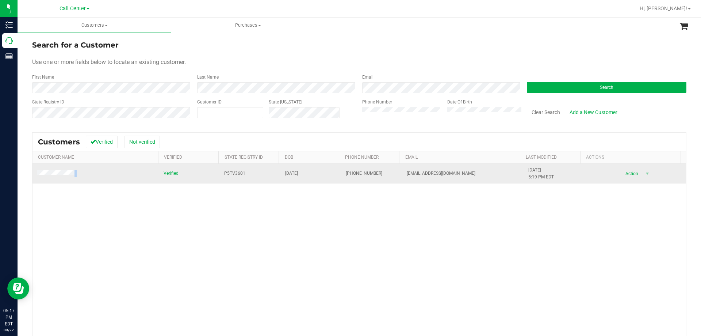
click at [38, 171] on td at bounding box center [95, 174] width 127 height 20
drag, startPoint x: 477, startPoint y: 172, endPoint x: 372, endPoint y: 174, distance: 105.2
click at [372, 174] on tr "Verified P5TV3601 01/18/1963 (813) 239-6790 marylrodriguez92@gmail.com 8/4/2025…" at bounding box center [359, 174] width 654 height 20
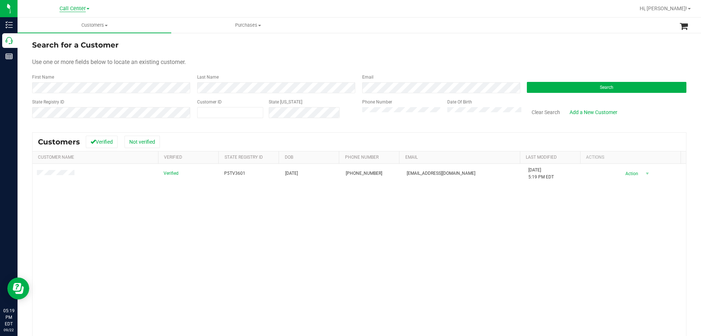
click at [72, 7] on span "Call Center" at bounding box center [73, 8] width 26 height 7
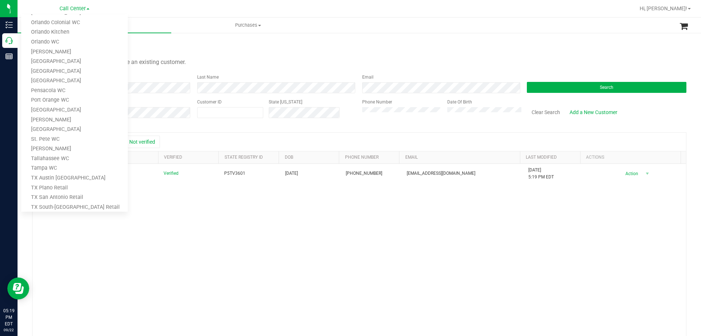
scroll to position [321, 0]
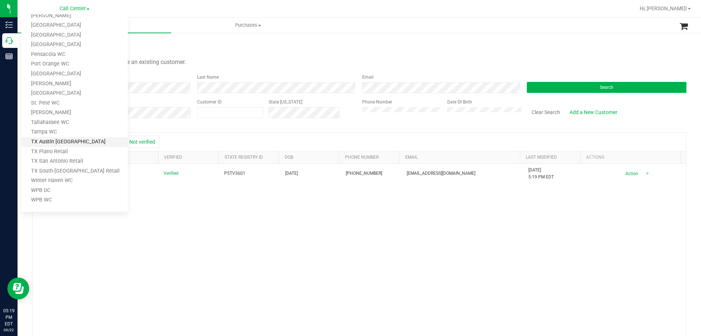
click at [64, 144] on link "TX Austin [GEOGRAPHIC_DATA]" at bounding box center [74, 142] width 107 height 10
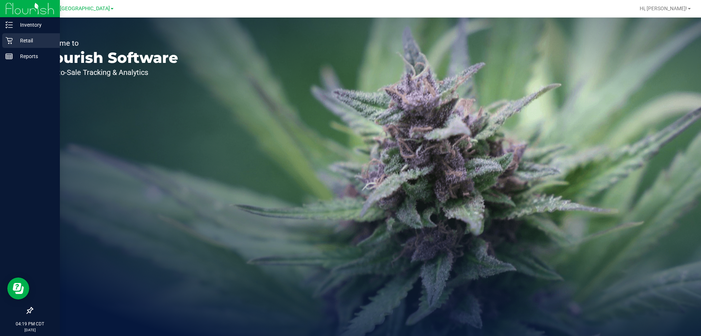
click at [28, 37] on p "Retail" at bounding box center [35, 40] width 44 height 9
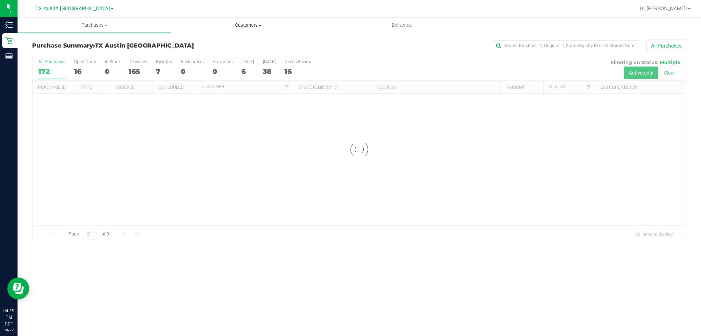
click at [254, 26] on span "Customers" at bounding box center [248, 25] width 153 height 7
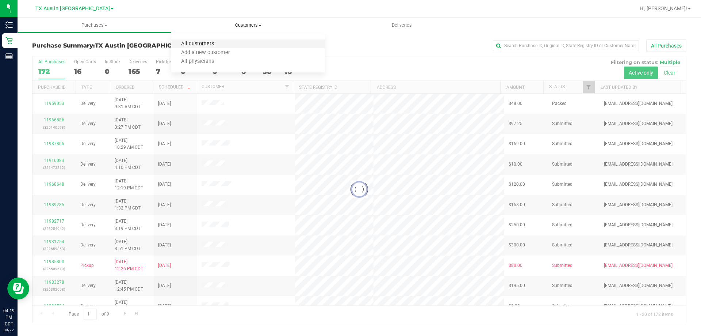
click at [205, 44] on span "All customers" at bounding box center [197, 44] width 53 height 6
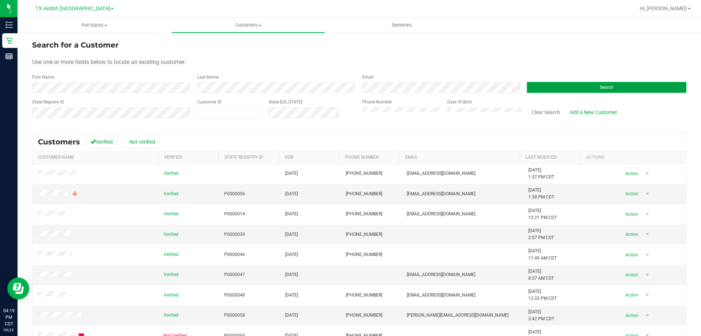
click at [536, 88] on button "Search" at bounding box center [607, 87] width 160 height 11
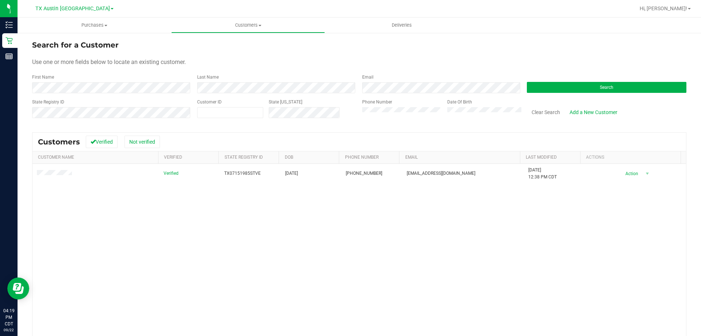
click at [142, 223] on div "Verified TX07151985STVE 07/15/1985 (713) 927-9715 carshowbabe@yahoo.com 7/3/202…" at bounding box center [359, 269] width 654 height 211
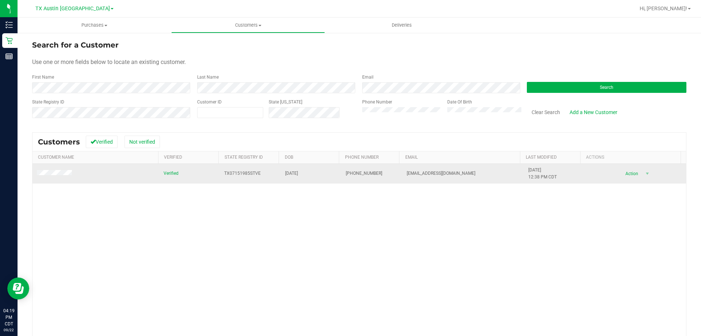
click at [56, 176] on span at bounding box center [55, 173] width 37 height 7
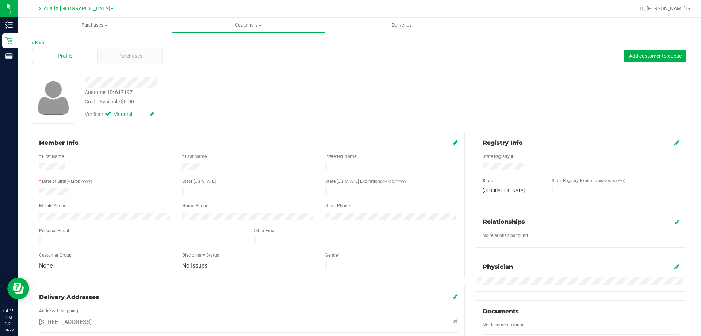
click at [276, 72] on div at bounding box center [245, 80] width 333 height 16
click at [271, 110] on div "Verified: Medical" at bounding box center [245, 114] width 333 height 16
click at [255, 111] on div "Verified: Medical" at bounding box center [245, 114] width 333 height 16
click at [209, 105] on div "Credit Available: $0.00" at bounding box center [246, 102] width 322 height 8
click at [131, 56] on span "Purchases" at bounding box center [130, 56] width 24 height 8
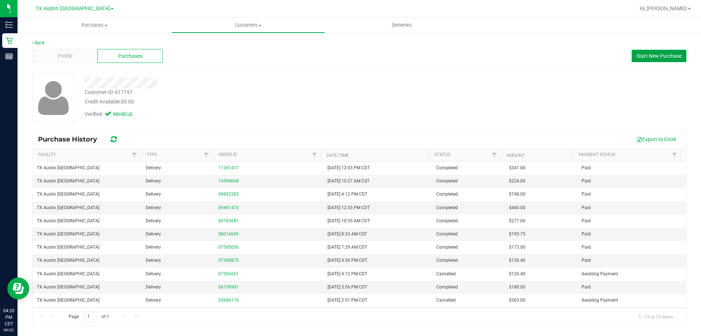
click at [668, 58] on span "Start New Purchase" at bounding box center [658, 56] width 45 height 6
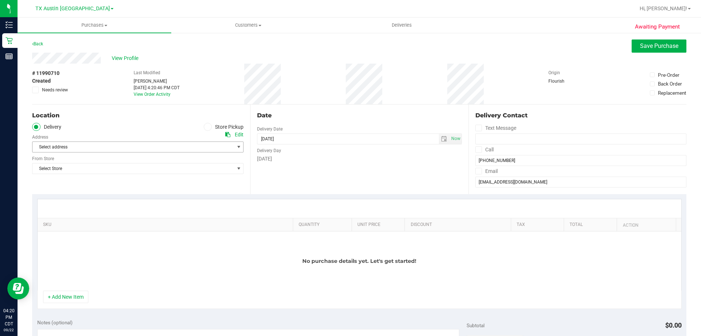
click at [126, 145] on span "Select address" at bounding box center [128, 147] width 192 height 10
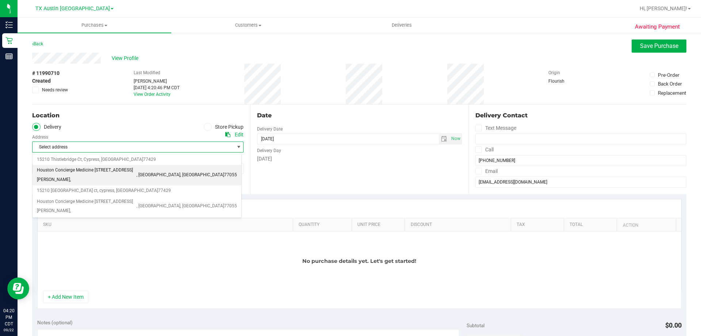
click at [123, 168] on span "Houston Concierge Medicine 9432 Katy Freeway #400," at bounding box center [87, 174] width 100 height 19
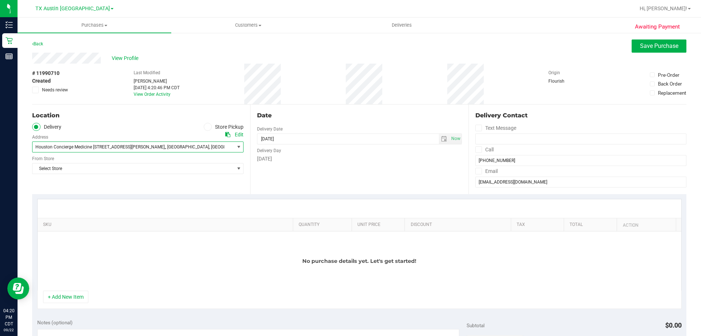
click at [172, 141] on span "Houston Concierge Medicine 9432 Katy Freeway #400, , Houston , TX 77055" at bounding box center [137, 146] width 211 height 11
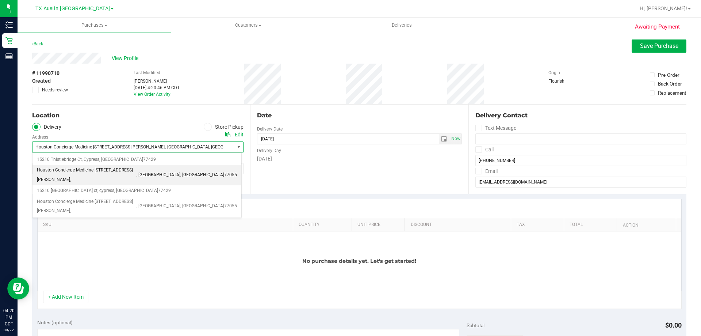
click at [161, 121] on div "Location Delivery Store Pickup Address Edit Houston Concierge Medicine 9432 Kat…" at bounding box center [141, 148] width 218 height 89
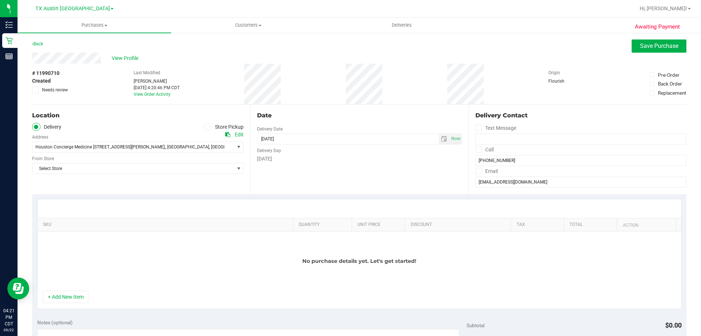
click at [148, 119] on div "Location" at bounding box center [137, 115] width 211 height 9
click at [114, 165] on span "Select Store" at bounding box center [133, 168] width 202 height 10
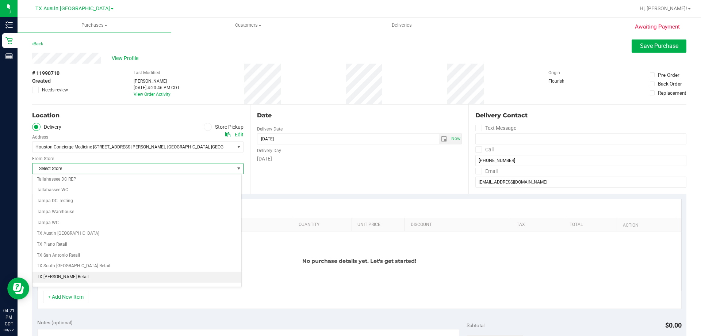
scroll to position [531, 0]
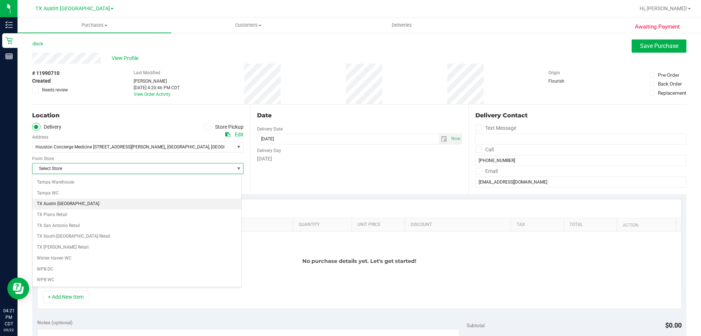
click at [84, 206] on li "TX Austin [GEOGRAPHIC_DATA]" at bounding box center [136, 203] width 209 height 11
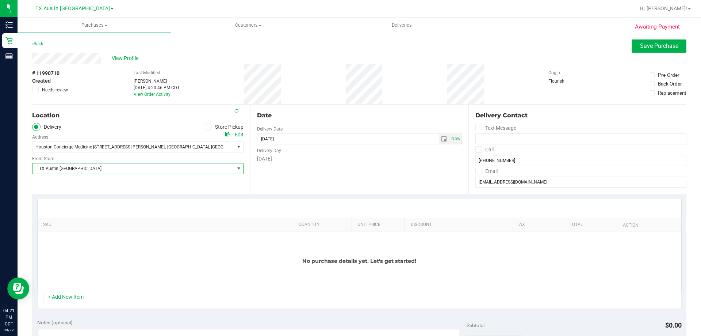
click at [97, 187] on div "Location Delivery Store Pickup Address Edit Houston Concierge Medicine 9432 Kat…" at bounding box center [141, 148] width 218 height 89
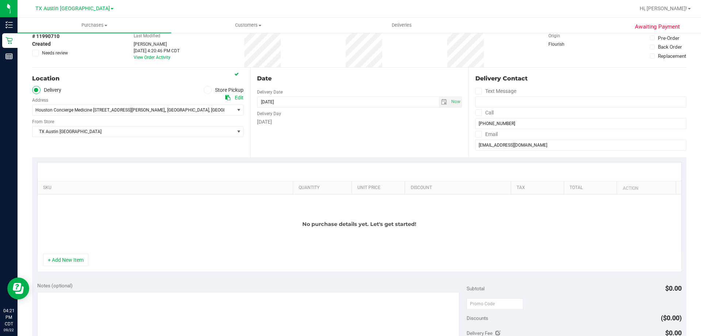
scroll to position [73, 0]
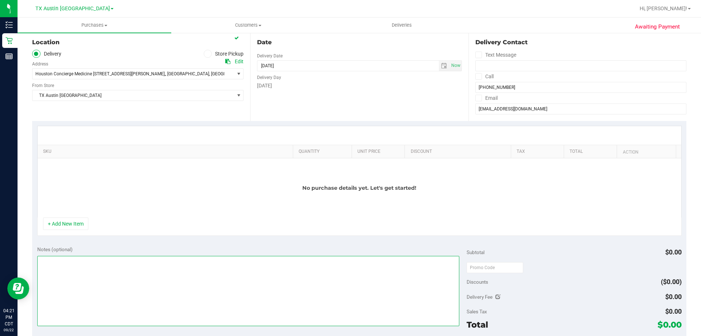
click at [137, 285] on textarea at bounding box center [248, 291] width 422 height 70
click at [92, 276] on textarea at bounding box center [248, 291] width 422 height 70
click at [442, 65] on span "select" at bounding box center [444, 66] width 6 height 6
type textarea "WEST HOUSTON PICKUP CONFIRMED 9/23/25 - CC TNE 09/22/2025"
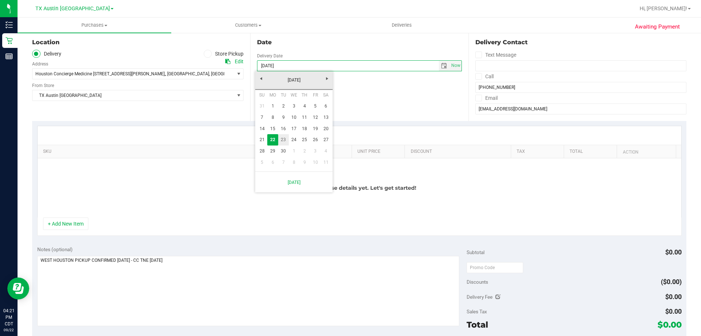
click at [284, 142] on link "23" at bounding box center [283, 139] width 11 height 11
type input "09/23/2025"
click at [132, 207] on div "No purchase details yet. Let's get started!" at bounding box center [360, 187] width 644 height 59
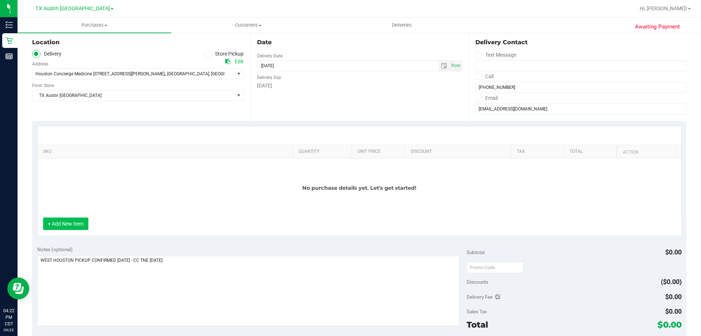
click at [73, 226] on button "+ Add New Item" at bounding box center [65, 223] width 45 height 12
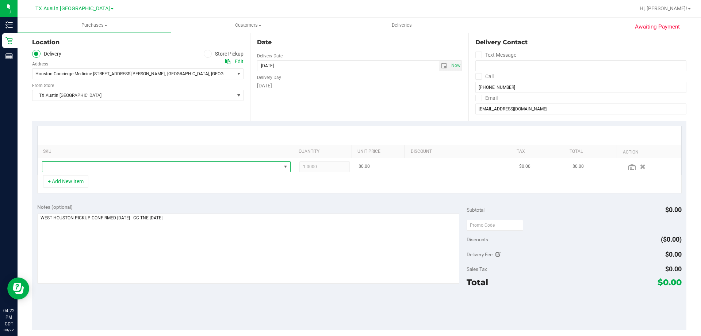
click at [114, 169] on span "NO DATA FOUND" at bounding box center [161, 166] width 239 height 10
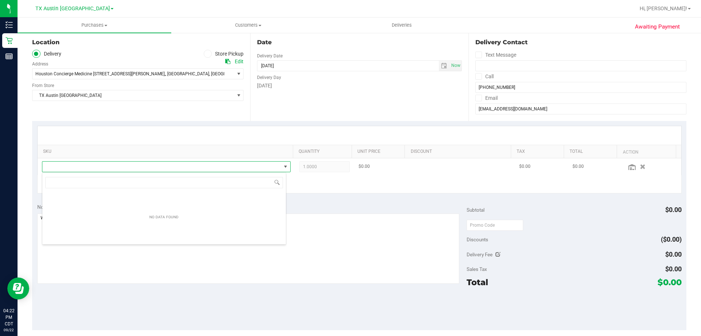
scroll to position [11, 244]
type input "TX SW 30ml (300mg) Tincture High Dose FSO"
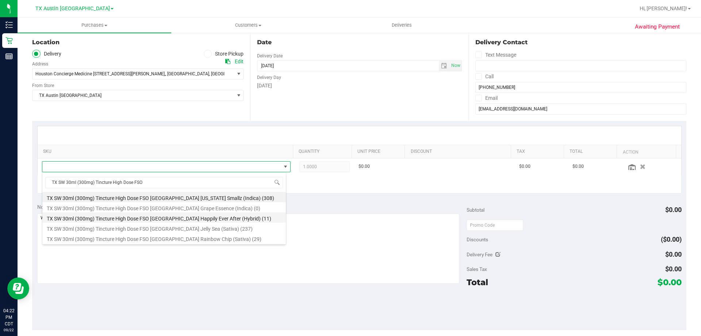
click at [225, 218] on li "TX SW 30ml (300mg) Tincture High Dose FSO TX Happily Ever After (Hybrid) (11)" at bounding box center [164, 217] width 244 height 10
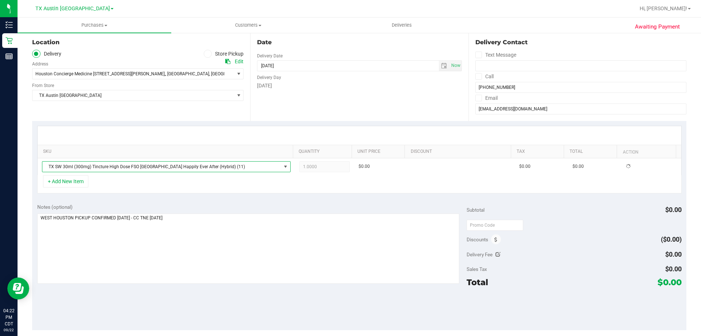
click at [180, 184] on div "+ Add New Item" at bounding box center [359, 184] width 645 height 18
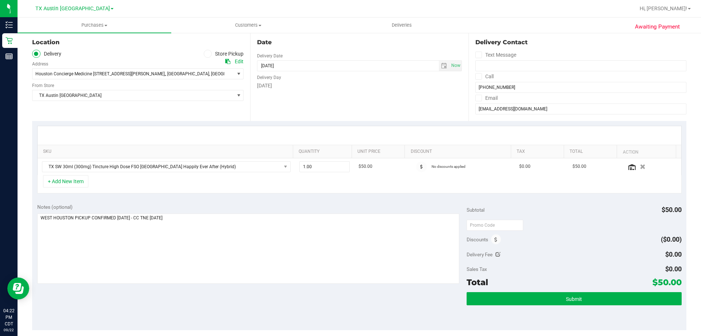
click at [186, 186] on div "+ Add New Item" at bounding box center [359, 184] width 645 height 18
click at [186, 187] on div "+ Add New Item" at bounding box center [359, 184] width 645 height 18
click at [65, 182] on button "+ Add New Item" at bounding box center [65, 181] width 45 height 12
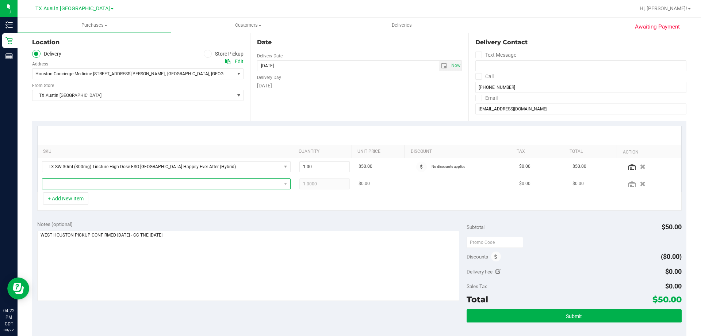
click at [124, 183] on span "NO DATA FOUND" at bounding box center [161, 184] width 239 height 10
click at [81, 181] on span "NO DATA FOUND" at bounding box center [161, 184] width 239 height 10
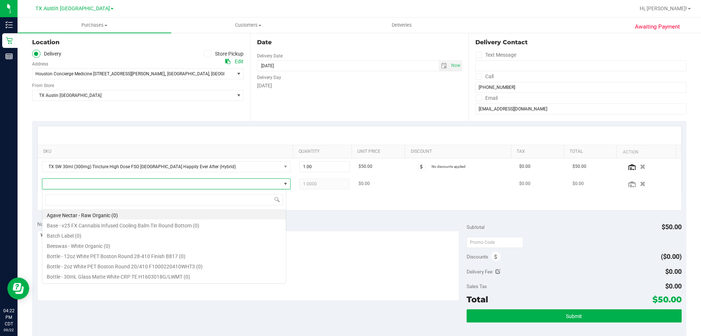
type input "TX HT 30mg Blue Raspberry Gummies Blue Dream (Sativa) 5ct"
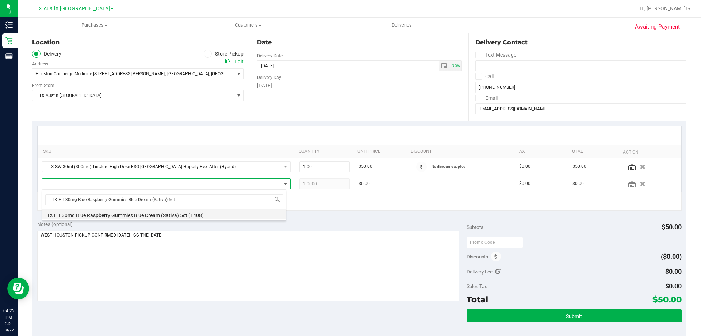
click at [186, 216] on li "TX HT 30mg Blue Raspberry Gummies Blue Dream (Sativa) 5ct (1408)" at bounding box center [164, 214] width 244 height 10
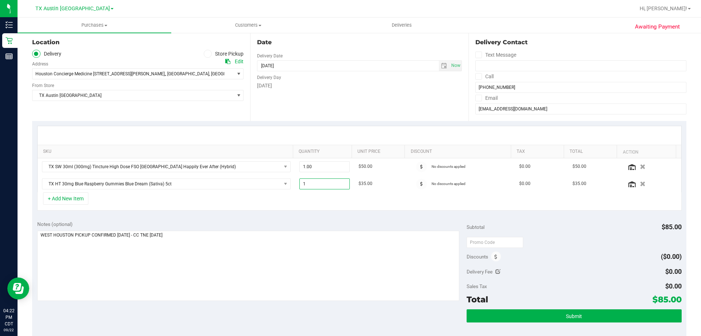
drag, startPoint x: 323, startPoint y: 182, endPoint x: 236, endPoint y: 196, distance: 88.0
click at [236, 196] on div "SKU Quantity Unit Price Discount Tax Total Action TX SW 30ml (300mg) Tincture H…" at bounding box center [359, 168] width 645 height 85
type input "2"
type input "2.00"
click at [305, 198] on div "+ Add New Item" at bounding box center [359, 201] width 645 height 18
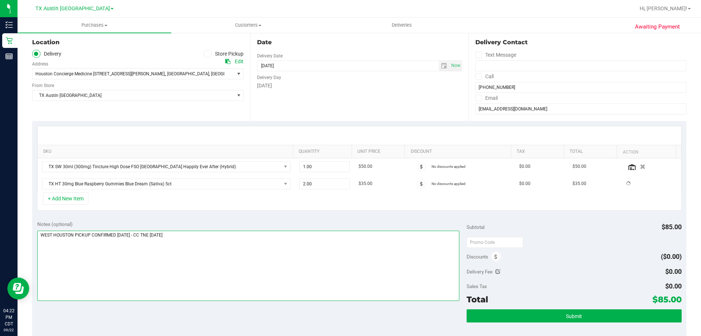
click at [209, 240] on textarea at bounding box center [248, 265] width 422 height 70
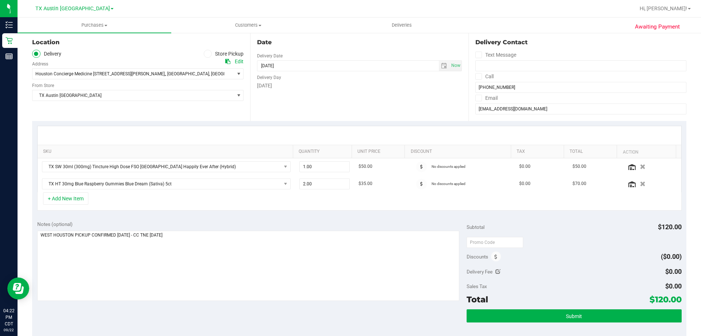
click at [238, 320] on div "Notes (optional) Subtotal $120.00 Discounts ($0.00) Delivery Fee $0.00 Sales Ta…" at bounding box center [359, 280] width 654 height 131
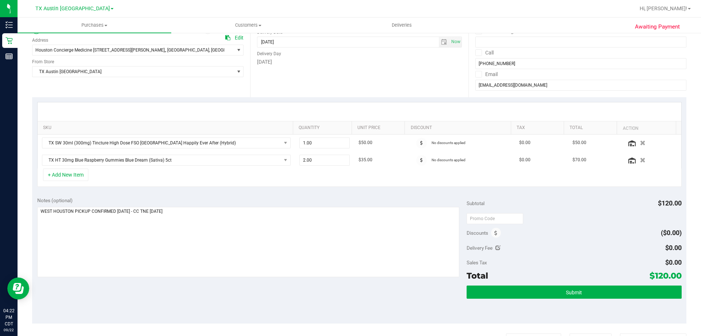
scroll to position [110, 0]
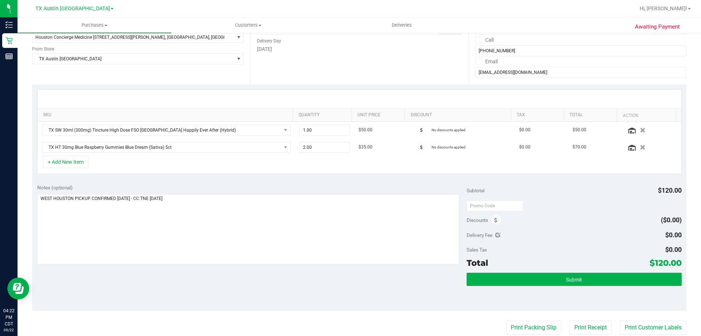
click at [201, 267] on div "Notes (optional) Subtotal $120.00 Discounts ($0.00) Delivery Fee $0.00 Sales Ta…" at bounding box center [359, 244] width 654 height 131
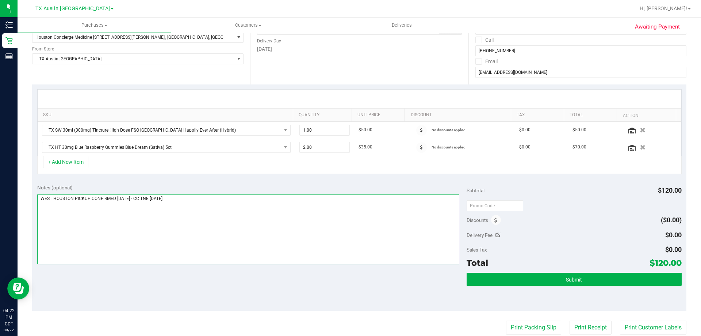
click at [212, 209] on textarea at bounding box center [248, 229] width 422 height 70
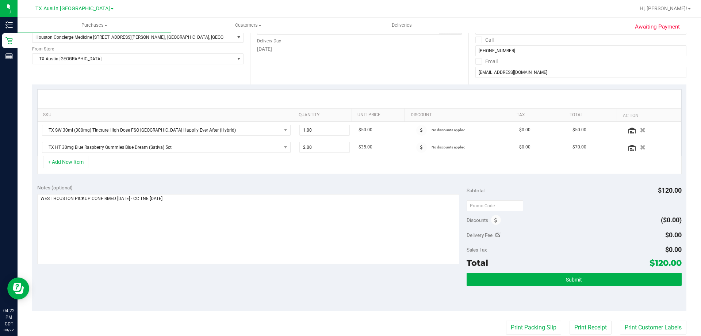
click at [188, 285] on div "Notes (optional) Subtotal $120.00 Discounts ($0.00) Delivery Fee $0.00 Sales Ta…" at bounding box center [359, 244] width 654 height 131
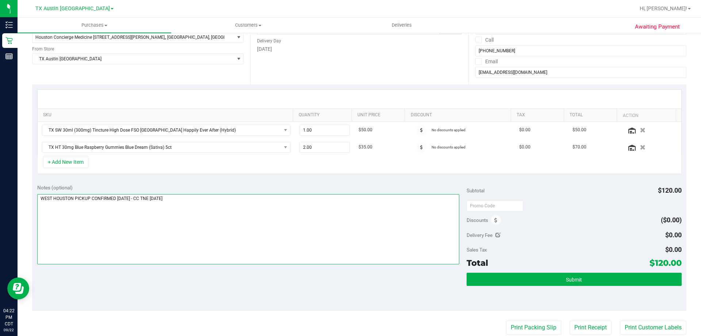
click at [207, 226] on textarea at bounding box center [248, 229] width 422 height 70
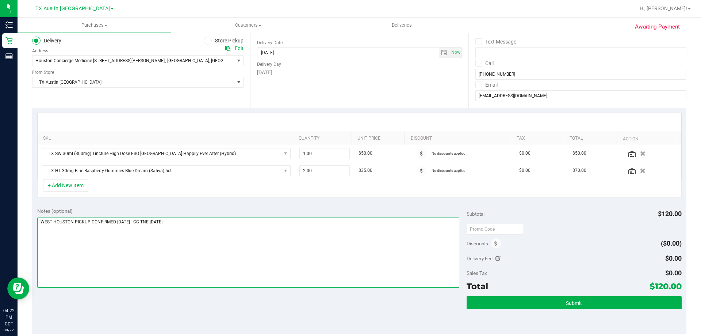
scroll to position [73, 0]
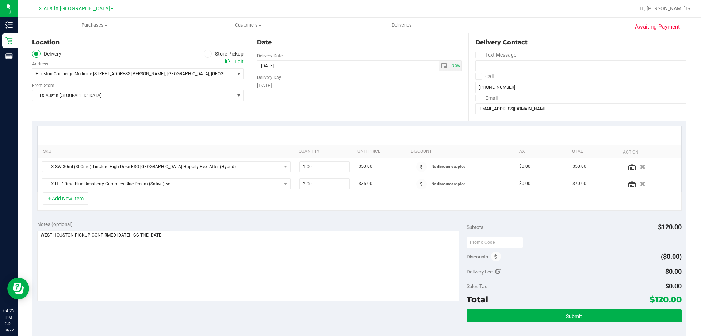
click at [241, 222] on div "Notes (optional)" at bounding box center [252, 223] width 430 height 7
click at [186, 196] on div "+ Add New Item" at bounding box center [359, 201] width 645 height 18
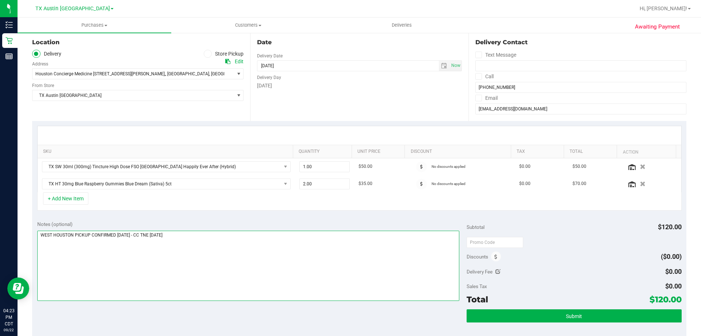
click at [208, 232] on textarea at bounding box center [248, 265] width 422 height 70
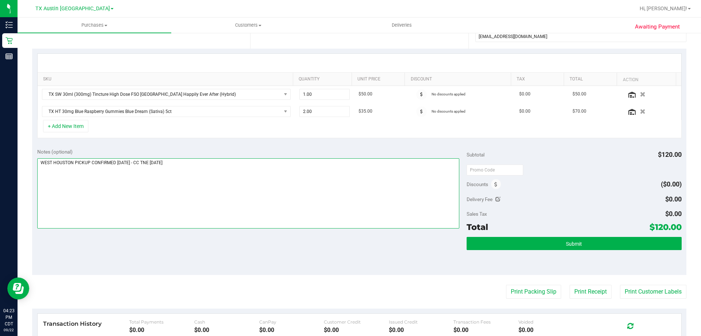
scroll to position [146, 0]
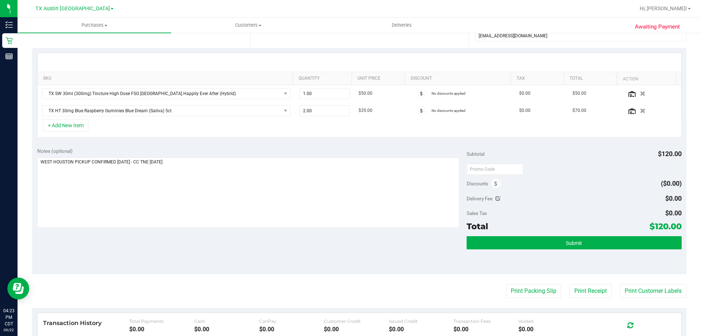
click at [199, 249] on div "Notes (optional) Subtotal $120.00 Discounts ($0.00) Delivery Fee $0.00 Sales Ta…" at bounding box center [359, 207] width 654 height 131
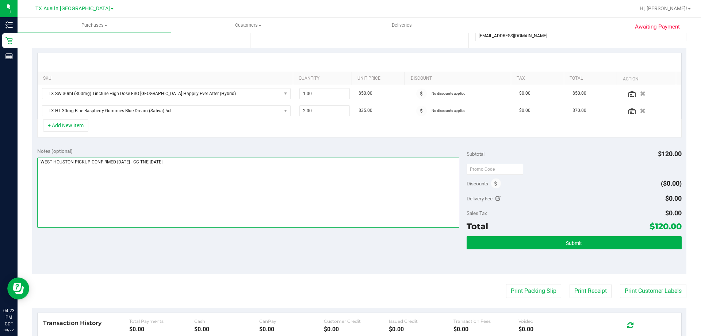
click at [202, 172] on textarea at bounding box center [248, 192] width 422 height 70
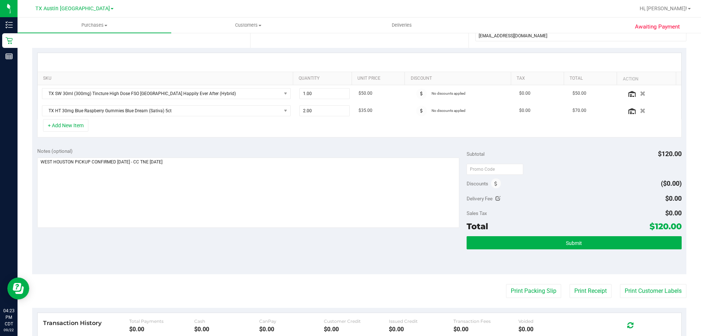
click at [207, 248] on div "Notes (optional) Subtotal $120.00 Discounts ($0.00) Delivery Fee $0.00 Sales Ta…" at bounding box center [359, 207] width 654 height 131
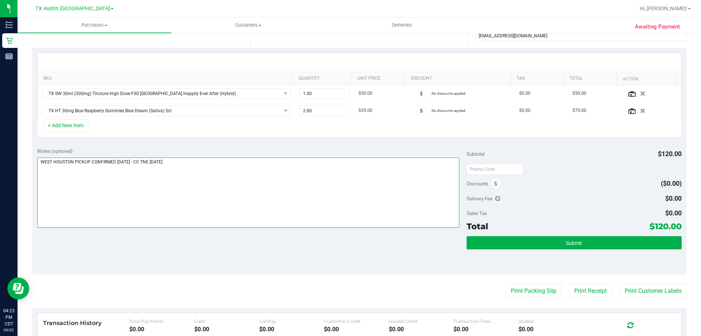
click at [211, 175] on textarea at bounding box center [248, 192] width 422 height 70
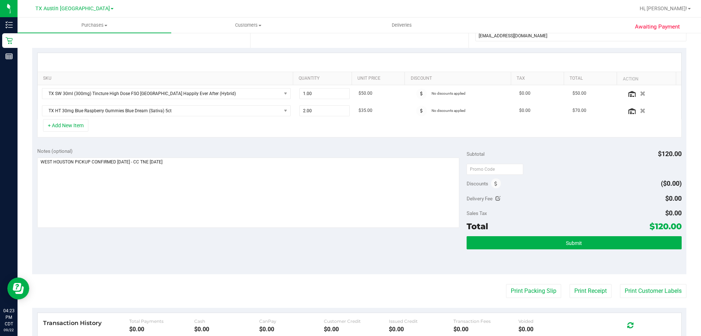
click at [212, 145] on div "Notes (optional) Subtotal $120.00 Discounts ($0.00) Delivery Fee $0.00 Sales Ta…" at bounding box center [359, 207] width 654 height 131
click at [175, 250] on div "Notes (optional) Subtotal $120.00 Discounts ($0.00) Delivery Fee $0.00 Sales Ta…" at bounding box center [359, 207] width 654 height 131
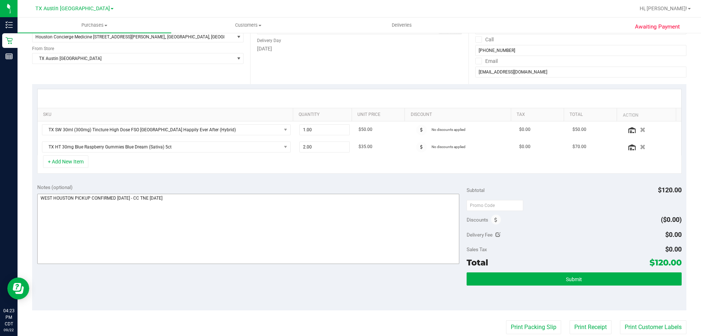
scroll to position [110, 0]
click at [210, 184] on div "Notes (optional)" at bounding box center [252, 187] width 430 height 7
drag, startPoint x: 287, startPoint y: 153, endPoint x: 281, endPoint y: 154, distance: 5.9
click at [281, 154] on tr "TX HT 30mg Blue Raspberry Gummies Blue Dream (Sativa) 5ct 2.00 2 $35.00 No disc…" at bounding box center [360, 147] width 644 height 17
type input "4"
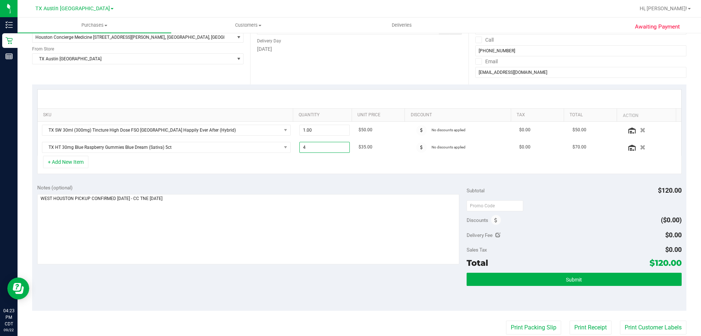
type input "4.00"
click at [314, 171] on div "+ Add New Item" at bounding box center [359, 165] width 645 height 18
drag, startPoint x: 298, startPoint y: 150, endPoint x: 277, endPoint y: 174, distance: 32.1
click at [290, 151] on tr "TX HT 30mg Blue Raspberry Gummies Blue Dream (Sativa) 5ct 4.00 4 $35.00 No disc…" at bounding box center [360, 147] width 644 height 17
type input "2"
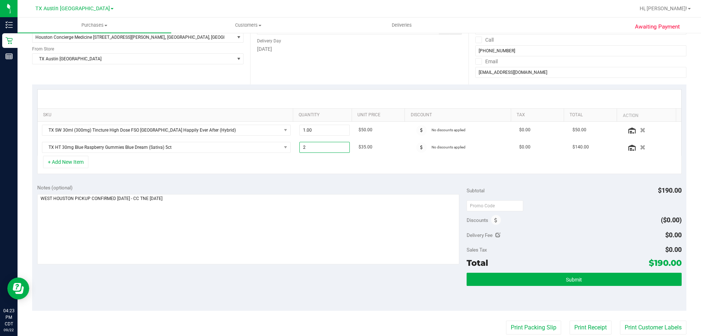
type input "2.00"
click at [291, 161] on div "+ Add New Item" at bounding box center [359, 165] width 645 height 18
click at [195, 167] on div "+ Add New Item" at bounding box center [359, 165] width 645 height 18
click at [315, 159] on div "+ Add New Item" at bounding box center [359, 165] width 645 height 18
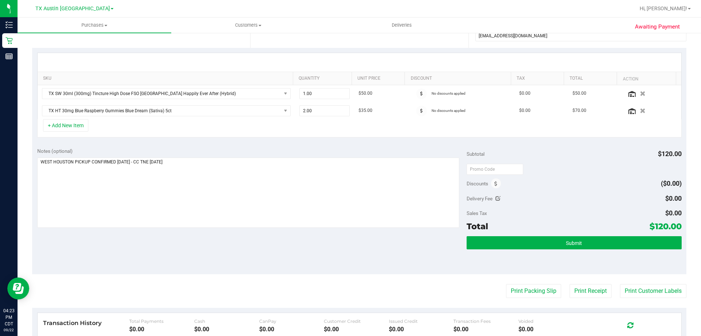
click at [213, 240] on div "Notes (optional) Subtotal $120.00 Discounts ($0.00) Delivery Fee $0.00 Sales Ta…" at bounding box center [359, 207] width 654 height 131
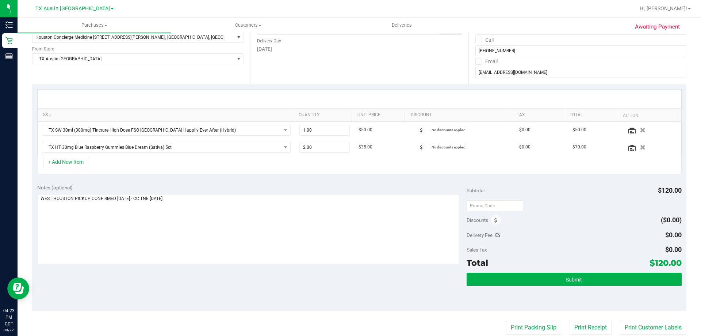
click at [248, 271] on div "Notes (optional) Subtotal $120.00 Discounts ($0.00) Delivery Fee $0.00 Sales Ta…" at bounding box center [359, 244] width 654 height 131
click at [209, 182] on div "Notes (optional) Subtotal $120.00 Discounts ($0.00) Delivery Fee $0.00 Sales Ta…" at bounding box center [359, 244] width 654 height 131
click at [68, 162] on button "+ Add New Item" at bounding box center [65, 162] width 45 height 12
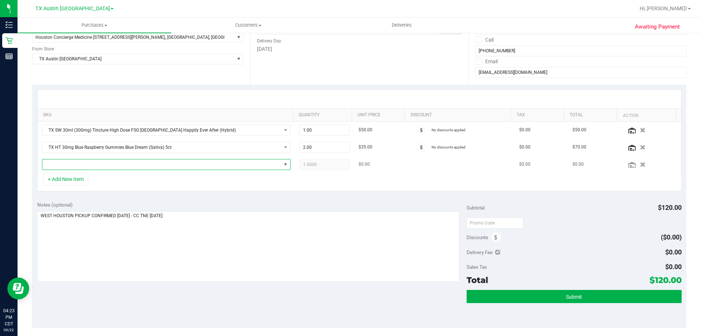
click at [115, 163] on span "NO DATA FOUND" at bounding box center [161, 164] width 239 height 10
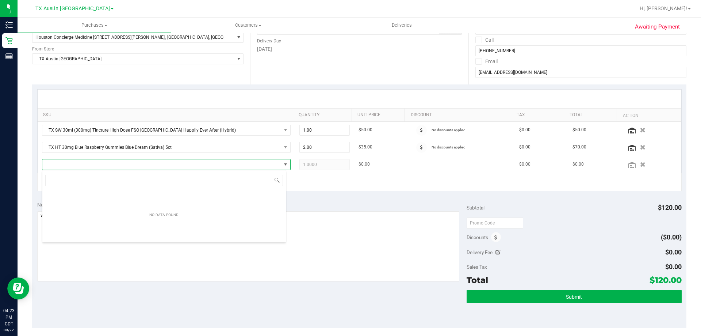
scroll to position [11, 244]
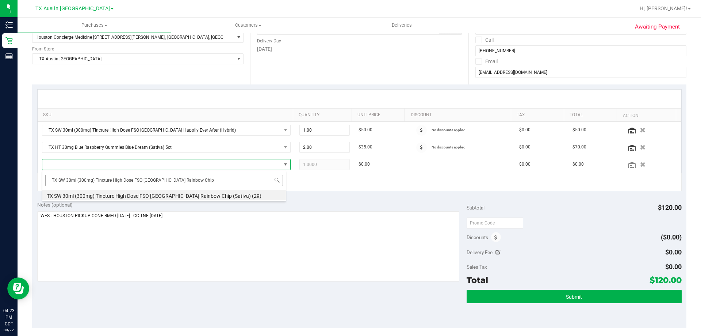
drag, startPoint x: 149, startPoint y: 178, endPoint x: 215, endPoint y: 179, distance: 66.1
click at [215, 179] on input "TX SW 30ml (300mg) Tincture High Dose FSO TX Rainbow Chip" at bounding box center [164, 180] width 238 height 11
type input "TX SW 30ml (300mg) Tincture High Dose FSO TX"
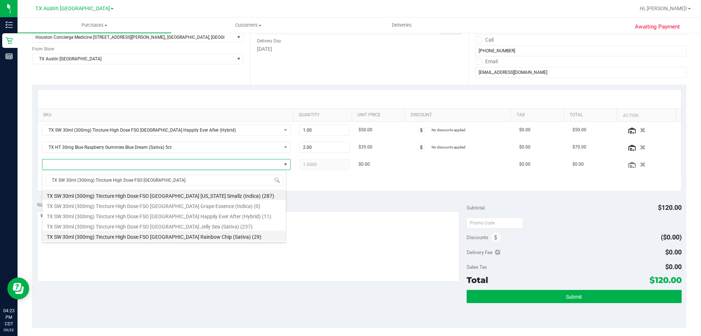
click at [214, 238] on li "TX SW 30ml (300mg) Tincture High Dose FSO TX Rainbow Chip (Sativa) (29)" at bounding box center [164, 235] width 244 height 10
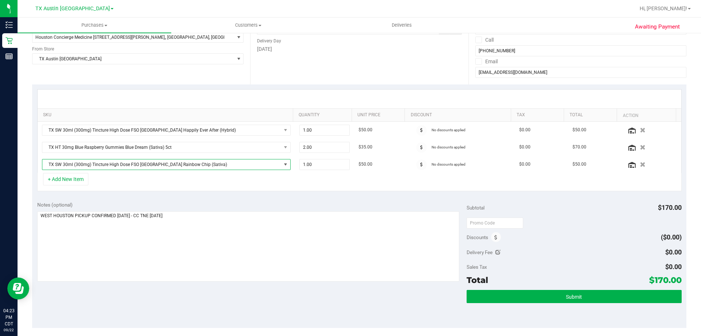
click at [195, 164] on span "TX SW 30ml (300mg) Tincture High Dose FSO TX Rainbow Chip (Sativa)" at bounding box center [161, 164] width 239 height 10
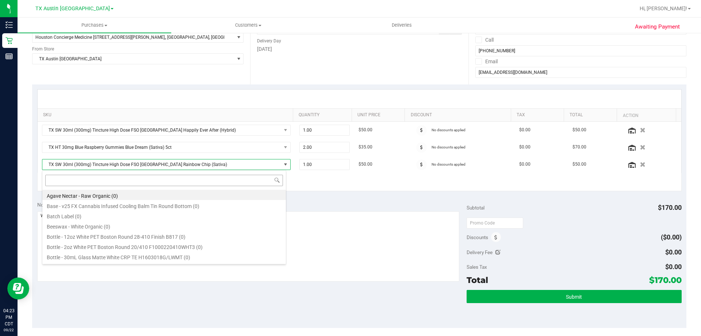
click at [162, 182] on input at bounding box center [164, 180] width 238 height 11
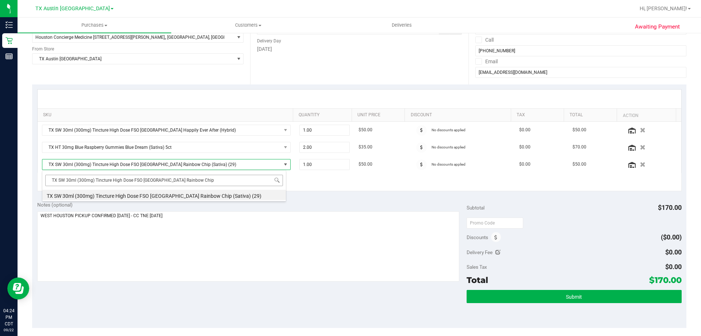
drag, startPoint x: 149, startPoint y: 180, endPoint x: 211, endPoint y: 181, distance: 62.1
click at [210, 181] on input "TX SW 30ml (300mg) Tincture High Dose FSO TX Rainbow Chip" at bounding box center [164, 180] width 238 height 11
type input "TX SW 30ml (300mg) Tincture High Dose FSO TX"
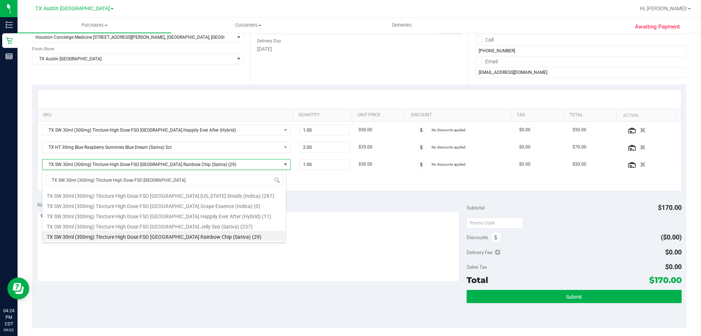
click at [207, 237] on li "TX SW 30ml (300mg) Tincture High Dose FSO TX Rainbow Chip (Sativa) (29)" at bounding box center [164, 235] width 244 height 10
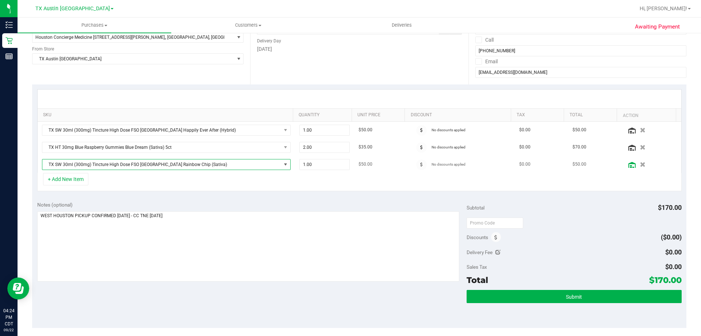
click at [628, 166] on icon at bounding box center [631, 165] width 7 height 6
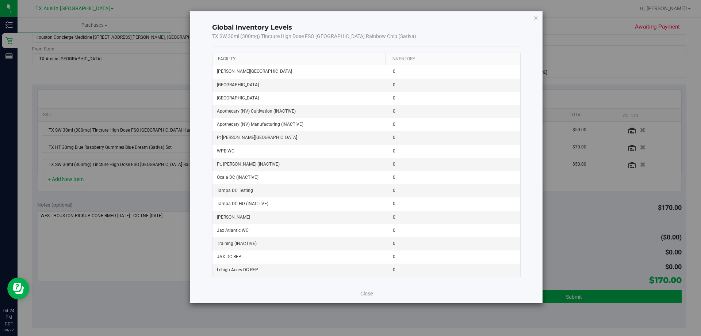
click at [229, 58] on link "Facility" at bounding box center [227, 58] width 18 height 5
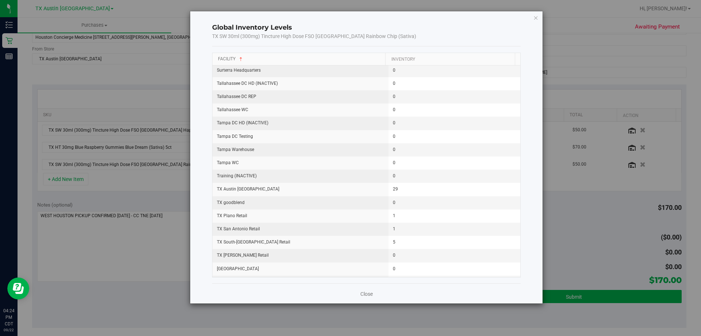
scroll to position [925, 0]
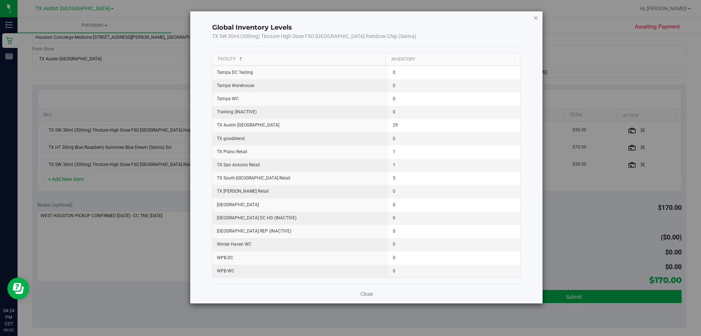
click at [534, 18] on icon "button" at bounding box center [536, 17] width 5 height 9
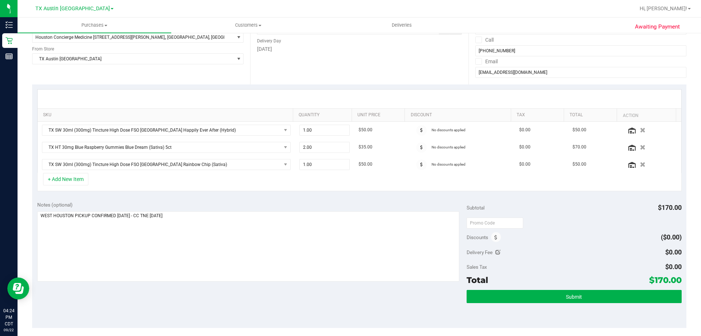
click at [246, 183] on div "+ Add New Item" at bounding box center [359, 182] width 645 height 18
drag, startPoint x: 311, startPoint y: 165, endPoint x: 247, endPoint y: 177, distance: 65.5
click at [247, 177] on div "SKU Quantity Unit Price Discount Tax Total Action TX SW 30ml (300mg) Tincture H…" at bounding box center [359, 140] width 645 height 102
type input "2"
type input "2.00"
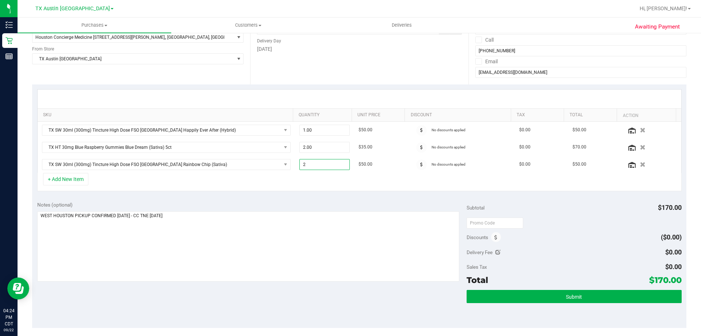
click at [298, 177] on div "+ Add New Item" at bounding box center [359, 182] width 645 height 18
click at [69, 184] on button "+ Add New Item" at bounding box center [65, 179] width 45 height 12
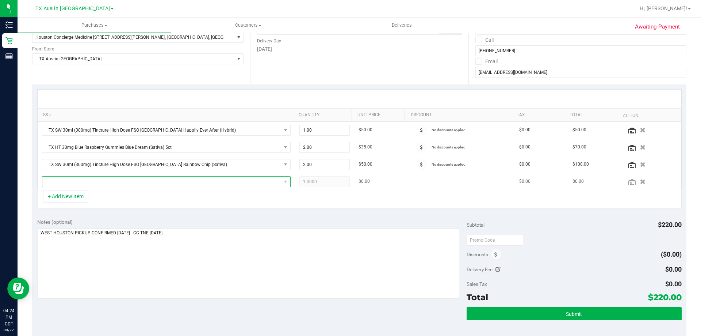
click at [152, 183] on span "NO DATA FOUND" at bounding box center [161, 181] width 239 height 10
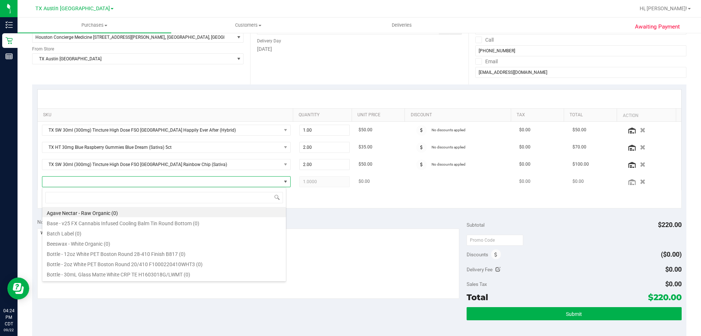
scroll to position [11, 244]
type input "S"
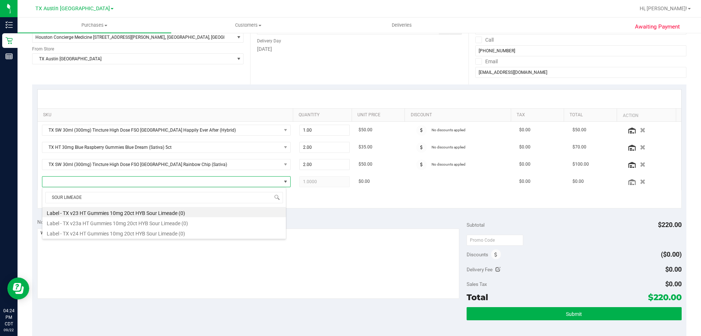
drag, startPoint x: 130, startPoint y: 197, endPoint x: -3, endPoint y: 199, distance: 132.6
click at [0, 199] on html "Inventory Retail Reports 04:24 PM CDT 09/22/2025 09/22 TX Austin DC Bonita Spri…" at bounding box center [350, 168] width 701 height 336
type input "D"
type input "GREEN DREAM"
click at [176, 235] on li "TX HT 10mg Green Dream Gummies (Hybrid) 20ct (1132)" at bounding box center [164, 232] width 244 height 10
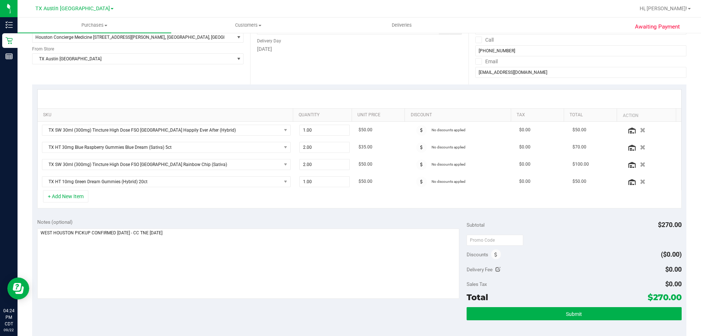
click at [299, 198] on div "+ Add New Item" at bounding box center [359, 199] width 645 height 18
click at [208, 200] on div "+ Add New Item" at bounding box center [359, 199] width 645 height 18
click at [164, 199] on div "+ Add New Item" at bounding box center [359, 199] width 645 height 18
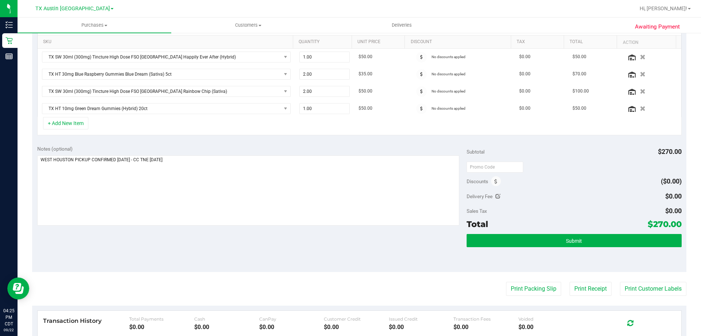
click at [172, 227] on div at bounding box center [248, 191] width 422 height 72
drag, startPoint x: 649, startPoint y: 222, endPoint x: 674, endPoint y: 224, distance: 25.3
click at [674, 224] on span "$270.00" at bounding box center [665, 224] width 34 height 10
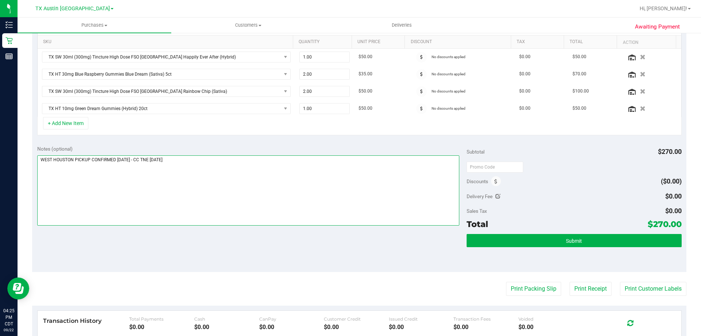
click at [297, 190] on textarea at bounding box center [248, 190] width 422 height 70
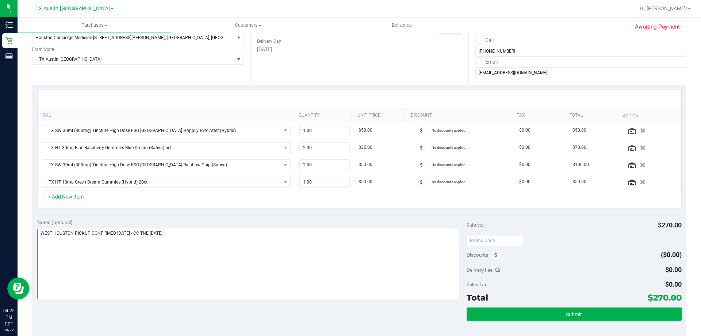
scroll to position [110, 0]
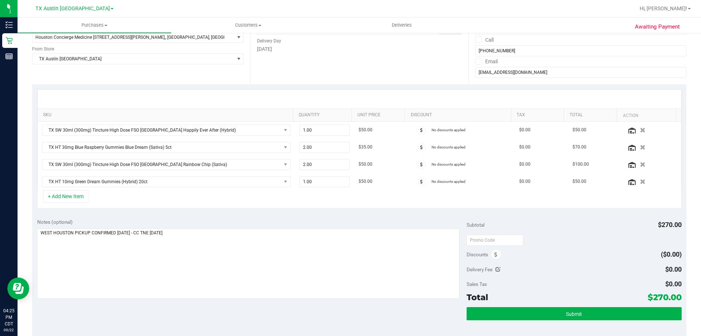
click at [200, 310] on div "Notes (optional) Subtotal $270.00 Discounts ($0.00) Delivery Fee $0.00 Sales Ta…" at bounding box center [359, 278] width 654 height 131
click at [228, 307] on div "Notes (optional) Subtotal $270.00 Discounts ($0.00) Delivery Fee $0.00 Sales Ta…" at bounding box center [359, 278] width 654 height 131
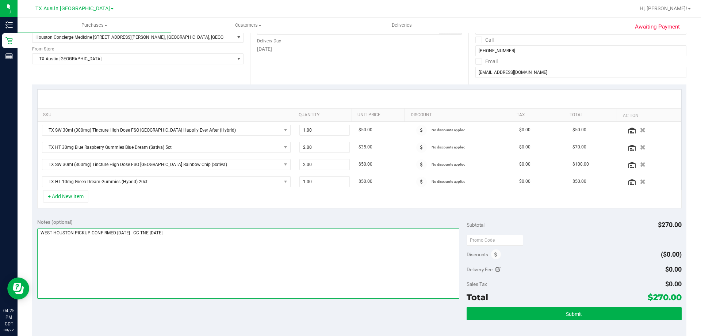
click at [235, 252] on textarea at bounding box center [248, 263] width 422 height 70
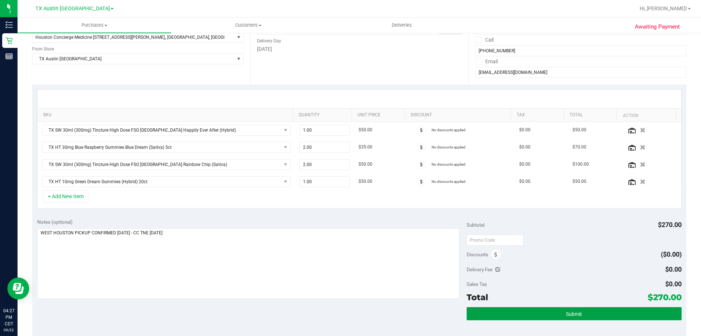
click at [577, 316] on span "Submit" at bounding box center [574, 314] width 16 height 6
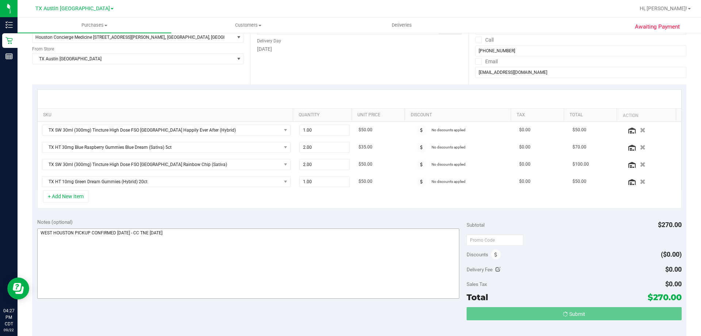
scroll to position [0, 0]
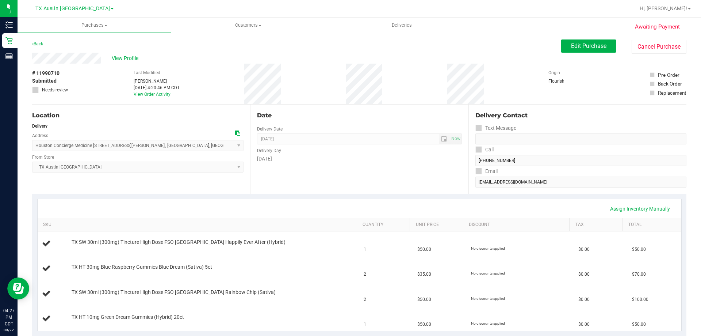
click at [72, 8] on span "TX Austin [GEOGRAPHIC_DATA]" at bounding box center [72, 8] width 74 height 7
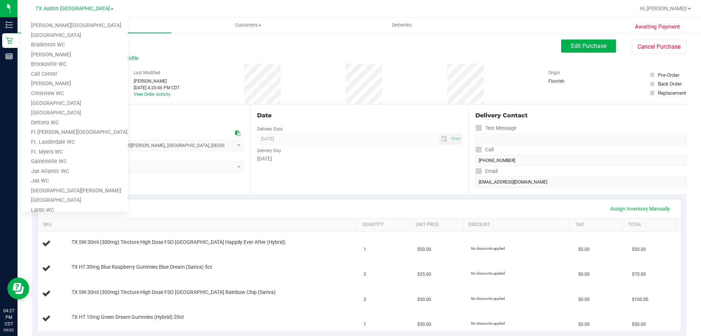
click at [198, 42] on div "Back Edit Purchase Cancel Purchase" at bounding box center [359, 45] width 654 height 13
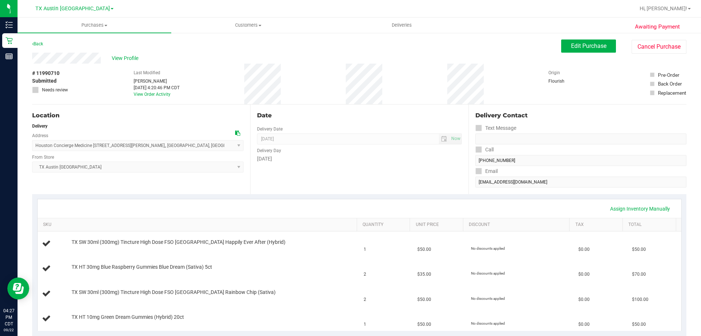
click at [198, 49] on div "Back Edit Purchase Cancel Purchase" at bounding box center [359, 45] width 654 height 13
click at [195, 50] on div "Back Edit Purchase Cancel Purchase" at bounding box center [359, 45] width 654 height 13
drag, startPoint x: 125, startPoint y: 72, endPoint x: 397, endPoint y: 80, distance: 272.2
click at [397, 80] on div "# 11990710 Submitted Needs review Last Modified Terese Estes Sep 22, 2025 4:20:…" at bounding box center [359, 84] width 654 height 41
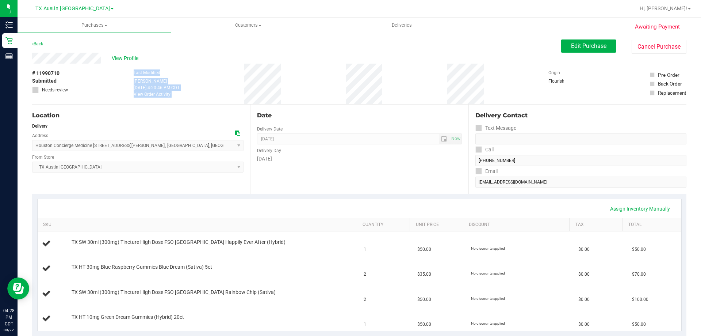
click at [381, 87] on div "# 11990710 Submitted Needs review Last Modified Terese Estes Sep 22, 2025 4:20:…" at bounding box center [359, 84] width 654 height 41
click at [398, 85] on div "# 11990710 Submitted Needs review Last Modified Terese Estes Sep 22, 2025 4:20:…" at bounding box center [359, 84] width 654 height 41
drag, startPoint x: 127, startPoint y: 72, endPoint x: 418, endPoint y: 87, distance: 291.0
click at [418, 87] on div "# 11990710 Submitted Needs review Last Modified Terese Estes Sep 22, 2025 4:20:…" at bounding box center [359, 84] width 654 height 41
click at [404, 87] on div "# 11990710 Submitted Needs review Last Modified Terese Estes Sep 22, 2025 4:20:…" at bounding box center [359, 84] width 654 height 41
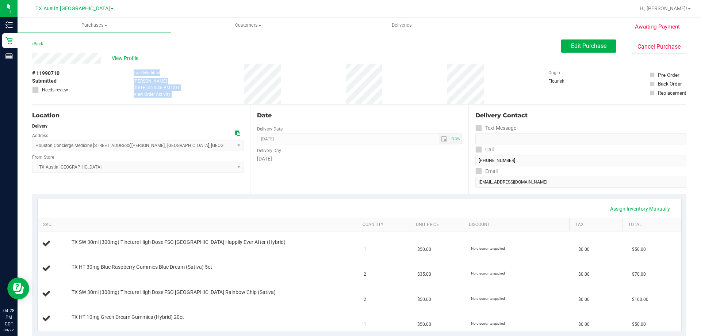
drag, startPoint x: 125, startPoint y: 71, endPoint x: 400, endPoint y: 81, distance: 275.5
click at [400, 81] on div "# 11990710 Submitted Needs review Last Modified Terese Estes Sep 22, 2025 4:20:…" at bounding box center [359, 84] width 654 height 41
drag, startPoint x: 125, startPoint y: 73, endPoint x: 439, endPoint y: 81, distance: 314.2
click at [439, 81] on div "# 11990710 Submitted Needs review Last Modified Terese Estes Sep 22, 2025 4:20:…" at bounding box center [359, 84] width 654 height 41
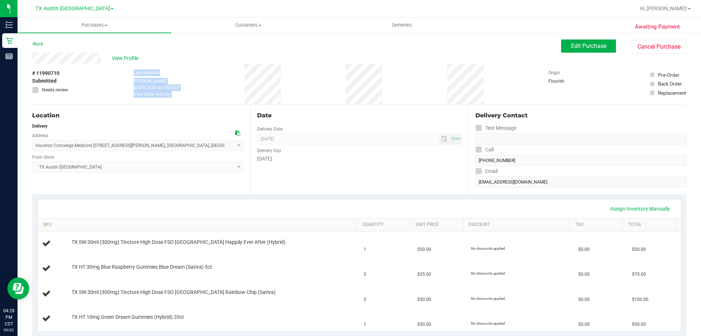
click at [406, 82] on div "# 11990710 Submitted Needs review Last Modified Terese Estes Sep 22, 2025 4:20:…" at bounding box center [359, 84] width 654 height 41
drag, startPoint x: 178, startPoint y: 76, endPoint x: 398, endPoint y: 91, distance: 221.1
click at [398, 91] on div "# 11990710 Submitted Needs review Last Modified Terese Estes Sep 22, 2025 4:20:…" at bounding box center [359, 84] width 654 height 41
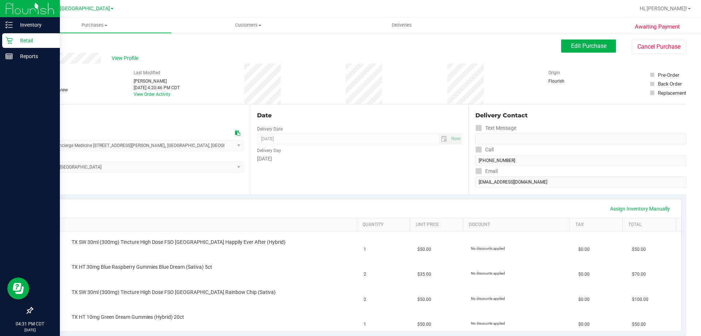
click at [39, 39] on p "Retail" at bounding box center [35, 40] width 44 height 9
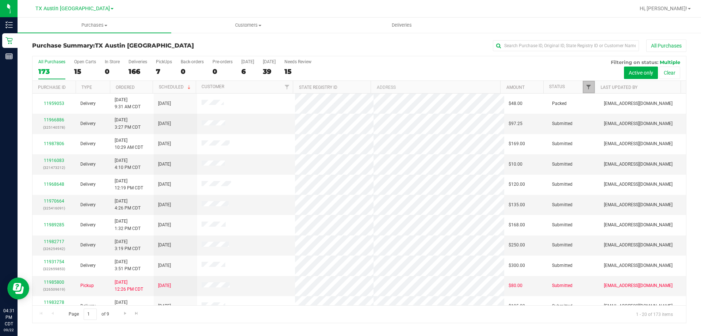
click at [588, 85] on span "Filter" at bounding box center [589, 87] width 6 height 6
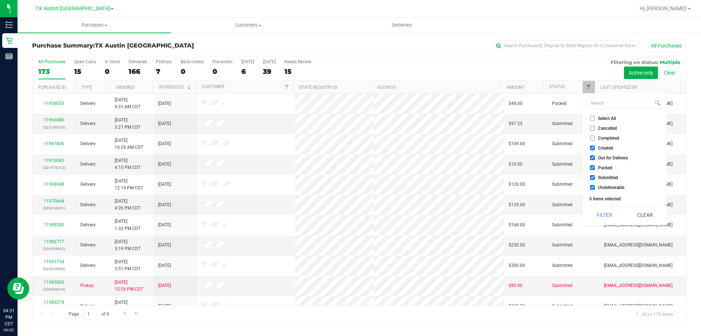
click at [593, 116] on input "Select All" at bounding box center [592, 118] width 5 height 5
checkbox input "true"
click at [593, 116] on input "Select All" at bounding box center [592, 118] width 5 height 5
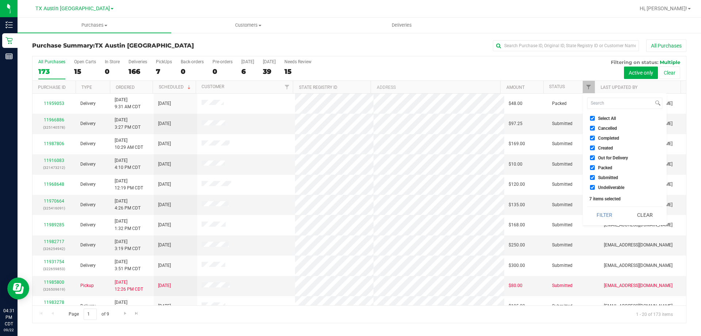
checkbox input "false"
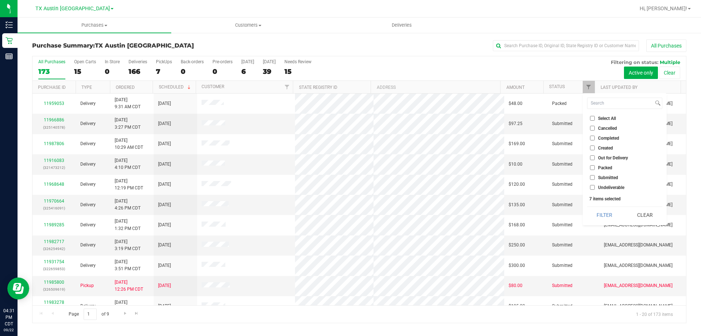
checkbox input "false"
click at [592, 148] on input "Created" at bounding box center [592, 147] width 5 height 5
checkbox input "true"
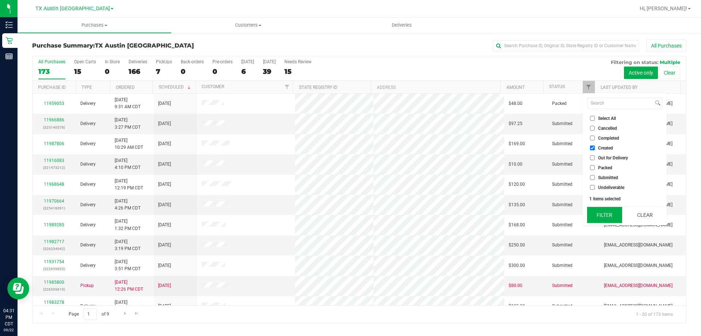
click at [612, 215] on button "Filter" at bounding box center [604, 215] width 35 height 16
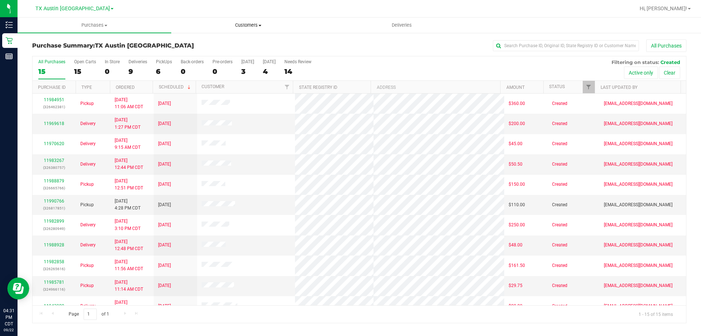
click at [248, 29] on uib-tab-heading "Customers All customers Add a new customer All physicians" at bounding box center [248, 25] width 153 height 15
click at [220, 48] on li "All customers" at bounding box center [248, 44] width 154 height 9
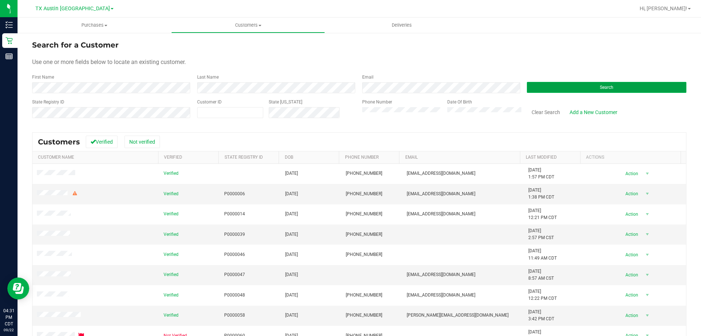
click at [538, 85] on button "Search" at bounding box center [607, 87] width 160 height 11
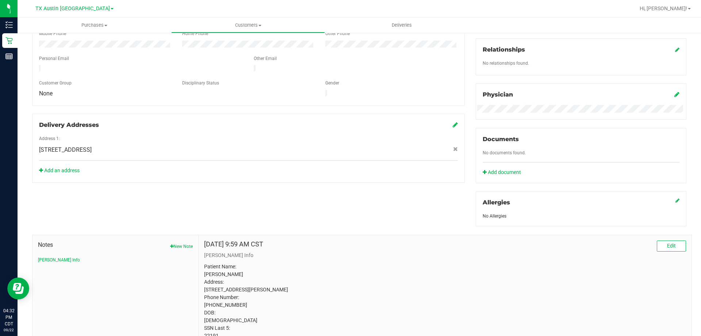
scroll to position [212, 0]
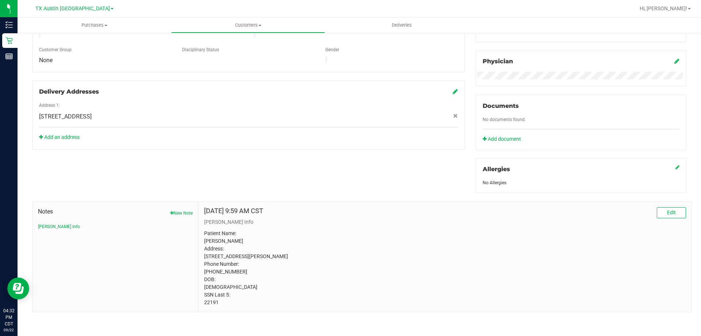
click at [209, 299] on p "Patient Name: Julie Kay Gibson Address: 321 Brahan Blvd San Antonio, TX, 78215 …" at bounding box center [445, 267] width 482 height 77
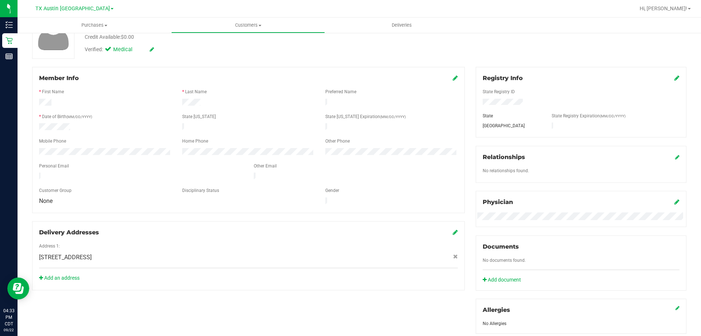
scroll to position [110, 0]
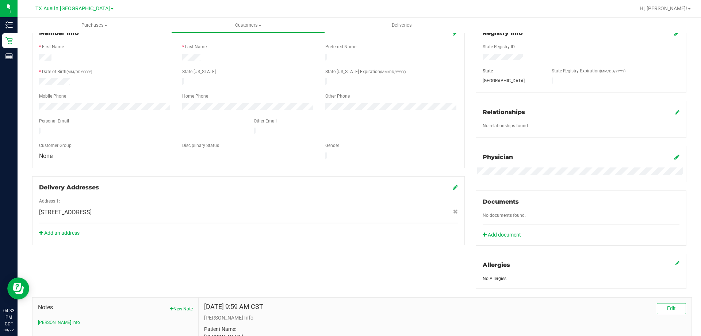
click at [46, 208] on span "18720 Stone Oak Parkway , San Antonio , TX 78258" at bounding box center [65, 212] width 53 height 9
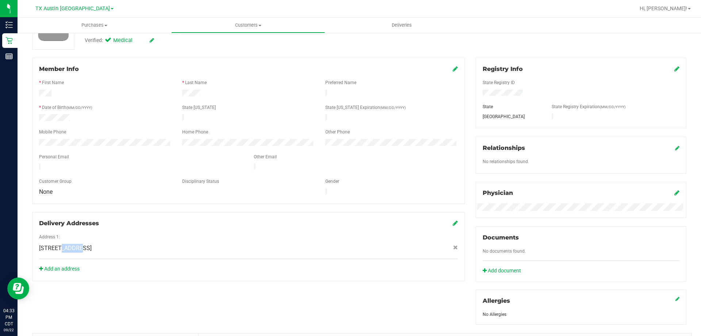
scroll to position [0, 0]
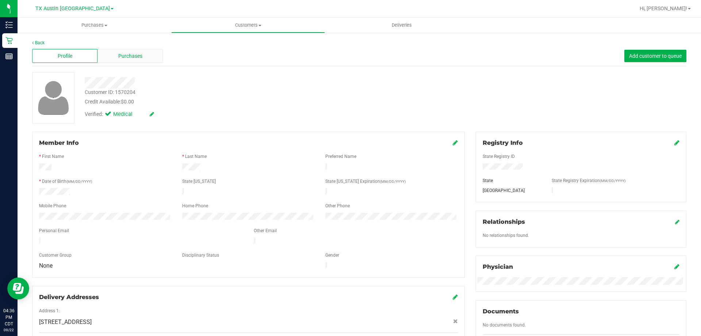
click at [130, 52] on span "Purchases" at bounding box center [130, 56] width 24 height 8
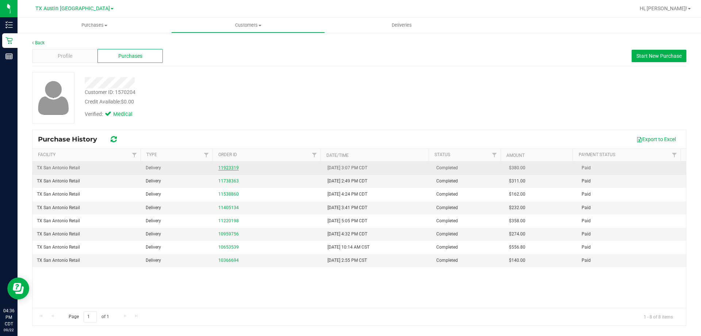
click at [232, 168] on link "11923319" at bounding box center [228, 167] width 20 height 5
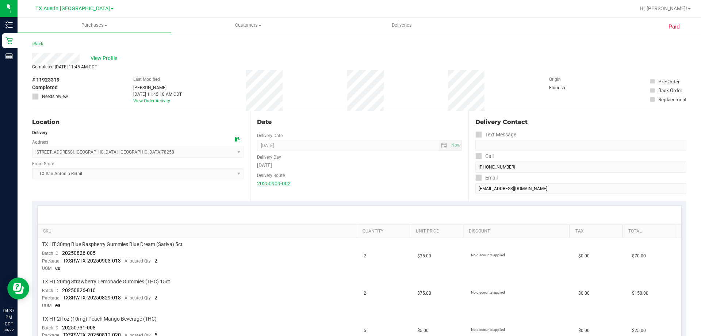
click at [88, 97] on div "# 11923319 Completed Needs review Last Modified Rebecca Green Sep 10, 2025 11:4…" at bounding box center [359, 90] width 654 height 41
click at [103, 58] on span "View Profile" at bounding box center [105, 58] width 29 height 8
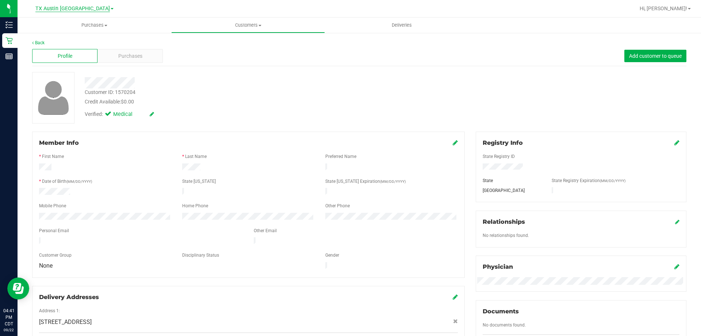
click at [79, 9] on span "TX Austin [GEOGRAPHIC_DATA]" at bounding box center [72, 8] width 74 height 7
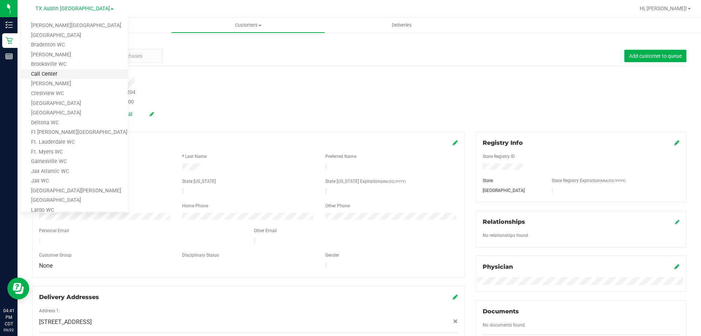
click at [70, 76] on link "Call Center" at bounding box center [74, 74] width 107 height 10
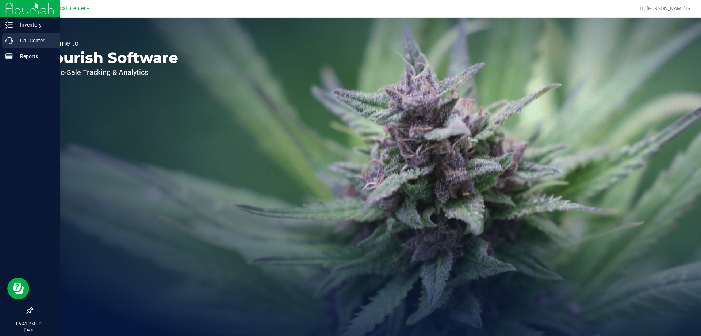
click at [36, 38] on p "Call Center" at bounding box center [35, 40] width 44 height 9
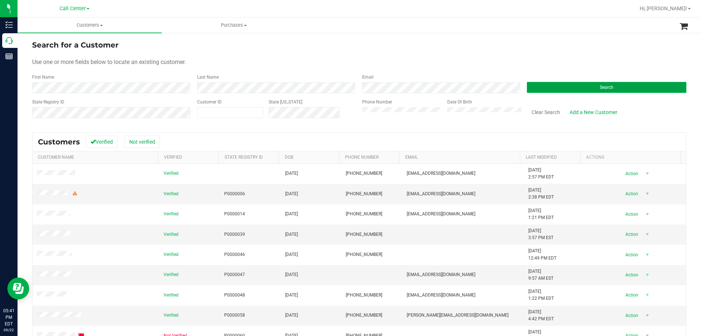
click at [547, 84] on button "Search" at bounding box center [607, 87] width 160 height 11
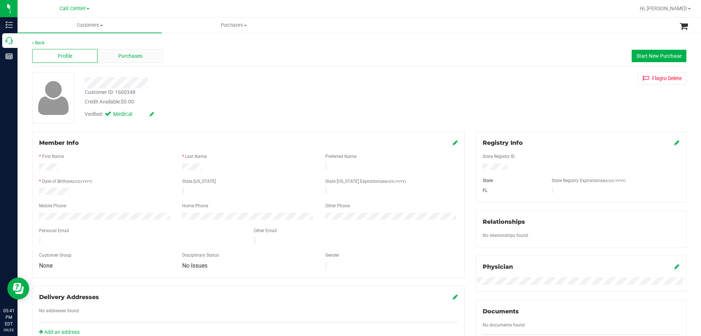
click at [138, 57] on span "Purchases" at bounding box center [130, 56] width 24 height 8
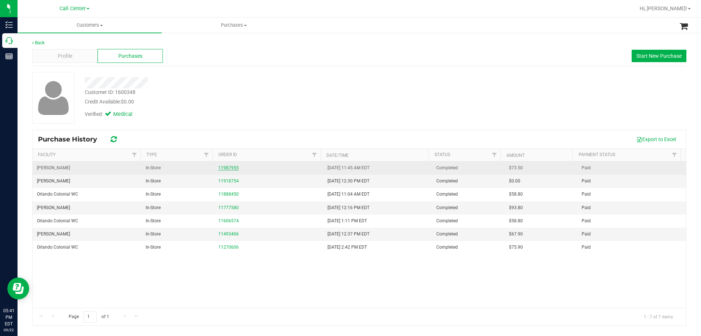
click at [232, 167] on link "11987955" at bounding box center [228, 167] width 20 height 5
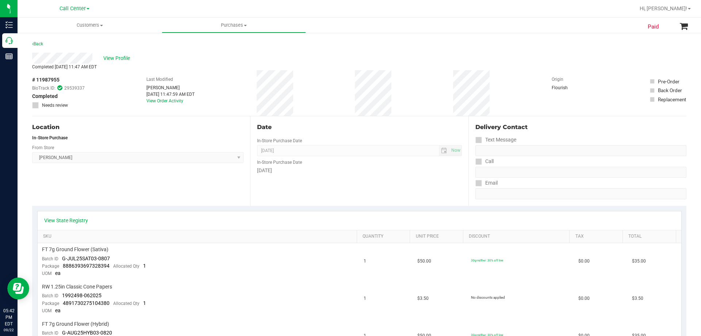
click at [208, 57] on div "View Profile" at bounding box center [359, 58] width 654 height 11
click at [206, 58] on div "View Profile" at bounding box center [359, 58] width 654 height 11
click at [173, 60] on div "View Profile" at bounding box center [359, 58] width 654 height 11
click at [114, 60] on span "View Profile" at bounding box center [117, 58] width 29 height 8
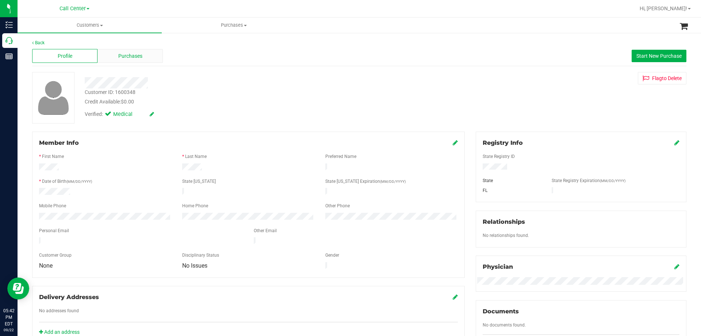
click at [134, 54] on span "Purchases" at bounding box center [130, 56] width 24 height 8
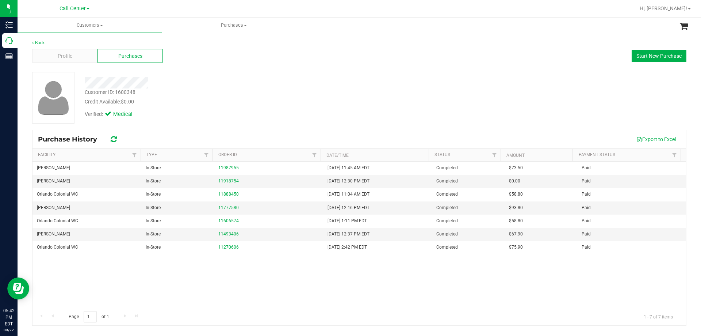
drag, startPoint x: 222, startPoint y: 171, endPoint x: 217, endPoint y: 102, distance: 68.8
click at [217, 102] on div "Credit Available: $0.00" at bounding box center [246, 102] width 322 height 8
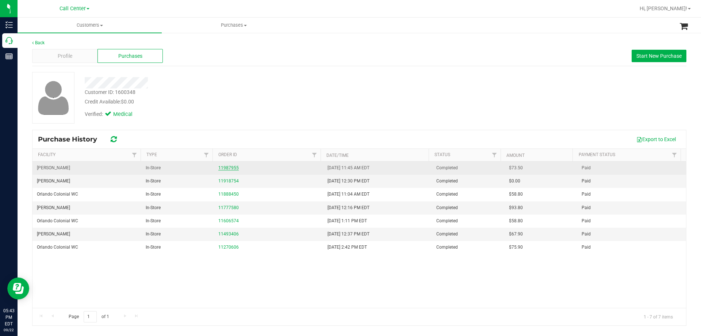
click at [227, 165] on link "11987955" at bounding box center [228, 167] width 20 height 5
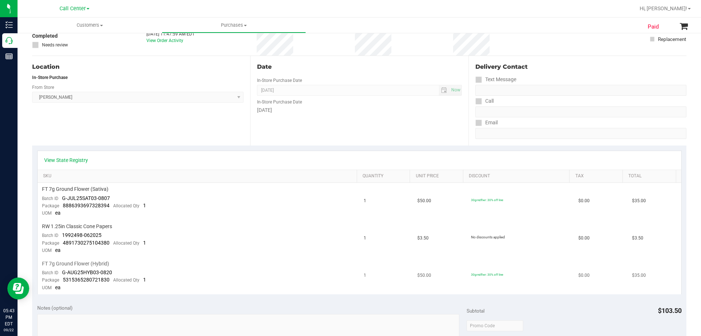
scroll to position [110, 0]
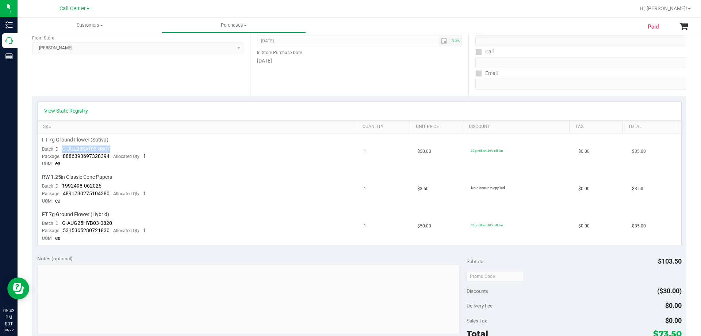
drag, startPoint x: 62, startPoint y: 148, endPoint x: 115, endPoint y: 149, distance: 53.0
click at [115, 149] on td "FT 7g Ground Flower (Sativa) Batch ID G-JUL25SAT03-0807 Package 888639369732839…" at bounding box center [199, 151] width 322 height 37
click at [133, 149] on td "FT 7g Ground Flower (Sativa) Batch ID G-JUL25SAT03-0807 Package 888639369732839…" at bounding box center [199, 151] width 322 height 37
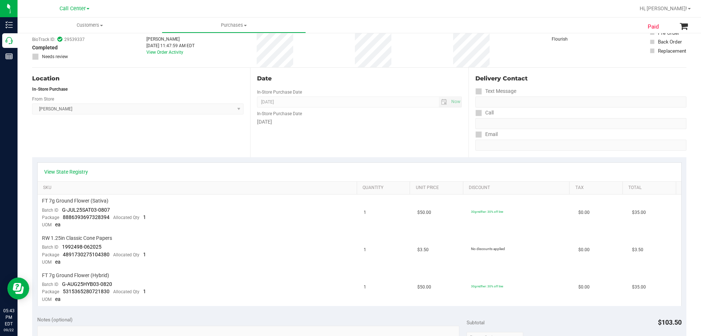
scroll to position [0, 0]
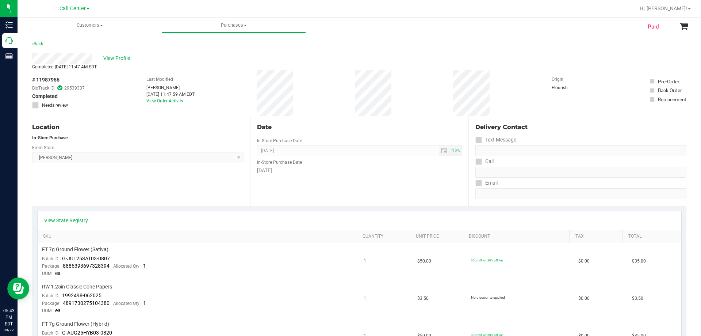
click at [95, 92] on div "# 11987955 BioTrack ID: 29539337 Completed Needs review Last Modified Cristian …" at bounding box center [359, 93] width 654 height 46
click at [52, 80] on span "# 11987955" at bounding box center [45, 80] width 27 height 8
click at [123, 253] on td "FT 7g Ground Flower (Sativa) Batch ID G-JUL25SAT03-0807 Package 888639369732839…" at bounding box center [199, 261] width 322 height 37
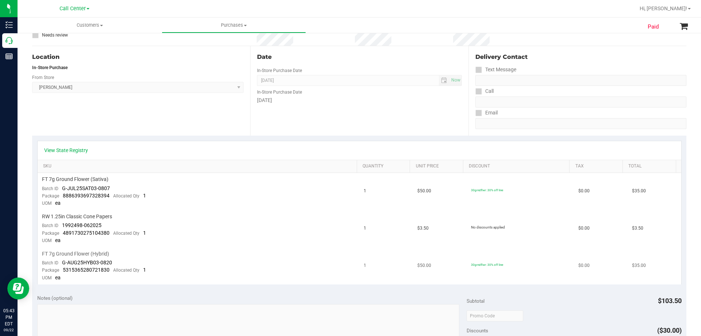
scroll to position [73, 0]
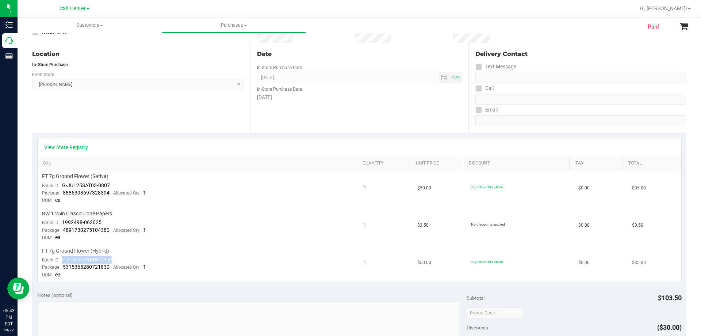
drag, startPoint x: 62, startPoint y: 259, endPoint x: 124, endPoint y: 259, distance: 61.7
click at [124, 259] on td "FT 7g Ground Flower (Hybrid) Batch ID G-AUG25HYB03-0820 Package 531536528072183…" at bounding box center [199, 262] width 322 height 37
click at [74, 246] on td "FT 7g Ground Flower (Hybrid) Batch ID G-AUG25HYB03-0820 Package 531536528072183…" at bounding box center [199, 262] width 322 height 37
drag, startPoint x: 42, startPoint y: 250, endPoint x: 130, endPoint y: 244, distance: 88.9
click at [116, 251] on div "FT 7g Ground Flower (Hybrid)" at bounding box center [198, 250] width 313 height 7
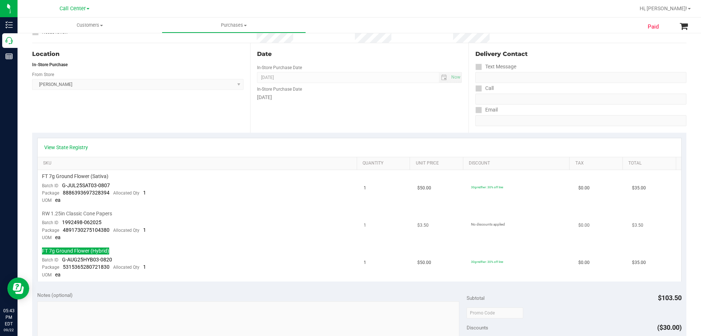
click at [121, 214] on div "RW 1.25in Classic Cone Papers" at bounding box center [198, 213] width 313 height 7
drag, startPoint x: 62, startPoint y: 184, endPoint x: 119, endPoint y: 185, distance: 56.3
click at [119, 185] on td "FT 7g Ground Flower (Sativa) Batch ID G-JUL25SAT03-0807 Package 888639369732839…" at bounding box center [199, 188] width 322 height 37
click at [75, 180] on span "FT 7g Ground Flower (Sativa)" at bounding box center [75, 176] width 66 height 7
drag, startPoint x: 41, startPoint y: 176, endPoint x: 113, endPoint y: 174, distance: 71.6
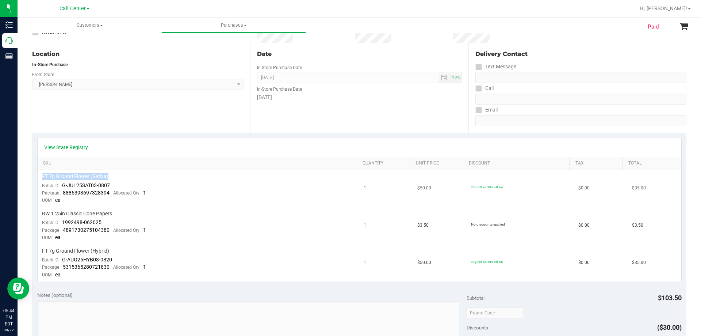
click at [113, 174] on td "FT 7g Ground Flower (Sativa) Batch ID G-JUL25SAT03-0807 Package 888639369732839…" at bounding box center [199, 188] width 322 height 37
click at [77, 267] on span "5315365280721830" at bounding box center [86, 267] width 47 height 6
click at [102, 266] on span "5315365280721830" at bounding box center [86, 267] width 47 height 6
drag, startPoint x: 61, startPoint y: 266, endPoint x: 108, endPoint y: 266, distance: 46.4
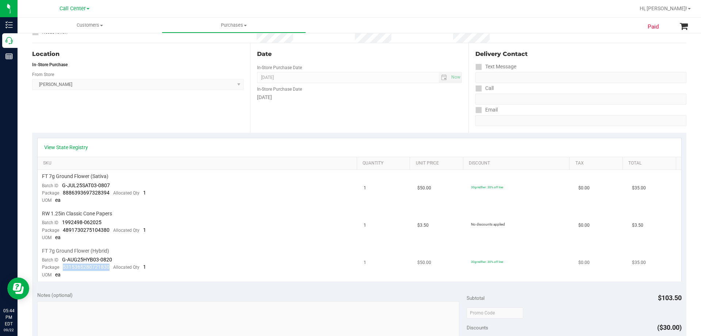
click at [108, 266] on div "Package 5315365280721830 Allocated Qty 1" at bounding box center [94, 266] width 104 height 7
click at [83, 197] on td "FT 7g Ground Flower (Sativa) Batch ID G-JUL25SAT03-0807 Package 888639369732839…" at bounding box center [199, 188] width 322 height 37
drag, startPoint x: 62, startPoint y: 192, endPoint x: 111, endPoint y: 194, distance: 49.3
click at [111, 194] on div "Package 8886393697328394 Allocated Qty 1" at bounding box center [94, 192] width 104 height 7
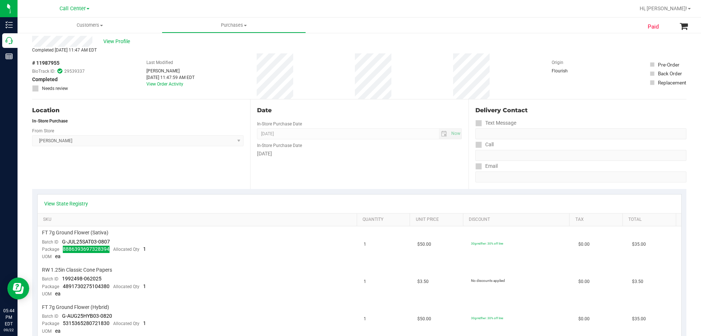
scroll to position [0, 0]
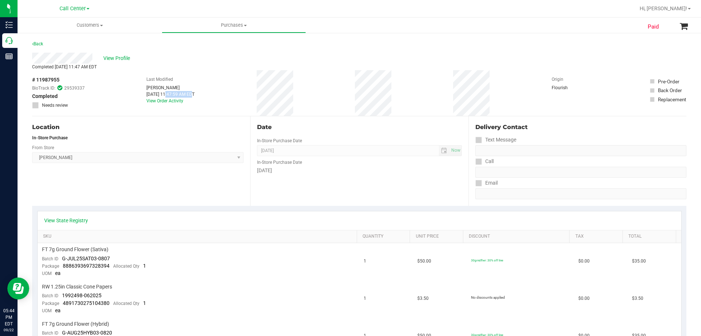
drag, startPoint x: 143, startPoint y: 92, endPoint x: 168, endPoint y: 92, distance: 24.8
click at [168, 92] on div "Sep 22, 2025 11:47:59 AM EDT" at bounding box center [170, 94] width 48 height 7
drag, startPoint x: 52, startPoint y: 156, endPoint x: 33, endPoint y: 160, distance: 19.4
click at [52, 156] on span "Clermont WC Select Store Bonita Springs WC Boynton Beach WC Bradenton WC Brando…" at bounding box center [137, 157] width 211 height 11
click at [44, 157] on span "Clermont WC Select Store Bonita Springs WC Boynton Beach WC Bradenton WC Brando…" at bounding box center [137, 157] width 211 height 11
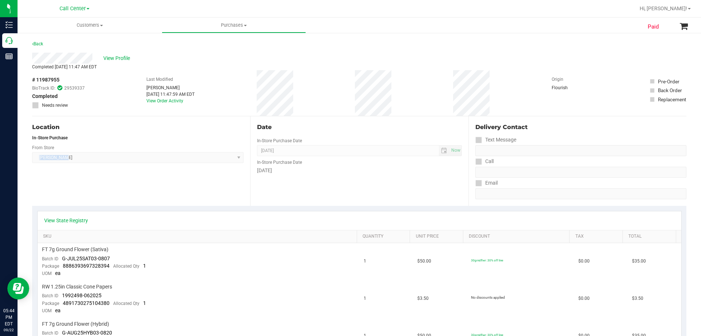
drag, startPoint x: 37, startPoint y: 158, endPoint x: 115, endPoint y: 161, distance: 77.8
click at [115, 161] on span "Clermont WC Select Store Bonita Springs WC Boynton Beach WC Bradenton WC Brando…" at bounding box center [137, 157] width 211 height 11
click at [108, 58] on span "View Profile" at bounding box center [117, 58] width 29 height 8
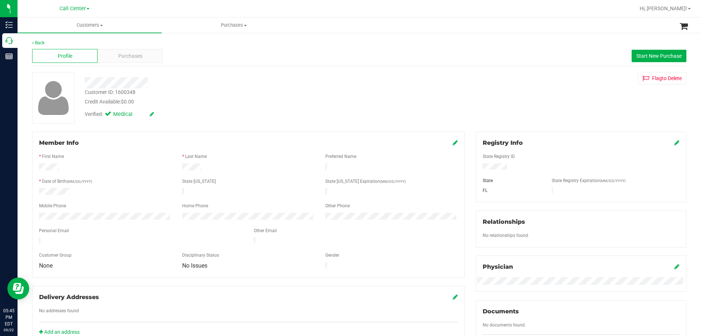
click at [131, 92] on div "Customer ID: 1600348" at bounding box center [110, 92] width 51 height 8
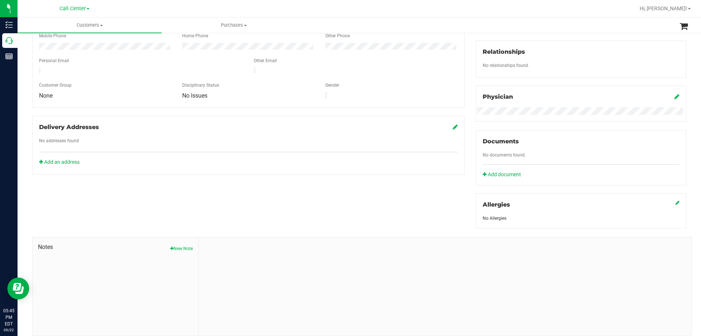
scroll to position [183, 0]
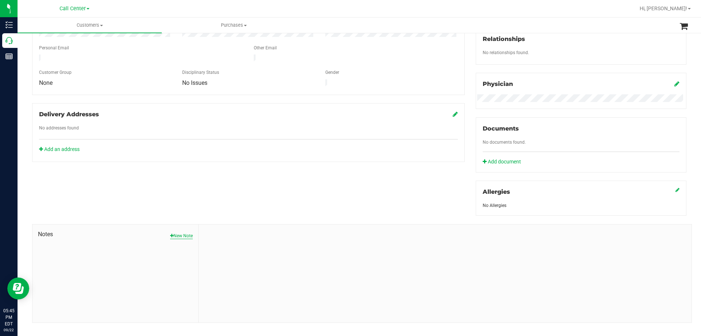
click at [181, 237] on button "New Note" at bounding box center [181, 235] width 23 height 7
click at [234, 252] on input "Note Title" at bounding box center [445, 254] width 482 height 11
type input "Complaint: Product - POSSIBLE EXCHANGE"
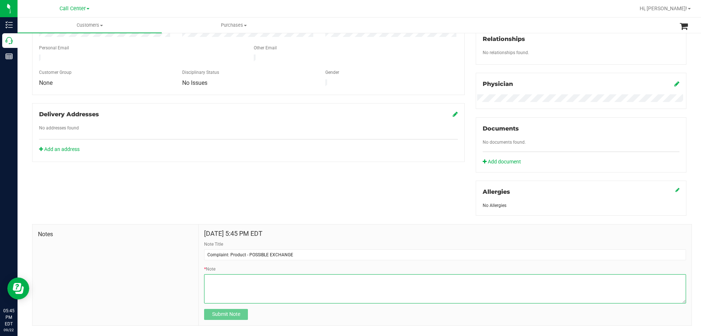
click at [260, 288] on textarea "* Note" at bounding box center [445, 288] width 482 height 29
paste textarea "Order Number: 11987955 Product Name: FT 7g Ground Flower (Hybrid), FT 7g Ground…"
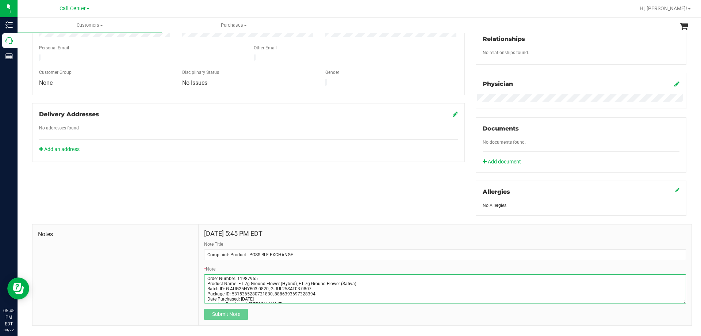
scroll to position [39, 0]
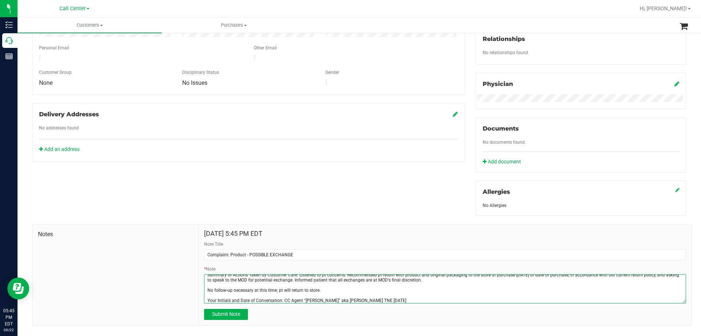
type textarea "Order Number: 11987955 Product Name: FT 7g Ground Flower (Hybrid), FT 7g Ground…"
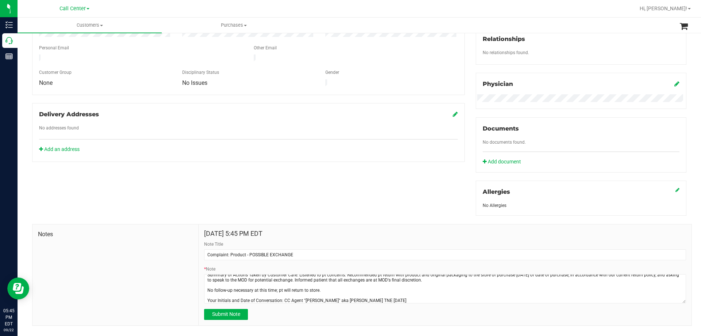
click at [169, 274] on div "Notes" at bounding box center [115, 274] width 166 height 101
click at [219, 314] on span "Submit Note" at bounding box center [226, 314] width 28 height 6
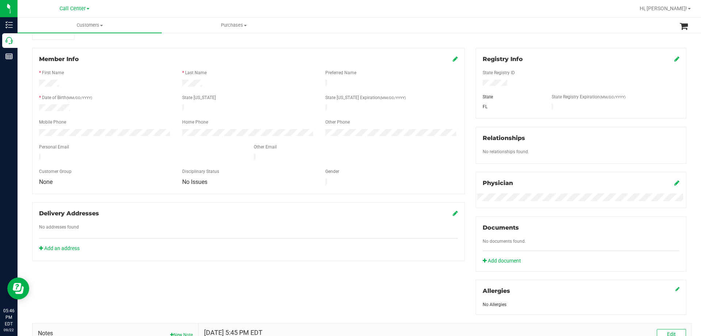
scroll to position [0, 0]
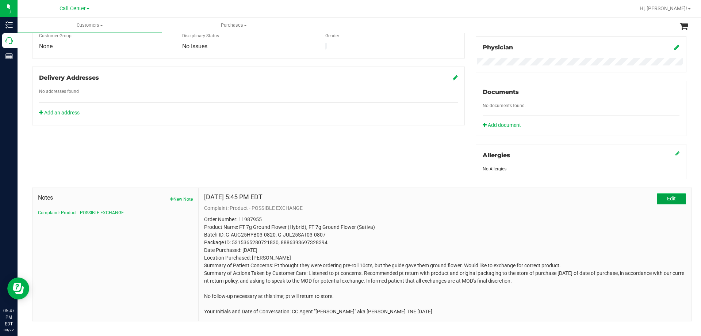
click at [661, 197] on button "Edit" at bounding box center [671, 198] width 29 height 11
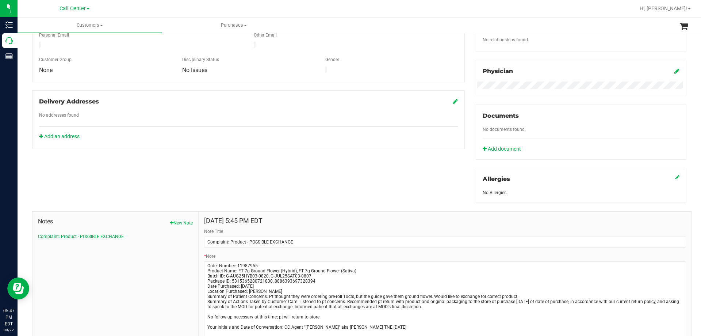
drag, startPoint x: 680, startPoint y: 287, endPoint x: 683, endPoint y: 350, distance: 63.3
click at [683, 335] on html "Inventory Call Center Reports 05:47 PM EDT 09/22/2025 09/22 Call Center Bonita …" at bounding box center [350, 168] width 701 height 336
drag, startPoint x: 271, startPoint y: 294, endPoint x: 324, endPoint y: 293, distance: 52.2
click at [324, 293] on textarea "* Note" at bounding box center [445, 307] width 482 height 92
drag, startPoint x: 330, startPoint y: 296, endPoint x: 333, endPoint y: 293, distance: 4.7
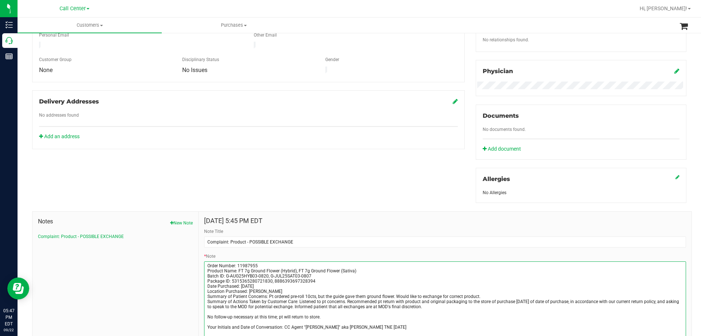
click at [333, 293] on textarea "* Note" at bounding box center [445, 307] width 482 height 92
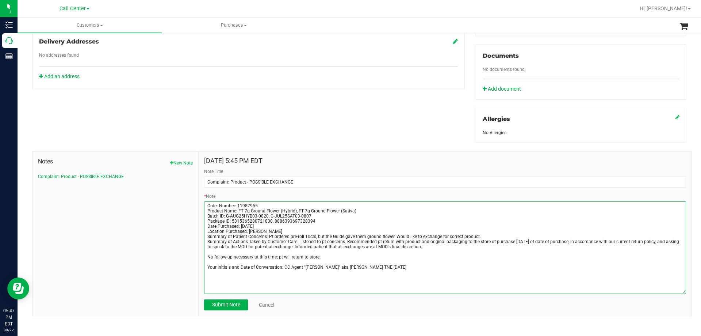
scroll to position [259, 0]
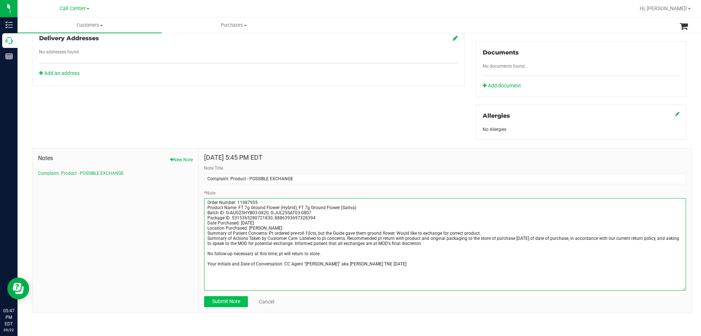
type textarea "Order Number: 11987955 Product Name: FT 7g Ground Flower (Hybrid), FT 7g Ground…"
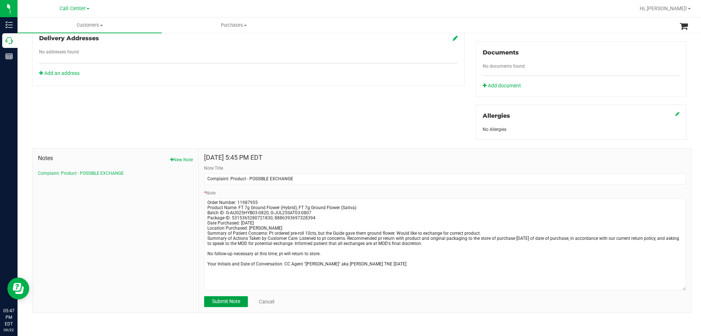
click at [215, 298] on span "Submit Note" at bounding box center [226, 301] width 28 height 6
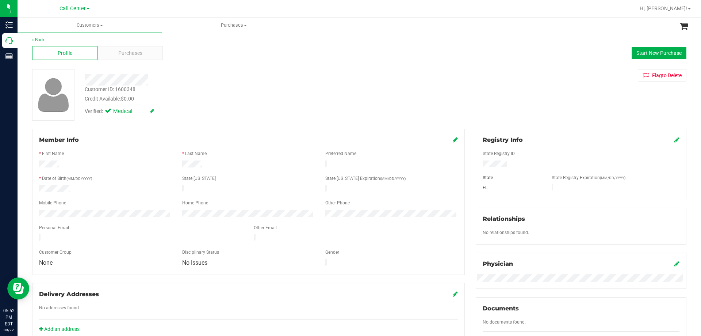
scroll to position [0, 0]
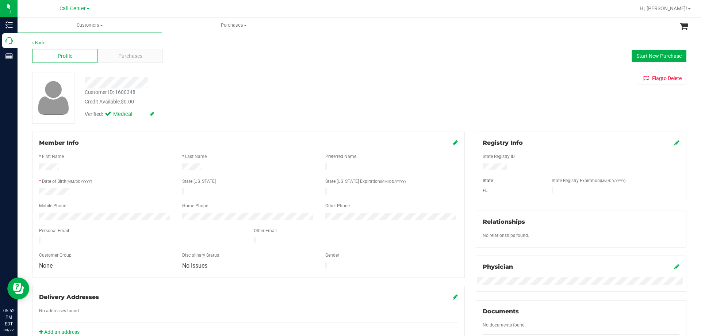
click at [128, 48] on div "Profile Purchases Start New Purchase" at bounding box center [359, 56] width 654 height 20
click at [129, 52] on span "Purchases" at bounding box center [130, 56] width 24 height 8
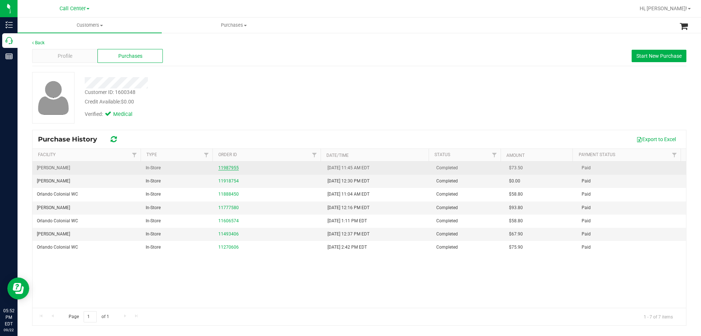
click at [231, 165] on link "11987955" at bounding box center [228, 167] width 20 height 5
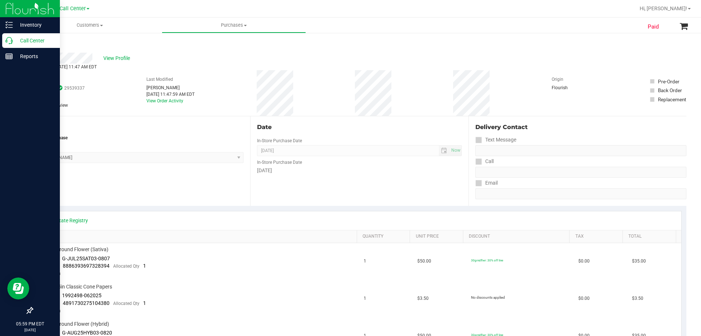
click at [25, 39] on p "Call Center" at bounding box center [35, 40] width 44 height 9
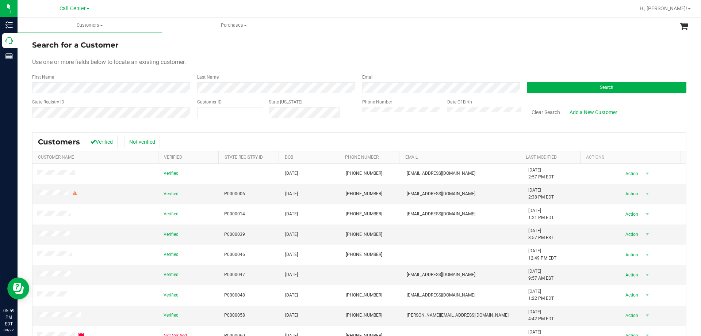
click at [369, 118] on div "Phone Number" at bounding box center [402, 112] width 80 height 26
click at [555, 85] on button "Search" at bounding box center [607, 87] width 160 height 11
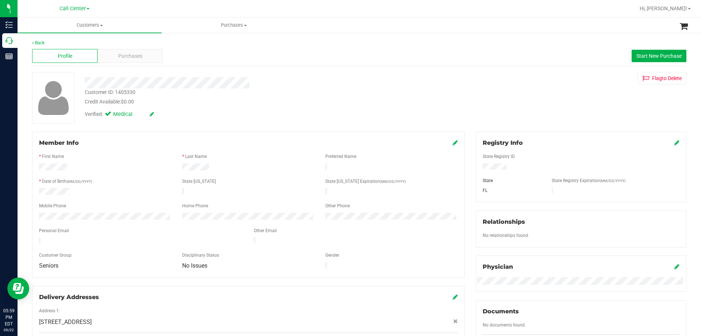
click at [243, 119] on div "Verified: Medical" at bounding box center [245, 114] width 333 height 16
click at [381, 107] on div "Verified: Medical" at bounding box center [245, 114] width 333 height 16
click at [118, 60] on div "Purchases" at bounding box center [129, 56] width 65 height 14
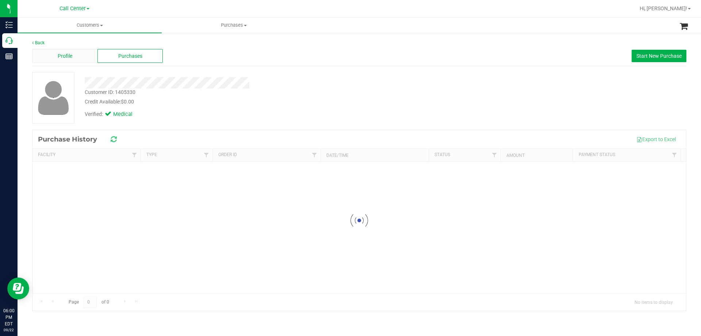
click at [80, 58] on div "Profile" at bounding box center [64, 56] width 65 height 14
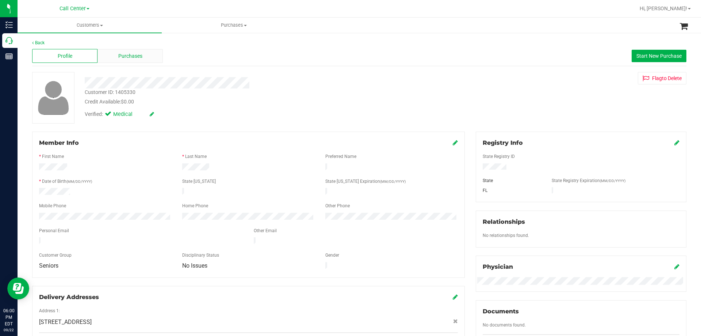
click at [127, 58] on span "Purchases" at bounding box center [130, 56] width 24 height 8
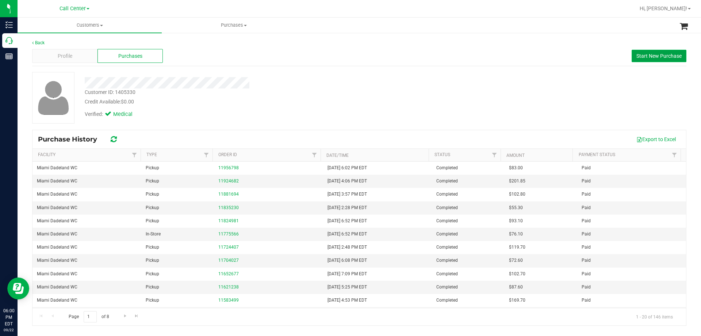
click at [635, 59] on button "Start New Purchase" at bounding box center [659, 56] width 55 height 12
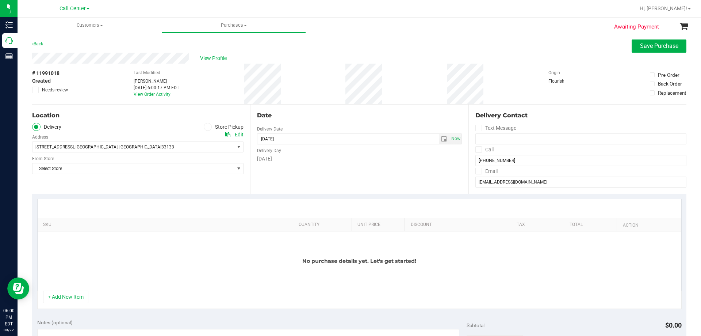
click at [206, 127] on icon at bounding box center [208, 127] width 4 height 0
click at [0, 0] on input "Store Pickup" at bounding box center [0, 0] width 0 height 0
click at [122, 147] on span "Select Store" at bounding box center [133, 147] width 202 height 10
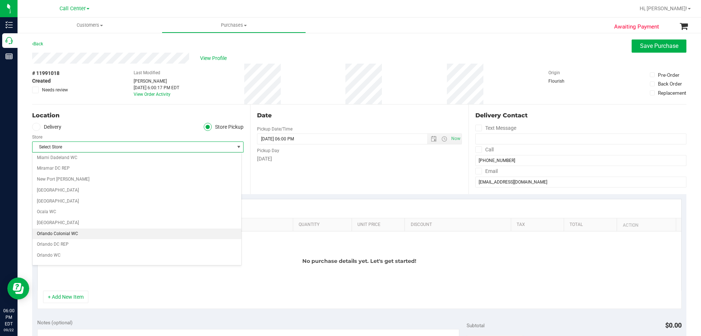
scroll to position [256, 0]
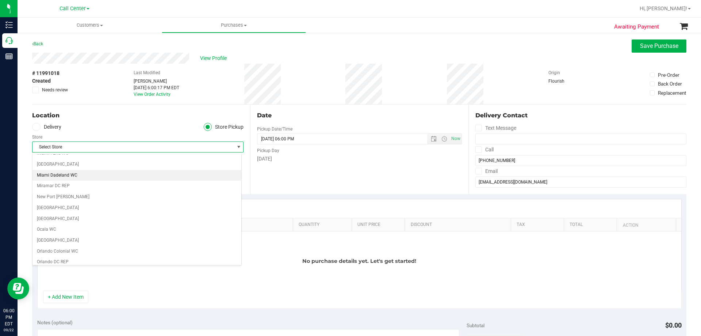
click at [85, 175] on li "Miami Dadeland WC" at bounding box center [136, 175] width 209 height 11
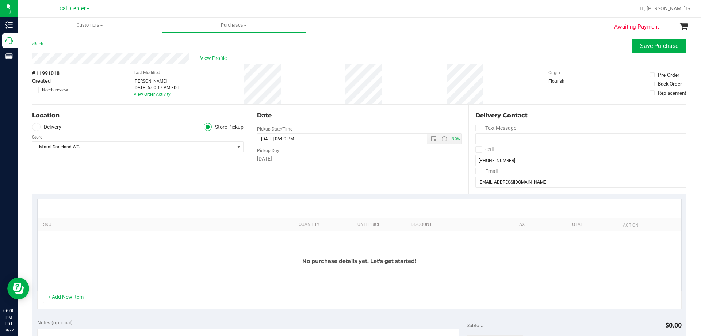
click at [208, 242] on div "No purchase details yet. Let's get started!" at bounding box center [360, 260] width 644 height 59
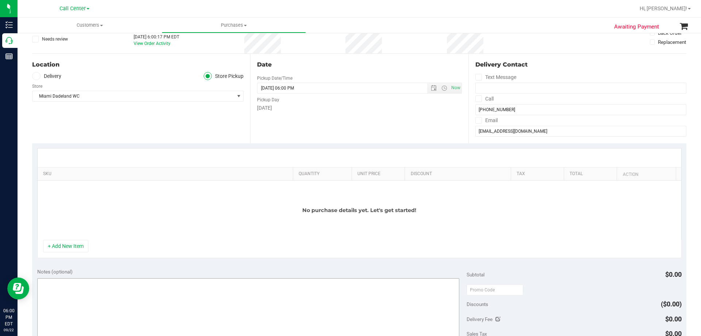
scroll to position [110, 0]
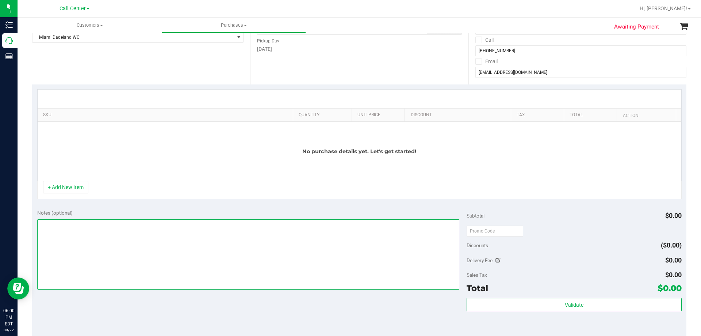
click at [116, 263] on textarea at bounding box center [248, 254] width 422 height 70
paste textarea "Order Submitted by Customer Care - CC TNE 09/22/2025"
type textarea "Order Submitted by Customer Care - CC TNE 09/22/2025"
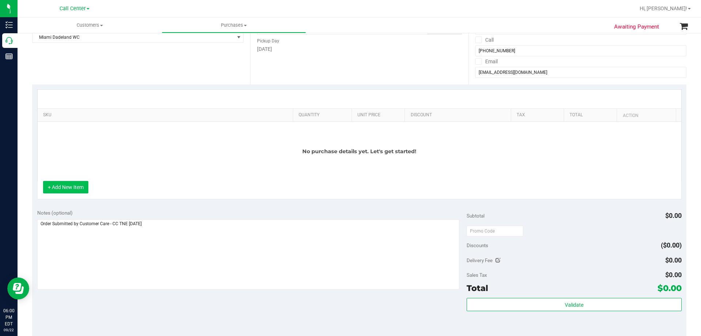
click at [79, 184] on button "+ Add New Item" at bounding box center [65, 187] width 45 height 12
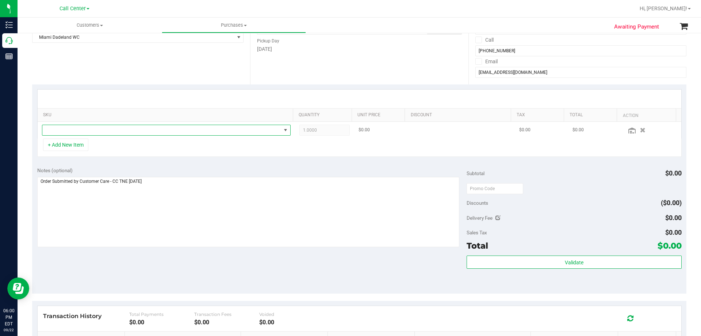
click at [141, 127] on span "NO DATA FOUND" at bounding box center [161, 130] width 239 height 10
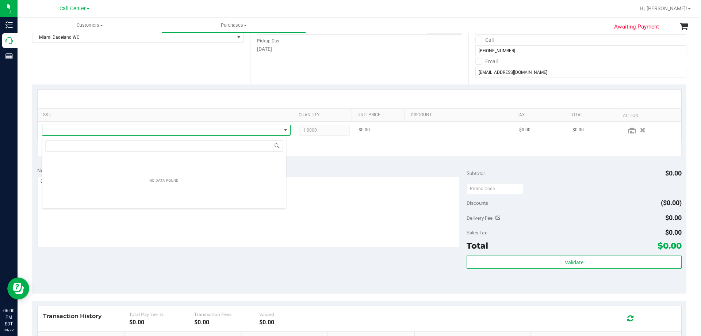
scroll to position [11, 244]
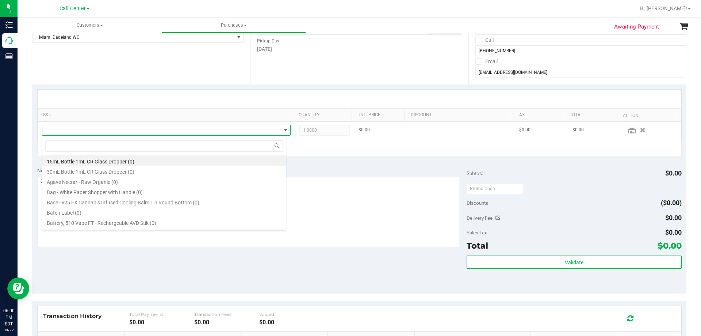
type input "h"
type input "ground flower"
click at [152, 167] on li "FT 7g Ground Flower (Hybrid) (3)" at bounding box center [164, 170] width 244 height 10
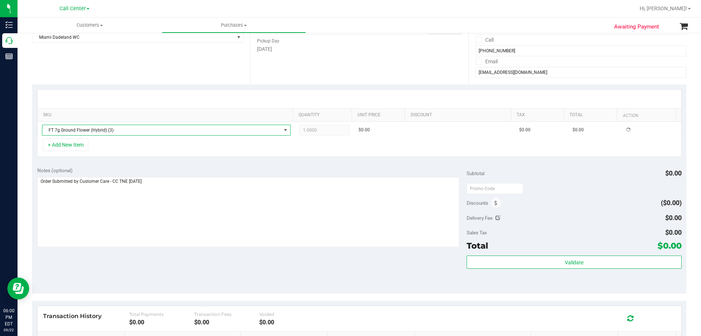
click at [143, 150] on div "+ Add New Item" at bounding box center [359, 147] width 645 height 18
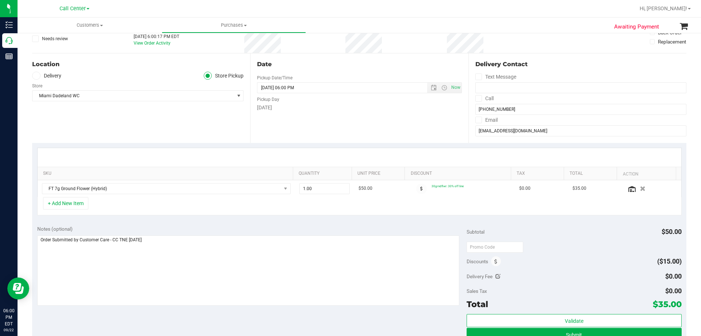
scroll to position [0, 0]
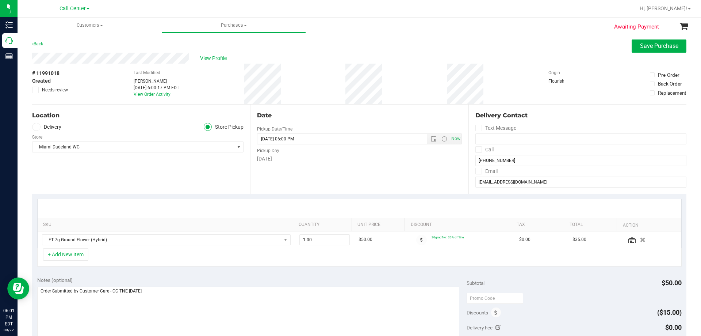
click at [155, 180] on div "Location Delivery Store Pickup Store Miami Dadeland WC Select Store Bonita Spri…" at bounding box center [141, 148] width 218 height 89
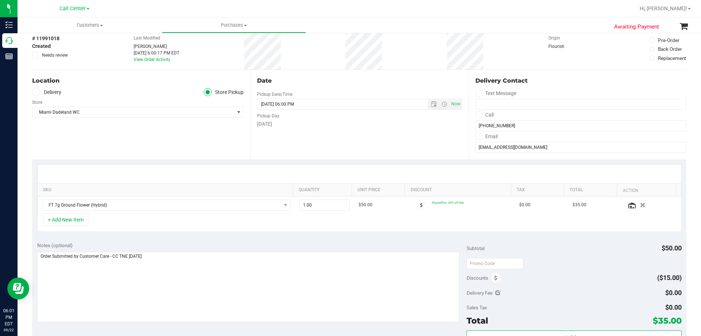
scroll to position [73, 0]
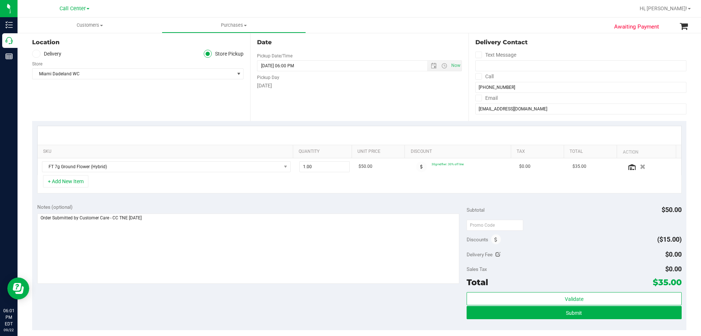
click at [227, 187] on div "+ Add New Item" at bounding box center [359, 184] width 645 height 18
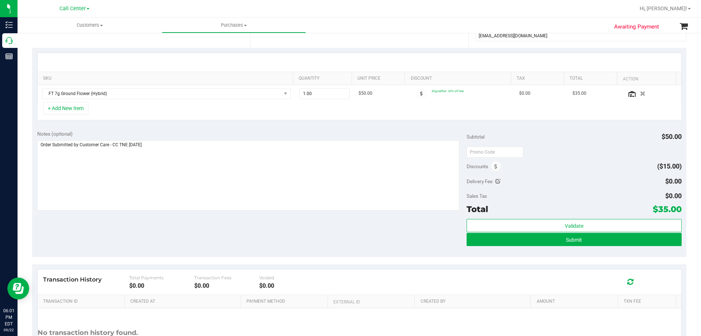
click at [180, 230] on div "Notes (optional) Subtotal $50.00 Discounts ($15.00) Delivery Fee $0.00 Sales Ta…" at bounding box center [359, 190] width 654 height 131
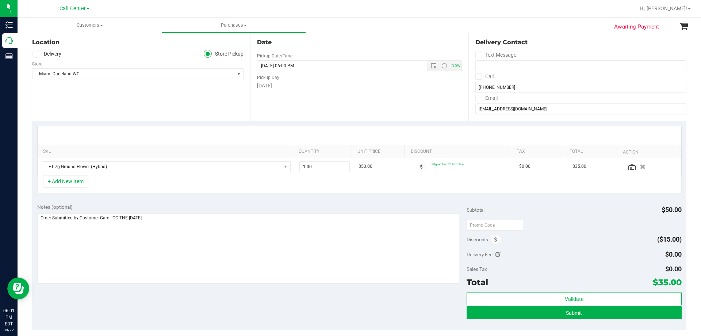
click at [284, 199] on div "Notes (optional) Subtotal $50.00 Discounts ($15.00) Delivery Fee $0.00 Sales Ta…" at bounding box center [359, 263] width 654 height 131
click at [73, 184] on button "+ Add New Item" at bounding box center [65, 181] width 45 height 12
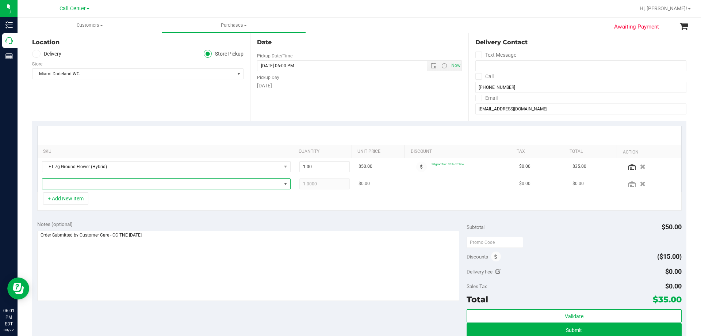
click at [125, 184] on span "NO DATA FOUND" at bounding box center [161, 184] width 239 height 10
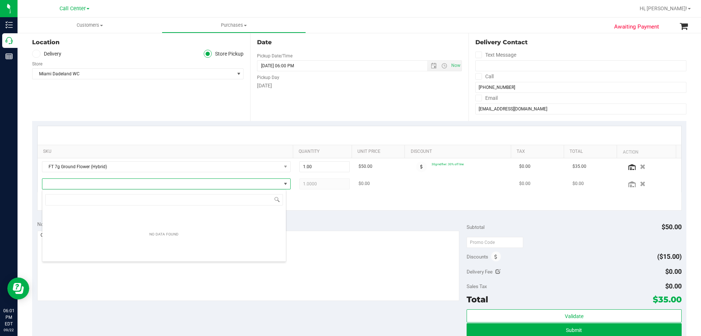
scroll to position [11, 244]
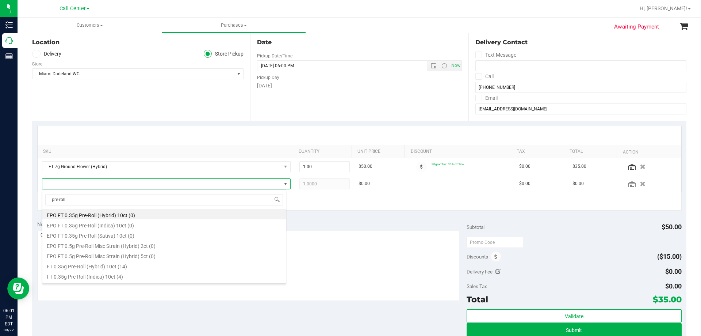
drag, startPoint x: 74, startPoint y: 198, endPoint x: 29, endPoint y: 198, distance: 45.3
click at [29, 198] on body "Inventory Call Center Reports 06:01 PM EDT 09/22/2025 09/22 Call Center Bonita …" at bounding box center [350, 168] width 701 height 336
type input "10ct"
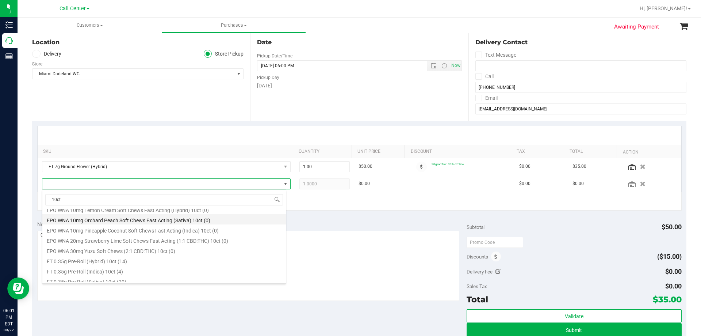
scroll to position [110, 0]
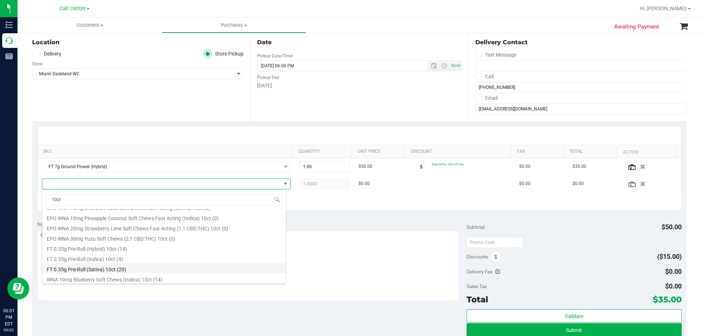
click at [116, 265] on li "FT 0.35g Pre-Roll (Sativa) 10ct (20)" at bounding box center [164, 268] width 244 height 10
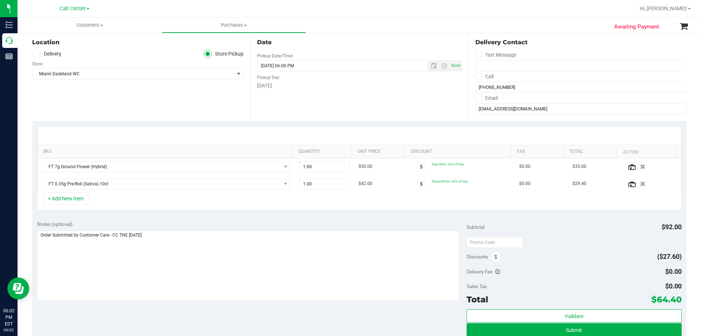
click at [194, 195] on div "+ Add New Item" at bounding box center [359, 201] width 645 height 18
click at [170, 200] on div "+ Add New Item" at bounding box center [359, 201] width 645 height 18
click at [139, 207] on div "+ Add New Item" at bounding box center [359, 201] width 645 height 18
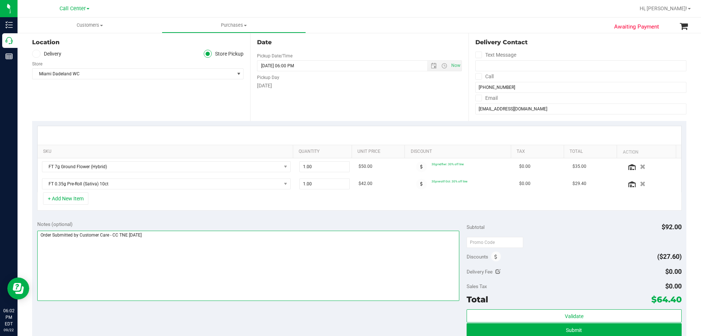
click at [195, 241] on textarea at bounding box center [248, 265] width 422 height 70
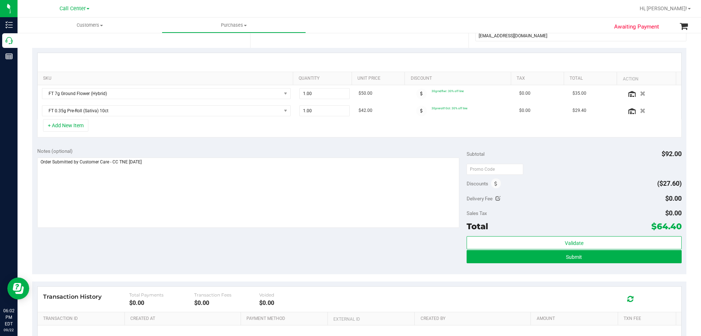
click at [151, 251] on div "Notes (optional) Subtotal $92.00 Discounts ($27.60) Delivery Fee $0.00 Sales Ta…" at bounding box center [359, 207] width 654 height 131
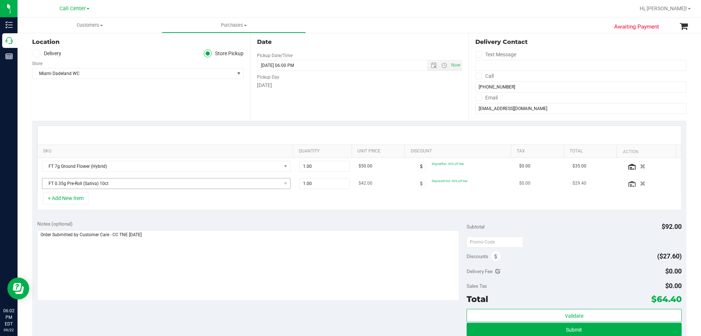
scroll to position [73, 0]
click at [83, 196] on button "+ Add New Item" at bounding box center [65, 198] width 45 height 12
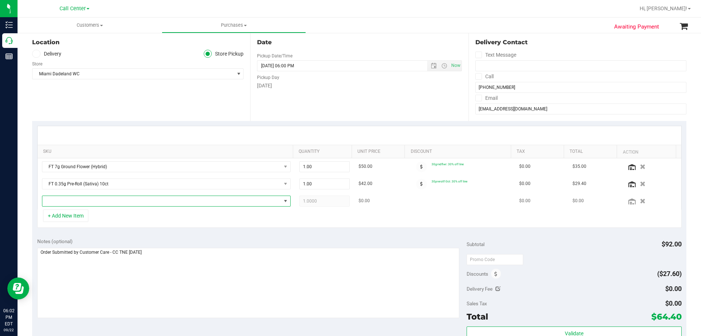
click at [146, 199] on span "NO DATA FOUND" at bounding box center [161, 201] width 239 height 10
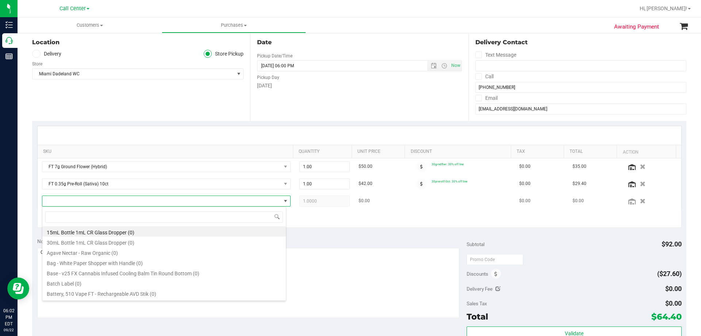
scroll to position [11, 242]
type input "hot mess"
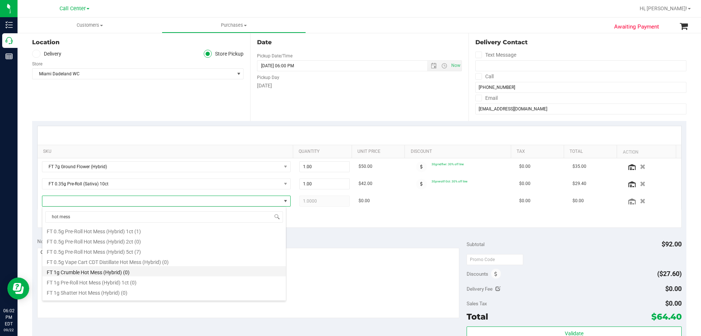
scroll to position [0, 0]
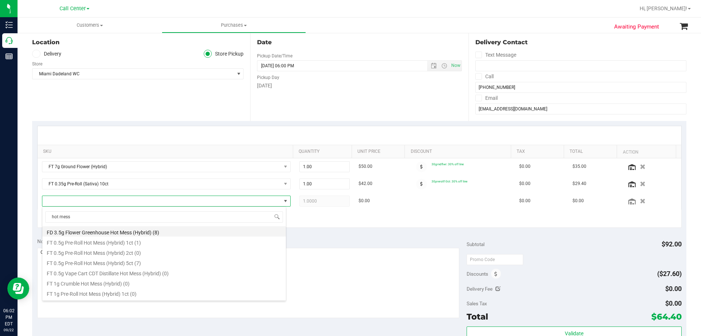
click at [139, 229] on li "FD 3.5g Flower Greenhouse Hot Mess (Hybrid) (8)" at bounding box center [164, 231] width 244 height 10
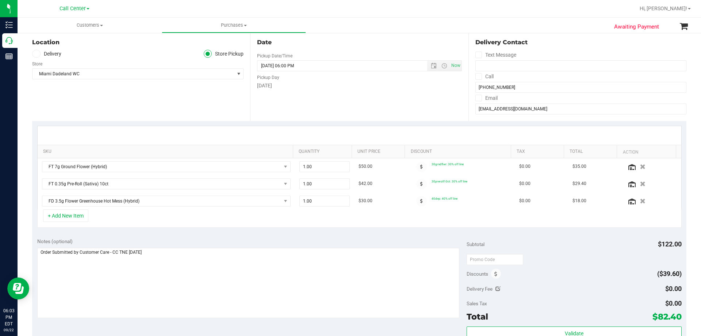
click at [233, 217] on div "+ Add New Item" at bounding box center [359, 218] width 645 height 18
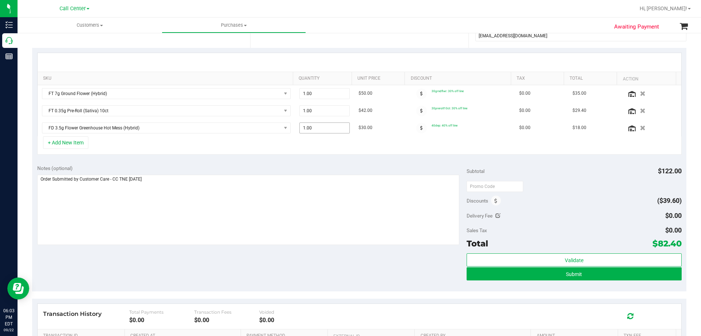
drag, startPoint x: 316, startPoint y: 128, endPoint x: 240, endPoint y: 139, distance: 76.7
click at [242, 138] on div "SKU Quantity Unit Price Discount Tax Total Action FT 7g Ground Flower (Hybrid) …" at bounding box center [359, 104] width 645 height 102
type input "2"
type input "2.00"
click at [312, 158] on div "SKU Quantity Unit Price Discount Tax Total Action FT 7g Ground Flower (Hybrid) …" at bounding box center [359, 104] width 654 height 112
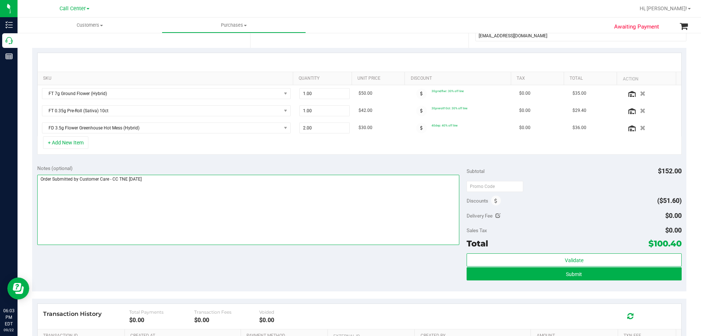
click at [297, 212] on textarea at bounding box center [248, 210] width 422 height 70
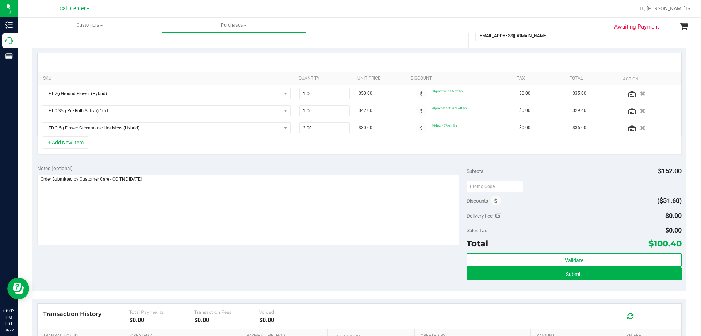
click at [321, 271] on div "Notes (optional) Subtotal $152.00 Discounts ($51.60) Delivery Fee $0.00 Sales T…" at bounding box center [359, 225] width 654 height 131
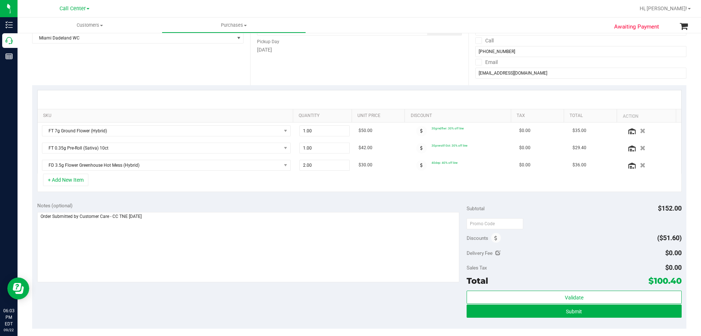
scroll to position [110, 0]
drag, startPoint x: 650, startPoint y: 280, endPoint x: 674, endPoint y: 280, distance: 24.1
click at [674, 280] on span "$100.40" at bounding box center [665, 280] width 33 height 10
click at [668, 278] on span "$100.40" at bounding box center [665, 280] width 33 height 10
click at [649, 280] on span "$100.40" at bounding box center [665, 280] width 33 height 10
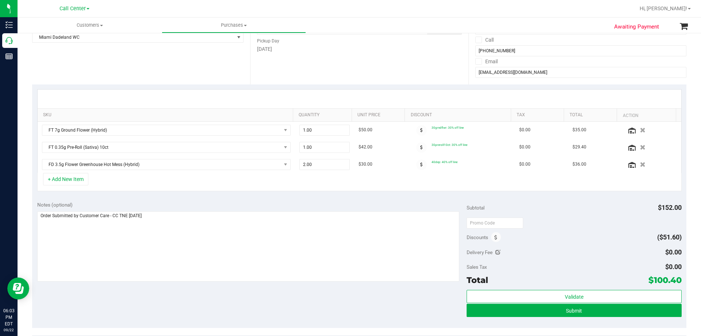
drag, startPoint x: 649, startPoint y: 280, endPoint x: 676, endPoint y: 281, distance: 27.4
click at [676, 281] on span "$100.40" at bounding box center [665, 280] width 33 height 10
click at [571, 248] on div "Delivery Fee $0.00" at bounding box center [574, 251] width 215 height 13
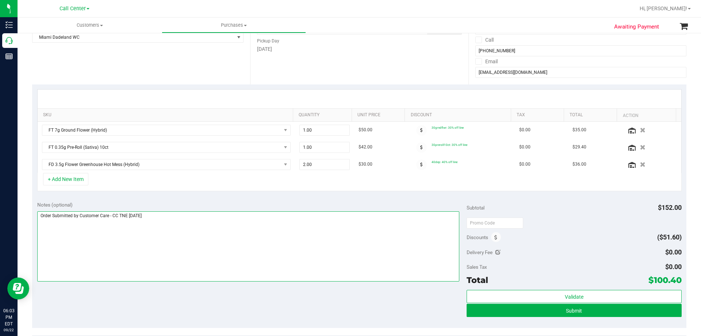
click at [322, 250] on textarea at bounding box center [248, 246] width 422 height 70
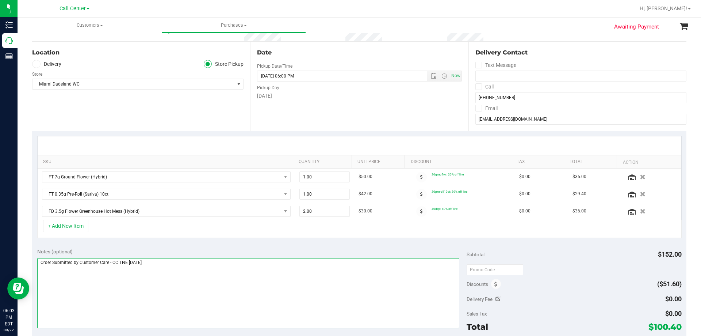
scroll to position [0, 0]
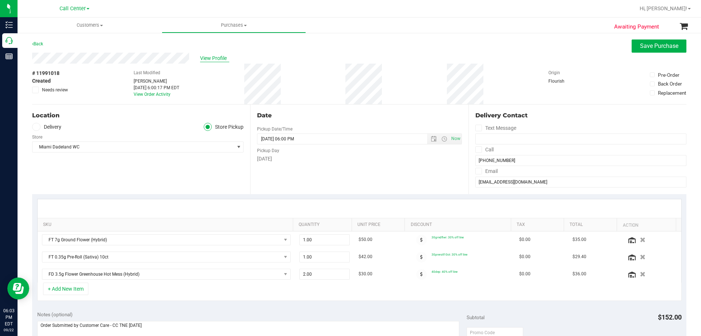
click at [214, 62] on span "View Profile" at bounding box center [214, 58] width 29 height 8
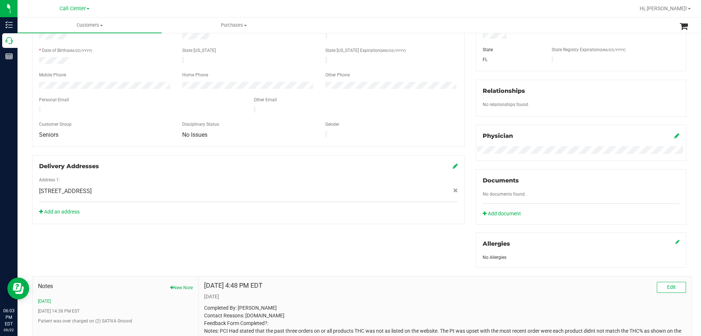
scroll to position [183, 0]
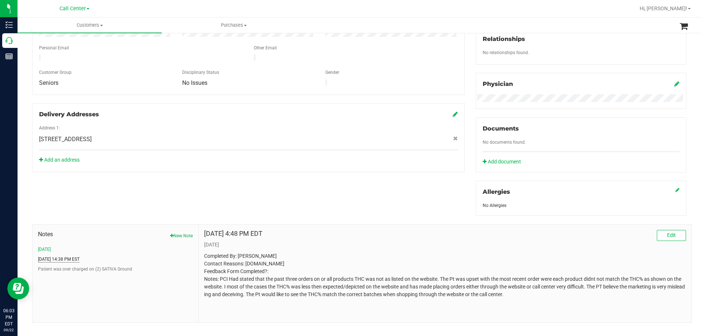
click at [72, 258] on button "1/18/2025 14:38 PM EST" at bounding box center [59, 259] width 42 height 7
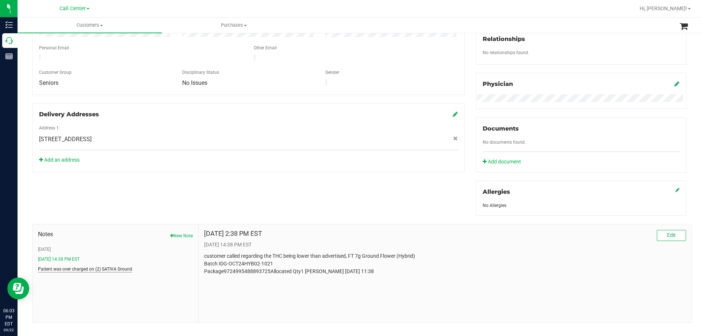
click at [67, 268] on button "Patient was over charged on (2) SATIVA Ground" at bounding box center [85, 268] width 94 height 7
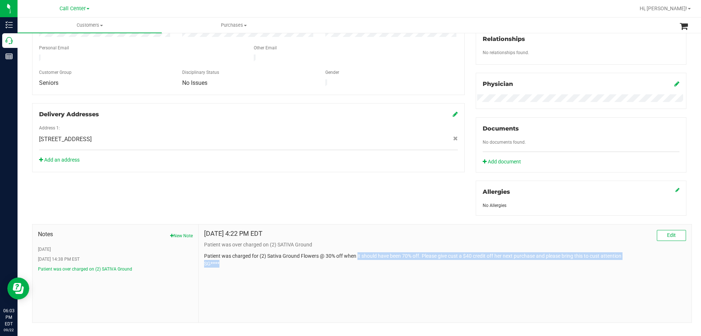
drag, startPoint x: 356, startPoint y: 257, endPoint x: 547, endPoint y: 263, distance: 191.8
click at [547, 263] on p "Patient was charged for (2) Sativa Ground Flowers @ 30% off when it should have…" at bounding box center [445, 259] width 482 height 15
click at [554, 262] on p "Patient was charged for (2) Sativa Ground Flowers @ 30% off when it should have…" at bounding box center [445, 259] width 482 height 15
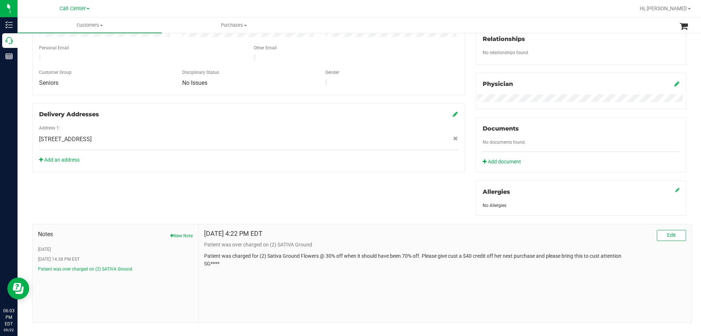
scroll to position [0, 0]
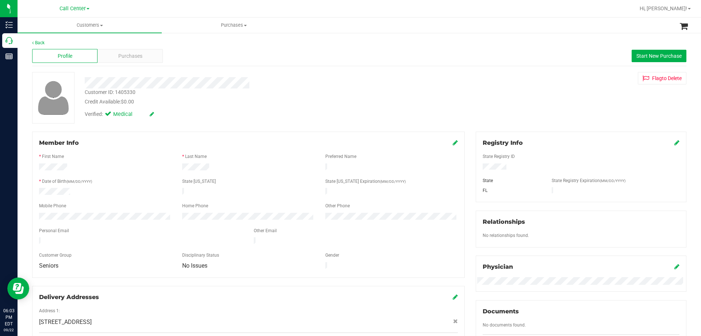
click at [248, 110] on div "Verified: Medical" at bounding box center [245, 114] width 333 height 16
click at [214, 95] on div "Customer ID: 1405330 Credit Available: $0.00" at bounding box center [245, 96] width 333 height 17
click at [134, 55] on span "Purchases" at bounding box center [130, 56] width 24 height 8
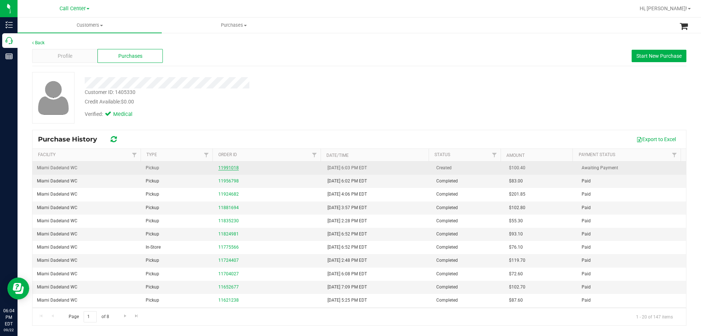
click at [230, 167] on link "11991018" at bounding box center [228, 167] width 20 height 5
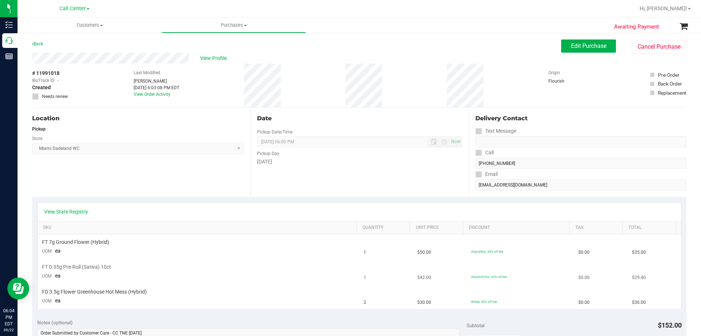
scroll to position [183, 0]
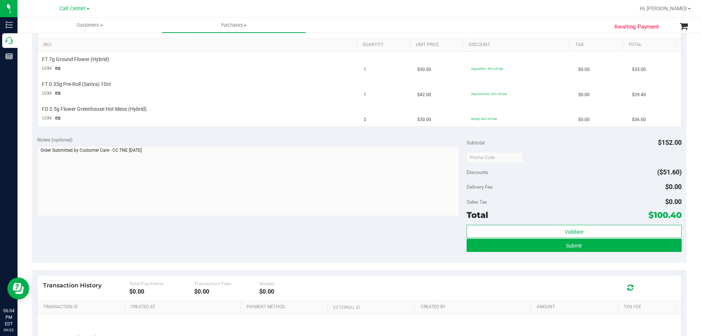
click at [272, 236] on div "Notes (optional) Subtotal $152.00 Discounts ($51.60) Delivery Fee $0.00 Sales T…" at bounding box center [359, 196] width 654 height 131
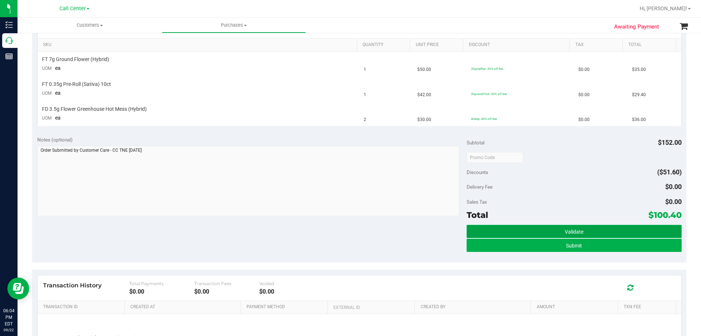
click at [571, 237] on button "Validate" at bounding box center [574, 231] width 215 height 13
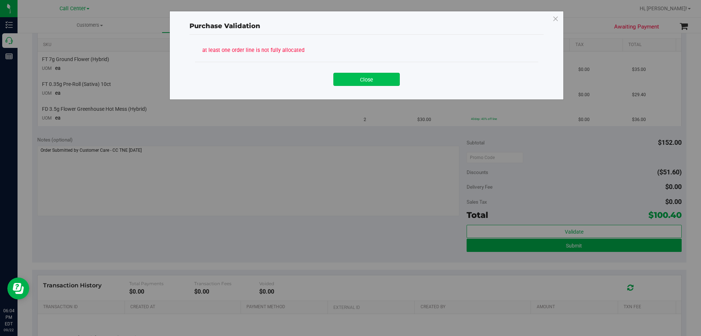
click at [357, 83] on button "Close" at bounding box center [366, 79] width 66 height 13
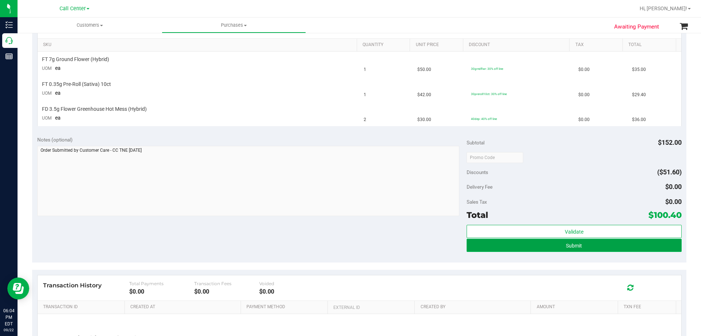
click at [576, 244] on span "Submit" at bounding box center [574, 245] width 16 height 6
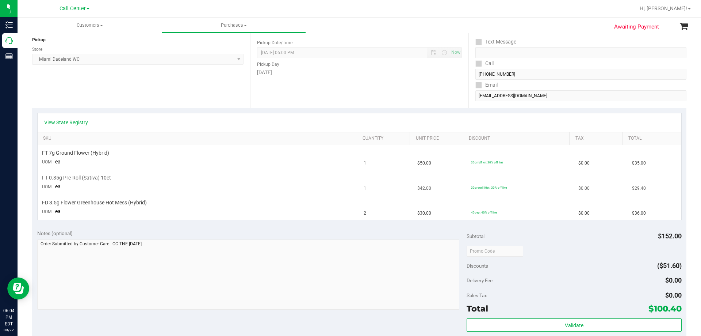
scroll to position [0, 0]
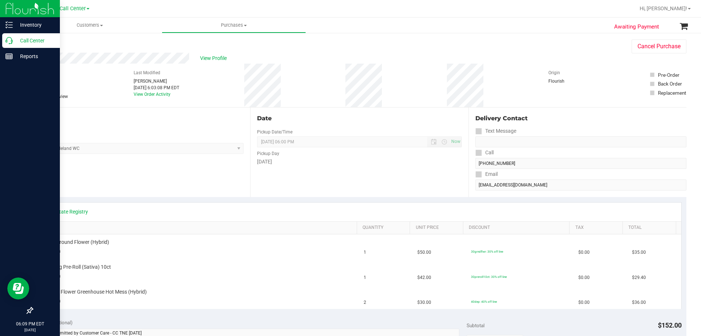
click at [32, 39] on p "Call Center" at bounding box center [35, 40] width 44 height 9
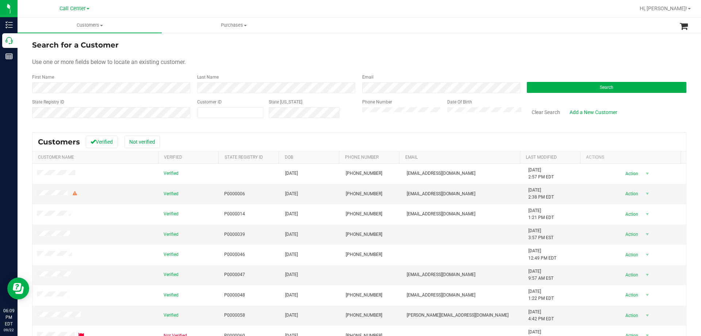
click at [389, 118] on div "Phone Number" at bounding box center [402, 112] width 80 height 26
click at [542, 84] on button "Search" at bounding box center [607, 87] width 160 height 11
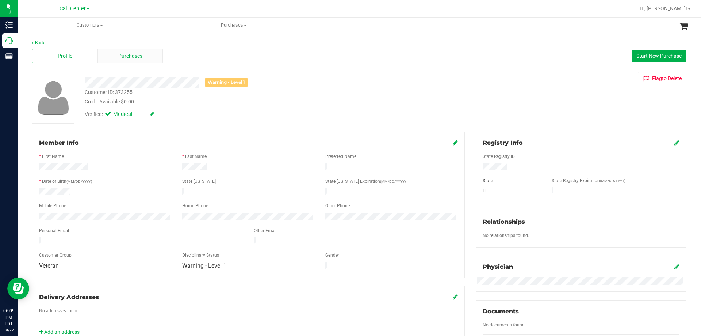
click at [139, 57] on span "Purchases" at bounding box center [130, 56] width 24 height 8
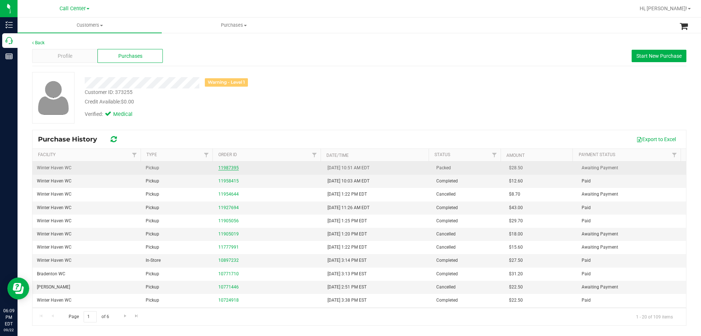
click at [233, 168] on link "11987395" at bounding box center [228, 167] width 20 height 5
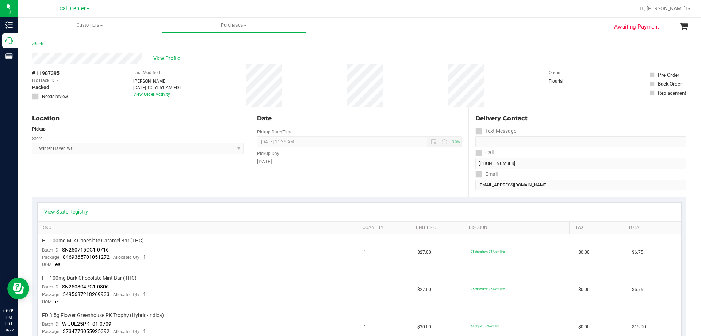
click at [186, 171] on div "Location Pickup Store Winter Haven WC Select Store Bonita Springs WC Boynton Be…" at bounding box center [141, 151] width 218 height 89
drag, startPoint x: 122, startPoint y: 74, endPoint x: 297, endPoint y: 79, distance: 175.0
click at [297, 79] on div "# 11987395 BioTrack ID: - Packed Needs review Last Modified Jordan Dodds Sep 22…" at bounding box center [359, 85] width 654 height 43
drag, startPoint x: 125, startPoint y: 74, endPoint x: 305, endPoint y: 79, distance: 180.1
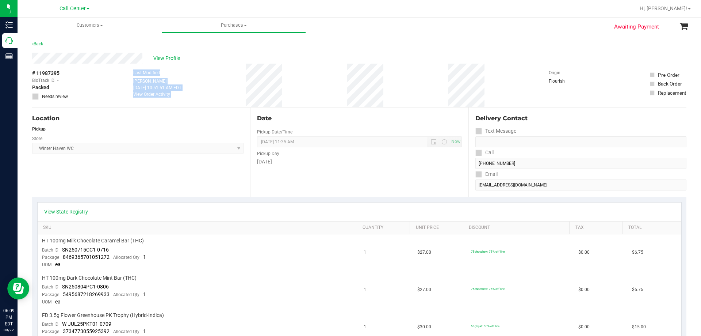
click at [305, 79] on div "# 11987395 BioTrack ID: - Packed Needs review Last Modified Jordan Dodds Sep 22…" at bounding box center [359, 85] width 654 height 43
click at [305, 80] on div "# 11987395 BioTrack ID: - Packed Needs review Last Modified Jordan Dodds Sep 22…" at bounding box center [359, 85] width 654 height 43
drag, startPoint x: 121, startPoint y: 75, endPoint x: 302, endPoint y: 84, distance: 180.6
click at [302, 84] on div "# 11987395 BioTrack ID: - Packed Needs review Last Modified Jordan Dodds Sep 22…" at bounding box center [359, 85] width 654 height 43
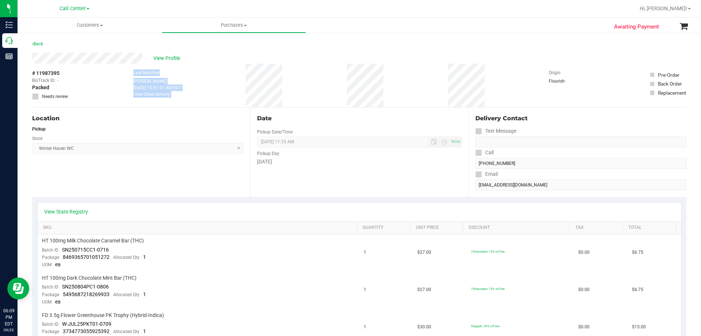
drag, startPoint x: 122, startPoint y: 74, endPoint x: 302, endPoint y: 84, distance: 180.3
click at [302, 84] on div "# 11987395 BioTrack ID: - Packed Needs review Last Modified Jordan Dodds Sep 22…" at bounding box center [359, 85] width 654 height 43
drag, startPoint x: 122, startPoint y: 73, endPoint x: 303, endPoint y: 88, distance: 182.1
click at [303, 88] on div "# 11987395 BioTrack ID: - Packed Needs review Last Modified Jordan Dodds Sep 22…" at bounding box center [359, 85] width 654 height 43
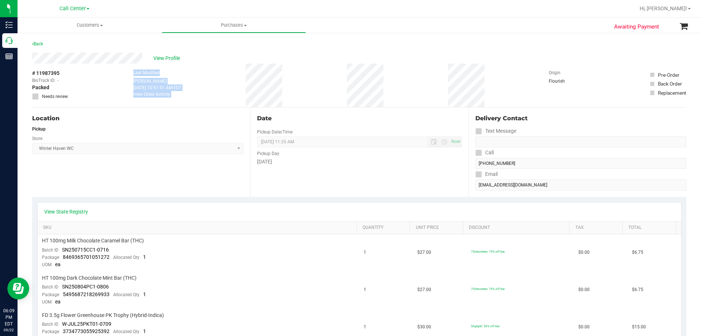
click at [303, 88] on div "# 11987395 BioTrack ID: - Packed Needs review Last Modified Jordan Dodds Sep 22…" at bounding box center [359, 85] width 654 height 43
click at [286, 83] on div "# 11987395 BioTrack ID: - Packed Needs review Last Modified Jordan Dodds Sep 22…" at bounding box center [359, 85] width 654 height 43
click at [300, 78] on div "# 11987395 BioTrack ID: - Packed Needs review Last Modified Jordan Dodds Sep 22…" at bounding box center [359, 85] width 654 height 43
drag, startPoint x: 129, startPoint y: 73, endPoint x: 293, endPoint y: 89, distance: 164.4
click at [293, 89] on div "# 11987395 BioTrack ID: - Packed Needs review Last Modified Jordan Dodds Sep 22…" at bounding box center [359, 85] width 654 height 43
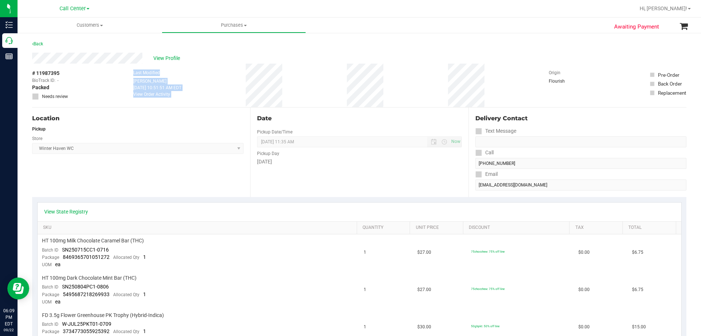
click at [293, 89] on div "# 11987395 BioTrack ID: - Packed Needs review Last Modified Jordan Dodds Sep 22…" at bounding box center [359, 85] width 654 height 43
drag, startPoint x: 128, startPoint y: 73, endPoint x: 290, endPoint y: 84, distance: 162.5
click at [290, 84] on div "# 11987395 BioTrack ID: - Packed Needs review Last Modified Jordan Dodds Sep 22…" at bounding box center [359, 85] width 654 height 43
click at [294, 85] on div "# 11987395 BioTrack ID: - Packed Needs review Last Modified Jordan Dodds Sep 22…" at bounding box center [359, 85] width 654 height 43
drag, startPoint x: 129, startPoint y: 72, endPoint x: 310, endPoint y: 84, distance: 181.2
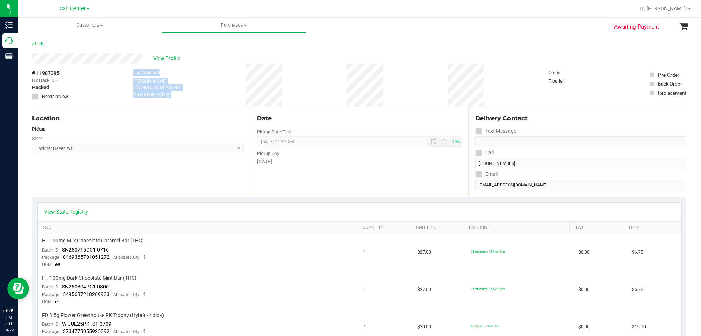
click at [310, 84] on div "# 11987395 BioTrack ID: - Packed Needs review Last Modified Jordan Dodds Sep 22…" at bounding box center [359, 85] width 654 height 43
drag, startPoint x: 115, startPoint y: 72, endPoint x: 299, endPoint y: 87, distance: 184.6
click at [299, 87] on div "# 11987395 BioTrack ID: - Packed Needs review Last Modified Jordan Dodds Sep 22…" at bounding box center [359, 85] width 654 height 43
click at [302, 87] on div "# 11987395 BioTrack ID: - Packed Needs review Last Modified Jordan Dodds Sep 22…" at bounding box center [359, 85] width 654 height 43
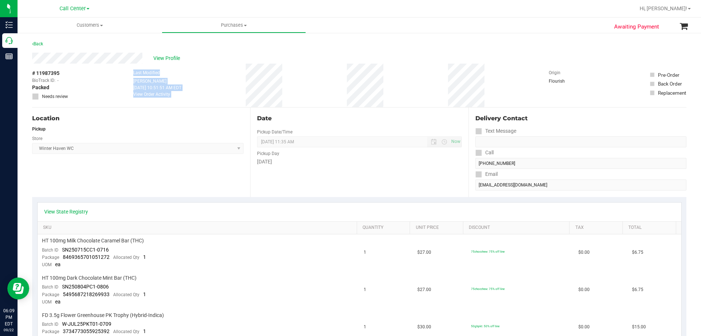
drag, startPoint x: 125, startPoint y: 72, endPoint x: 294, endPoint y: 87, distance: 169.3
click at [294, 87] on div "# 11987395 BioTrack ID: - Packed Needs review Last Modified Jordan Dodds Sep 22…" at bounding box center [359, 85] width 654 height 43
click at [294, 86] on div "# 11987395 BioTrack ID: - Packed Needs review Last Modified Jordan Dodds Sep 22…" at bounding box center [359, 85] width 654 height 43
click at [118, 74] on div "# 11987395 BioTrack ID: - Packed Needs review Last Modified Jordan Dodds Sep 22…" at bounding box center [359, 85] width 654 height 43
drag, startPoint x: 122, startPoint y: 72, endPoint x: 297, endPoint y: 81, distance: 174.8
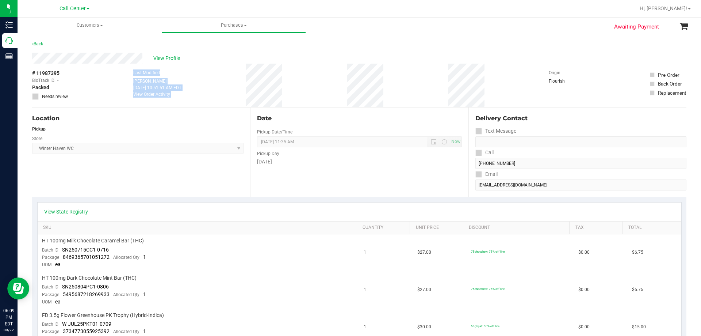
click at [297, 81] on div "# 11987395 BioTrack ID: - Packed Needs review Last Modified Jordan Dodds Sep 22…" at bounding box center [359, 85] width 654 height 43
click at [298, 81] on div "# 11987395 BioTrack ID: - Packed Needs review Last Modified Jordan Dodds Sep 22…" at bounding box center [359, 85] width 654 height 43
drag, startPoint x: 118, startPoint y: 73, endPoint x: 289, endPoint y: 85, distance: 171.3
click at [289, 85] on div "# 11987395 BioTrack ID: - Packed Needs review Last Modified Jordan Dodds Sep 22…" at bounding box center [359, 85] width 654 height 43
click at [290, 86] on div "# 11987395 BioTrack ID: - Packed Needs review Last Modified Jordan Dodds Sep 22…" at bounding box center [359, 85] width 654 height 43
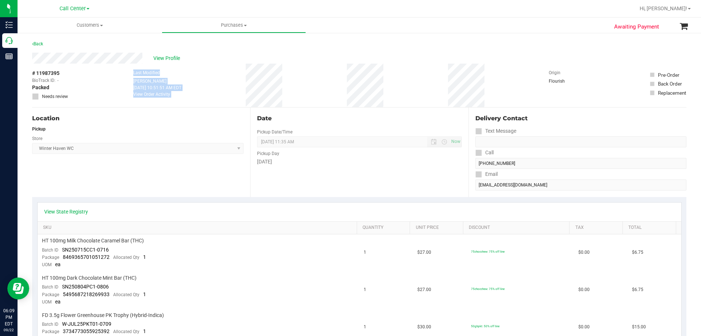
drag, startPoint x: 162, startPoint y: 73, endPoint x: 296, endPoint y: 89, distance: 134.6
click at [296, 89] on div "# 11987395 BioTrack ID: - Packed Needs review Last Modified Jordan Dodds Sep 22…" at bounding box center [359, 85] width 654 height 43
click at [282, 89] on div "# 11987395 BioTrack ID: - Packed Needs review Last Modified Jordan Dodds Sep 22…" at bounding box center [359, 85] width 654 height 43
drag, startPoint x: 126, startPoint y: 73, endPoint x: 289, endPoint y: 81, distance: 163.1
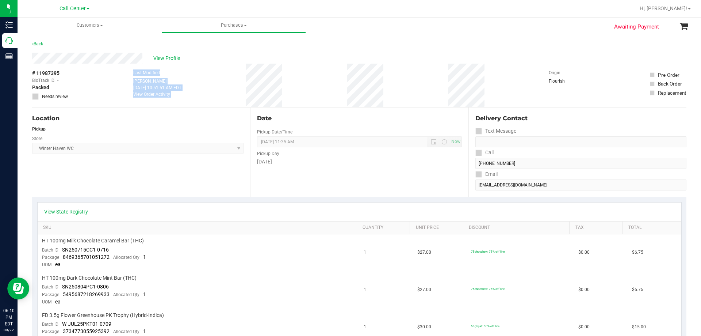
click at [289, 81] on div "# 11987395 BioTrack ID: - Packed Needs review Last Modified Jordan Dodds Sep 22…" at bounding box center [359, 85] width 654 height 43
drag, startPoint x: 129, startPoint y: 72, endPoint x: 304, endPoint y: 93, distance: 176.9
click at [304, 93] on div "# 11987395 BioTrack ID: - Packed Needs review Last Modified Jordan Dodds Sep 22…" at bounding box center [359, 85] width 654 height 43
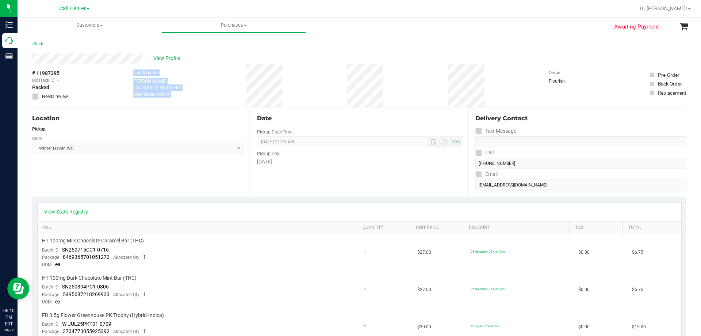
drag, startPoint x: 127, startPoint y: 72, endPoint x: 329, endPoint y: 85, distance: 202.0
click at [329, 85] on div "# 11987395 BioTrack ID: - Packed Needs review Last Modified Jordan Dodds Sep 22…" at bounding box center [359, 85] width 654 height 43
click at [295, 88] on div "# 11987395 BioTrack ID: - Packed Needs review Last Modified Jordan Dodds Sep 22…" at bounding box center [359, 85] width 654 height 43
drag, startPoint x: 123, startPoint y: 74, endPoint x: 403, endPoint y: 85, distance: 279.9
click at [403, 85] on div "# 11987395 BioTrack ID: - Packed Needs review Last Modified Jordan Dodds Sep 22…" at bounding box center [359, 85] width 654 height 43
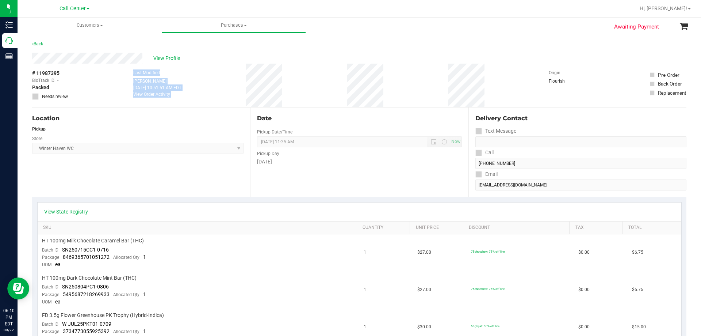
click at [403, 85] on div "# 11987395 BioTrack ID: - Packed Needs review Last Modified Jordan Dodds Sep 22…" at bounding box center [359, 85] width 654 height 43
drag, startPoint x: 116, startPoint y: 71, endPoint x: 391, endPoint y: 88, distance: 275.1
click at [391, 88] on div "# 11987395 BioTrack ID: - Packed Needs review Last Modified Jordan Dodds Sep 22…" at bounding box center [359, 85] width 654 height 43
click at [391, 89] on div "# 11987395 BioTrack ID: - Packed Needs review Last Modified Jordan Dodds Sep 22…" at bounding box center [359, 85] width 654 height 43
drag, startPoint x: 127, startPoint y: 71, endPoint x: 389, endPoint y: 86, distance: 262.6
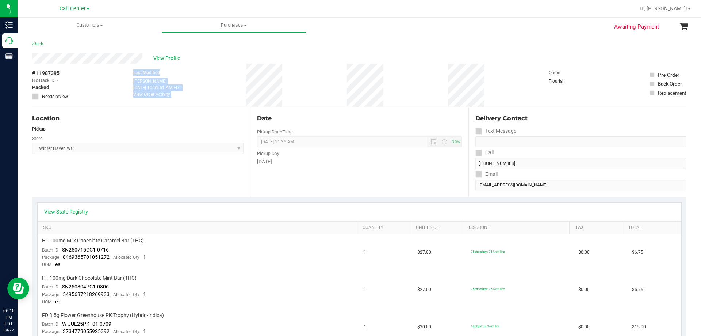
click at [389, 86] on div "# 11987395 BioTrack ID: - Packed Needs review Last Modified Jordan Dodds Sep 22…" at bounding box center [359, 85] width 654 height 43
click at [390, 84] on div "# 11987395 BioTrack ID: - Packed Needs review Last Modified Jordan Dodds Sep 22…" at bounding box center [359, 85] width 654 height 43
click at [119, 73] on div "# 11987395 BioTrack ID: - Packed Needs review Last Modified Jordan Dodds Sep 22…" at bounding box center [359, 85] width 654 height 43
click at [385, 90] on div "# 11987395 BioTrack ID: - Packed Needs review Last Modified Jordan Dodds Sep 22…" at bounding box center [359, 85] width 654 height 43
click at [107, 72] on div "# 11987395 BioTrack ID: - Packed Needs review Last Modified Jordan Dodds Sep 22…" at bounding box center [359, 85] width 654 height 43
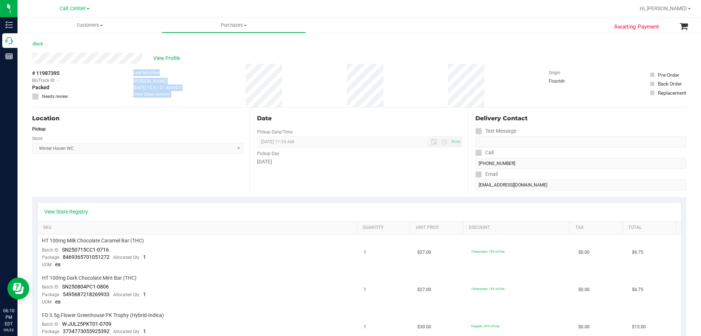
drag, startPoint x: 129, startPoint y: 73, endPoint x: 390, endPoint y: 90, distance: 262.4
click at [417, 92] on div "# 11987395 BioTrack ID: - Packed Needs review Last Modified Jordan Dodds Sep 22…" at bounding box center [359, 85] width 654 height 43
click at [389, 89] on div "# 11987395 BioTrack ID: - Packed Needs review Last Modified Jordan Dodds Sep 22…" at bounding box center [359, 85] width 654 height 43
click at [379, 93] on div "# 11987395 BioTrack ID: - Packed Needs review Last Modified Jordan Dodds Sep 22…" at bounding box center [359, 85] width 654 height 43
drag, startPoint x: 121, startPoint y: 74, endPoint x: 398, endPoint y: 101, distance: 278.1
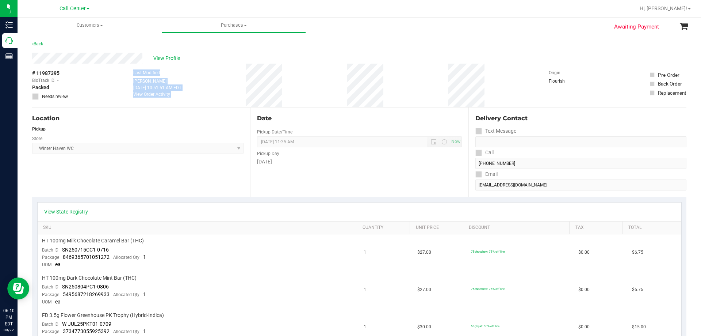
click at [398, 101] on div "# 11987395 BioTrack ID: - Packed Needs review Last Modified Jordan Dodds Sep 22…" at bounding box center [359, 85] width 654 height 43
click at [393, 94] on div "# 11987395 BioTrack ID: - Packed Needs review Last Modified Jordan Dodds Sep 22…" at bounding box center [359, 85] width 654 height 43
click at [236, 53] on div "View Profile" at bounding box center [359, 58] width 654 height 11
drag, startPoint x: 129, startPoint y: 74, endPoint x: 387, endPoint y: 86, distance: 257.7
click at [387, 86] on div "# 11987395 BioTrack ID: - Packed Needs review Last Modified Jordan Dodds Sep 22…" at bounding box center [359, 85] width 654 height 43
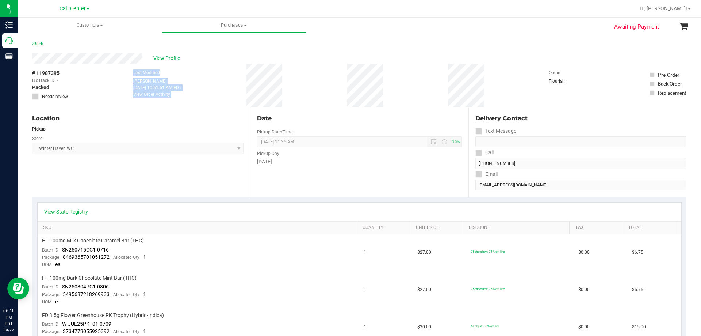
click at [387, 86] on div "# 11987395 BioTrack ID: - Packed Needs review Last Modified Jordan Dodds Sep 22…" at bounding box center [359, 85] width 654 height 43
click at [218, 78] on div "# 11987395 BioTrack ID: - Packed Needs review Last Modified Jordan Dodds Sep 22…" at bounding box center [359, 85] width 654 height 43
drag, startPoint x: 129, startPoint y: 73, endPoint x: 395, endPoint y: 89, distance: 267.1
click at [395, 89] on div "# 11987395 BioTrack ID: - Packed Needs review Last Modified Jordan Dodds Sep 22…" at bounding box center [359, 85] width 654 height 43
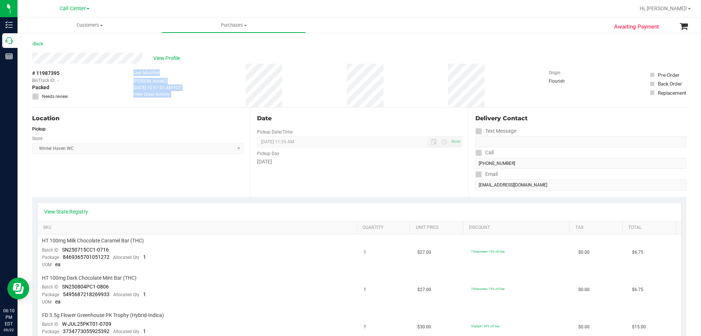
drag, startPoint x: 117, startPoint y: 73, endPoint x: 402, endPoint y: 84, distance: 285.4
click at [402, 84] on div "# 11987395 BioTrack ID: - Packed Needs review Last Modified Jordan Dodds Sep 22…" at bounding box center [359, 85] width 654 height 43
click at [388, 83] on div "# 11987395 BioTrack ID: - Packed Needs review Last Modified Jordan Dodds Sep 22…" at bounding box center [359, 85] width 654 height 43
click at [379, 87] on div "# 11987395 BioTrack ID: - Packed Needs review Last Modified Jordan Dodds Sep 22…" at bounding box center [359, 85] width 654 height 43
click at [377, 87] on div "# 11987395 BioTrack ID: - Packed Needs review Last Modified Jordan Dodds Sep 22…" at bounding box center [359, 85] width 654 height 43
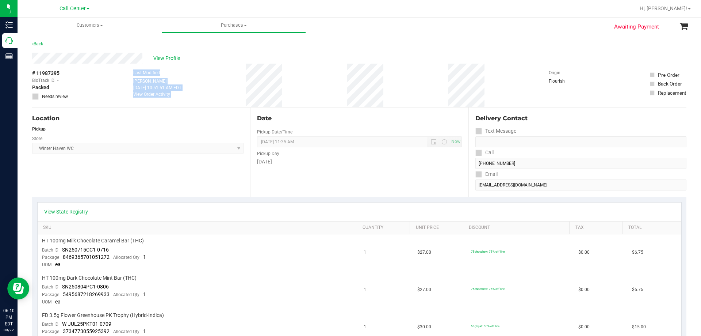
click at [392, 87] on div "# 11987395 BioTrack ID: - Packed Needs review Last Modified Jordan Dodds Sep 22…" at bounding box center [359, 85] width 654 height 43
drag, startPoint x: 125, startPoint y: 75, endPoint x: 392, endPoint y: 85, distance: 267.8
click at [392, 85] on div "# 11987395 BioTrack ID: - Packed Needs review Last Modified Jordan Dodds Sep 22…" at bounding box center [359, 85] width 654 height 43
drag, startPoint x: 124, startPoint y: 70, endPoint x: 394, endPoint y: 91, distance: 271.0
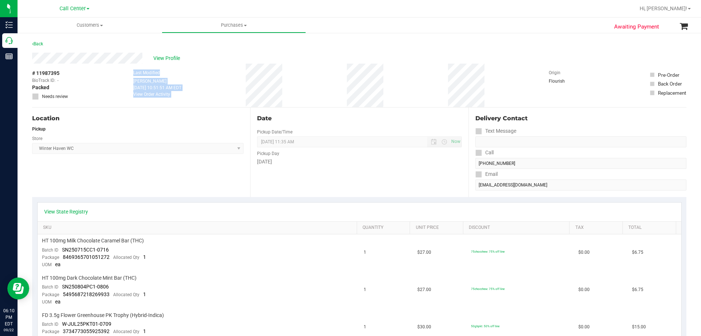
click at [394, 91] on div "# 11987395 BioTrack ID: - Packed Needs review Last Modified Jordan Dodds Sep 22…" at bounding box center [359, 85] width 654 height 43
drag, startPoint x: 125, startPoint y: 73, endPoint x: 389, endPoint y: 91, distance: 264.6
click at [389, 91] on div "# 11987395 BioTrack ID: - Packed Needs review Last Modified Jordan Dodds Sep 22…" at bounding box center [359, 85] width 654 height 43
click at [397, 90] on div "# 11987395 BioTrack ID: - Packed Needs review Last Modified Jordan Dodds Sep 22…" at bounding box center [359, 85] width 654 height 43
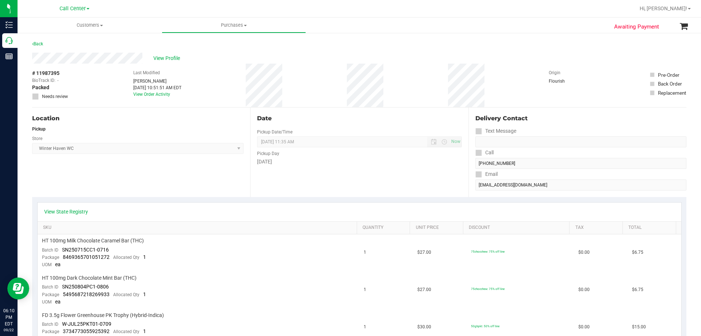
click at [195, 65] on div "# 11987395 BioTrack ID: - Packed Needs review Last Modified Jordan Dodds Sep 22…" at bounding box center [359, 85] width 654 height 43
drag, startPoint x: 140, startPoint y: 74, endPoint x: 299, endPoint y: 84, distance: 159.5
click at [294, 84] on div "# 11987395 BioTrack ID: - Packed Needs review Last Modified Jordan Dodds Sep 22…" at bounding box center [359, 85] width 654 height 43
click at [299, 84] on div "# 11987395 BioTrack ID: - Packed Needs review Last Modified Jordan Dodds Sep 22…" at bounding box center [359, 85] width 654 height 43
drag, startPoint x: 125, startPoint y: 73, endPoint x: 414, endPoint y: 85, distance: 289.8
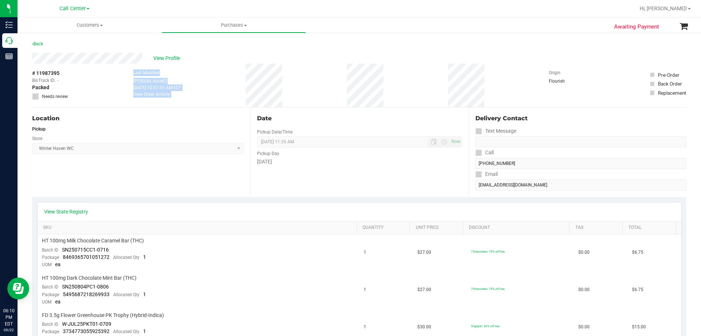
click at [414, 85] on div "# 11987395 BioTrack ID: - Packed Needs review Last Modified Jordan Dodds Sep 22…" at bounding box center [359, 85] width 654 height 43
click at [398, 83] on div "# 11987395 BioTrack ID: - Packed Needs review Last Modified Jordan Dodds Sep 22…" at bounding box center [359, 85] width 654 height 43
click at [381, 84] on div "# 11987395 BioTrack ID: - Packed Needs review Last Modified Jordan Dodds Sep 22…" at bounding box center [359, 85] width 654 height 43
click at [368, 82] on div "# 11987395 BioTrack ID: - Packed Needs review Last Modified Jordan Dodds Sep 22…" at bounding box center [359, 85] width 654 height 43
click at [396, 83] on div "# 11987395 BioTrack ID: - Packed Needs review Last Modified Jordan Dodds Sep 22…" at bounding box center [359, 85] width 654 height 43
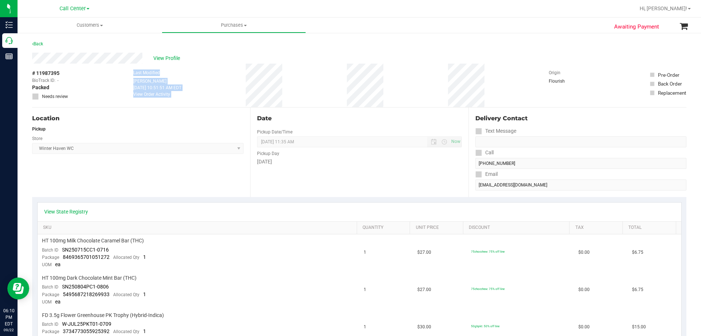
click at [378, 86] on div "# 11987395 BioTrack ID: - Packed Needs review Last Modified Jordan Dodds Sep 22…" at bounding box center [359, 85] width 654 height 43
click at [381, 80] on div "# 11987395 BioTrack ID: - Packed Needs review Last Modified Jordan Dodds Sep 22…" at bounding box center [359, 85] width 654 height 43
click at [379, 90] on div "# 11987395 BioTrack ID: - Packed Needs review Last Modified Jordan Dodds Sep 22…" at bounding box center [359, 85] width 654 height 43
click at [464, 83] on div "# 11987395 BioTrack ID: - Packed Needs review Last Modified Jordan Dodds Sep 22…" at bounding box center [359, 85] width 654 height 43
click at [398, 84] on div "# 11987395 BioTrack ID: - Packed Needs review Last Modified Jordan Dodds Sep 22…" at bounding box center [359, 85] width 654 height 43
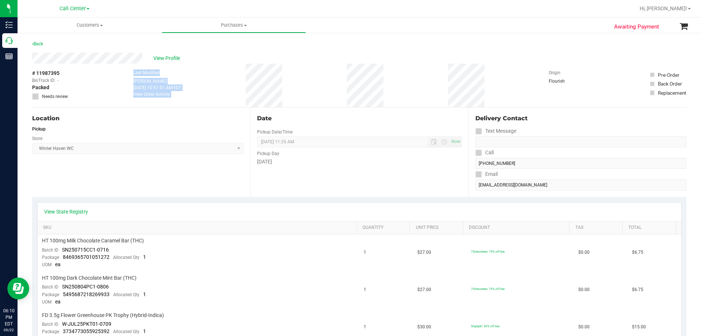
drag, startPoint x: 130, startPoint y: 73, endPoint x: 396, endPoint y: 99, distance: 267.8
click at [396, 99] on div "# 11987395 BioTrack ID: - Packed Needs review Last Modified Jordan Dodds Sep 22…" at bounding box center [359, 85] width 654 height 43
click at [390, 87] on div "# 11987395 BioTrack ID: - Packed Needs review Last Modified Jordan Dodds Sep 22…" at bounding box center [359, 85] width 654 height 43
drag, startPoint x: 129, startPoint y: 74, endPoint x: 404, endPoint y: 87, distance: 276.0
click at [404, 87] on div "# 11987395 BioTrack ID: - Packed Needs review Last Modified Jordan Dodds Sep 22…" at bounding box center [359, 85] width 654 height 43
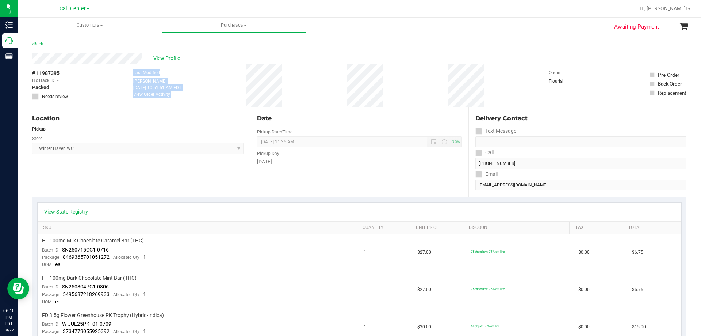
click at [404, 88] on div "# 11987395 BioTrack ID: - Packed Needs review Last Modified Jordan Dodds Sep 22…" at bounding box center [359, 85] width 654 height 43
click at [374, 83] on div "# 11987395 BioTrack ID: - Packed Needs review Last Modified Jordan Dodds Sep 22…" at bounding box center [359, 85] width 654 height 43
drag, startPoint x: 122, startPoint y: 72, endPoint x: 401, endPoint y: 84, distance: 278.5
click at [401, 84] on div "# 11987395 BioTrack ID: - Packed Needs review Last Modified Jordan Dodds Sep 22…" at bounding box center [359, 85] width 654 height 43
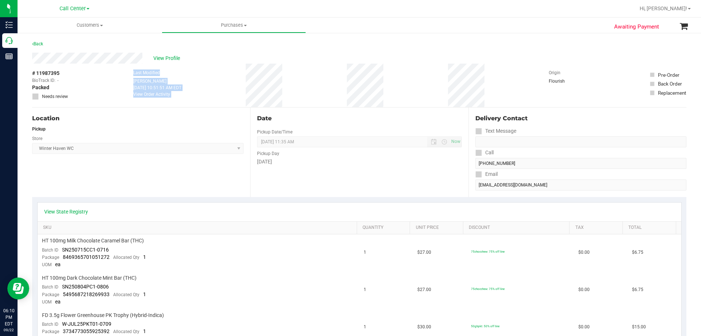
drag, startPoint x: 118, startPoint y: 73, endPoint x: 404, endPoint y: 87, distance: 285.5
click at [404, 87] on div "# 11987395 BioTrack ID: - Packed Needs review Last Modified Jordan Dodds Sep 22…" at bounding box center [359, 85] width 654 height 43
click at [394, 85] on div "# 11987395 BioTrack ID: - Packed Needs review Last Modified Jordan Dodds Sep 22…" at bounding box center [359, 85] width 654 height 43
click at [369, 89] on div "# 11987395 BioTrack ID: - Packed Needs review Last Modified Jordan Dodds Sep 22…" at bounding box center [359, 85] width 654 height 43
click at [388, 88] on div "# 11987395 BioTrack ID: - Packed Needs review Last Modified Jordan Dodds Sep 22…" at bounding box center [359, 85] width 654 height 43
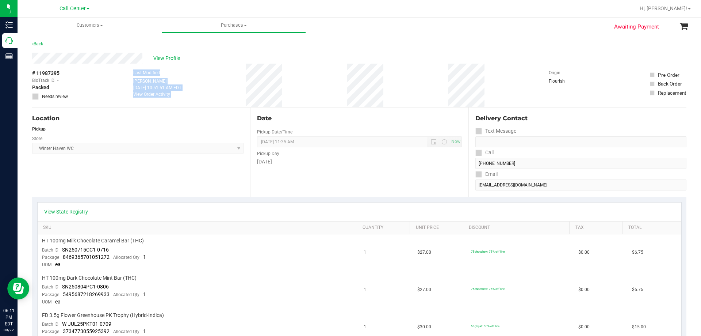
drag, startPoint x: 129, startPoint y: 74, endPoint x: 389, endPoint y: 86, distance: 259.9
click at [389, 86] on div "# 11987395 BioTrack ID: - Packed Needs review Last Modified Jordan Dodds Sep 22…" at bounding box center [359, 85] width 654 height 43
click at [389, 87] on div "# 11987395 BioTrack ID: - Packed Needs review Last Modified Jordan Dodds Sep 22…" at bounding box center [359, 85] width 654 height 43
drag, startPoint x: 122, startPoint y: 72, endPoint x: 386, endPoint y: 85, distance: 264.4
click at [386, 85] on div "# 11987395 BioTrack ID: - Packed Needs review Last Modified Jordan Dodds Sep 22…" at bounding box center [359, 85] width 654 height 43
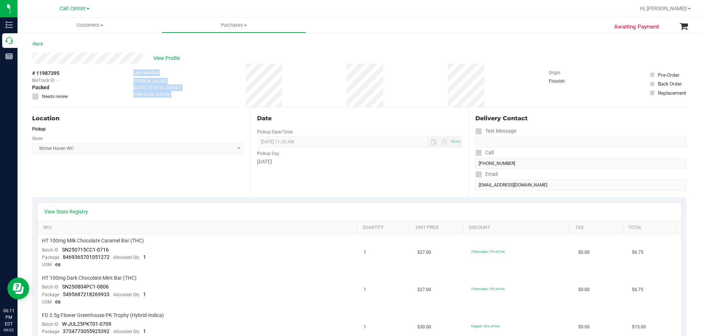
click at [387, 86] on div "# 11987395 BioTrack ID: - Packed Needs review Last Modified Jordan Dodds Sep 22…" at bounding box center [359, 85] width 654 height 43
drag, startPoint x: 127, startPoint y: 73, endPoint x: 399, endPoint y: 96, distance: 272.3
click at [399, 96] on div "# 11987395 BioTrack ID: - Packed Needs review Last Modified Jordan Dodds Sep 22…" at bounding box center [359, 85] width 654 height 43
click at [396, 95] on div "# 11987395 BioTrack ID: - Packed Needs review Last Modified Jordan Dodds Sep 22…" at bounding box center [359, 85] width 654 height 43
drag, startPoint x: 126, startPoint y: 73, endPoint x: 412, endPoint y: 81, distance: 286.0
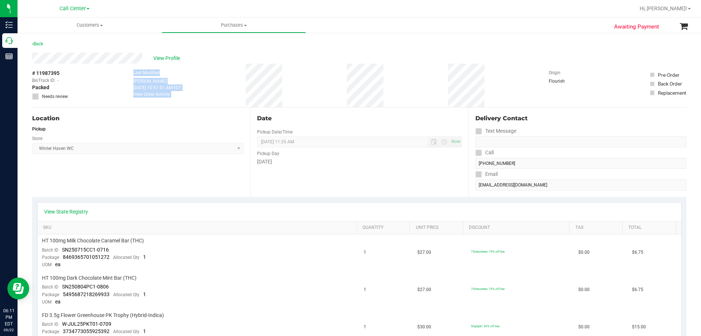
click at [412, 81] on div "# 11987395 BioTrack ID: - Packed Needs review Last Modified Jordan Dodds Sep 22…" at bounding box center [359, 85] width 654 height 43
click at [410, 81] on div "# 11987395 BioTrack ID: - Packed Needs review Last Modified Jordan Dodds Sep 22…" at bounding box center [359, 85] width 654 height 43
click at [379, 82] on div "# 11987395 BioTrack ID: - Packed Needs review Last Modified Jordan Dodds Sep 22…" at bounding box center [359, 85] width 654 height 43
click at [386, 85] on div "# 11987395 BioTrack ID: - Packed Needs review Last Modified Jordan Dodds Sep 22…" at bounding box center [359, 85] width 654 height 43
drag, startPoint x: 125, startPoint y: 70, endPoint x: 392, endPoint y: 86, distance: 267.4
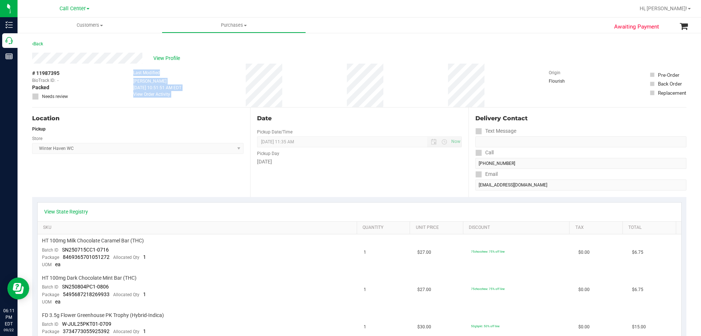
click at [392, 86] on div "# 11987395 BioTrack ID: - Packed Needs review Last Modified Jordan Dodds Sep 22…" at bounding box center [359, 85] width 654 height 43
drag, startPoint x: 125, startPoint y: 73, endPoint x: 387, endPoint y: 79, distance: 261.9
click at [387, 79] on div "# 11987395 BioTrack ID: - Packed Needs review Last Modified Jordan Dodds Sep 22…" at bounding box center [359, 85] width 654 height 43
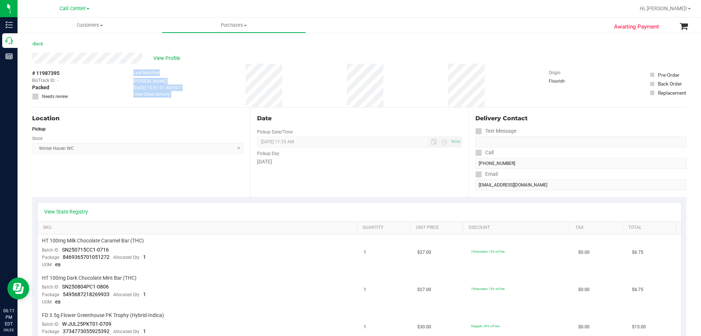
drag, startPoint x: 121, startPoint y: 73, endPoint x: 412, endPoint y: 89, distance: 291.5
click at [412, 89] on div "# 11987395 BioTrack ID: - Packed Needs review Last Modified Jordan Dodds Sep 22…" at bounding box center [359, 85] width 654 height 43
click at [404, 87] on div "# 11987395 BioTrack ID: - Packed Needs review Last Modified Jordan Dodds Sep 22…" at bounding box center [359, 85] width 654 height 43
click at [374, 88] on div "# 11987395 BioTrack ID: - Packed Needs review Last Modified Jordan Dodds Sep 22…" at bounding box center [359, 85] width 654 height 43
drag, startPoint x: 125, startPoint y: 71, endPoint x: 387, endPoint y: 83, distance: 262.1
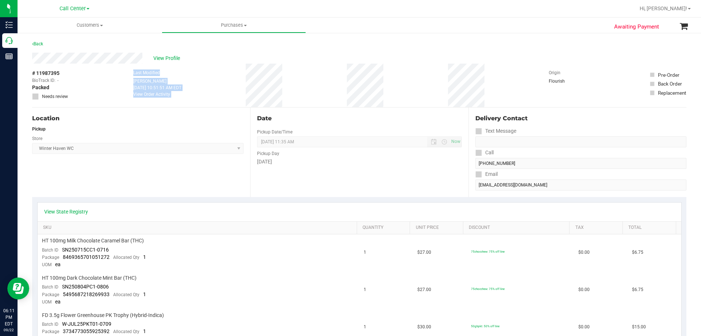
click at [387, 83] on div "# 11987395 BioTrack ID: - Packed Needs review Last Modified Jordan Dodds Sep 22…" at bounding box center [359, 85] width 654 height 43
drag, startPoint x: 125, startPoint y: 71, endPoint x: 305, endPoint y: 85, distance: 180.5
click at [305, 85] on div "# 11987395 BioTrack ID: - Packed Needs review Last Modified Jordan Dodds Sep 22…" at bounding box center [359, 85] width 654 height 43
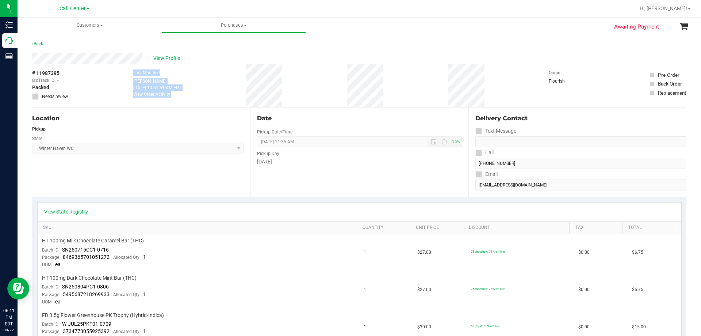
drag, startPoint x: 123, startPoint y: 72, endPoint x: 313, endPoint y: 84, distance: 190.3
click at [313, 84] on div "# 11987395 BioTrack ID: - Packed Needs review Last Modified Jordan Dodds Sep 22…" at bounding box center [359, 85] width 654 height 43
click at [310, 84] on div "# 11987395 BioTrack ID: - Packed Needs review Last Modified Jordan Dodds Sep 22…" at bounding box center [359, 85] width 654 height 43
drag, startPoint x: 128, startPoint y: 73, endPoint x: 309, endPoint y: 80, distance: 181.3
click at [309, 80] on div "# 11987395 BioTrack ID: - Packed Needs review Last Modified Jordan Dodds Sep 22…" at bounding box center [359, 85] width 654 height 43
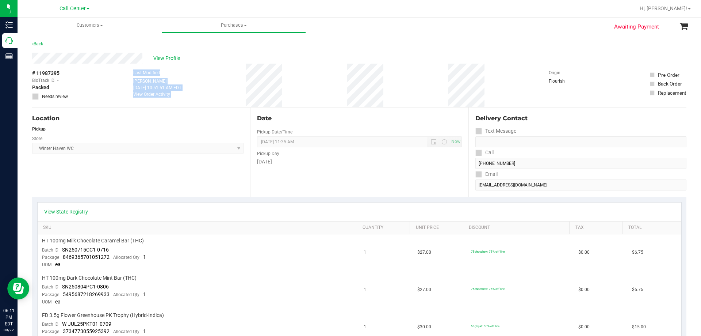
click at [309, 80] on div "# 11987395 BioTrack ID: - Packed Needs review Last Modified Jordan Dodds Sep 22…" at bounding box center [359, 85] width 654 height 43
drag, startPoint x: 123, startPoint y: 72, endPoint x: 291, endPoint y: 81, distance: 167.9
click at [291, 81] on div "# 11987395 BioTrack ID: - Packed Needs review Last Modified Jordan Dodds Sep 22…" at bounding box center [359, 85] width 654 height 43
click at [379, 79] on div "# 11987395 BioTrack ID: - Packed Needs review Last Modified Jordan Dodds Sep 22…" at bounding box center [359, 85] width 654 height 43
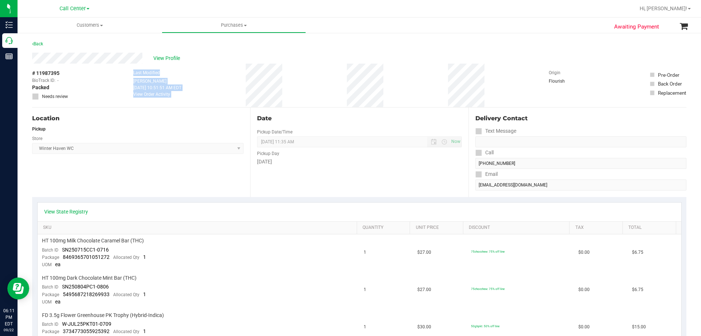
drag, startPoint x: 119, startPoint y: 71, endPoint x: 444, endPoint y: 85, distance: 325.7
click at [444, 85] on div "# 11987395 BioTrack ID: - Packed Needs review Last Modified Jordan Dodds Sep 22…" at bounding box center [359, 85] width 654 height 43
click at [421, 84] on div "# 11987395 BioTrack ID: - Packed Needs review Last Modified Jordan Dodds Sep 22…" at bounding box center [359, 85] width 654 height 43
drag, startPoint x: 126, startPoint y: 73, endPoint x: 403, endPoint y: 77, distance: 276.8
click at [403, 77] on div "# 11987395 BioTrack ID: - Packed Needs review Last Modified Jordan Dodds Sep 22…" at bounding box center [359, 85] width 654 height 43
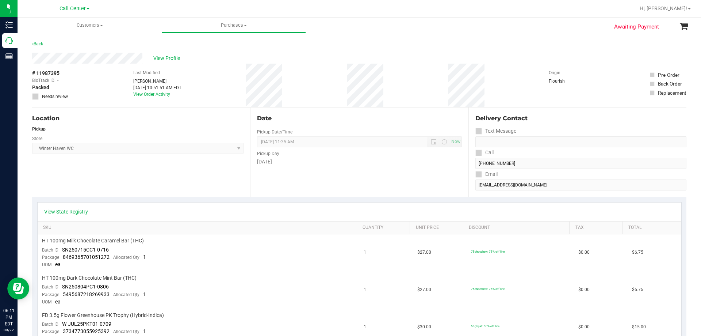
click at [403, 78] on div "# 11987395 BioTrack ID: - Packed Needs review Last Modified Jordan Dodds Sep 22…" at bounding box center [359, 85] width 654 height 43
drag, startPoint x: 119, startPoint y: 69, endPoint x: 389, endPoint y: 92, distance: 270.0
click at [389, 92] on div "# 11987395 BioTrack ID: - Packed Needs review Last Modified Jordan Dodds Sep 22…" at bounding box center [359, 85] width 654 height 43
click at [376, 91] on div "# 11987395 BioTrack ID: - Packed Needs review Last Modified Jordan Dodds Sep 22…" at bounding box center [359, 85] width 654 height 43
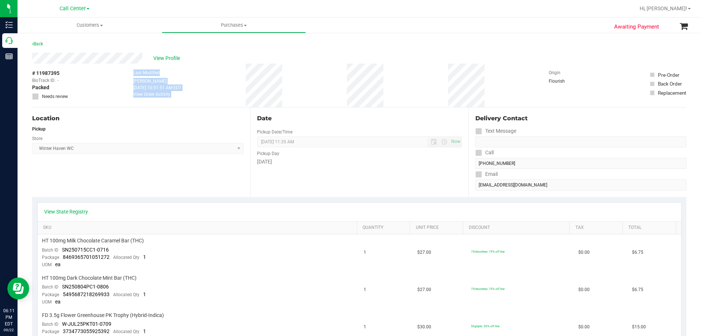
click at [383, 93] on div "# 11987395 BioTrack ID: - Packed Needs review Last Modified Jordan Dodds Sep 22…" at bounding box center [359, 85] width 654 height 43
click at [380, 91] on div "# 11987395 BioTrack ID: - Packed Needs review Last Modified Jordan Dodds Sep 22…" at bounding box center [359, 85] width 654 height 43
drag, startPoint x: 121, startPoint y: 72, endPoint x: 392, endPoint y: 97, distance: 272.1
click at [392, 97] on div "# 11987395 BioTrack ID: - Packed Needs review Last Modified Jordan Dodds Sep 22…" at bounding box center [359, 85] width 654 height 43
click at [390, 96] on div "# 11987395 BioTrack ID: - Packed Needs review Last Modified Jordan Dodds Sep 22…" at bounding box center [359, 85] width 654 height 43
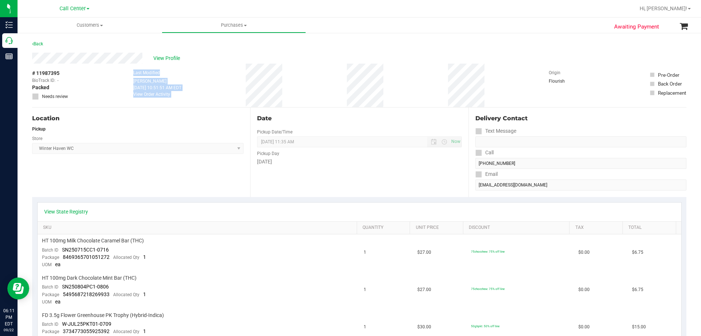
drag, startPoint x: 120, startPoint y: 74, endPoint x: 399, endPoint y: 90, distance: 279.8
click at [399, 90] on div "# 11987395 BioTrack ID: - Packed Needs review Last Modified Jordan Dodds Sep 22…" at bounding box center [359, 85] width 654 height 43
click at [393, 89] on div "# 11987395 BioTrack ID: - Packed Needs review Last Modified Jordan Dodds Sep 22…" at bounding box center [359, 85] width 654 height 43
drag, startPoint x: 123, startPoint y: 74, endPoint x: 393, endPoint y: 89, distance: 270.7
click at [393, 89] on div "# 11987395 BioTrack ID: - Packed Needs review Last Modified Jordan Dodds Sep 22…" at bounding box center [359, 85] width 654 height 43
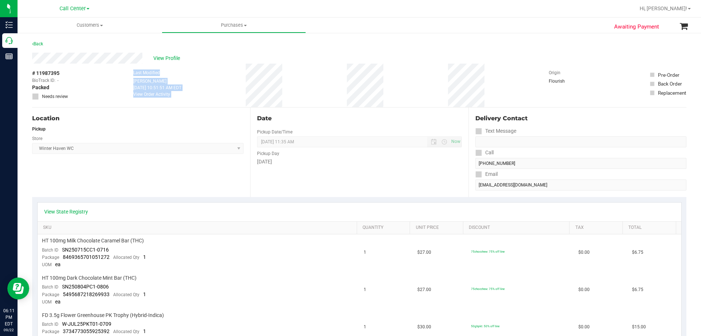
click at [393, 90] on div "# 11987395 BioTrack ID: - Packed Needs review Last Modified Jordan Dodds Sep 22…" at bounding box center [359, 85] width 654 height 43
drag, startPoint x: 127, startPoint y: 73, endPoint x: 393, endPoint y: 88, distance: 266.2
click at [393, 88] on div "# 11987395 BioTrack ID: - Packed Needs review Last Modified Jordan Dodds Sep 22…" at bounding box center [359, 85] width 654 height 43
drag, startPoint x: 127, startPoint y: 70, endPoint x: 403, endPoint y: 80, distance: 276.3
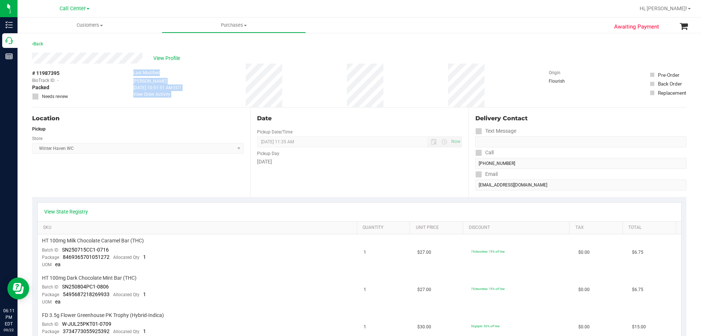
click at [403, 80] on div "# 11987395 BioTrack ID: - Packed Needs review Last Modified Jordan Dodds Sep 22…" at bounding box center [359, 85] width 654 height 43
click at [403, 81] on div "# 11987395 BioTrack ID: - Packed Needs review Last Modified Jordan Dodds Sep 22…" at bounding box center [359, 85] width 654 height 43
click at [383, 88] on div "# 11987395 BioTrack ID: - Packed Needs review Last Modified Jordan Dodds Sep 22…" at bounding box center [359, 85] width 654 height 43
drag, startPoint x: 128, startPoint y: 74, endPoint x: 391, endPoint y: 83, distance: 263.4
click at [391, 83] on div "# 11987395 BioTrack ID: - Packed Needs review Last Modified Jordan Dodds Sep 22…" at bounding box center [359, 85] width 654 height 43
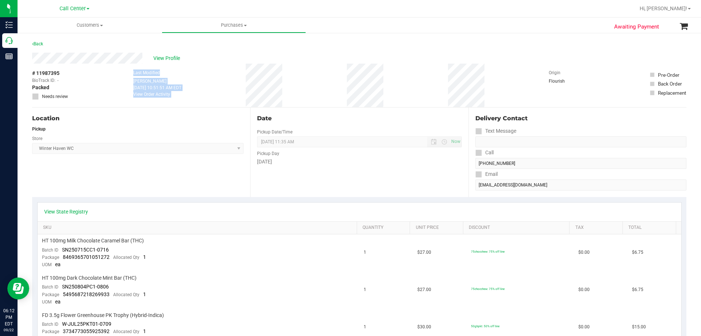
click at [391, 84] on div "# 11987395 BioTrack ID: - Packed Needs review Last Modified Jordan Dodds Sep 22…" at bounding box center [359, 85] width 654 height 43
click at [385, 88] on div "# 11987395 BioTrack ID: - Packed Needs review Last Modified Jordan Dodds Sep 22…" at bounding box center [359, 85] width 654 height 43
click at [386, 84] on div "# 11987395 BioTrack ID: - Packed Needs review Last Modified Jordan Dodds Sep 22…" at bounding box center [359, 85] width 654 height 43
drag, startPoint x: 126, startPoint y: 76, endPoint x: 396, endPoint y: 88, distance: 270.1
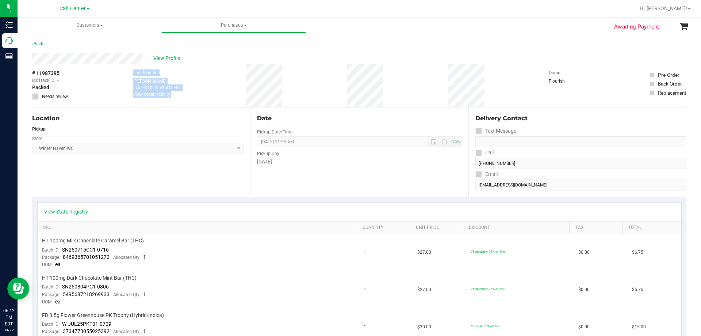
click at [396, 88] on div "# 11987395 BioTrack ID: - Packed Needs review Last Modified Jordan Dodds Sep 22…" at bounding box center [359, 85] width 654 height 43
drag, startPoint x: 125, startPoint y: 73, endPoint x: 392, endPoint y: 89, distance: 267.8
click at [392, 89] on div "# 11987395 BioTrack ID: - Packed Needs review Last Modified Jordan Dodds Sep 22…" at bounding box center [359, 85] width 654 height 43
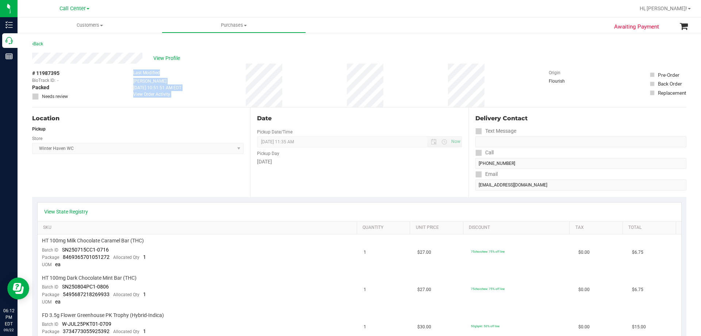
click at [379, 86] on div "# 11987395 BioTrack ID: - Packed Needs review Last Modified Jordan Dodds Sep 22…" at bounding box center [359, 85] width 654 height 43
click at [192, 86] on div "# 11987395 BioTrack ID: - Packed Needs review Last Modified Jordan Dodds Sep 22…" at bounding box center [359, 85] width 654 height 43
drag, startPoint x: 127, startPoint y: 73, endPoint x: 314, endPoint y: 83, distance: 187.2
click at [314, 83] on div "# 11987395 BioTrack ID: - Packed Needs review Last Modified Jordan Dodds Sep 22…" at bounding box center [359, 85] width 654 height 43
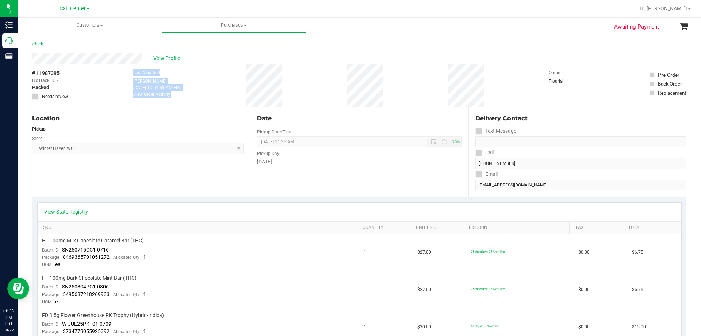
drag, startPoint x: 127, startPoint y: 70, endPoint x: 412, endPoint y: 80, distance: 285.4
click at [412, 80] on div "# 11987395 BioTrack ID: - Packed Needs review Last Modified Jordan Dodds Sep 22…" at bounding box center [359, 85] width 654 height 43
click at [412, 81] on div "# 11987395 BioTrack ID: - Packed Needs review Last Modified Jordan Dodds Sep 22…" at bounding box center [359, 85] width 654 height 43
drag, startPoint x: 117, startPoint y: 71, endPoint x: 398, endPoint y: 81, distance: 281.4
click at [398, 81] on div "# 11987395 BioTrack ID: - Packed Needs review Last Modified Jordan Dodds Sep 22…" at bounding box center [359, 85] width 654 height 43
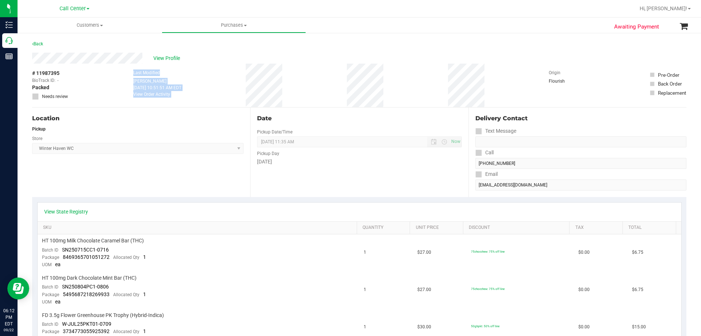
click at [398, 82] on div "# 11987395 BioTrack ID: - Packed Needs review Last Modified Jordan Dodds Sep 22…" at bounding box center [359, 85] width 654 height 43
drag, startPoint x: 121, startPoint y: 72, endPoint x: 420, endPoint y: 79, distance: 298.8
click at [420, 79] on div "# 11987395 BioTrack ID: - Packed Needs review Last Modified Jordan Dodds Sep 22…" at bounding box center [359, 85] width 654 height 43
click at [404, 80] on div "# 11987395 BioTrack ID: - Packed Needs review Last Modified Jordan Dodds Sep 22…" at bounding box center [359, 85] width 654 height 43
drag, startPoint x: 125, startPoint y: 70, endPoint x: 393, endPoint y: 81, distance: 267.9
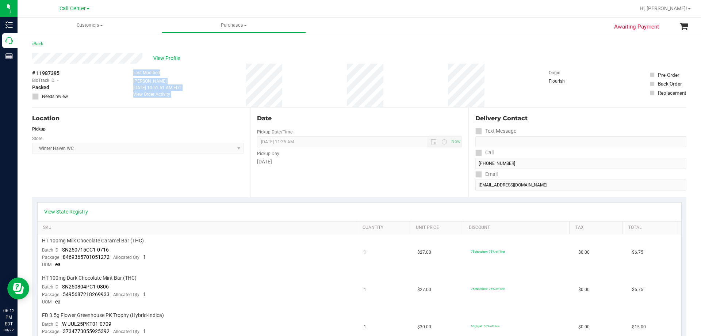
click at [393, 81] on div "# 11987395 BioTrack ID: - Packed Needs review Last Modified Jordan Dodds Sep 22…" at bounding box center [359, 85] width 654 height 43
drag, startPoint x: 130, startPoint y: 70, endPoint x: 393, endPoint y: 83, distance: 263.2
click at [393, 83] on div "# 11987395 BioTrack ID: - Packed Needs review Last Modified Jordan Dodds Sep 22…" at bounding box center [359, 85] width 654 height 43
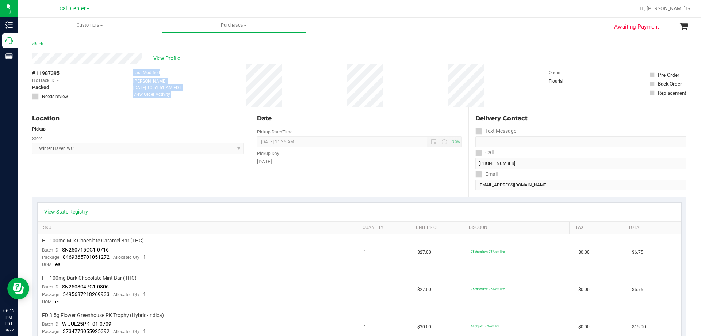
click at [122, 88] on div "# 11987395 BioTrack ID: - Packed Needs review Last Modified Jordan Dodds Sep 22…" at bounding box center [359, 85] width 654 height 43
drag, startPoint x: 130, startPoint y: 72, endPoint x: 420, endPoint y: 99, distance: 291.1
click at [420, 99] on div "# 11987395 BioTrack ID: - Packed Needs review Last Modified Jordan Dodds Sep 22…" at bounding box center [359, 85] width 654 height 43
click at [388, 85] on div "# 11987395 BioTrack ID: - Packed Needs review Last Modified Jordan Dodds Sep 22…" at bounding box center [359, 85] width 654 height 43
drag, startPoint x: 152, startPoint y: 75, endPoint x: 433, endPoint y: 93, distance: 281.4
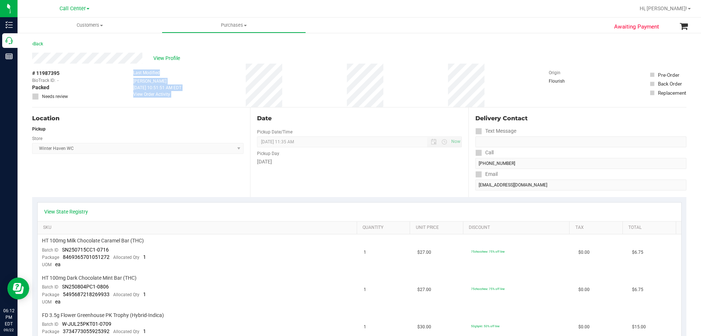
click at [433, 93] on div "# 11987395 BioTrack ID: - Packed Needs review Last Modified Jordan Dodds Sep 22…" at bounding box center [359, 85] width 654 height 43
click at [404, 89] on div "# 11987395 BioTrack ID: - Packed Needs review Last Modified Jordan Dodds Sep 22…" at bounding box center [359, 85] width 654 height 43
drag, startPoint x: 107, startPoint y: 79, endPoint x: 113, endPoint y: 79, distance: 6.6
click at [107, 79] on div "# 11987395 BioTrack ID: - Packed Needs review Last Modified Jordan Dodds Sep 22…" at bounding box center [359, 85] width 654 height 43
click at [127, 75] on div "# 11987395 BioTrack ID: - Packed Needs review Last Modified Jordan Dodds Sep 22…" at bounding box center [359, 85] width 654 height 43
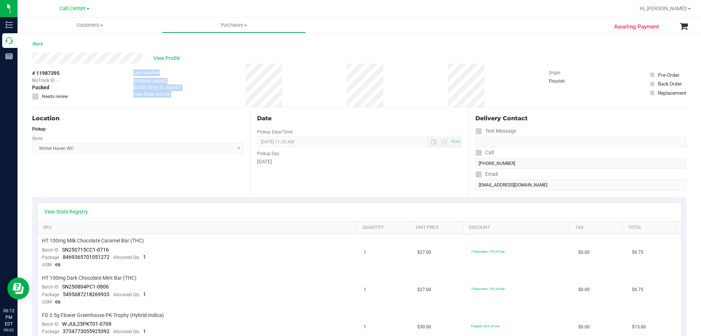
drag, startPoint x: 127, startPoint y: 72, endPoint x: 407, endPoint y: 83, distance: 279.9
click at [407, 83] on div "# 11987395 BioTrack ID: - Packed Needs review Last Modified Jordan Dodds Sep 22…" at bounding box center [359, 85] width 654 height 43
drag, startPoint x: 129, startPoint y: 72, endPoint x: 413, endPoint y: 82, distance: 284.3
click at [413, 82] on div "# 11987395 BioTrack ID: - Packed Needs review Last Modified Jordan Dodds Sep 22…" at bounding box center [359, 85] width 654 height 43
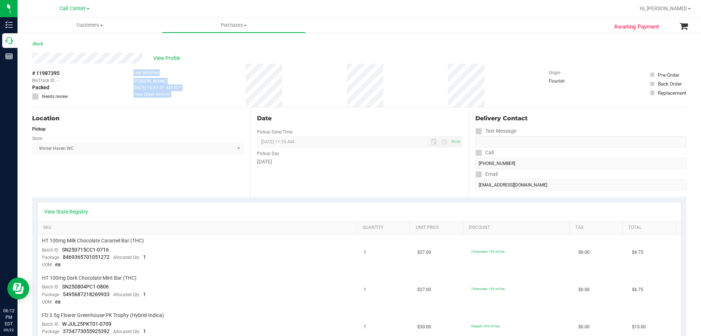
click at [401, 81] on div "# 11987395 BioTrack ID: - Packed Needs review Last Modified Jordan Dodds Sep 22…" at bounding box center [359, 85] width 654 height 43
drag, startPoint x: 126, startPoint y: 73, endPoint x: 396, endPoint y: 87, distance: 270.2
click at [396, 87] on div "# 11987395 BioTrack ID: - Packed Needs review Last Modified Jordan Dodds Sep 22…" at bounding box center [359, 85] width 654 height 43
drag, startPoint x: 126, startPoint y: 70, endPoint x: 433, endPoint y: 91, distance: 308.5
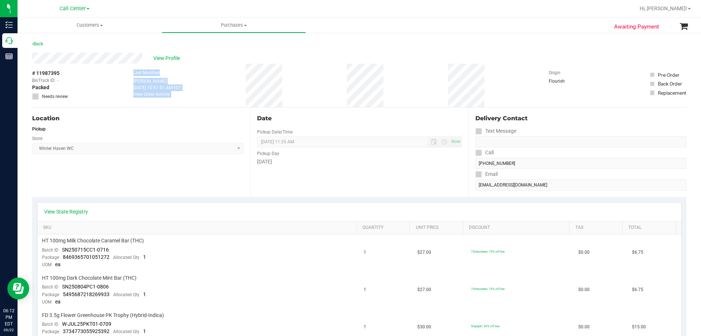
click at [433, 91] on div "# 11987395 BioTrack ID: - Packed Needs review Last Modified Jordan Dodds Sep 22…" at bounding box center [359, 85] width 654 height 43
click at [411, 93] on div "# 11987395 BioTrack ID: - Packed Needs review Last Modified Jordan Dodds Sep 22…" at bounding box center [359, 85] width 654 height 43
drag, startPoint x: 124, startPoint y: 72, endPoint x: 401, endPoint y: 78, distance: 276.8
click at [401, 78] on div "# 11987395 BioTrack ID: - Packed Needs review Last Modified Jordan Dodds Sep 22…" at bounding box center [359, 85] width 654 height 43
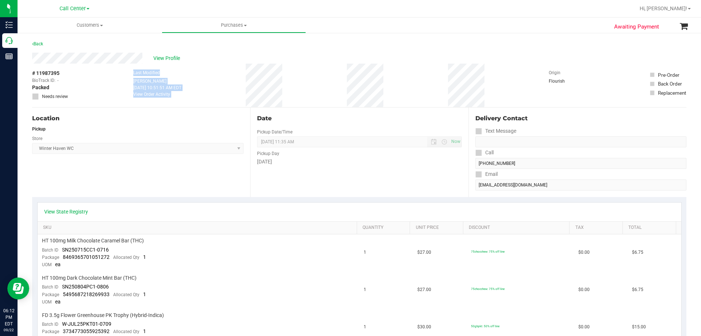
drag, startPoint x: 130, startPoint y: 73, endPoint x: 392, endPoint y: 81, distance: 262.3
click at [392, 81] on div "# 11987395 BioTrack ID: - Packed Needs review Last Modified Jordan Dodds Sep 22…" at bounding box center [359, 85] width 654 height 43
drag, startPoint x: 196, startPoint y: 74, endPoint x: 390, endPoint y: 91, distance: 195.0
click at [390, 91] on div "# 11987395 BioTrack ID: - Packed Needs review Last Modified Jordan Dodds Sep 22…" at bounding box center [359, 85] width 654 height 43
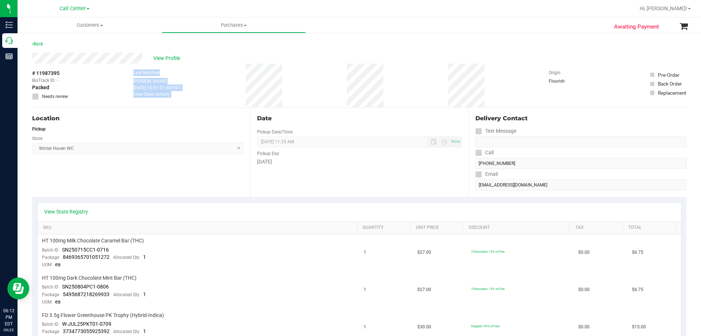
click at [390, 91] on div "# 11987395 BioTrack ID: - Packed Needs review Last Modified Jordan Dodds Sep 22…" at bounding box center [359, 85] width 654 height 43
drag, startPoint x: 123, startPoint y: 72, endPoint x: 392, endPoint y: 95, distance: 270.1
click at [392, 95] on div "# 11987395 BioTrack ID: - Packed Needs review Last Modified Jordan Dodds Sep 22…" at bounding box center [359, 85] width 654 height 43
click at [392, 96] on div "# 11987395 BioTrack ID: - Packed Needs review Last Modified Jordan Dodds Sep 22…" at bounding box center [359, 85] width 654 height 43
click at [385, 94] on div "# 11987395 BioTrack ID: - Packed Needs review Last Modified Jordan Dodds Sep 22…" at bounding box center [359, 85] width 654 height 43
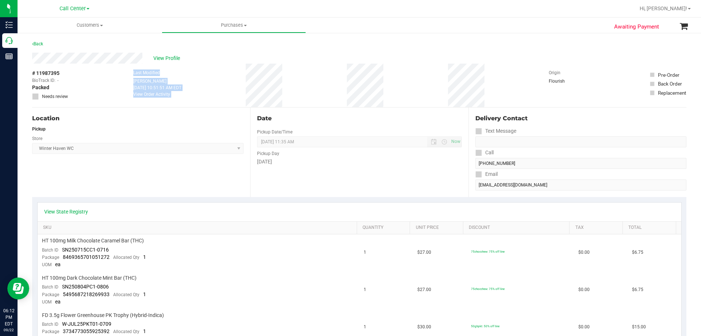
drag, startPoint x: 128, startPoint y: 73, endPoint x: 391, endPoint y: 79, distance: 263.0
click at [391, 79] on div "# 11987395 BioTrack ID: - Packed Needs review Last Modified Jordan Dodds Sep 22…" at bounding box center [359, 85] width 654 height 43
click at [339, 74] on div "# 11987395 BioTrack ID: - Packed Needs review Last Modified Jordan Dodds Sep 22…" at bounding box center [359, 85] width 654 height 43
drag, startPoint x: 130, startPoint y: 72, endPoint x: 408, endPoint y: 86, distance: 277.9
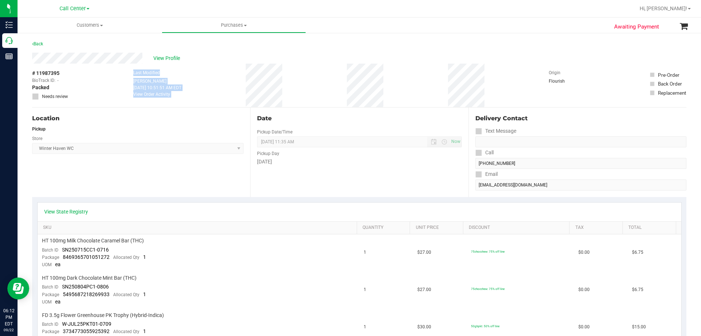
click at [408, 86] on div "# 11987395 BioTrack ID: - Packed Needs review Last Modified Jordan Dodds Sep 22…" at bounding box center [359, 85] width 654 height 43
click at [379, 90] on div "# 11987395 BioTrack ID: - Packed Needs review Last Modified Jordan Dodds Sep 22…" at bounding box center [359, 85] width 654 height 43
click at [100, 167] on div "Location Pickup Store Winter Haven WC Select Store Bonita Springs WC Boynton Be…" at bounding box center [141, 151] width 218 height 89
drag, startPoint x: 121, startPoint y: 73, endPoint x: 295, endPoint y: 91, distance: 174.8
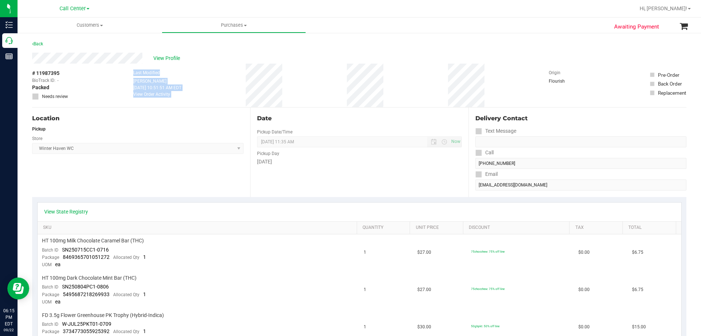
click at [298, 97] on div "# 11987395 BioTrack ID: - Packed Needs review Last Modified Jordan Dodds Sep 22…" at bounding box center [359, 85] width 654 height 43
click at [291, 81] on div "# 11987395 BioTrack ID: - Packed Needs review Last Modified Jordan Dodds Sep 22…" at bounding box center [359, 85] width 654 height 43
click at [204, 48] on div "Back" at bounding box center [359, 45] width 654 height 13
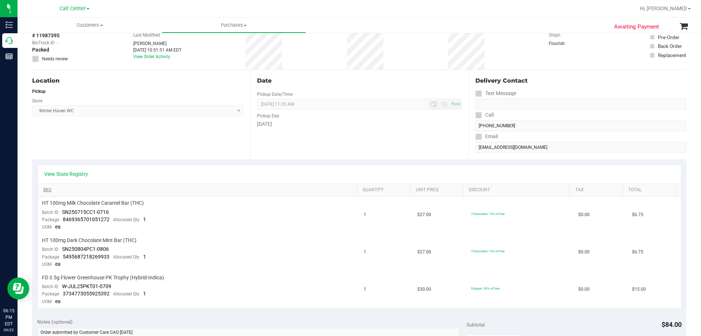
scroll to position [146, 0]
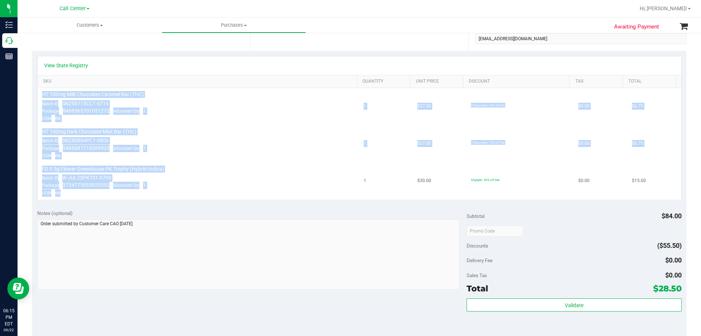
drag, startPoint x: 41, startPoint y: 92, endPoint x: 253, endPoint y: 191, distance: 234.4
click at [253, 191] on tbody "HT 100mg Milk Chocolate Caramel Bar (THC) Batch ID SN250715CC1-0716 Package 846…" at bounding box center [360, 143] width 644 height 111
click at [219, 168] on div "FD 3.5g Flower Greenhouse PK Trophy (Hybrid-Indica)" at bounding box center [198, 168] width 313 height 7
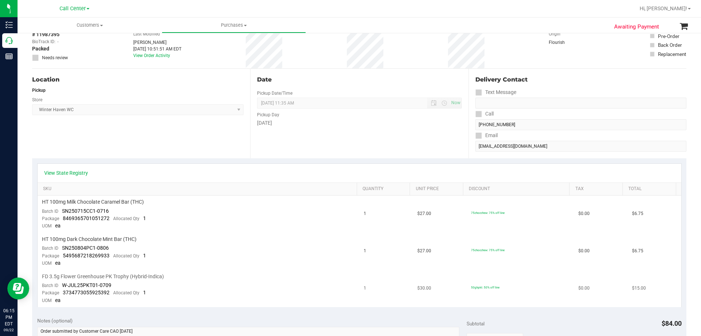
scroll to position [73, 0]
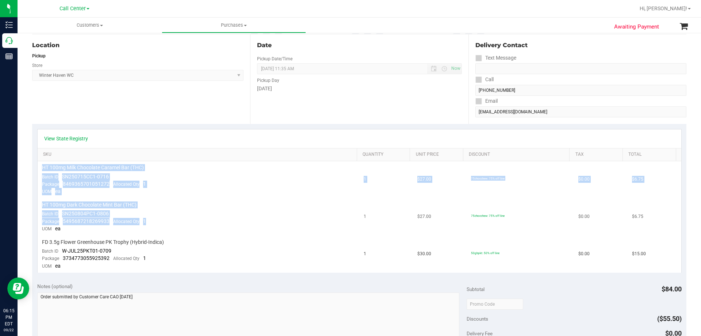
drag, startPoint x: 42, startPoint y: 167, endPoint x: 214, endPoint y: 223, distance: 180.8
click at [214, 223] on tbody "HT 100mg Milk Chocolate Caramel Bar (THC) Batch ID SN250715CC1-0716 Package 846…" at bounding box center [360, 216] width 644 height 111
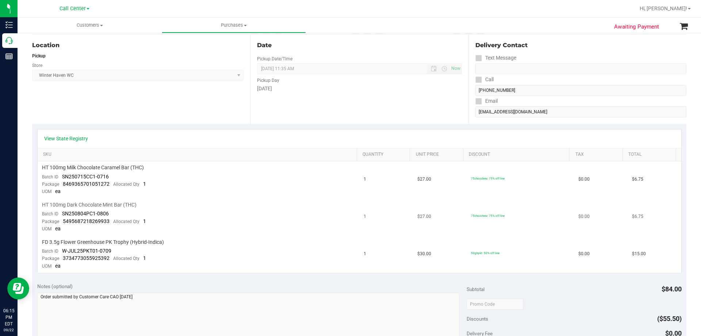
click at [214, 222] on td "HT 100mg Dark Chocolate Mint Bar (THC) Batch ID SN250804PC1-0806 Package 549568…" at bounding box center [199, 216] width 322 height 37
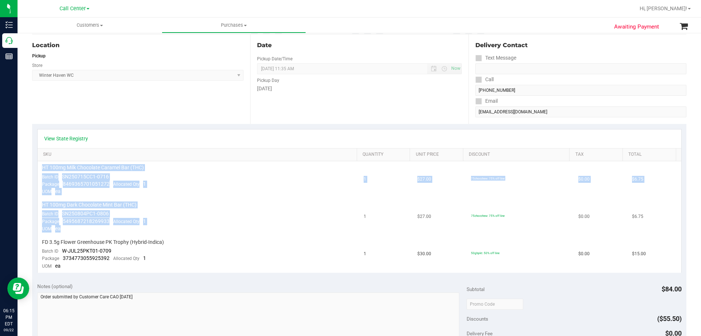
drag, startPoint x: 42, startPoint y: 168, endPoint x: 206, endPoint y: 226, distance: 173.7
click at [206, 226] on tbody "HT 100mg Milk Chocolate Caramel Bar (THC) Batch ID SN250715CC1-0716 Package 846…" at bounding box center [360, 216] width 644 height 111
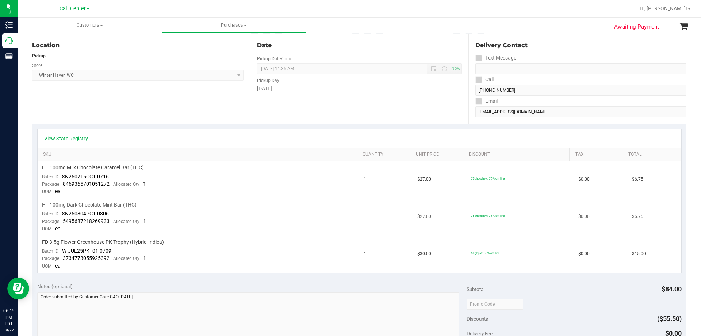
click at [206, 226] on td "HT 100mg Dark Chocolate Mint Bar (THC) Batch ID SN250804PC1-0806 Package 549568…" at bounding box center [199, 216] width 322 height 37
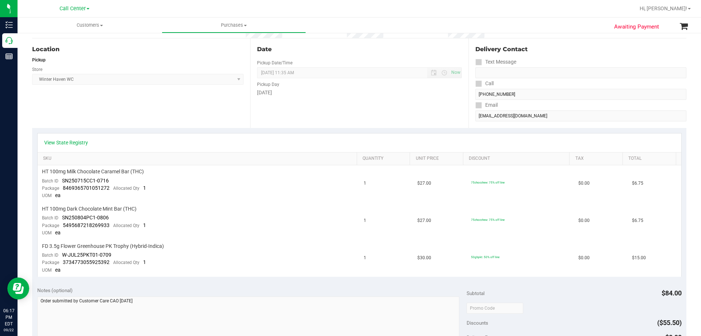
scroll to position [37, 0]
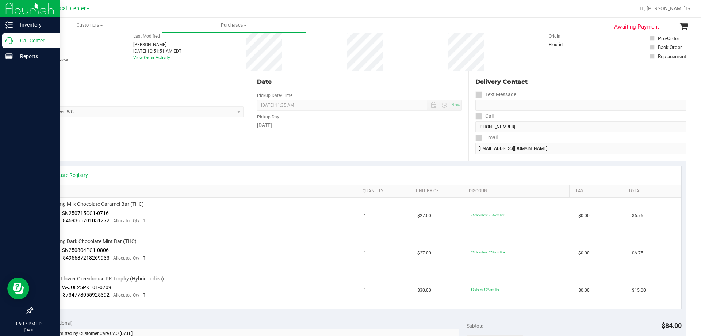
click at [24, 40] on p "Call Center" at bounding box center [35, 40] width 44 height 9
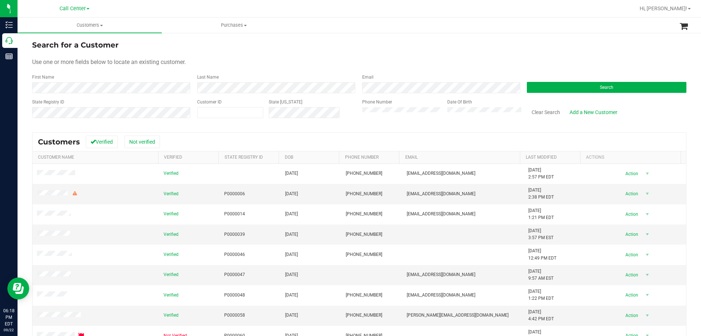
click at [532, 95] on form "Search for a Customer Use one or more fields below to locate an existing custom…" at bounding box center [359, 81] width 654 height 85
click at [531, 84] on button "Search" at bounding box center [607, 87] width 160 height 11
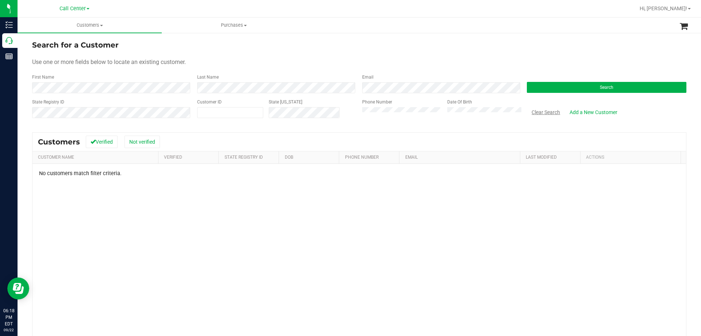
click at [542, 112] on button "Clear Search" at bounding box center [546, 112] width 38 height 12
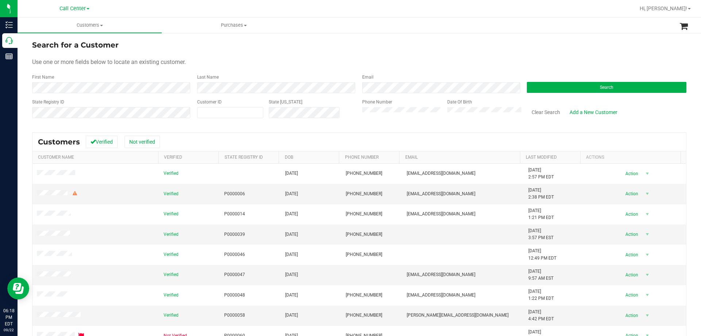
click at [379, 44] on div "Search for a Customer" at bounding box center [359, 44] width 654 height 11
drag, startPoint x: 31, startPoint y: 77, endPoint x: 260, endPoint y: 73, distance: 228.6
click at [260, 73] on div "Search for a Customer Use one or more fields below to locate an existing custom…" at bounding box center [360, 216] width 684 height 368
click at [261, 73] on form "Search for a Customer Use one or more fields below to locate an existing custom…" at bounding box center [359, 81] width 654 height 85
drag, startPoint x: 30, startPoint y: 78, endPoint x: 282, endPoint y: 74, distance: 251.6
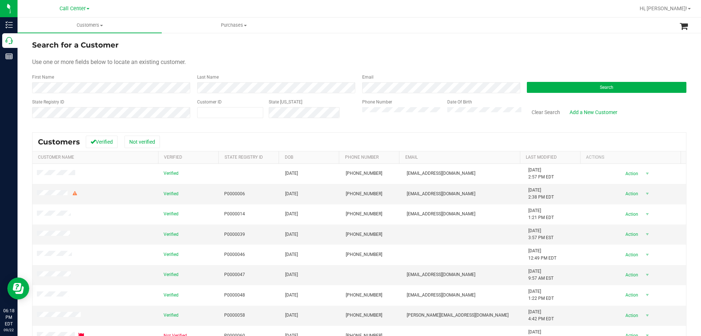
click at [282, 74] on div "Search for a Customer Use one or more fields below to locate an existing custom…" at bounding box center [360, 216] width 684 height 368
click at [282, 74] on div "Last Name" at bounding box center [274, 83] width 165 height 19
drag, startPoint x: 30, startPoint y: 79, endPoint x: 275, endPoint y: 79, distance: 245.0
click at [275, 79] on div "Search for a Customer Use one or more fields below to locate an existing custom…" at bounding box center [360, 216] width 684 height 368
click at [268, 71] on form "Search for a Customer Use one or more fields below to locate an existing custom…" at bounding box center [359, 81] width 654 height 85
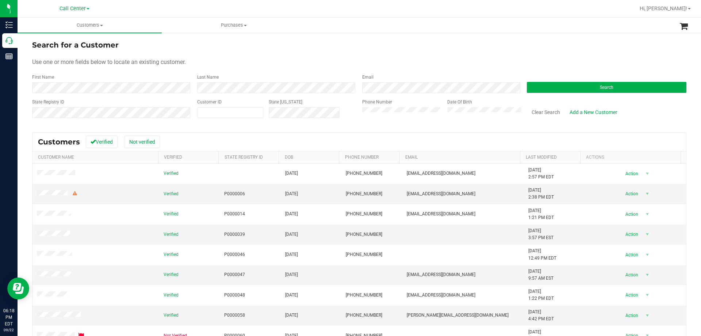
drag, startPoint x: 32, startPoint y: 77, endPoint x: 228, endPoint y: 82, distance: 196.1
click at [228, 82] on div "Search for a Customer Use one or more fields below to locate an existing custom…" at bounding box center [360, 216] width 684 height 368
click at [240, 76] on div "Last Name" at bounding box center [274, 83] width 165 height 19
drag, startPoint x: 31, startPoint y: 77, endPoint x: 264, endPoint y: 77, distance: 233.0
click at [264, 77] on div "Search for a Customer Use one or more fields below to locate an existing custom…" at bounding box center [360, 216] width 684 height 368
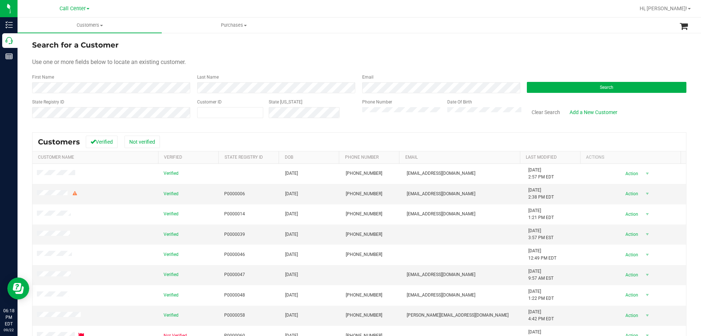
click at [271, 71] on form "Search for a Customer Use one or more fields below to locate an existing custom…" at bounding box center [359, 81] width 654 height 85
drag, startPoint x: 30, startPoint y: 76, endPoint x: 240, endPoint y: 75, distance: 209.2
click at [240, 75] on div "Search for a Customer Use one or more fields below to locate an existing custom…" at bounding box center [360, 216] width 684 height 368
click at [248, 70] on form "Search for a Customer Use one or more fields below to locate an existing custom…" at bounding box center [359, 81] width 654 height 85
drag, startPoint x: 32, startPoint y: 77, endPoint x: 300, endPoint y: 71, distance: 267.7
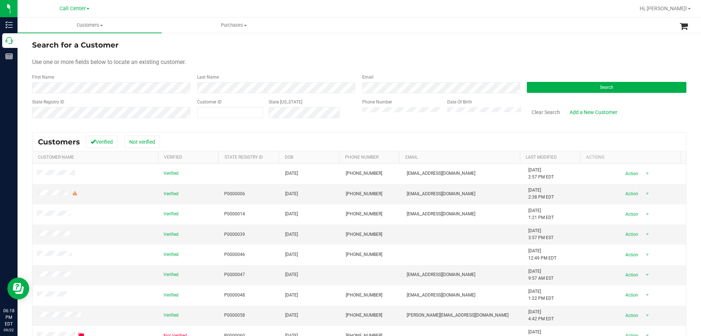
click at [301, 73] on div "Search for a Customer Use one or more fields below to locate an existing custom…" at bounding box center [360, 216] width 684 height 368
click at [299, 70] on form "Search for a Customer Use one or more fields below to locate an existing custom…" at bounding box center [359, 81] width 654 height 85
drag, startPoint x: 30, startPoint y: 78, endPoint x: 268, endPoint y: 69, distance: 237.9
click at [268, 69] on div "Search for a Customer Use one or more fields below to locate an existing custom…" at bounding box center [360, 216] width 684 height 368
click at [270, 68] on form "Search for a Customer Use one or more fields below to locate an existing custom…" at bounding box center [359, 81] width 654 height 85
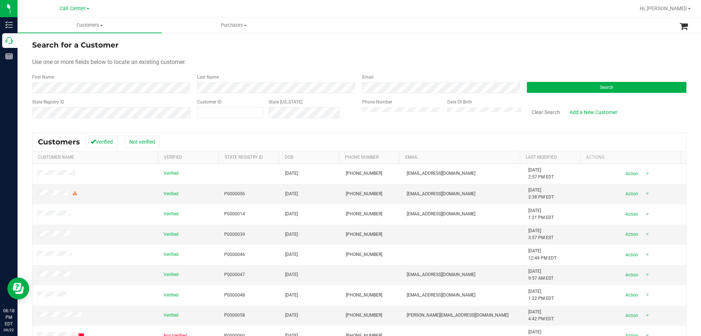
click at [270, 68] on form "Search for a Customer Use one or more fields below to locate an existing custom…" at bounding box center [359, 81] width 654 height 85
drag, startPoint x: 32, startPoint y: 78, endPoint x: 261, endPoint y: 77, distance: 229.3
click at [261, 77] on div "Search for a Customer Use one or more fields below to locate an existing custom…" at bounding box center [360, 216] width 684 height 368
click at [262, 72] on form "Search for a Customer Use one or more fields below to locate an existing custom…" at bounding box center [359, 81] width 654 height 85
click at [261, 63] on div "Use one or more fields below to locate an existing customer." at bounding box center [359, 62] width 654 height 9
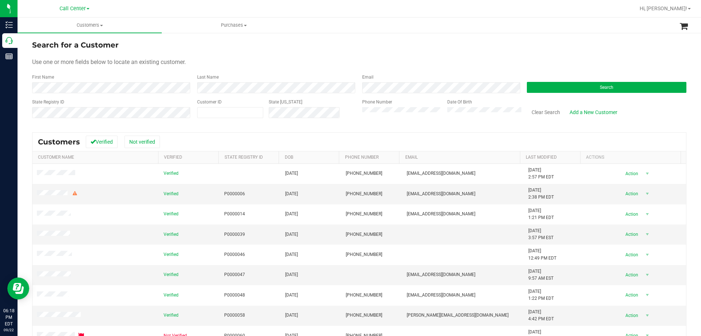
drag, startPoint x: 33, startPoint y: 79, endPoint x: 228, endPoint y: 77, distance: 195.4
click at [228, 77] on div "First Name Last Name Email Search" at bounding box center [359, 83] width 654 height 19
click at [232, 74] on div "Last Name" at bounding box center [274, 83] width 165 height 19
drag, startPoint x: 30, startPoint y: 76, endPoint x: 229, endPoint y: 76, distance: 199.0
click at [229, 76] on div "Search for a Customer Use one or more fields below to locate an existing custom…" at bounding box center [360, 216] width 684 height 368
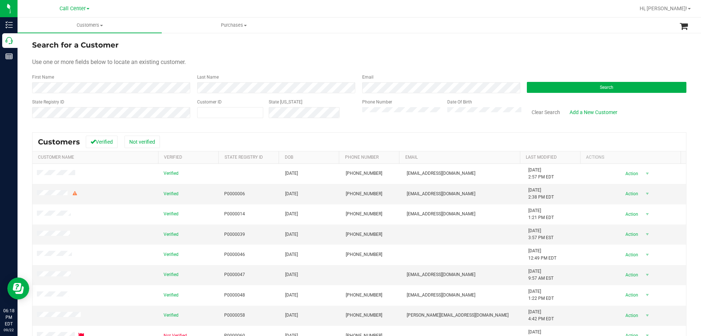
click at [233, 71] on form "Search for a Customer Use one or more fields below to locate an existing custom…" at bounding box center [359, 81] width 654 height 85
drag, startPoint x: 32, startPoint y: 76, endPoint x: 286, endPoint y: 76, distance: 254.2
click at [286, 76] on div "First Name Last Name Email Search" at bounding box center [359, 83] width 654 height 19
click at [272, 62] on div "Use one or more fields below to locate an existing customer." at bounding box center [359, 62] width 654 height 9
drag, startPoint x: 32, startPoint y: 64, endPoint x: 256, endPoint y: 75, distance: 223.4
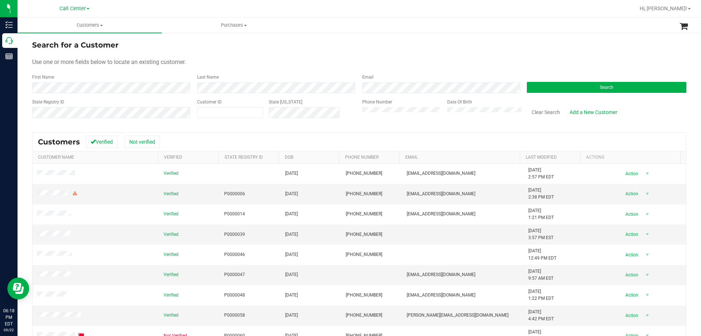
click at [256, 75] on form "Search for a Customer Use one or more fields below to locate an existing custom…" at bounding box center [359, 81] width 654 height 85
click at [257, 74] on div "Last Name" at bounding box center [274, 83] width 165 height 19
drag, startPoint x: 34, startPoint y: 61, endPoint x: 242, endPoint y: 78, distance: 209.2
click at [242, 78] on form "Search for a Customer Use one or more fields below to locate an existing custom…" at bounding box center [359, 81] width 654 height 85
click at [246, 66] on div "Use one or more fields below to locate an existing customer." at bounding box center [359, 62] width 654 height 9
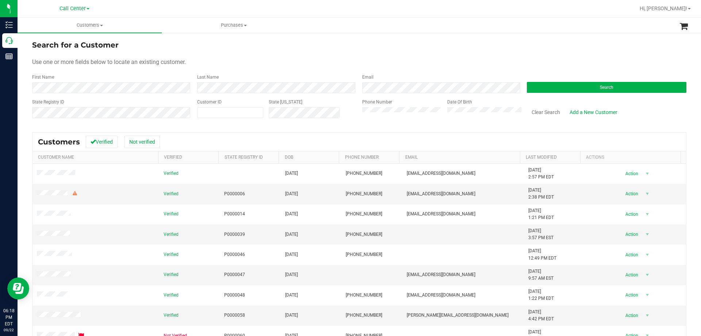
drag, startPoint x: 31, startPoint y: 62, endPoint x: 250, endPoint y: 78, distance: 219.7
click at [250, 78] on div "Search for a Customer Use one or more fields below to locate an existing custom…" at bounding box center [360, 216] width 684 height 368
click at [251, 68] on form "Search for a Customer Use one or more fields below to locate an existing custom…" at bounding box center [359, 81] width 654 height 85
drag, startPoint x: 32, startPoint y: 60, endPoint x: 285, endPoint y: 77, distance: 253.2
click at [285, 77] on form "Search for a Customer Use one or more fields below to locate an existing custom…" at bounding box center [359, 81] width 654 height 85
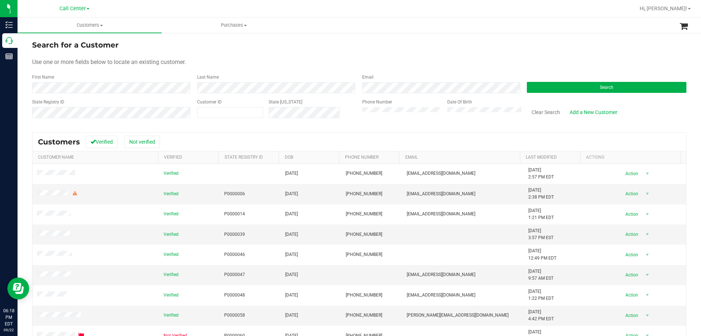
click at [255, 65] on div "Use one or more fields below to locate an existing customer." at bounding box center [359, 62] width 654 height 9
drag, startPoint x: 32, startPoint y: 62, endPoint x: 252, endPoint y: 77, distance: 220.3
click at [252, 77] on form "Search for a Customer Use one or more fields below to locate an existing custom…" at bounding box center [359, 81] width 654 height 85
click at [246, 66] on div "Use one or more fields below to locate an existing customer." at bounding box center [359, 62] width 654 height 9
drag, startPoint x: 32, startPoint y: 60, endPoint x: 261, endPoint y: 74, distance: 229.8
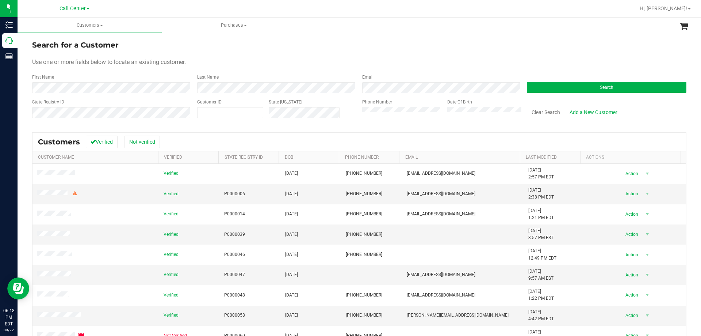
click at [261, 74] on form "Search for a Customer Use one or more fields below to locate an existing custom…" at bounding box center [359, 81] width 654 height 85
click at [262, 68] on form "Search for a Customer Use one or more fields below to locate an existing custom…" at bounding box center [359, 81] width 654 height 85
drag, startPoint x: 31, startPoint y: 59, endPoint x: 259, endPoint y: 72, distance: 228.6
click at [259, 72] on div "Search for a Customer Use one or more fields below to locate an existing custom…" at bounding box center [360, 216] width 684 height 368
click at [260, 70] on form "Search for a Customer Use one or more fields below to locate an existing custom…" at bounding box center [359, 81] width 654 height 85
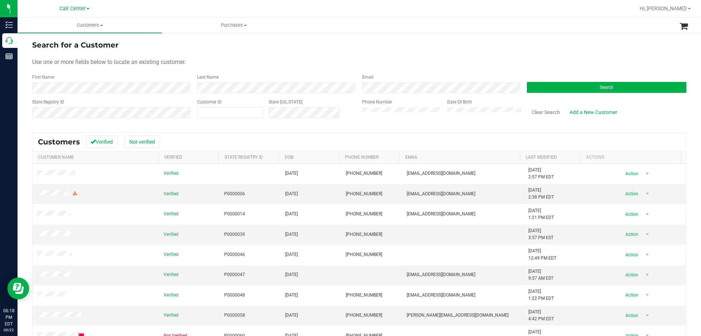
drag, startPoint x: 32, startPoint y: 60, endPoint x: 245, endPoint y: 75, distance: 213.8
click at [245, 75] on form "Search for a Customer Use one or more fields below to locate an existing custom…" at bounding box center [359, 81] width 654 height 85
click at [253, 73] on form "Search for a Customer Use one or more fields below to locate an existing custom…" at bounding box center [359, 81] width 654 height 85
drag, startPoint x: 32, startPoint y: 61, endPoint x: 237, endPoint y: 78, distance: 205.2
click at [237, 78] on form "Search for a Customer Use one or more fields below to locate an existing custom…" at bounding box center [359, 81] width 654 height 85
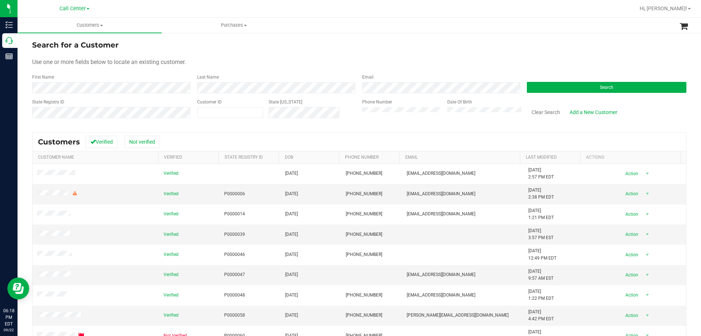
click at [239, 75] on div "Last Name" at bounding box center [274, 83] width 165 height 19
drag, startPoint x: 95, startPoint y: 63, endPoint x: 283, endPoint y: 61, distance: 188.1
click at [283, 61] on div "Use one or more fields below to locate an existing customer." at bounding box center [359, 62] width 654 height 9
click at [260, 56] on form "Search for a Customer Use one or more fields below to locate an existing custom…" at bounding box center [359, 81] width 654 height 85
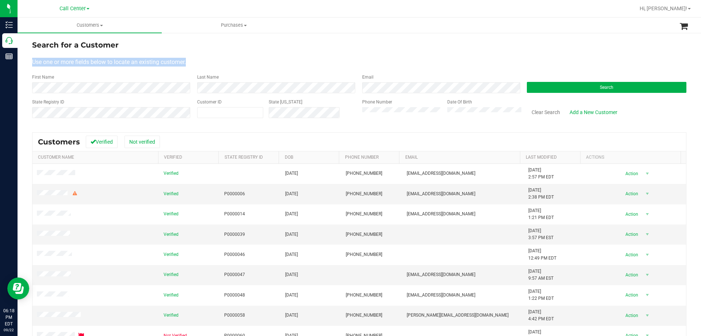
drag, startPoint x: 31, startPoint y: 62, endPoint x: 236, endPoint y: 61, distance: 204.9
click at [236, 61] on div "Search for a Customer Use one or more fields below to locate an existing custom…" at bounding box center [360, 216] width 684 height 368
click at [237, 61] on div "Use one or more fields below to locate an existing customer." at bounding box center [359, 62] width 654 height 9
drag, startPoint x: 34, startPoint y: 62, endPoint x: 212, endPoint y: 62, distance: 178.2
click at [212, 62] on div "Use one or more fields below to locate an existing customer." at bounding box center [359, 62] width 654 height 9
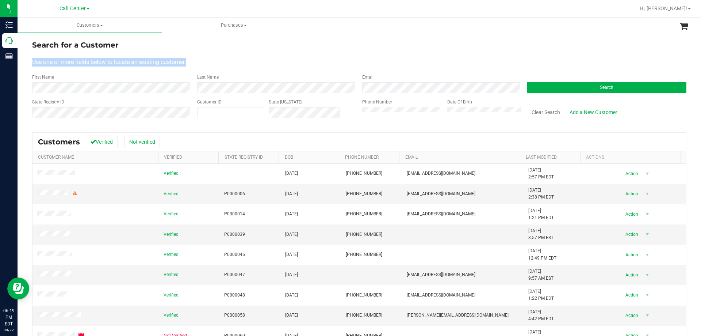
click at [226, 62] on div "Use one or more fields below to locate an existing customer." at bounding box center [359, 62] width 654 height 9
drag, startPoint x: 33, startPoint y: 62, endPoint x: 210, endPoint y: 61, distance: 177.1
click at [210, 61] on div "Use one or more fields below to locate an existing customer." at bounding box center [359, 62] width 654 height 9
drag, startPoint x: 33, startPoint y: 60, endPoint x: 203, endPoint y: 64, distance: 169.5
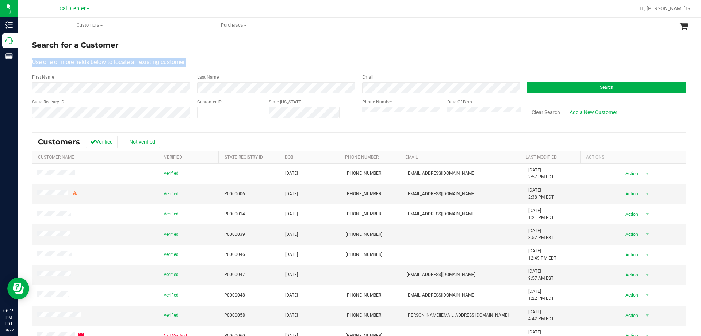
click at [203, 64] on div "Use one or more fields below to locate an existing customer." at bounding box center [359, 62] width 654 height 9
click at [240, 60] on div "Use one or more fields below to locate an existing customer." at bounding box center [359, 62] width 654 height 9
drag, startPoint x: 32, startPoint y: 62, endPoint x: 203, endPoint y: 62, distance: 171.3
click at [203, 62] on div "Use one or more fields below to locate an existing customer." at bounding box center [359, 62] width 654 height 9
click at [225, 60] on div "Use one or more fields below to locate an existing customer." at bounding box center [359, 62] width 654 height 9
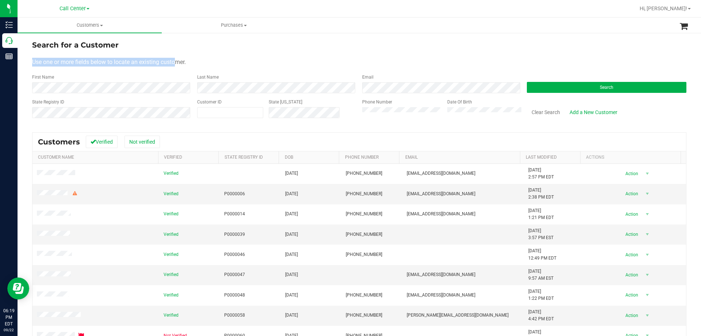
drag, startPoint x: 32, startPoint y: 61, endPoint x: 176, endPoint y: 61, distance: 144.2
click at [176, 61] on span "Use one or more fields below to locate an existing customer." at bounding box center [109, 61] width 154 height 7
click at [213, 61] on div "Use one or more fields below to locate an existing customer." at bounding box center [359, 62] width 654 height 9
drag, startPoint x: 32, startPoint y: 61, endPoint x: 223, endPoint y: 61, distance: 191.7
click at [223, 61] on div "Search for a Customer Use one or more fields below to locate an existing custom…" at bounding box center [360, 216] width 684 height 368
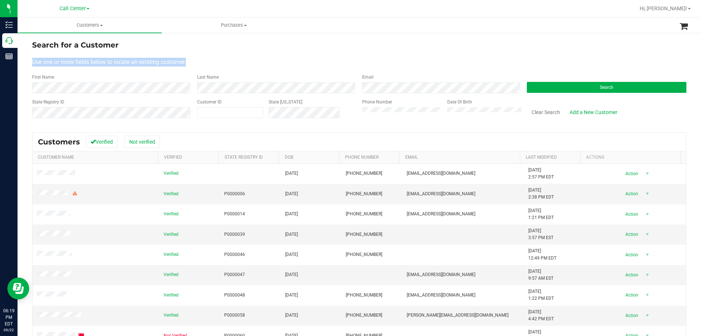
click at [223, 61] on div "Use one or more fields below to locate an existing customer." at bounding box center [359, 62] width 654 height 9
drag, startPoint x: 31, startPoint y: 61, endPoint x: 275, endPoint y: 61, distance: 243.9
click at [275, 61] on div "Search for a Customer Use one or more fields below to locate an existing custom…" at bounding box center [360, 216] width 684 height 368
click at [276, 61] on div "Use one or more fields below to locate an existing customer." at bounding box center [359, 62] width 654 height 9
drag, startPoint x: 32, startPoint y: 61, endPoint x: 223, endPoint y: 57, distance: 191.4
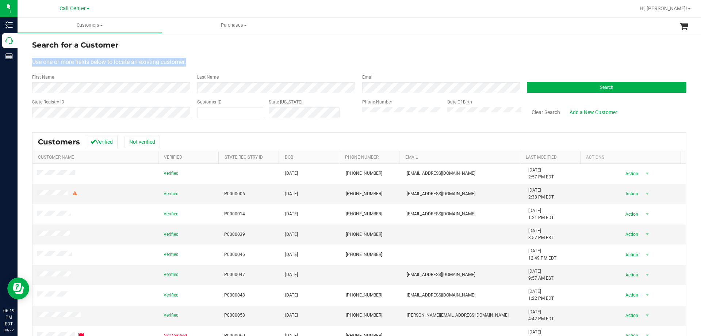
click at [223, 57] on form "Search for a Customer Use one or more fields below to locate an existing custom…" at bounding box center [359, 81] width 654 height 85
drag, startPoint x: 224, startPoint y: 57, endPoint x: 219, endPoint y: 58, distance: 4.8
click at [224, 57] on form "Search for a Customer Use one or more fields below to locate an existing custom…" at bounding box center [359, 81] width 654 height 85
click at [70, 63] on span "Use one or more fields below to locate an existing customer." at bounding box center [109, 61] width 154 height 7
click at [58, 68] on form "Search for a Customer Use one or more fields below to locate an existing custom…" at bounding box center [359, 81] width 654 height 85
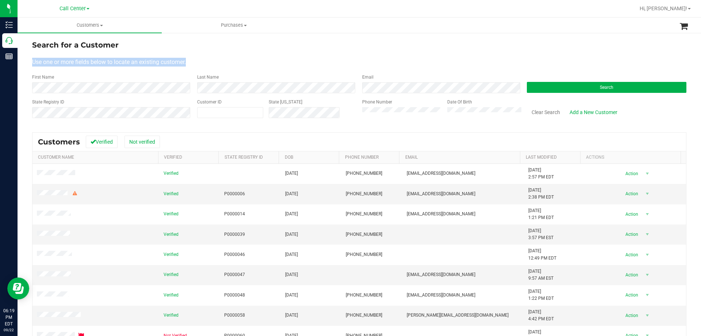
drag, startPoint x: 32, startPoint y: 60, endPoint x: 242, endPoint y: 59, distance: 209.6
click at [242, 59] on div "Use one or more fields below to locate an existing customer." at bounding box center [359, 62] width 654 height 9
click at [243, 59] on div "Use one or more fields below to locate an existing customer." at bounding box center [359, 62] width 654 height 9
click at [226, 58] on div "Use one or more fields below to locate an existing customer." at bounding box center [359, 62] width 654 height 9
drag, startPoint x: 34, startPoint y: 61, endPoint x: 262, endPoint y: 61, distance: 227.9
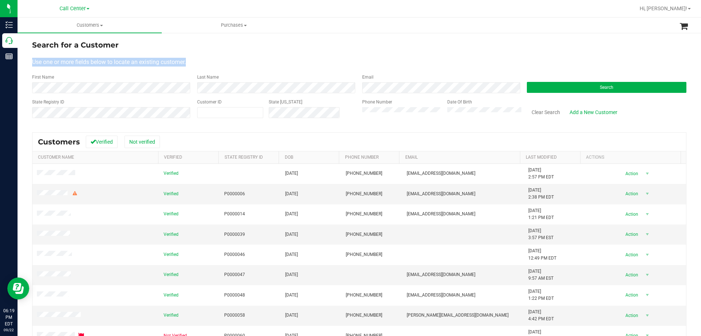
click at [262, 61] on div "Use one or more fields below to locate an existing customer." at bounding box center [359, 62] width 654 height 9
click at [70, 9] on span "Call Center" at bounding box center [73, 8] width 26 height 7
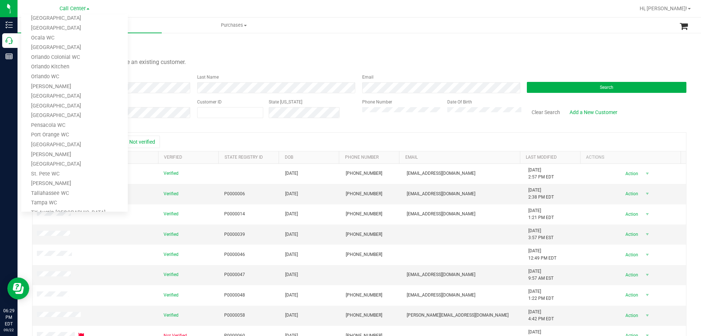
scroll to position [321, 0]
click at [65, 135] on link "Tampa WC" at bounding box center [74, 132] width 107 height 10
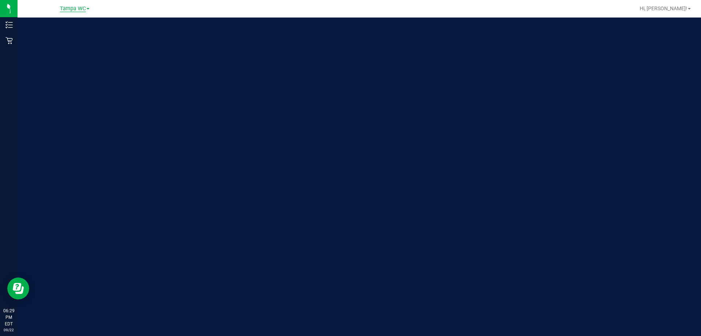
click at [73, 8] on span "Tampa WC" at bounding box center [73, 8] width 26 height 7
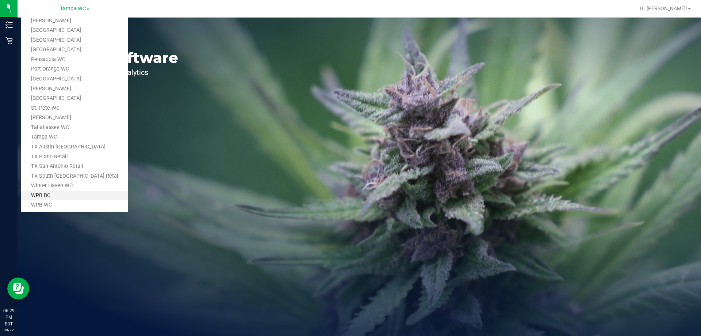
scroll to position [321, 0]
click at [63, 137] on link "TX Austin [GEOGRAPHIC_DATA]" at bounding box center [74, 142] width 107 height 10
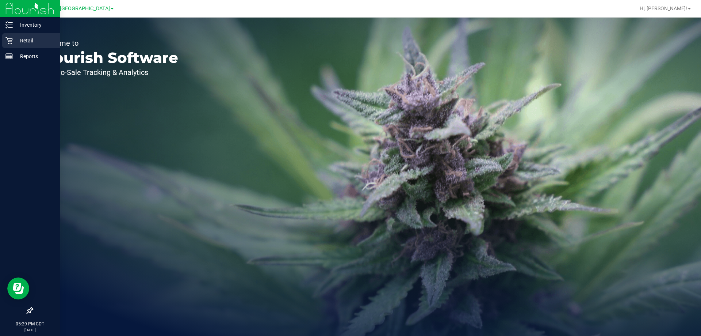
click at [21, 36] on div "Retail" at bounding box center [31, 40] width 58 height 15
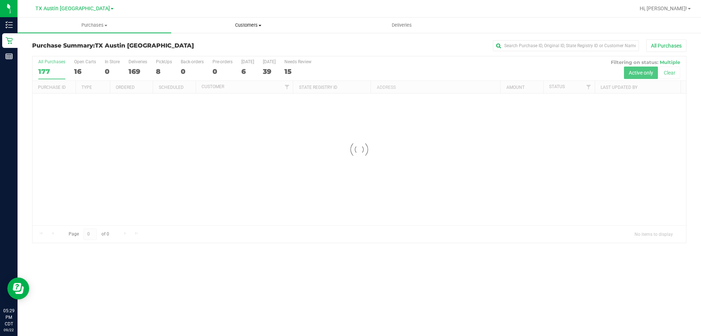
click at [250, 22] on span "Customers" at bounding box center [248, 25] width 153 height 7
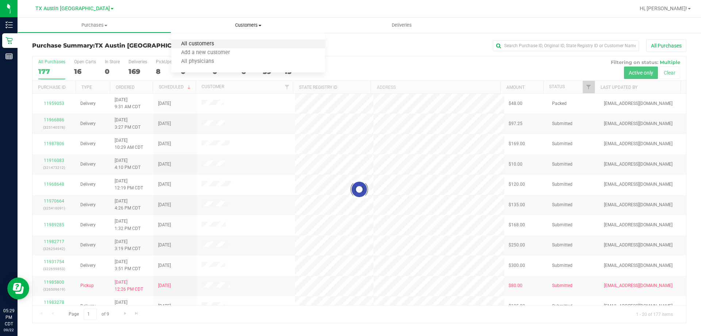
click at [210, 41] on span "All customers" at bounding box center [197, 44] width 53 height 6
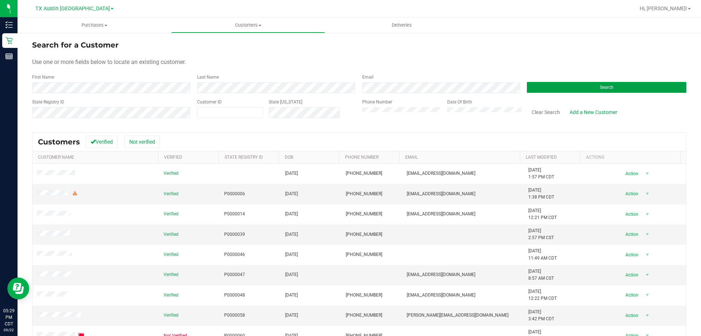
click at [533, 88] on button "Search" at bounding box center [607, 87] width 160 height 11
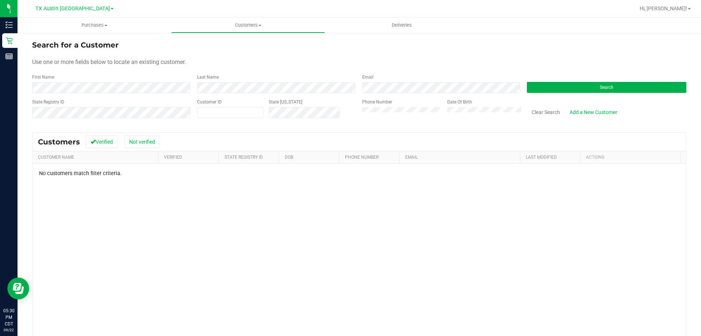
click at [324, 116] on div "State Registry ID Customer ID State ID Phone Number Date Of Birth Clear Search …" at bounding box center [359, 112] width 654 height 26
click at [554, 88] on button "Search" at bounding box center [607, 87] width 160 height 11
click at [96, 101] on div "State Registry ID" at bounding box center [112, 112] width 160 height 26
click at [571, 87] on button "Search" at bounding box center [607, 87] width 160 height 11
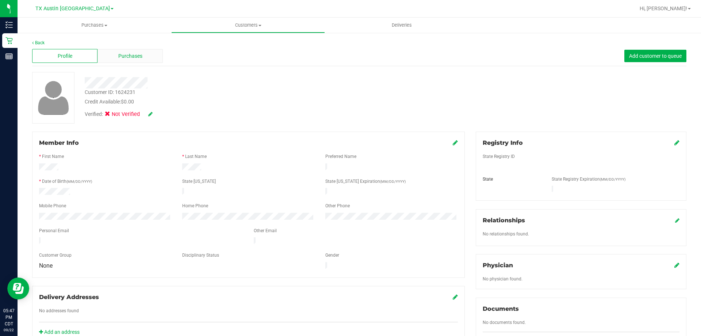
click at [126, 62] on div "Purchases" at bounding box center [129, 56] width 65 height 14
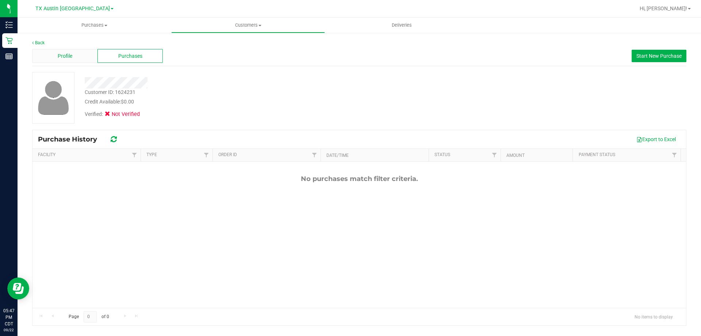
click at [69, 52] on span "Profile" at bounding box center [65, 56] width 15 height 8
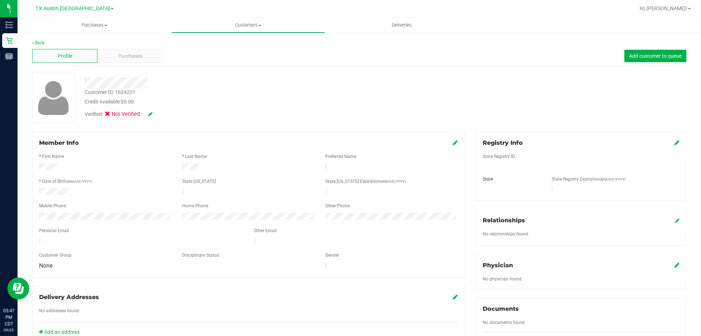
click at [675, 218] on icon at bounding box center [677, 220] width 4 height 5
click at [674, 262] on icon at bounding box center [676, 265] width 5 height 6
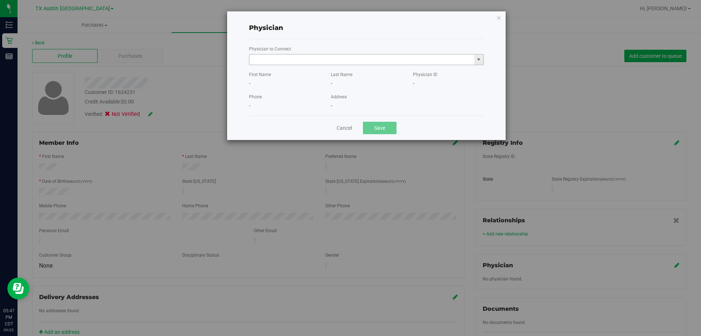
click at [300, 60] on input "text" at bounding box center [361, 59] width 225 height 10
paste input "Weiner"
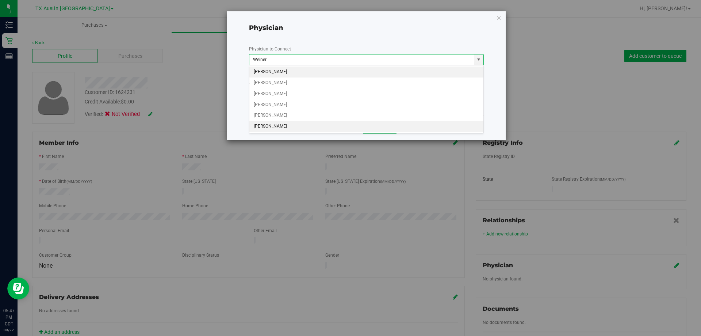
click at [286, 126] on li "ALAN WEINER" at bounding box center [366, 126] width 234 height 11
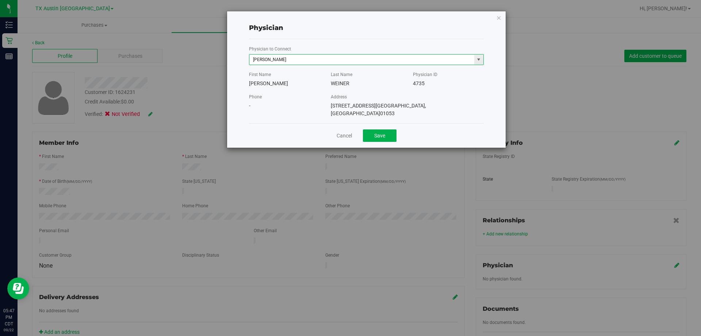
click at [407, 60] on input "ALAN WEINER" at bounding box center [361, 59] width 225 height 10
paste input "Weiner"
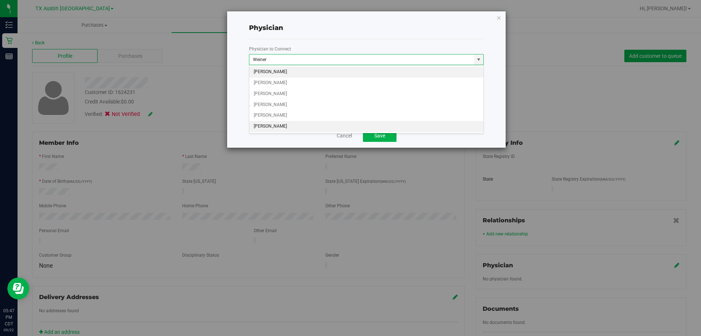
click at [285, 126] on li "ALAN WEINER" at bounding box center [366, 126] width 234 height 11
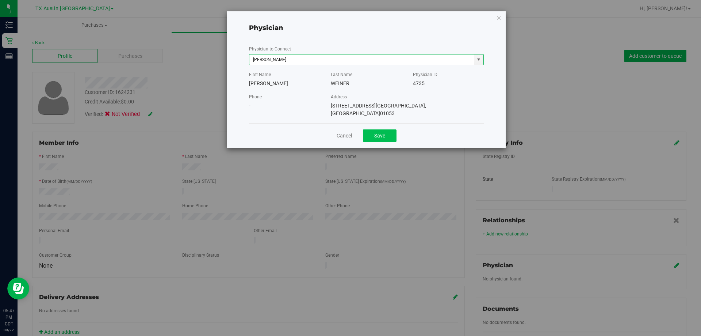
type input "ALAN WEINER"
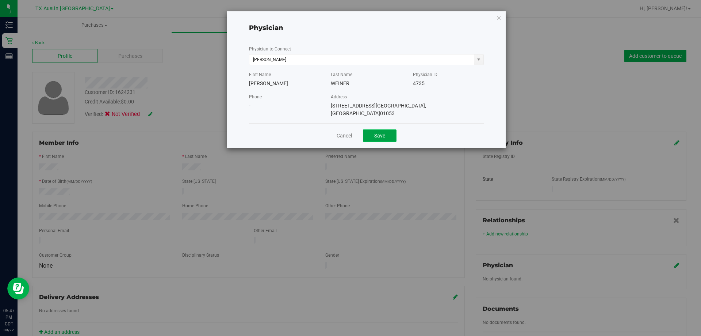
click at [380, 129] on button "Save" at bounding box center [380, 135] width 34 height 12
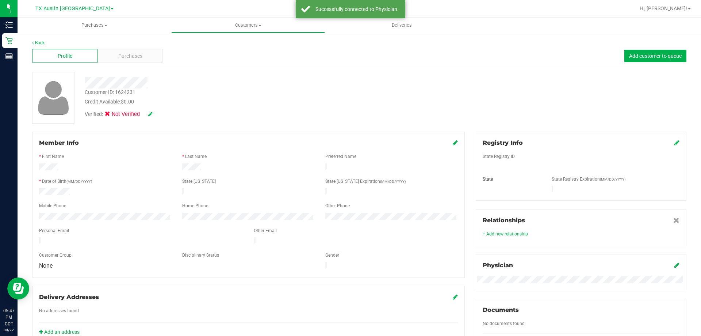
scroll to position [73, 0]
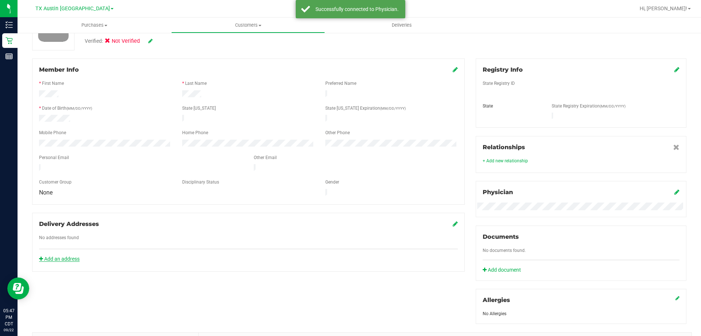
click at [70, 256] on link "Add an address" at bounding box center [59, 259] width 41 height 6
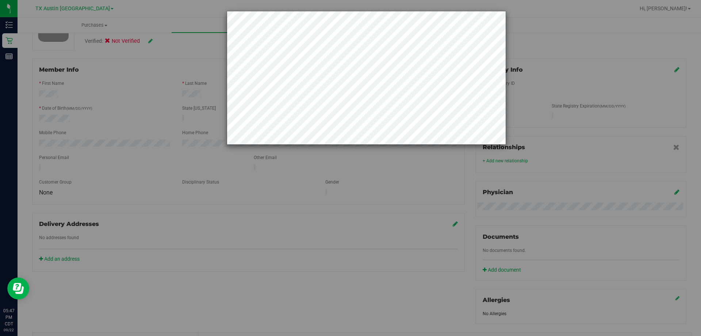
click at [164, 277] on div at bounding box center [353, 168] width 707 height 336
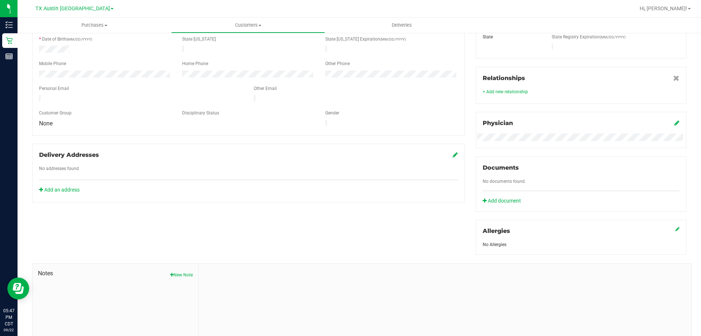
scroll to position [185, 0]
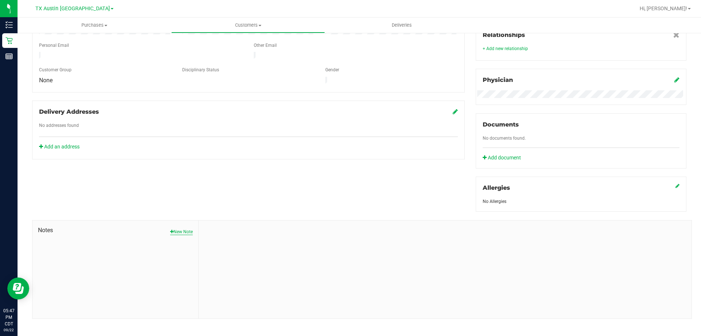
click at [178, 228] on button "New Note" at bounding box center [181, 231] width 23 height 7
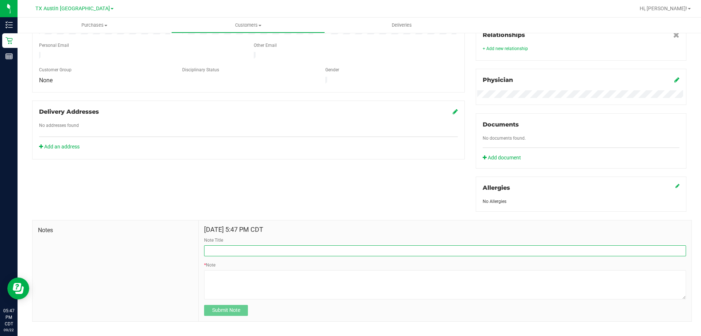
click at [236, 245] on input "Note Title" at bounding box center [445, 250] width 482 height 11
type input "CURT"
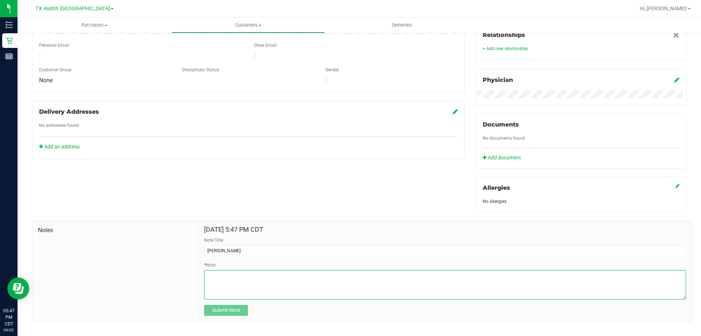
click at [224, 284] on textarea "* Note" at bounding box center [445, 284] width 482 height 29
paste textarea "Patient Name: Belinda Cooper Address: 29 Bluebird Dr Huntsville, TX, 77320 Phon…"
type textarea "Patient Name: Belinda Cooper Address: 29 Bluebird Dr Huntsville, TX, 77320 Phon…"
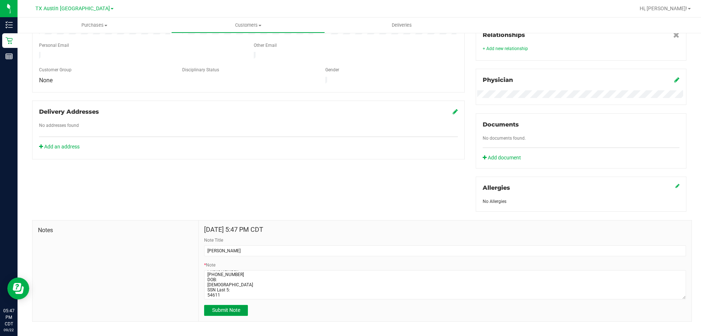
click at [221, 307] on span "Submit Note" at bounding box center [226, 310] width 28 height 6
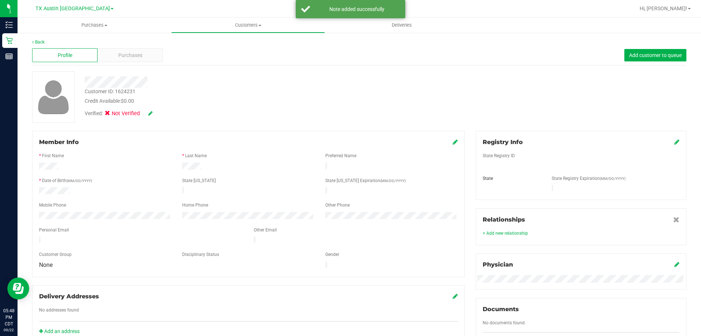
scroll to position [0, 0]
click at [141, 60] on div "Purchases" at bounding box center [129, 56] width 65 height 14
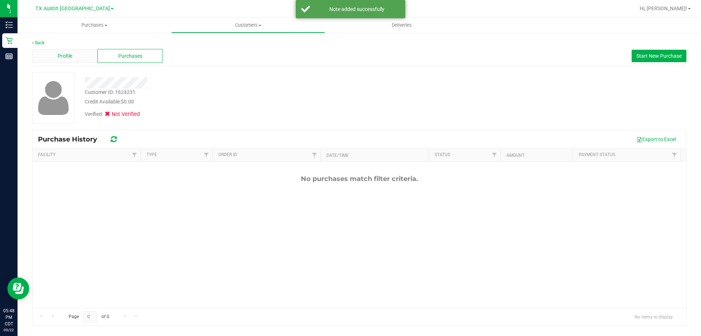
click at [84, 59] on div "Profile" at bounding box center [64, 56] width 65 height 14
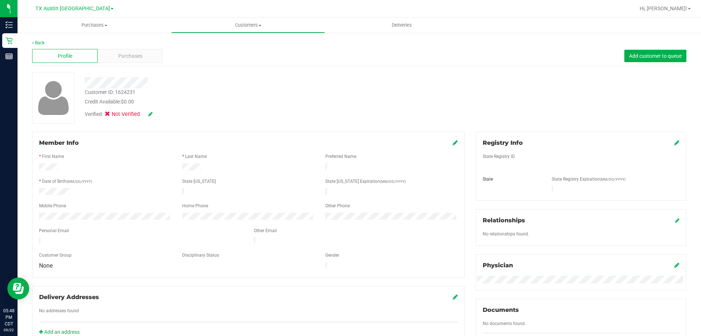
click at [674, 142] on icon at bounding box center [676, 142] width 5 height 6
click at [508, 199] on div "Registry Info State Registry ID * State State Registry Expiration (MM/DD/YYYY) …" at bounding box center [581, 168] width 211 height 75
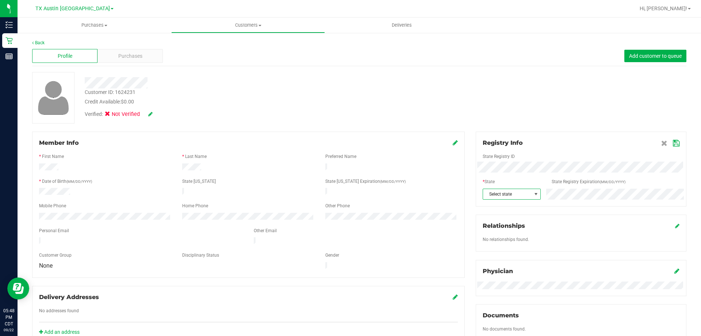
click at [507, 194] on span "Select state" at bounding box center [507, 194] width 49 height 10
click at [508, 119] on div "Customer ID: 1624231 Credit Available: $0.00 Verified: Not Verified" at bounding box center [359, 97] width 665 height 51
click at [673, 145] on icon at bounding box center [676, 143] width 7 height 6
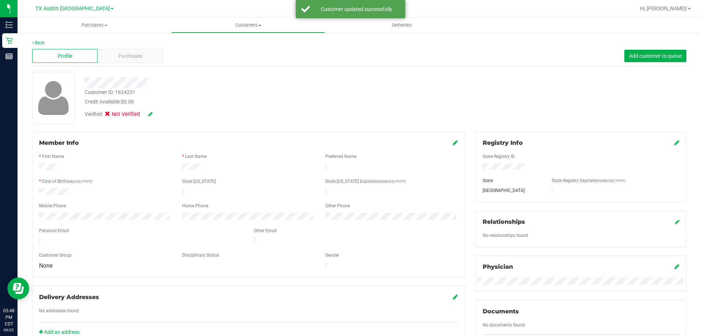
click at [151, 114] on icon at bounding box center [150, 113] width 4 height 5
click at [112, 116] on span at bounding box center [109, 115] width 7 height 7
click at [0, 0] on input "Medical" at bounding box center [0, 0] width 0 height 0
click at [160, 115] on icon at bounding box center [160, 114] width 6 height 5
click at [138, 51] on div "Purchases" at bounding box center [129, 56] width 65 height 14
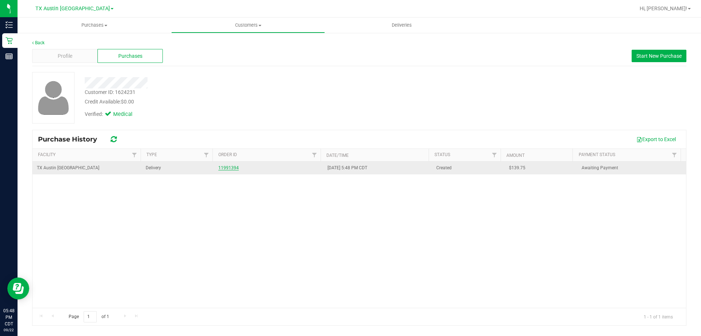
click at [233, 167] on link "11991394" at bounding box center [228, 167] width 20 height 5
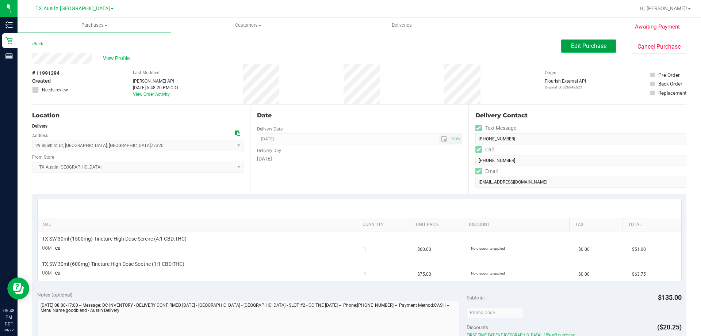
click at [580, 50] on button "Edit Purchase" at bounding box center [588, 45] width 55 height 13
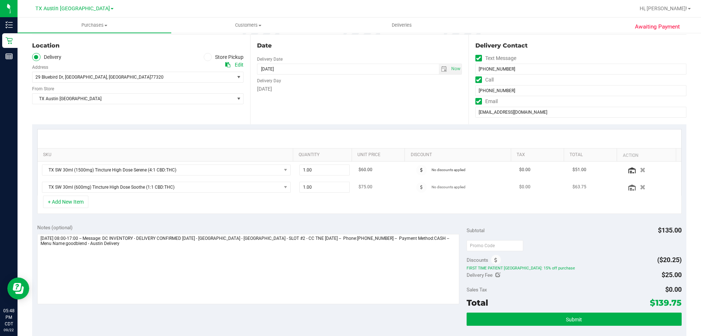
scroll to position [73, 0]
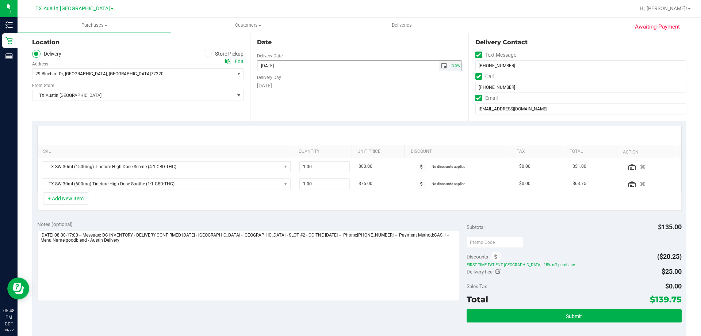
click at [441, 65] on span "select" at bounding box center [444, 66] width 6 height 6
click at [281, 151] on link "30" at bounding box center [283, 150] width 11 height 11
type input "09/30/2025"
click at [305, 103] on div "Date Delivery Date 09/30/2025 Now 09/30/2025 06:00 PM Now Delivery Day Tuesday" at bounding box center [359, 75] width 218 height 89
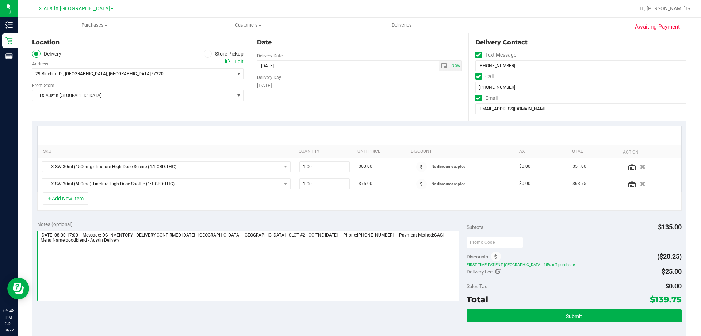
click at [40, 237] on textarea at bounding box center [248, 265] width 422 height 70
drag, startPoint x: 65, startPoint y: 234, endPoint x: 69, endPoint y: 232, distance: 4.8
click at [69, 232] on textarea at bounding box center [248, 265] width 422 height 70
click at [148, 241] on textarea at bounding box center [248, 265] width 422 height 70
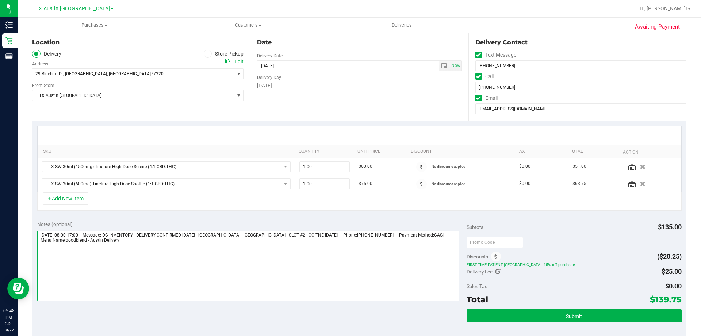
type textarea "Tuesday 09/30/2025 08:00-17:00 -- Message: DC INVENTORY - DELIVERY CONFIRMED 9/…"
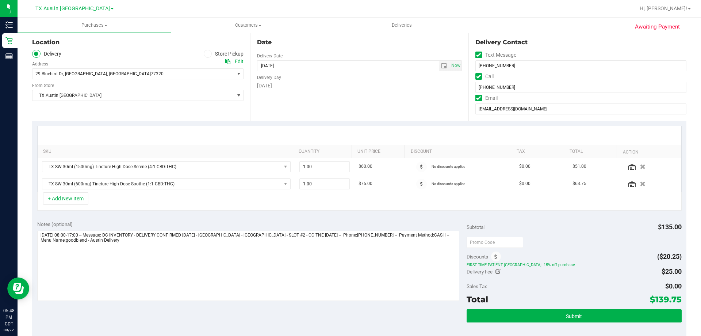
drag, startPoint x: 651, startPoint y: 297, endPoint x: 677, endPoint y: 296, distance: 25.9
click at [677, 296] on div "Notes (optional) Subtotal $135.00 Discounts ($20.25) FIRST TIME PATIENT TX: 15%…" at bounding box center [359, 280] width 654 height 131
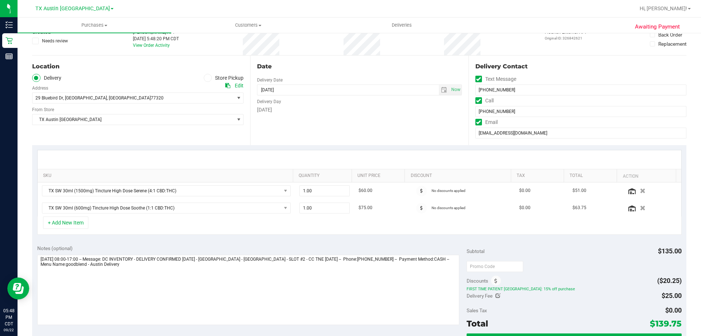
scroll to position [37, 0]
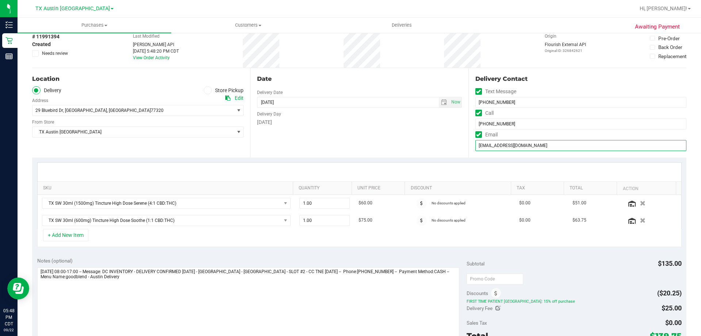
click at [526, 145] on input "cooperbj-4611@att.net" at bounding box center [580, 145] width 211 height 11
drag, startPoint x: 532, startPoint y: 144, endPoint x: 455, endPoint y: 147, distance: 77.8
click at [455, 147] on div "Location Delivery Store Pickup Address Edit 29 Bluebird Dr , Huntsville , TX 77…" at bounding box center [359, 112] width 654 height 89
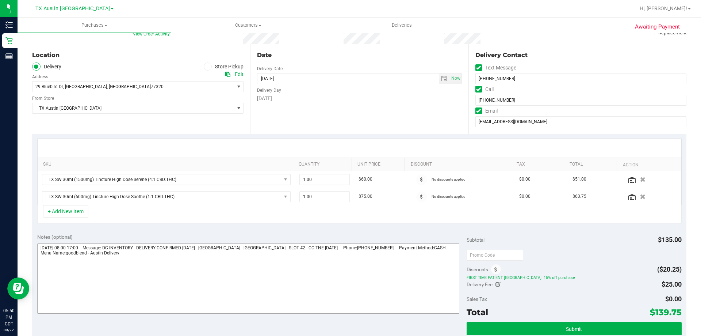
scroll to position [73, 0]
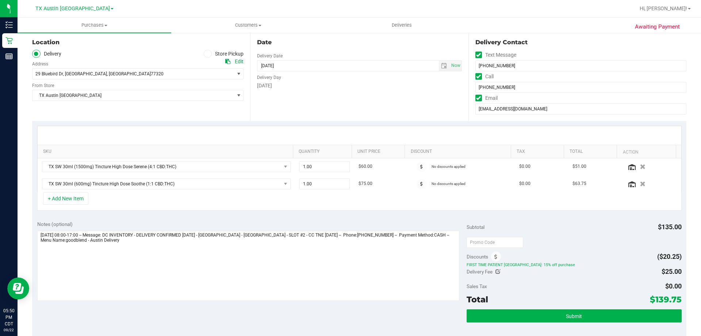
click at [237, 61] on div "Edit" at bounding box center [239, 62] width 9 height 8
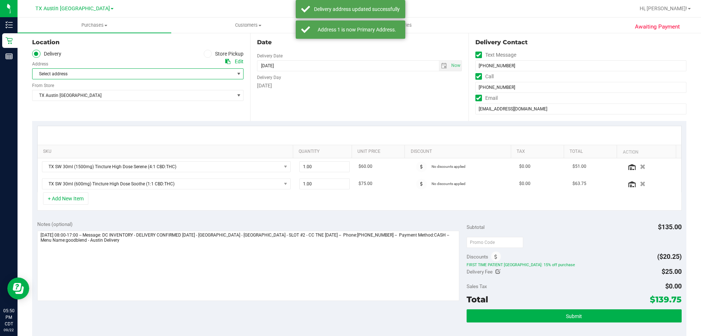
click at [132, 77] on span "Select address" at bounding box center [128, 74] width 192 height 10
click at [89, 87] on span "HOUSTON EAST - 29 Bluebird Dr" at bounding box center [68, 86] width 63 height 9
click at [110, 115] on div "Location Delivery Store Pickup Address Edit HOUSTON EAST - 29 Bluebird Dr , Hun…" at bounding box center [141, 75] width 218 height 89
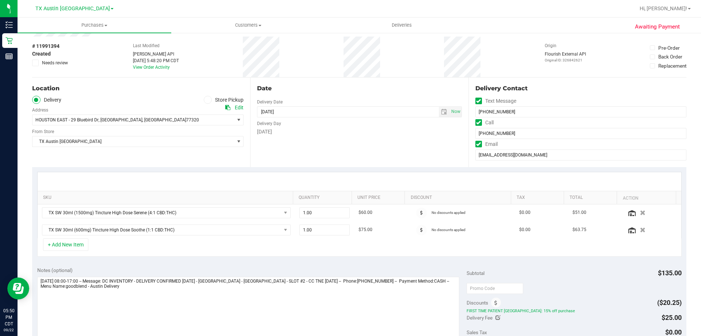
scroll to position [0, 0]
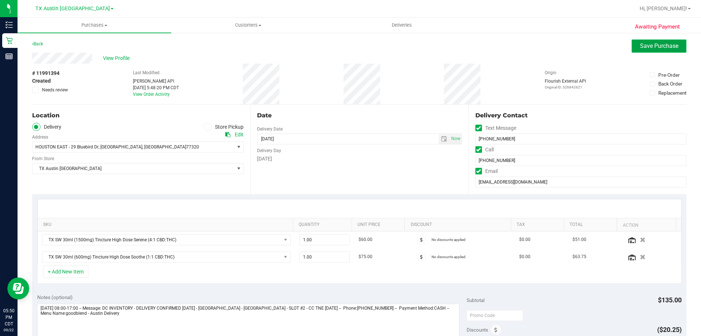
click at [643, 43] on span "Save Purchase" at bounding box center [659, 45] width 38 height 7
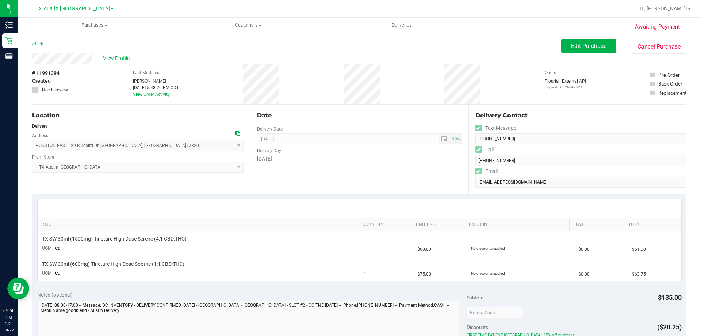
scroll to position [146, 0]
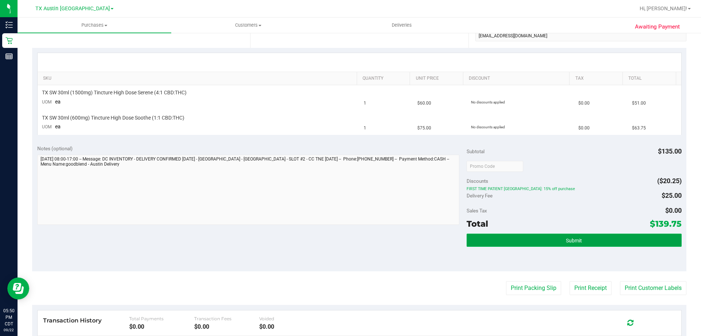
click at [586, 237] on button "Submit" at bounding box center [574, 239] width 215 height 13
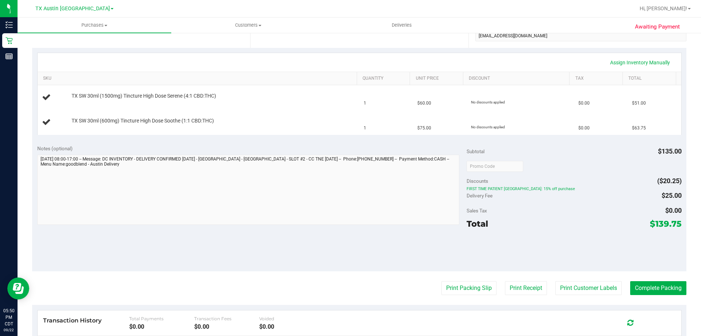
drag, startPoint x: 649, startPoint y: 222, endPoint x: 675, endPoint y: 224, distance: 26.0
click at [675, 224] on span "$139.75" at bounding box center [666, 223] width 32 height 10
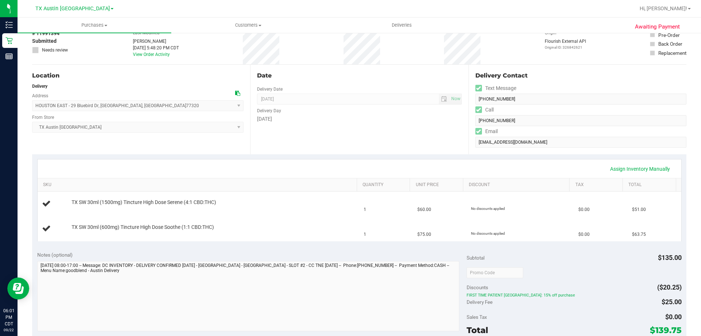
scroll to position [0, 0]
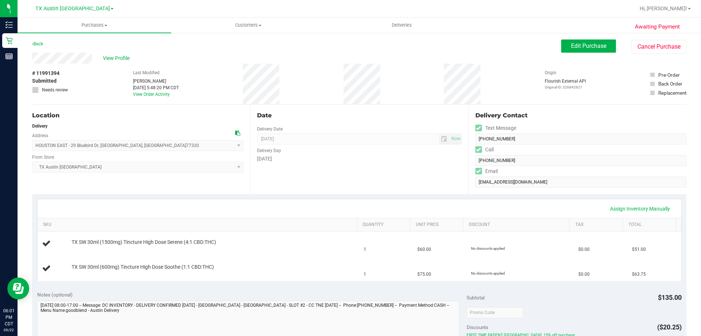
click at [473, 188] on div "Delivery Contact Text Message (713) 822-1435 Call (713) 822-1435 Email cooperbj…" at bounding box center [578, 148] width 218 height 89
drag, startPoint x: 129, startPoint y: 145, endPoint x: 168, endPoint y: 144, distance: 39.1
click at [168, 144] on span "HOUSTON EAST - 29 Bluebird Dr , Huntsville , TX 77320 Select address HOUSTON EA…" at bounding box center [137, 145] width 211 height 11
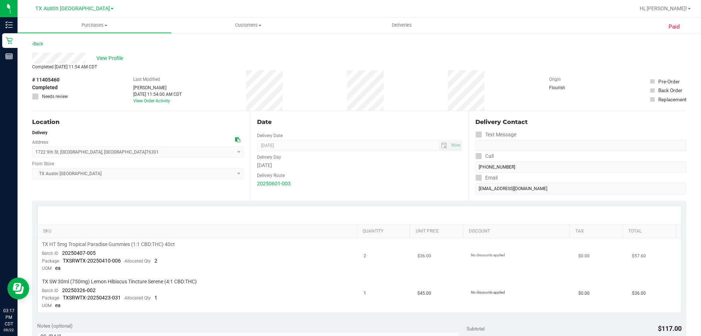
click at [113, 244] on span "TX HT 5mg Tropical Paradise Gummies (1:1 CBD:THC) 40ct" at bounding box center [108, 244] width 133 height 7
copy div "TX HT 5mg Tropical Paradise Gummies (1:1 CBD:THC) 40ct"
click at [212, 257] on td "TX HT 5mg Tropical Paradise Gummies (1:1 CBD:THC) 40ct Batch ID 20250407-005 Pa…" at bounding box center [199, 256] width 322 height 37
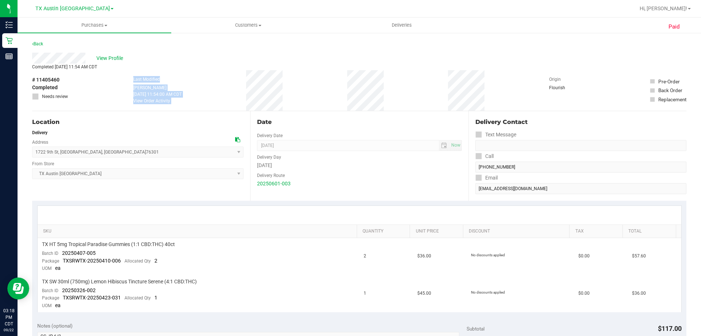
drag, startPoint x: 127, startPoint y: 77, endPoint x: 423, endPoint y: 100, distance: 297.0
click at [423, 100] on div "# 11405460 Completed Needs review Last Modified Paul Holman Jun 4, 2025 11:54:0…" at bounding box center [359, 90] width 654 height 41
click at [406, 97] on div "# 11405460 Completed Needs review Last Modified Paul Holman Jun 4, 2025 11:54:0…" at bounding box center [359, 90] width 654 height 41
drag, startPoint x: 116, startPoint y: 76, endPoint x: 388, endPoint y: 96, distance: 272.4
click at [388, 96] on div "# 11405460 Completed Needs review Last Modified Paul Holman Jun 4, 2025 11:54:0…" at bounding box center [359, 90] width 654 height 41
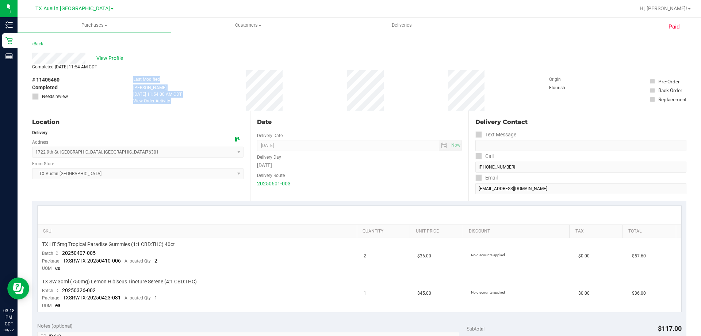
click at [388, 96] on div "# 11405460 Completed Needs review Last Modified Paul Holman Jun 4, 2025 11:54:0…" at bounding box center [359, 90] width 654 height 41
drag, startPoint x: 122, startPoint y: 74, endPoint x: 415, endPoint y: 92, distance: 293.4
click at [415, 92] on div "# 11405460 Completed Needs review Last Modified Paul Holman Jun 4, 2025 11:54:0…" at bounding box center [359, 90] width 654 height 41
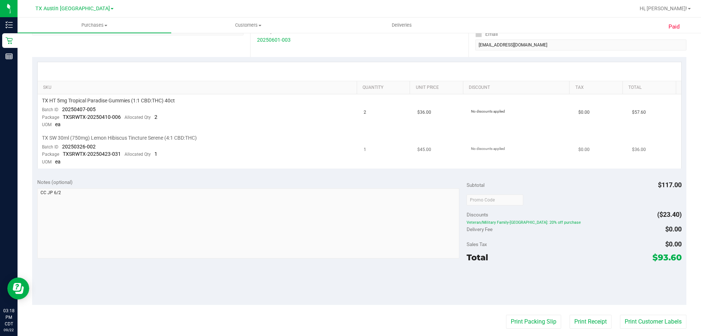
scroll to position [146, 0]
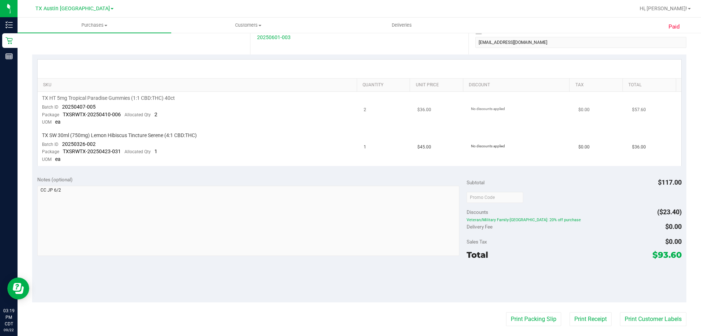
click at [119, 99] on span "TX HT 5mg Tropical Paradise Gummies (1:1 CBD:THC) 40ct" at bounding box center [108, 98] width 133 height 7
click at [229, 109] on td "TX HT 5mg Tropical Paradise Gummies (1:1 CBD:THC) 40ct Batch ID 20250407-005 Pa…" at bounding box center [199, 110] width 322 height 37
click at [80, 97] on span "TX HT 5mg Tropical Paradise Gummies (1:1 CBD:THC) 40ct" at bounding box center [108, 98] width 133 height 7
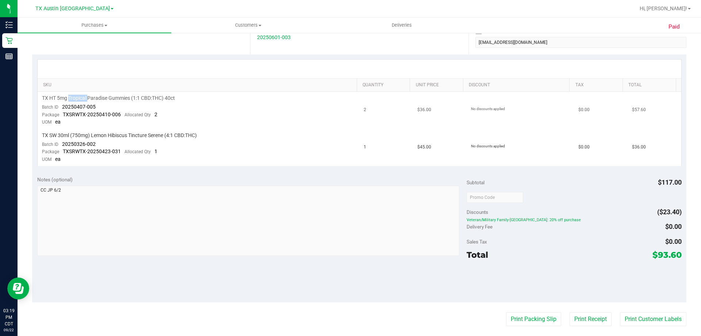
click at [80, 97] on span "TX HT 5mg Tropical Paradise Gummies (1:1 CBD:THC) 40ct" at bounding box center [108, 98] width 133 height 7
click at [263, 114] on td "TX HT 5mg Tropical Paradise Gummies (1:1 CBD:THC) 40ct Batch ID 20250407-005 Pa…" at bounding box center [199, 110] width 322 height 37
drag, startPoint x: 47, startPoint y: 97, endPoint x: 131, endPoint y: 97, distance: 83.6
click at [131, 97] on td "TX HT 5mg Tropical Paradise Gummies (1:1 CBD:THC) 40ct Batch ID 20250407-005 Pa…" at bounding box center [199, 110] width 322 height 37
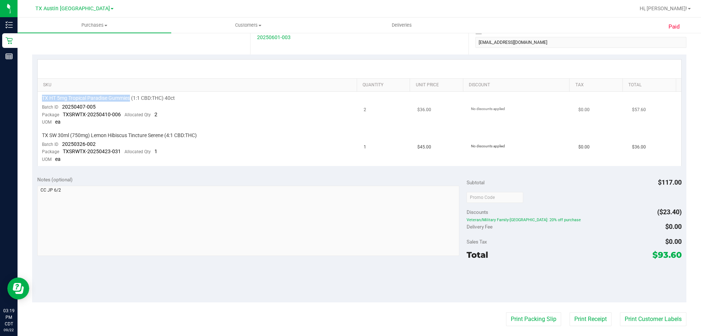
copy span "TX HT 5mg Tropical Paradise Gummies"
click at [186, 114] on td "TX HT 5mg Tropical Paradise Gummies (1:1 CBD:THC) 40ct Batch ID 20250407-005 Pa…" at bounding box center [199, 110] width 322 height 37
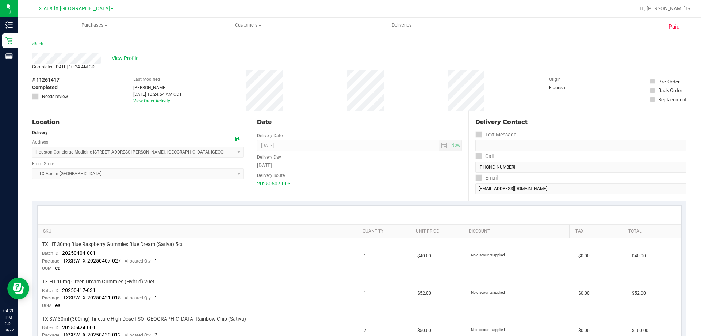
click at [193, 187] on div "Location Delivery Address Houston Concierge Medicine [STREET_ADDRESS], , [GEOGR…" at bounding box center [141, 155] width 218 height 89
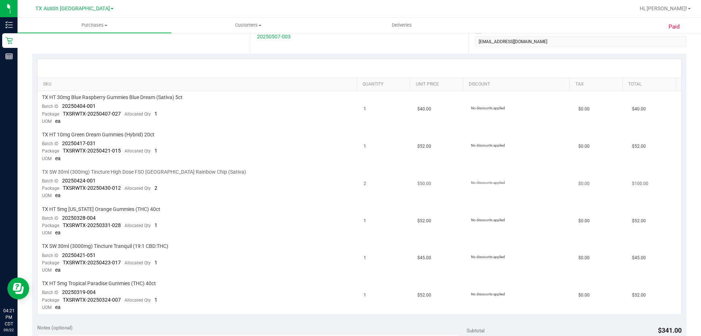
scroll to position [183, 0]
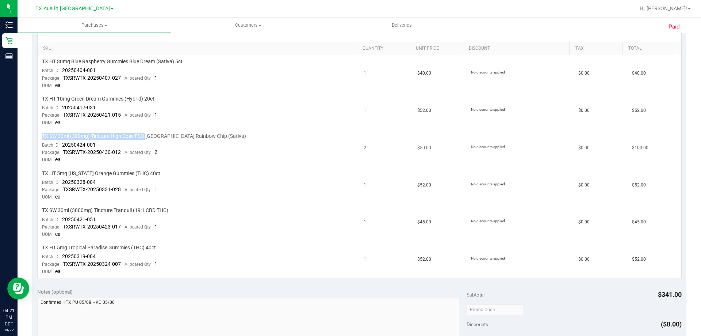
drag, startPoint x: 42, startPoint y: 135, endPoint x: 148, endPoint y: 135, distance: 106.3
click at [148, 135] on span "TX SW 30ml (300mg) Tincture High Dose FSO [GEOGRAPHIC_DATA] Rainbow Chip (Sativ…" at bounding box center [144, 136] width 204 height 7
copy span "TX SW 30ml (300mg) Tincture High Dose FSO"
click at [154, 134] on span "TX SW 30ml (300mg) Tincture High Dose FSO [GEOGRAPHIC_DATA] Rainbow Chip (Sativ…" at bounding box center [144, 136] width 204 height 7
drag, startPoint x: 154, startPoint y: 135, endPoint x: 47, endPoint y: 137, distance: 106.6
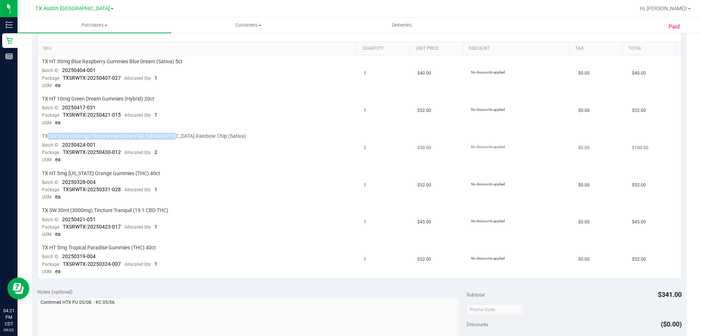
click at [47, 137] on span "TX SW 30ml (300mg) Tincture High Dose FSO [GEOGRAPHIC_DATA] Rainbow Chip (Sativ…" at bounding box center [144, 136] width 204 height 7
click at [46, 137] on span "TX SW 30ml (300mg) Tincture High Dose FSO [GEOGRAPHIC_DATA] Rainbow Chip (Sativ…" at bounding box center [144, 136] width 204 height 7
drag, startPoint x: 43, startPoint y: 135, endPoint x: 146, endPoint y: 134, distance: 103.7
click at [146, 134] on span "TX SW 30ml (300mg) Tincture High Dose FSO [GEOGRAPHIC_DATA] Rainbow Chip (Sativ…" at bounding box center [144, 136] width 204 height 7
copy span "TX SW 30ml (300mg) Tincture High Dose FSO"
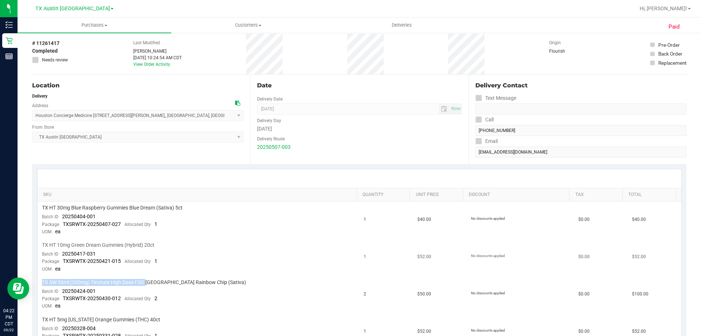
scroll to position [110, 0]
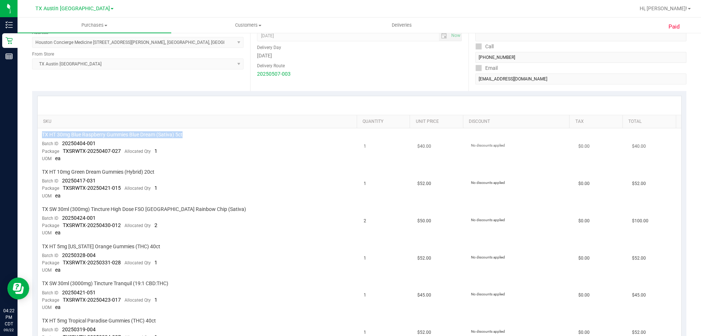
drag, startPoint x: 42, startPoint y: 133, endPoint x: 198, endPoint y: 133, distance: 155.9
click at [198, 133] on div "TX HT 30mg Blue Raspberry Gummies Blue Dream (Sativa) 5ct" at bounding box center [198, 134] width 313 height 7
copy span "TX HT 30mg Blue Raspberry Gummies Blue Dream (Sativa) 5ct"
drag, startPoint x: 214, startPoint y: 207, endPoint x: 54, endPoint y: 211, distance: 159.6
click at [54, 211] on div "TX SW 30ml (300mg) Tincture High Dose FSO [GEOGRAPHIC_DATA] Rainbow Chip (Sativ…" at bounding box center [198, 209] width 313 height 7
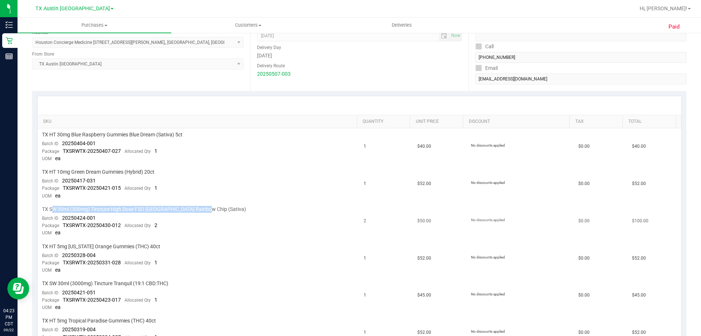
click at [57, 210] on span "TX SW 30ml (300mg) Tincture High Dose FSO [GEOGRAPHIC_DATA] Rainbow Chip (Sativ…" at bounding box center [144, 209] width 204 height 7
drag, startPoint x: 42, startPoint y: 209, endPoint x: 187, endPoint y: 211, distance: 144.3
click at [187, 211] on span "TX SW 30ml (300mg) Tincture High Dose FSO [GEOGRAPHIC_DATA] Rainbow Chip (Sativ…" at bounding box center [144, 209] width 204 height 7
copy span "TX SW 30ml (300mg) Tincture High Dose FSO [GEOGRAPHIC_DATA] Rainbow Chip"
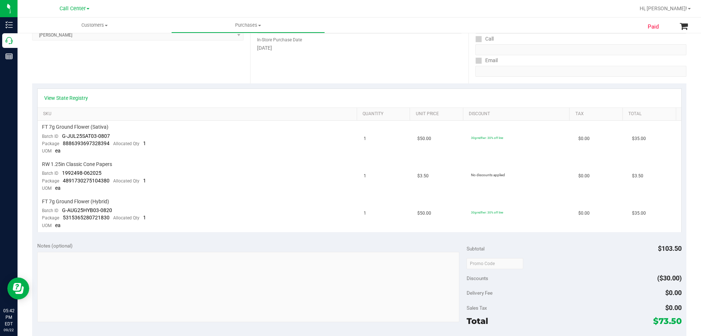
scroll to position [110, 0]
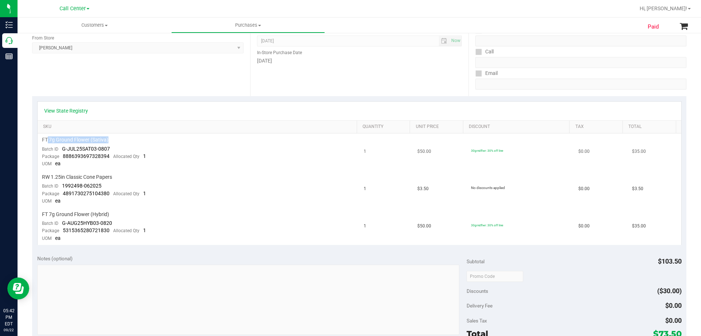
drag, startPoint x: 48, startPoint y: 140, endPoint x: 130, endPoint y: 140, distance: 82.2
click at [130, 140] on div "FT 7g Ground Flower (Sativa)" at bounding box center [198, 139] width 313 height 7
drag, startPoint x: 62, startPoint y: 137, endPoint x: 109, endPoint y: 138, distance: 47.1
click at [107, 138] on span "FT 7g Ground Flower (Sativa)" at bounding box center [75, 139] width 66 height 7
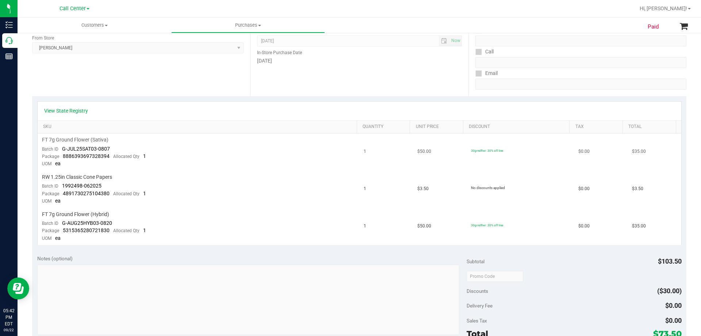
click at [153, 142] on div "FT 7g Ground Flower (Sativa)" at bounding box center [198, 139] width 313 height 7
drag, startPoint x: 59, startPoint y: 215, endPoint x: 150, endPoint y: 211, distance: 91.4
click at [150, 211] on div "FT 7g Ground Flower (Hybrid)" at bounding box center [198, 214] width 313 height 7
click at [195, 192] on td "RW 1.25in Classic Cone Papers Batch ID 1992498-062025 Package 4891730275104380 …" at bounding box center [199, 189] width 322 height 37
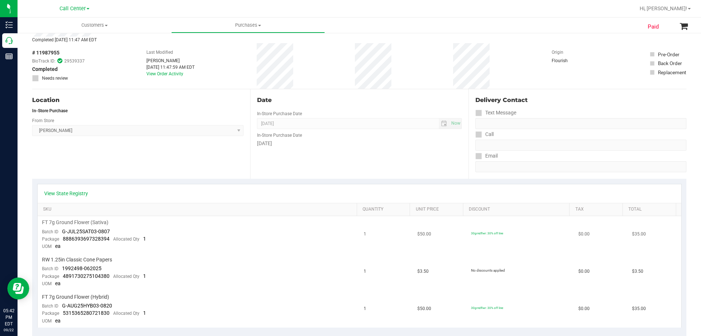
scroll to position [0, 0]
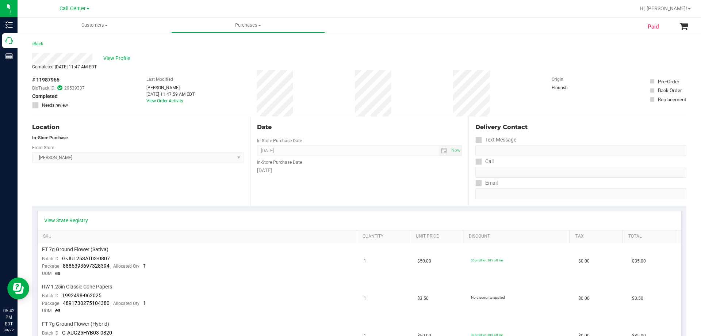
click at [207, 72] on div "# 11987955 BioTrack ID: 29539337 Completed Needs review Last Modified [PERSON_N…" at bounding box center [359, 93] width 654 height 46
click at [208, 66] on div "Completed [DATE] 11:47 AM EDT" at bounding box center [359, 67] width 654 height 7
click at [209, 66] on div "Completed [DATE] 11:47 AM EDT" at bounding box center [359, 67] width 654 height 7
drag, startPoint x: 136, startPoint y: 79, endPoint x: 308, endPoint y: 88, distance: 172.2
click at [308, 88] on div "# 11987955 BioTrack ID: 29539337 Completed Needs review Last Modified [PERSON_N…" at bounding box center [359, 93] width 654 height 46
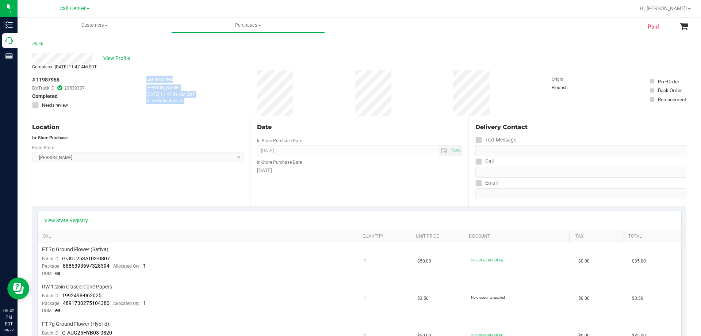
click at [308, 88] on div "# 11987955 BioTrack ID: 29539337 Completed Needs review Last Modified [PERSON_N…" at bounding box center [359, 93] width 654 height 46
click at [291, 103] on div "# 11987955 BioTrack ID: 29539337 Completed Needs review Last Modified [PERSON_N…" at bounding box center [359, 93] width 654 height 46
click at [303, 102] on div "# 11987955 BioTrack ID: 29539337 Completed Needs review Last Modified [PERSON_N…" at bounding box center [359, 93] width 654 height 46
click at [118, 83] on div "# 11987955 BioTrack ID: 29539337 Completed Needs review Last Modified [PERSON_N…" at bounding box center [359, 93] width 654 height 46
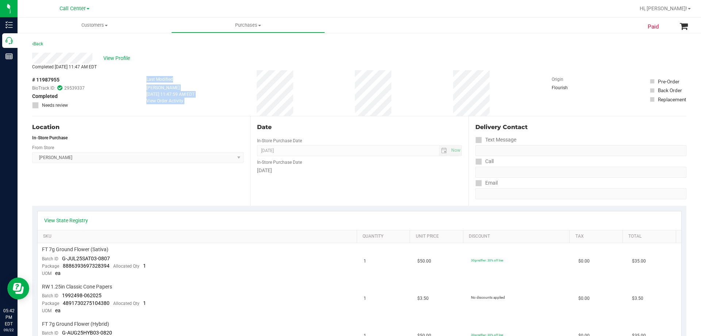
drag, startPoint x: 132, startPoint y: 79, endPoint x: 331, endPoint y: 93, distance: 199.5
click at [331, 93] on div "# 11987955 BioTrack ID: 29539337 Completed Needs review Last Modified [PERSON_N…" at bounding box center [359, 93] width 654 height 46
click at [320, 92] on div "# 11987955 BioTrack ID: 29539337 Completed Needs review Last Modified [PERSON_N…" at bounding box center [359, 93] width 654 height 46
drag, startPoint x: 260, startPoint y: 78, endPoint x: 336, endPoint y: 102, distance: 79.7
click at [336, 102] on div "# 11987955 BioTrack ID: 29539337 Completed Needs review Last Modified [PERSON_N…" at bounding box center [359, 93] width 654 height 46
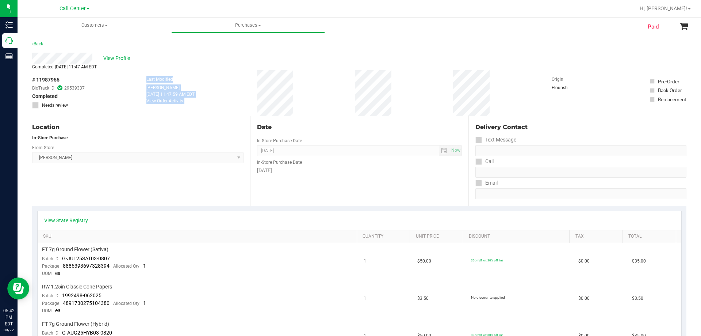
click at [303, 96] on div "# 11987955 BioTrack ID: 29539337 Completed Needs review Last Modified [PERSON_N…" at bounding box center [359, 93] width 654 height 46
click at [124, 57] on span "View Profile" at bounding box center [117, 58] width 29 height 8
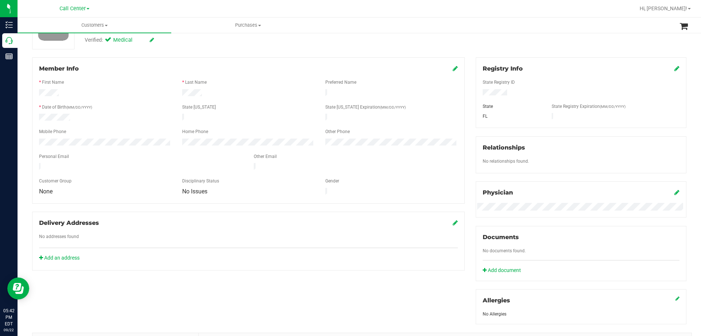
scroll to position [146, 0]
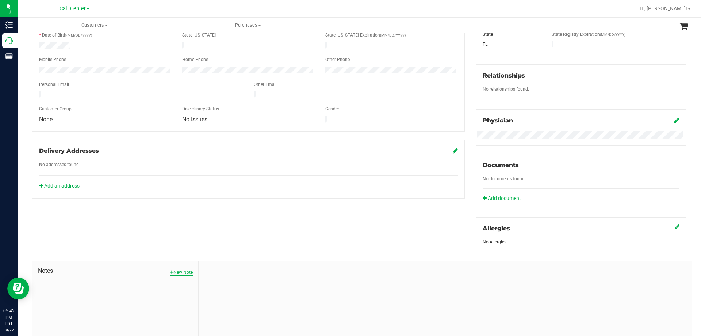
click at [177, 272] on button "New Note" at bounding box center [181, 272] width 23 height 7
click at [247, 289] on input "Note Title" at bounding box center [445, 291] width 482 height 11
type input "Complaint: Product - POSSIBLE EXCHANGE"
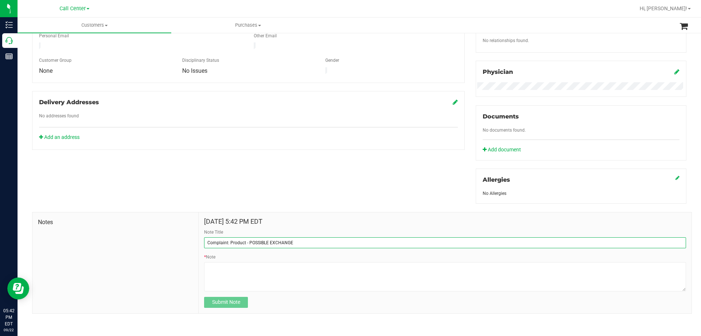
scroll to position [195, 0]
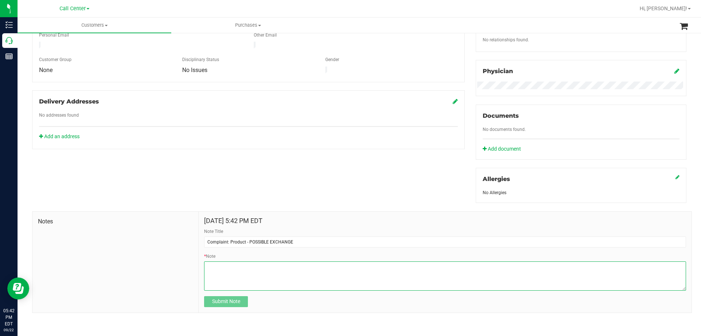
click at [222, 270] on textarea "* Note" at bounding box center [445, 275] width 482 height 29
drag, startPoint x: 113, startPoint y: 201, endPoint x: 111, endPoint y: 208, distance: 7.3
click at [113, 201] on div "Member Info * First Name * Last Name Preferred Name * Date of Birth (MM/DD/YYYY…" at bounding box center [359, 127] width 665 height 383
click at [191, 162] on div "Member Info * First Name * Last Name Preferred Name * Date of Birth (MM/DD/YYYY…" at bounding box center [359, 127] width 665 height 383
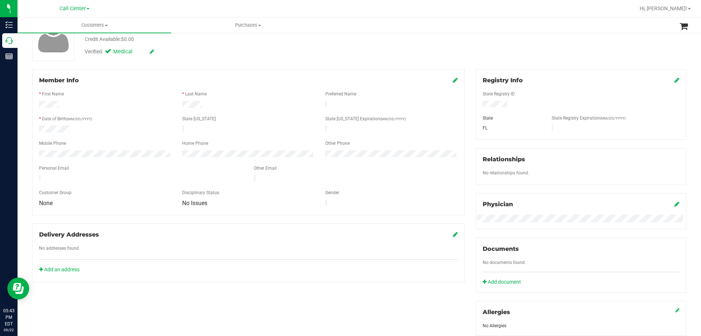
scroll to position [0, 0]
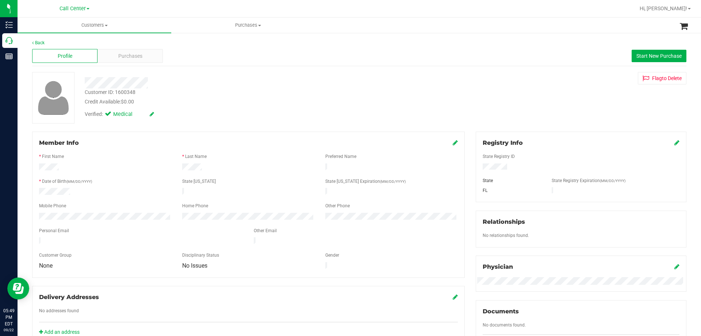
click at [127, 92] on div "Customer ID: 1600348" at bounding box center [110, 92] width 51 height 8
copy div "1600348"
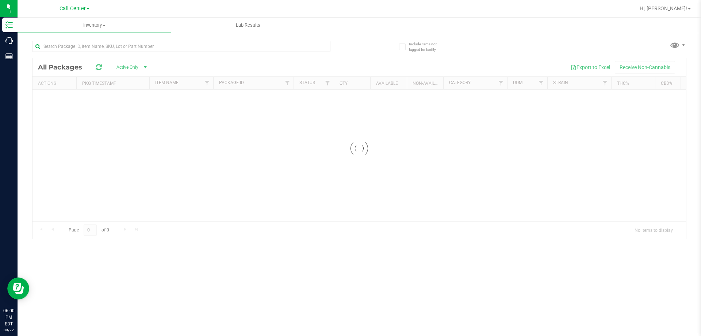
click at [78, 8] on div "Call Center Hi, [PERSON_NAME]! Inventory All packages All inventory Waste log L…" at bounding box center [360, 168] width 684 height 336
click at [79, 6] on span "Call Center" at bounding box center [73, 8] width 26 height 7
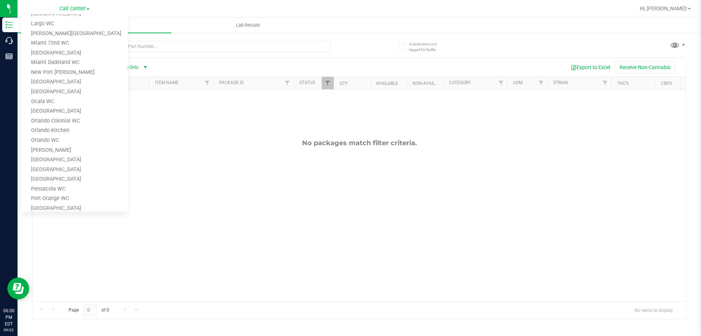
scroll to position [146, 0]
click at [72, 108] on link "New Port [PERSON_NAME]" at bounding box center [74, 113] width 107 height 10
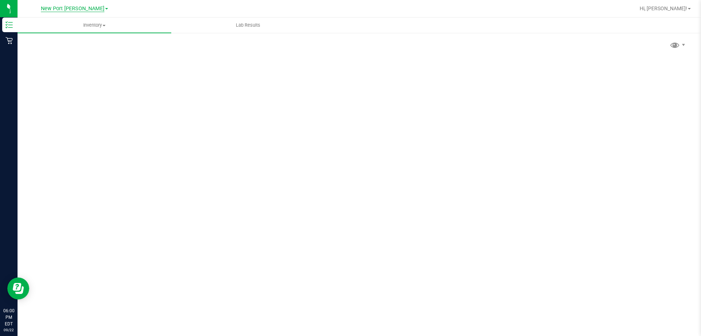
click at [78, 9] on span "New Port [PERSON_NAME]" at bounding box center [73, 8] width 64 height 7
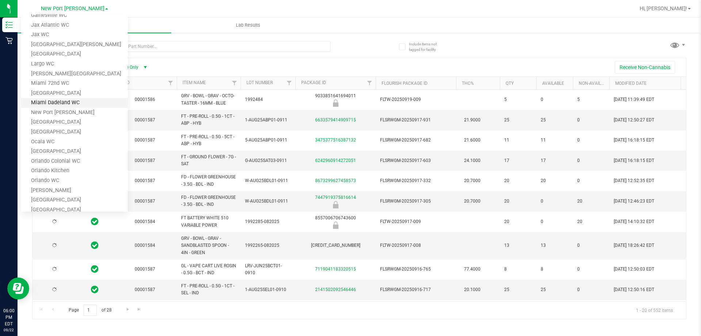
click at [77, 100] on link "Miami Dadeland WC" at bounding box center [74, 103] width 107 height 10
type input "[DATE]"
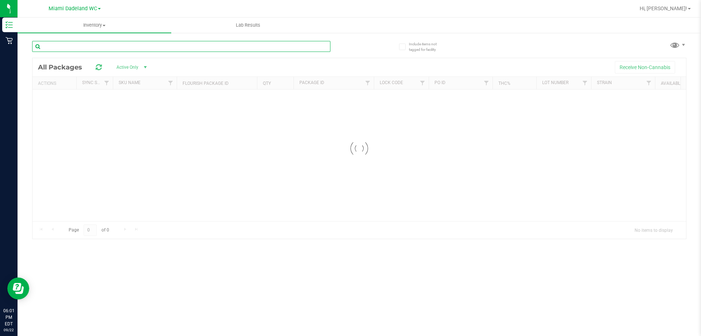
click at [114, 47] on input "text" at bounding box center [181, 46] width 298 height 11
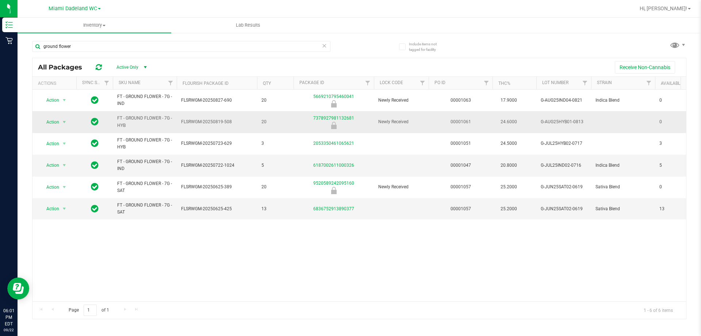
drag, startPoint x: 117, startPoint y: 118, endPoint x: 134, endPoint y: 126, distance: 18.6
click at [134, 126] on span "FT - GROUND FLOWER - 7G - HYB" at bounding box center [144, 122] width 55 height 14
copy span "FT - GROUND FLOWER - 7G - HYB"
click at [100, 46] on input "ground flower" at bounding box center [181, 46] width 298 height 11
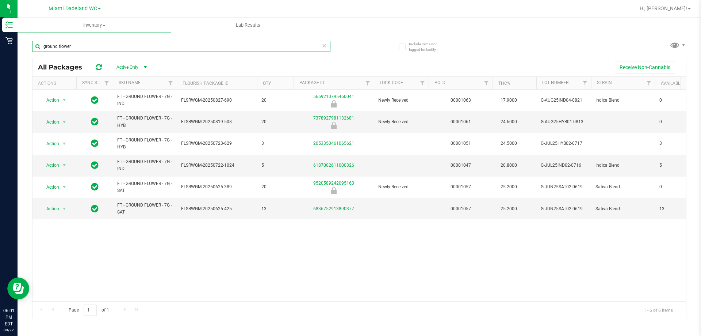
click at [100, 46] on input "ground flower" at bounding box center [181, 46] width 298 height 11
paste input "FT - GROUND FLOWER - 7G - HYB"
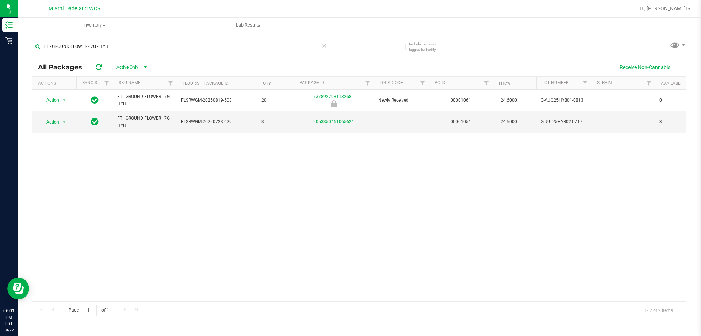
click at [398, 155] on div "Action Action Global inventory Package audit log Print package label Print prod…" at bounding box center [359, 194] width 654 height 211
drag, startPoint x: 262, startPoint y: 121, endPoint x: 266, endPoint y: 121, distance: 4.1
click at [266, 121] on span "3" at bounding box center [275, 121] width 28 height 7
click at [275, 121] on span "3" at bounding box center [275, 121] width 28 height 7
click at [360, 171] on div "Action Action Global inventory Package audit log Print package label Print prod…" at bounding box center [359, 194] width 654 height 211
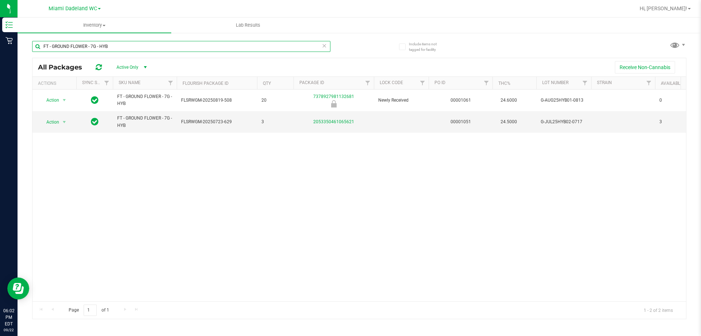
drag, startPoint x: 129, startPoint y: 47, endPoint x: -50, endPoint y: 49, distance: 178.9
click at [0, 49] on html "Inventory Retail 06:02 PM EDT [DATE] 09/22 [GEOGRAPHIC_DATA] [PERSON_NAME][GEOG…" at bounding box center [350, 168] width 701 height 336
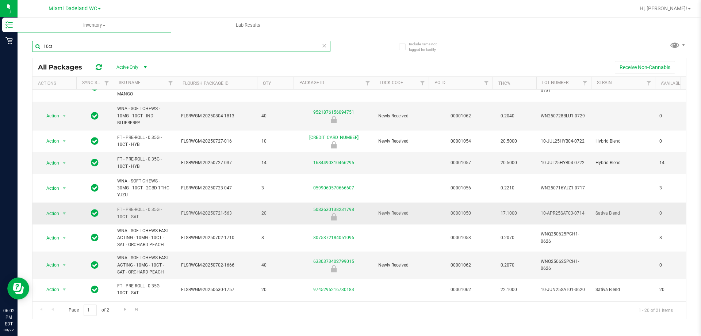
scroll to position [73, 0]
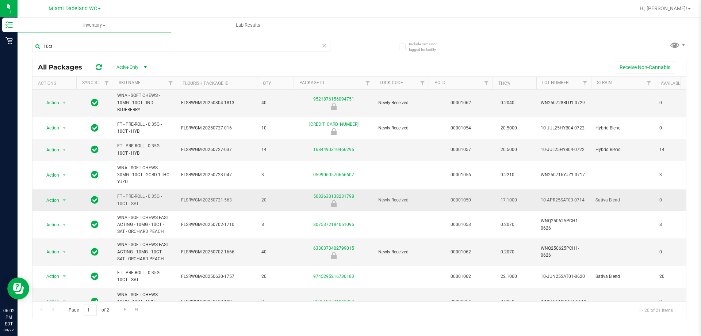
drag, startPoint x: 118, startPoint y: 195, endPoint x: 150, endPoint y: 203, distance: 33.4
click at [150, 203] on span "FT - PRE-ROLL - 0.35G - 10CT - SAT" at bounding box center [144, 200] width 55 height 14
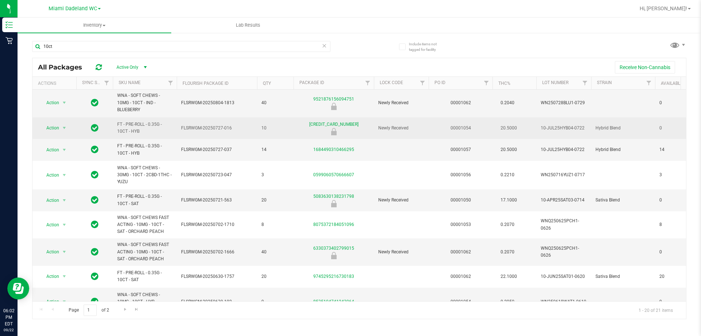
copy span "FT - PRE-ROLL - 0.35G - 10CT - SAT"
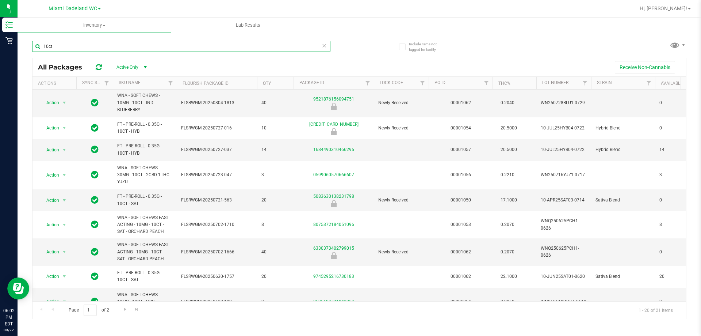
click at [97, 46] on input "10ct" at bounding box center [181, 46] width 298 height 11
paste input "FT - PRE-ROLL - 0.35G - 10CT - SAT"
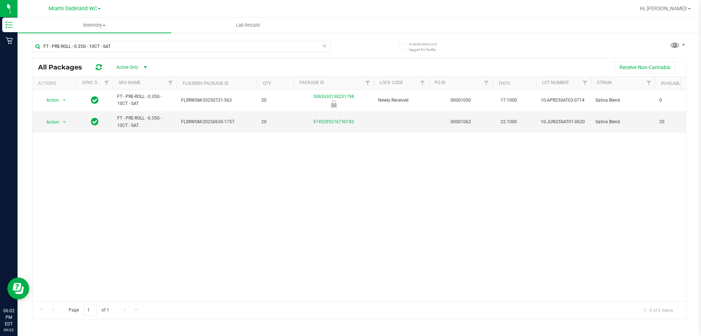
click at [384, 202] on div "Action Action Global inventory Package audit log Print package label Print prod…" at bounding box center [359, 194] width 654 height 211
drag, startPoint x: 51, startPoint y: 49, endPoint x: -4, endPoint y: 49, distance: 55.1
click at [0, 49] on html "Inventory Retail 06:02 PM EDT [DATE] 09/22 [GEOGRAPHIC_DATA] [PERSON_NAME][GEOG…" at bounding box center [350, 168] width 701 height 336
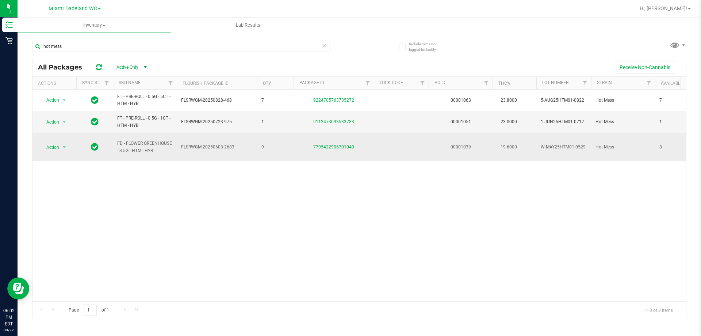
drag, startPoint x: 116, startPoint y: 139, endPoint x: 165, endPoint y: 149, distance: 50.1
click at [165, 149] on td "FD - FLOWER GREENHOUSE - 3.5G - HTM - HYB" at bounding box center [145, 147] width 64 height 28
copy span "FD - FLOWER GREENHOUSE - 3.5G - HTM - HYB"
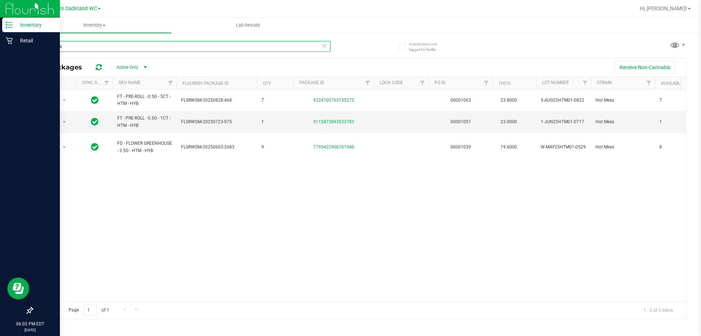
drag, startPoint x: 103, startPoint y: 48, endPoint x: 16, endPoint y: 49, distance: 86.9
click at [16, 49] on div "Inventory Retail 06:02 PM EDT [DATE] 09/22 [GEOGRAPHIC_DATA] [PERSON_NAME][GEOG…" at bounding box center [350, 168] width 701 height 336
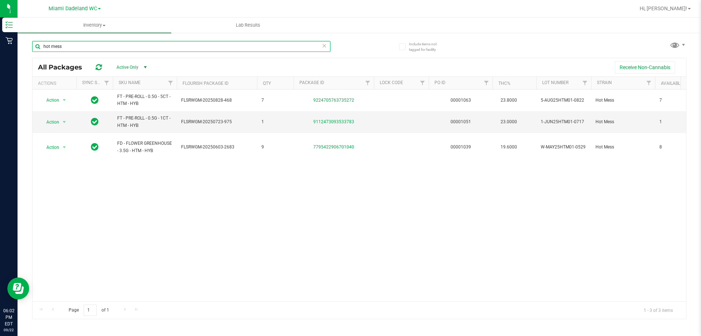
paste input "FD - FLOWER GREENHOUSE - 3.5G - HTM - HYB"
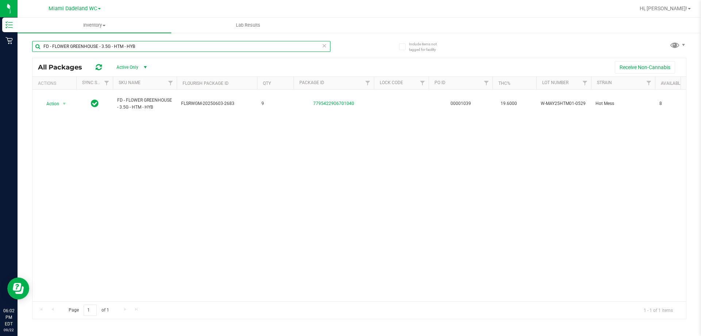
type input "FD - FLOWER GREENHOUSE - 3.5G - HTM - HYB"
